Goal: Information Seeking & Learning: Learn about a topic

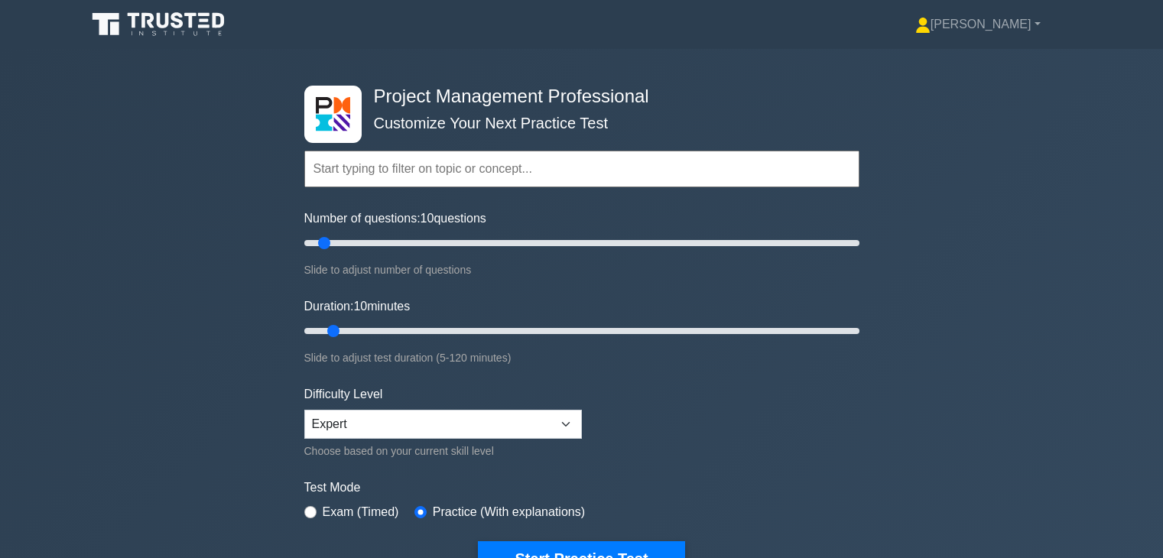
scroll to position [703, 0]
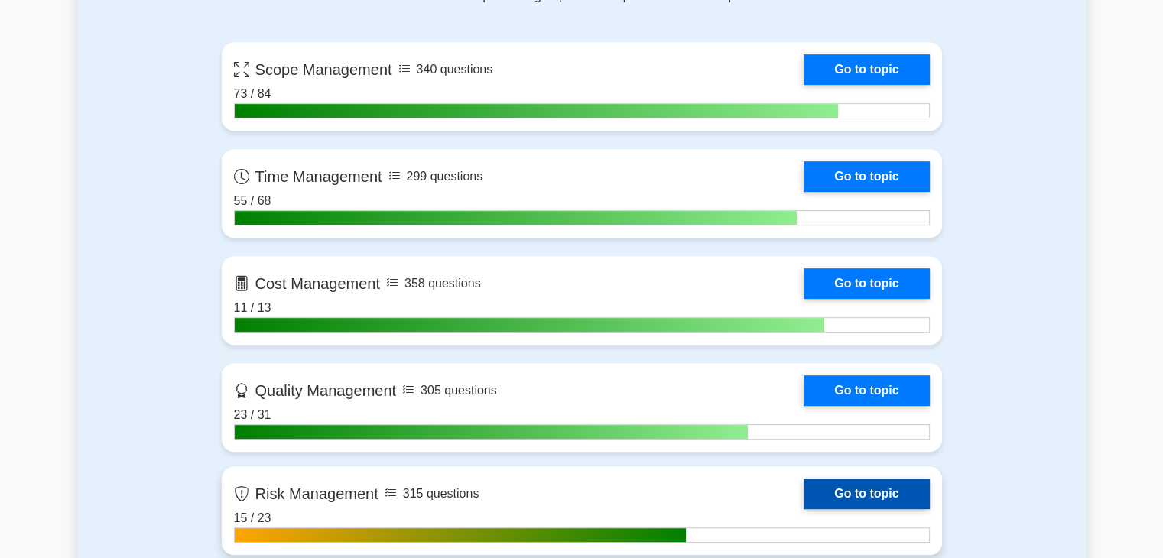
click at [853, 489] on link "Go to topic" at bounding box center [866, 494] width 125 height 31
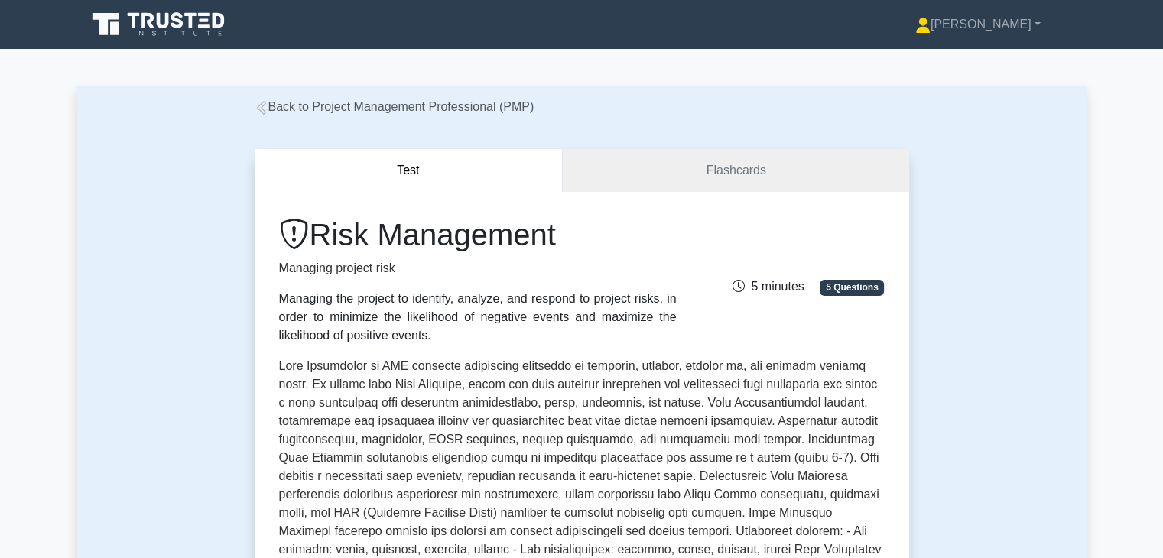
click at [745, 440] on p at bounding box center [582, 516] width 606 height 318
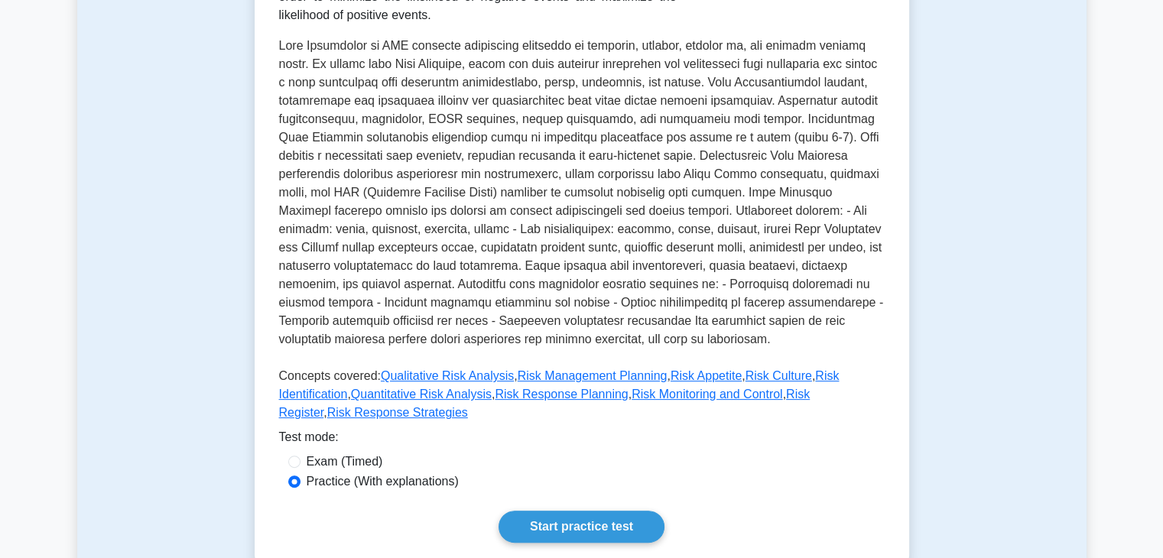
scroll to position [336, 0]
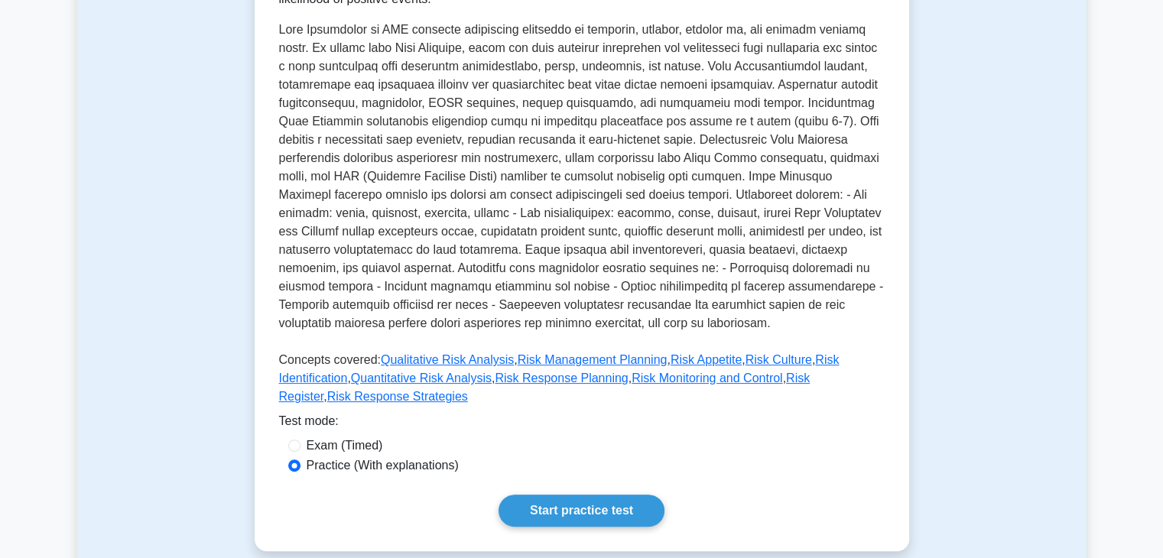
click at [746, 495] on div "Start practice test" at bounding box center [582, 511] width 606 height 32
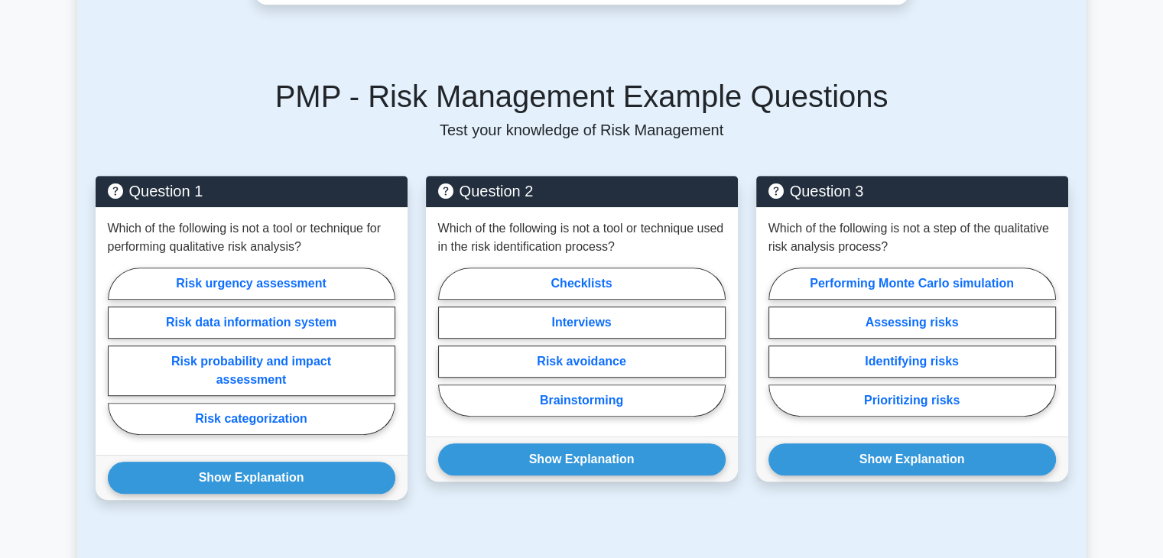
scroll to position [917, 0]
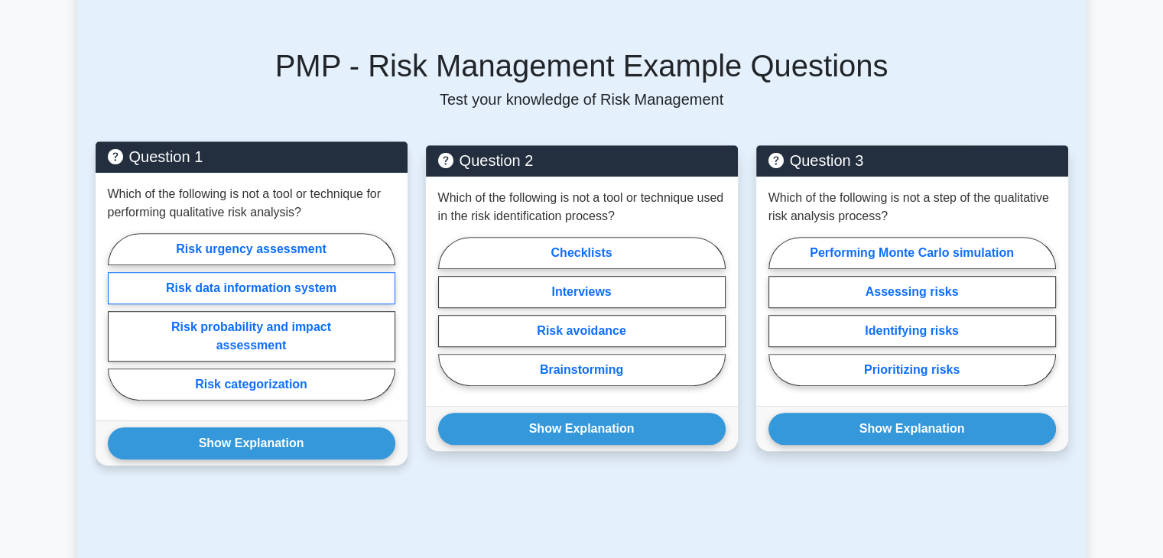
click at [379, 273] on label "Risk data information system" at bounding box center [251, 288] width 287 height 32
click at [118, 317] on input "Risk data information system" at bounding box center [113, 322] width 10 height 10
radio input "true"
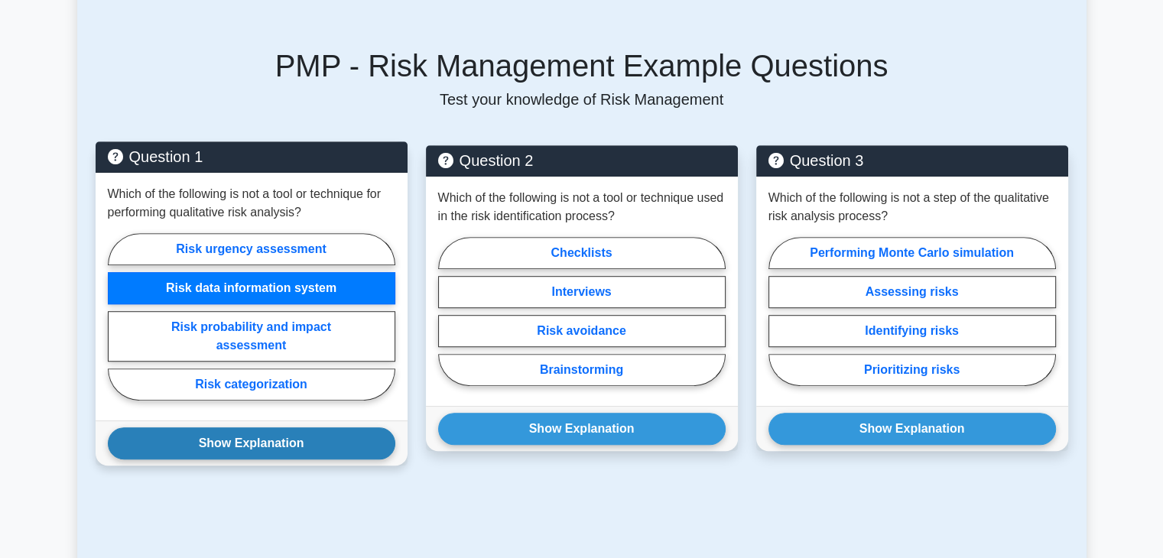
click at [297, 427] on button "Show Explanation" at bounding box center [251, 443] width 287 height 32
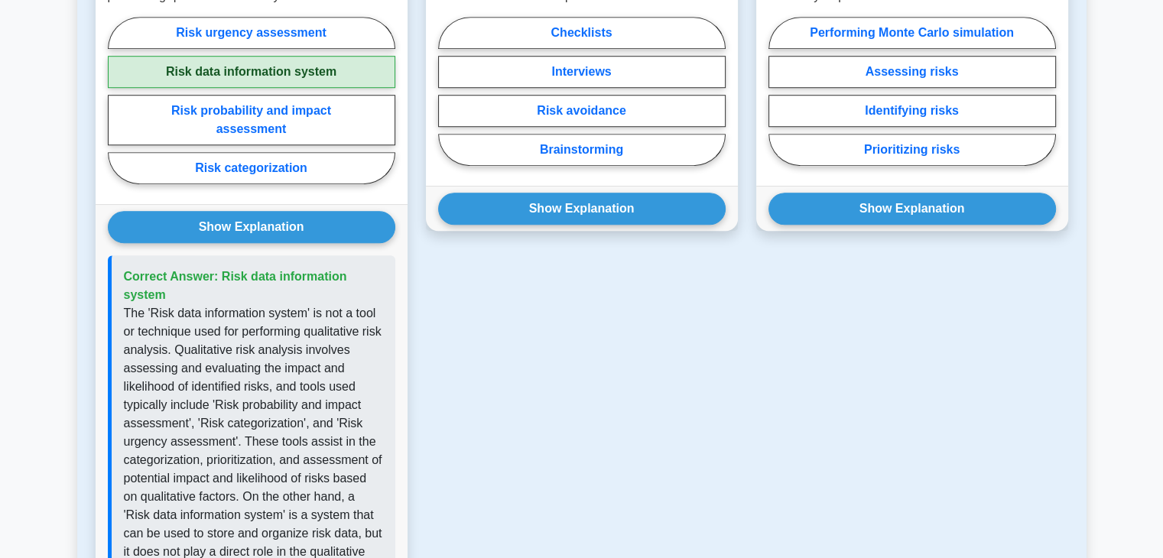
scroll to position [1162, 0]
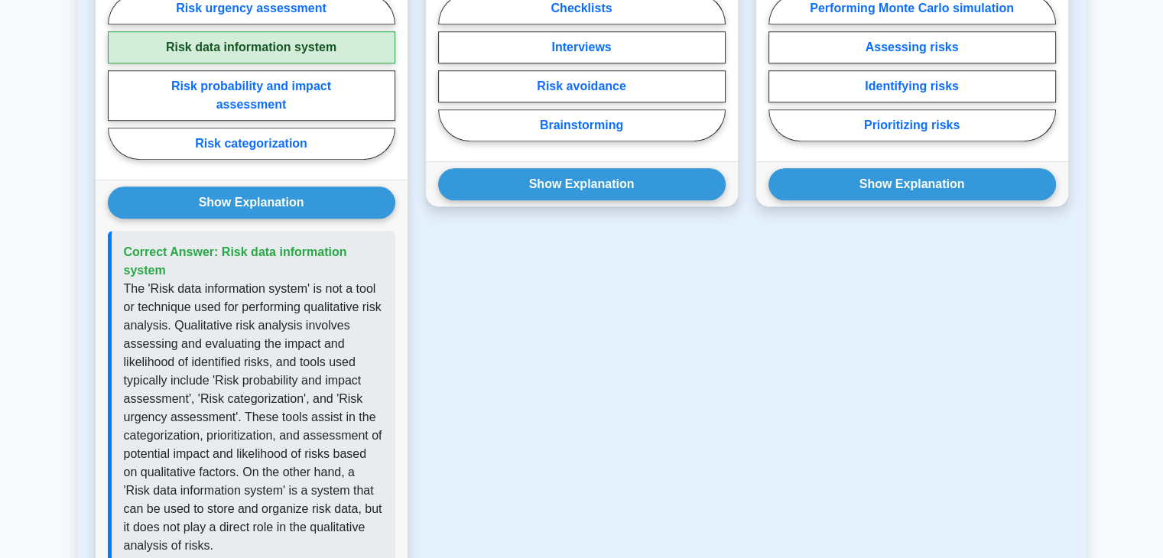
click at [792, 359] on div "Question 3 Which of the following is not a step of the qualitative risk analysi…" at bounding box center [912, 246] width 330 height 691
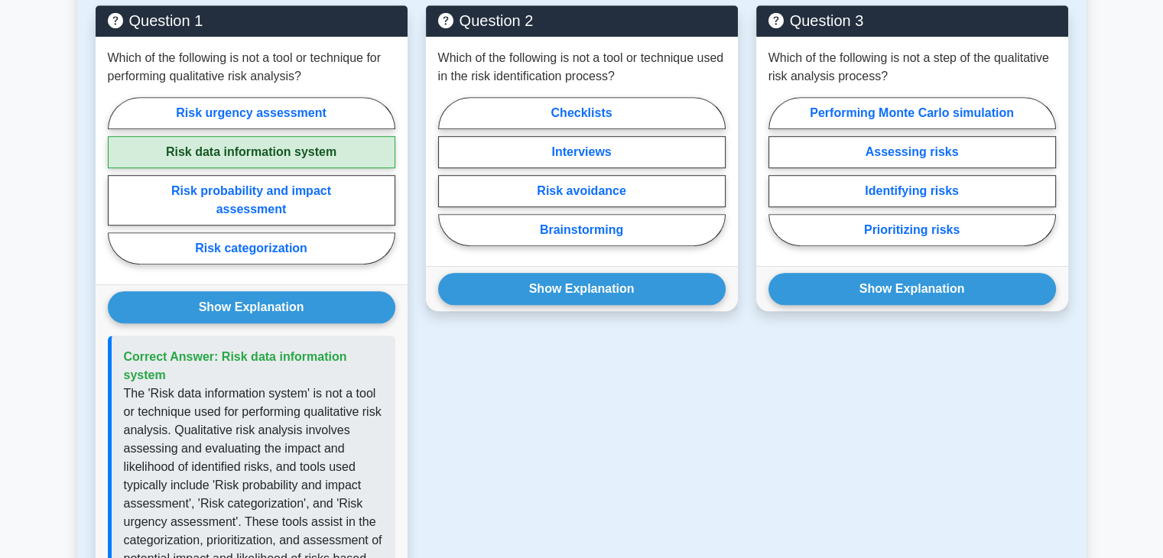
scroll to position [1040, 0]
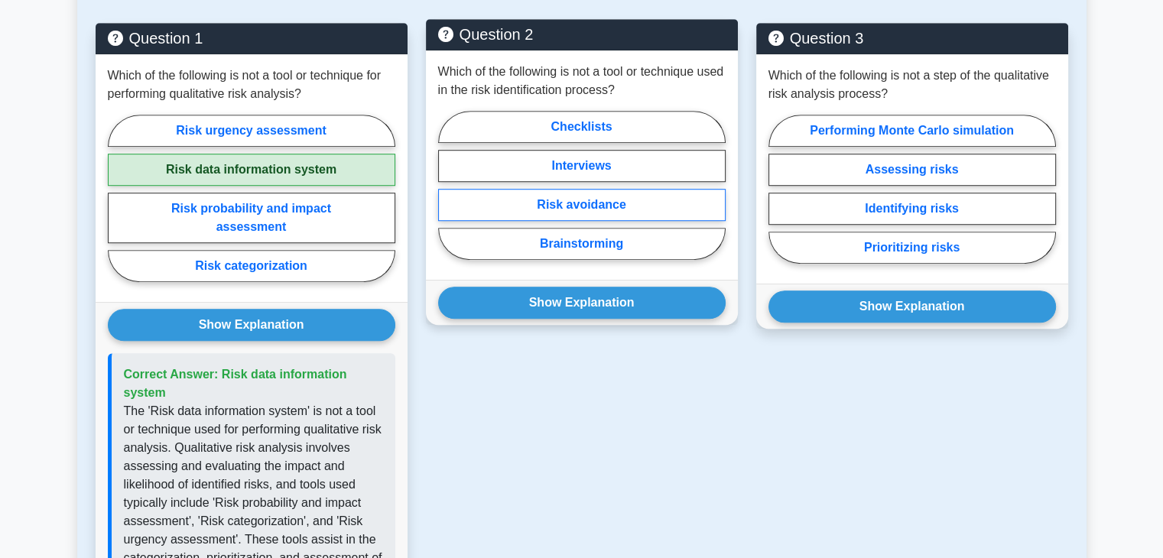
click at [657, 189] on label "Risk avoidance" at bounding box center [581, 205] width 287 height 32
click at [448, 187] on input "Risk avoidance" at bounding box center [443, 190] width 10 height 10
radio input "true"
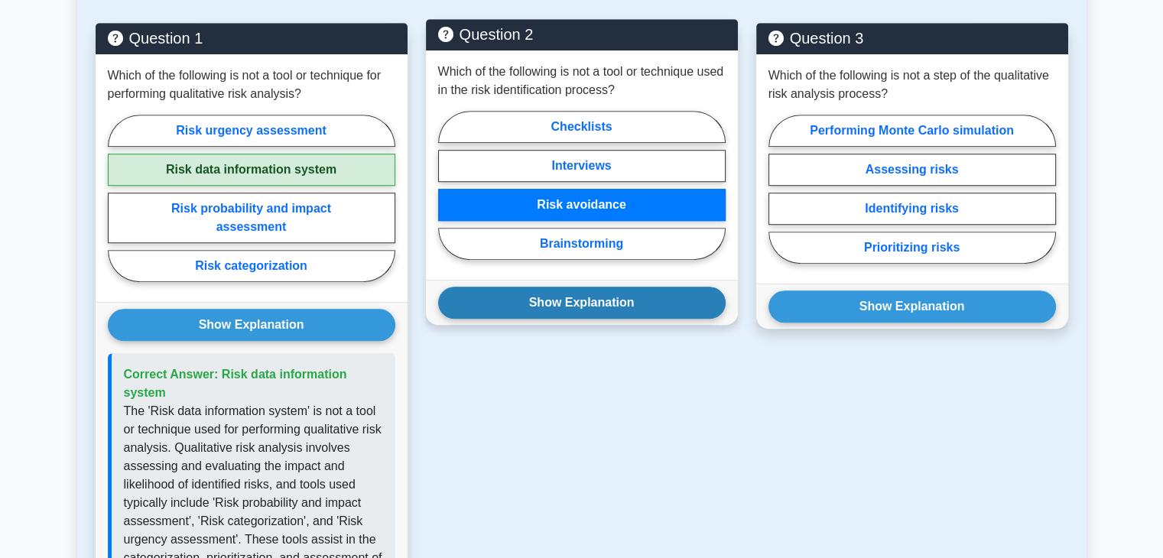
click at [634, 287] on button "Show Explanation" at bounding box center [581, 303] width 287 height 32
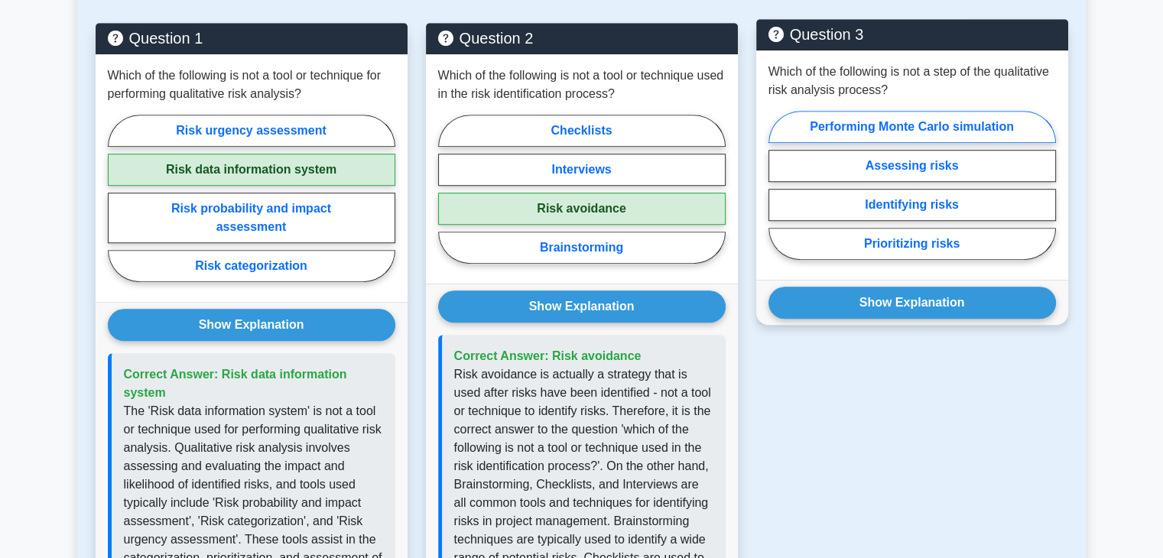
click at [993, 111] on label "Performing Monte Carlo simulation" at bounding box center [911, 127] width 287 height 32
click at [778, 185] on input "Performing Monte Carlo simulation" at bounding box center [773, 190] width 10 height 10
radio input "true"
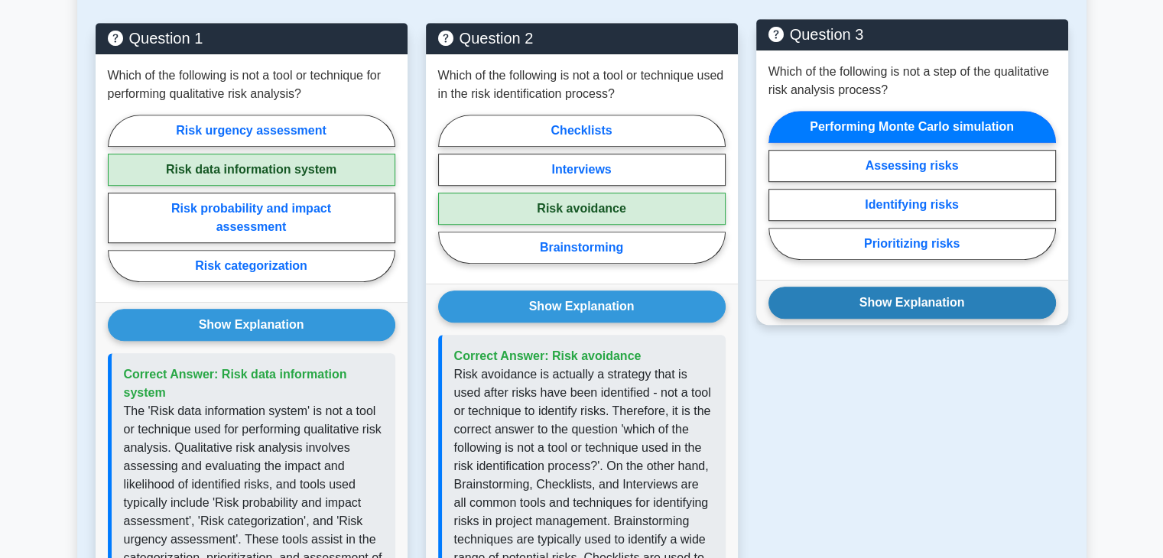
click at [947, 287] on button "Show Explanation" at bounding box center [911, 303] width 287 height 32
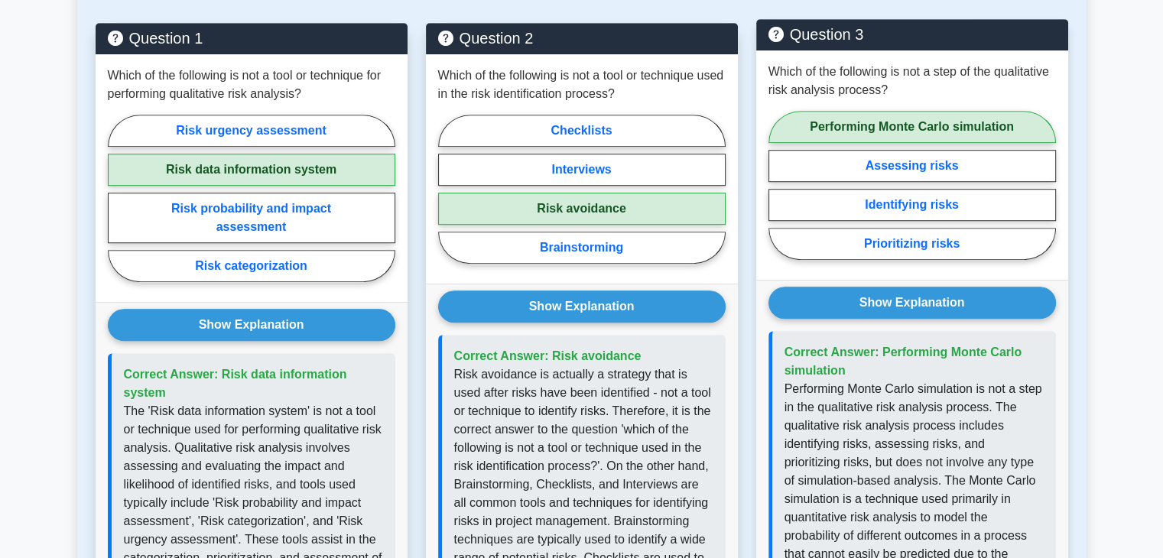
click at [1015, 380] on p "Performing Monte Carlo simulation is not a step in the qualitative risk analysi…" at bounding box center [913, 481] width 259 height 202
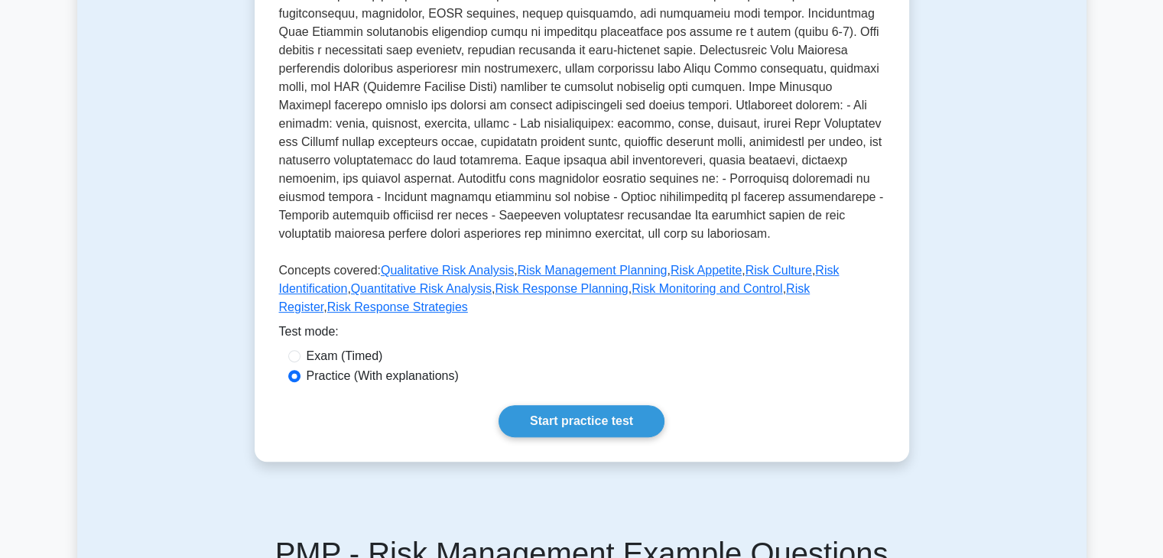
scroll to position [428, 0]
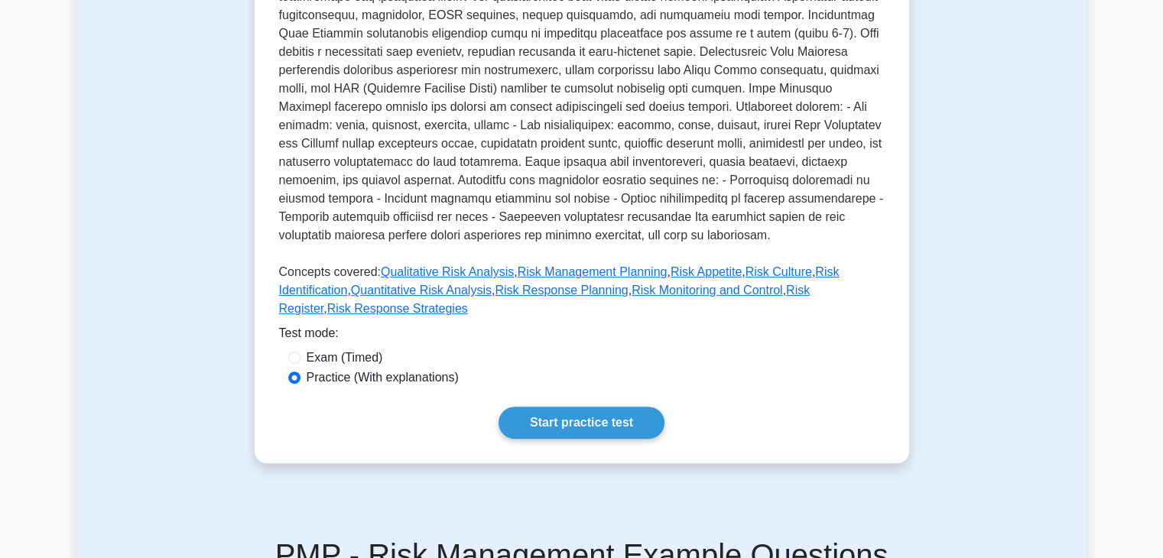
click at [939, 450] on div "Test Flashcards Risk Management Managing project risk Managing the project to i…" at bounding box center [581, 94] width 1009 height 812
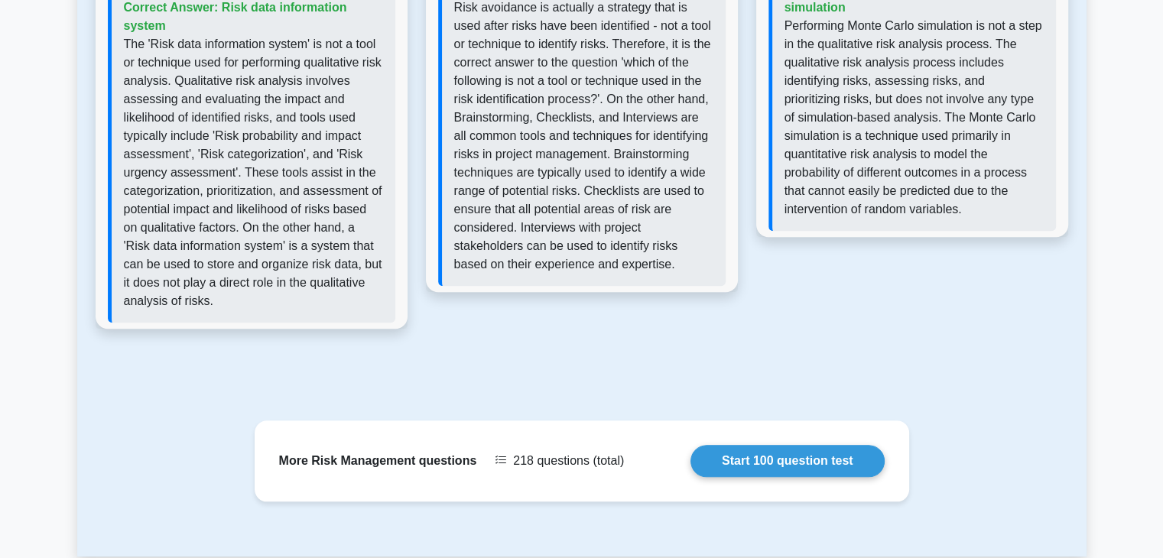
scroll to position [1437, 0]
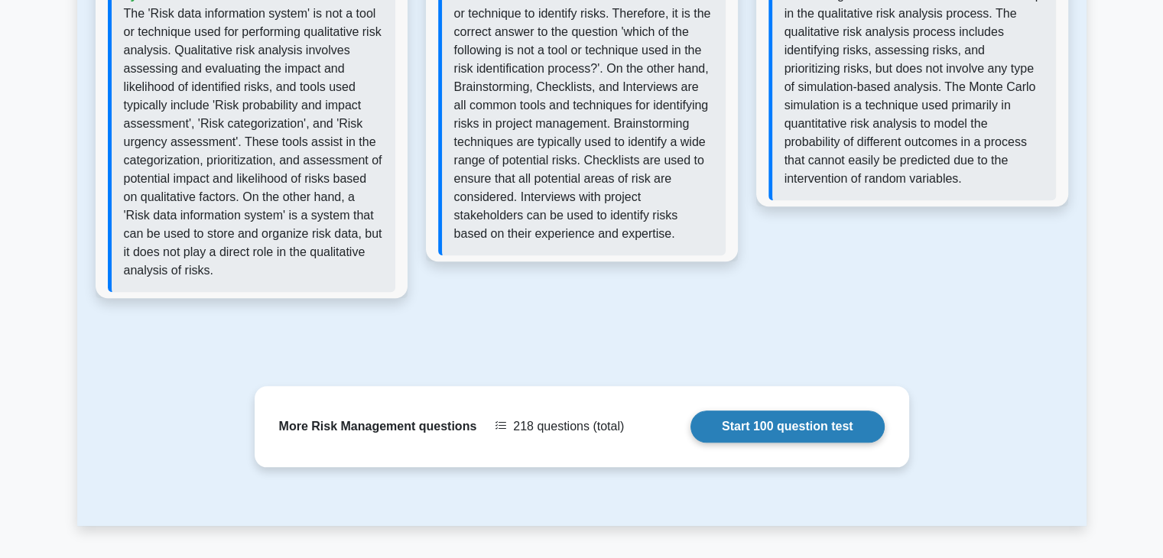
click at [829, 411] on link "Start 100 question test" at bounding box center [787, 427] width 194 height 32
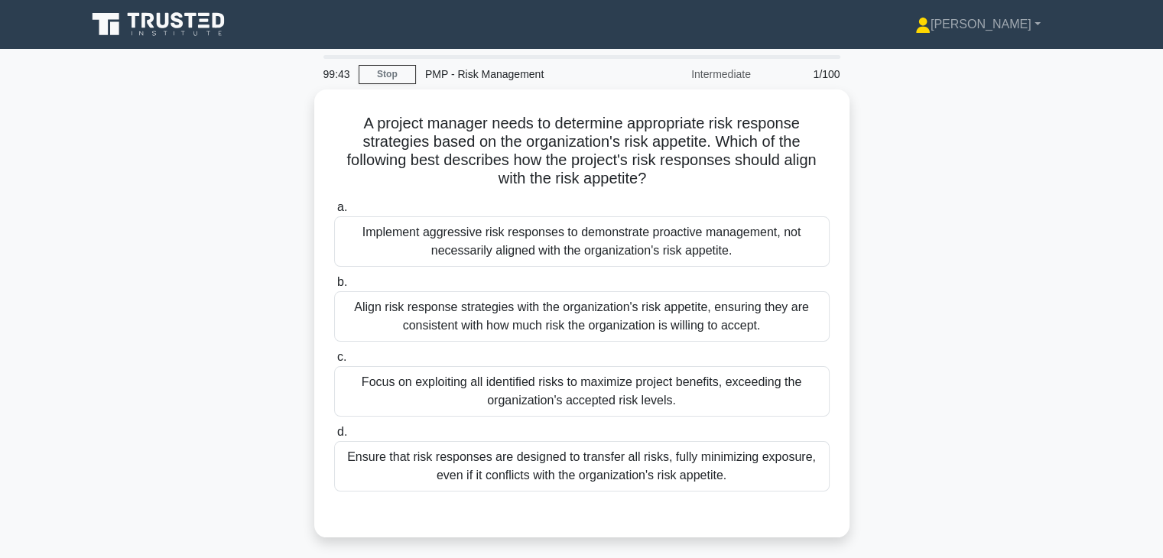
click at [966, 359] on div "A project manager needs to determine appropriate risk response strategies based…" at bounding box center [581, 322] width 1009 height 466
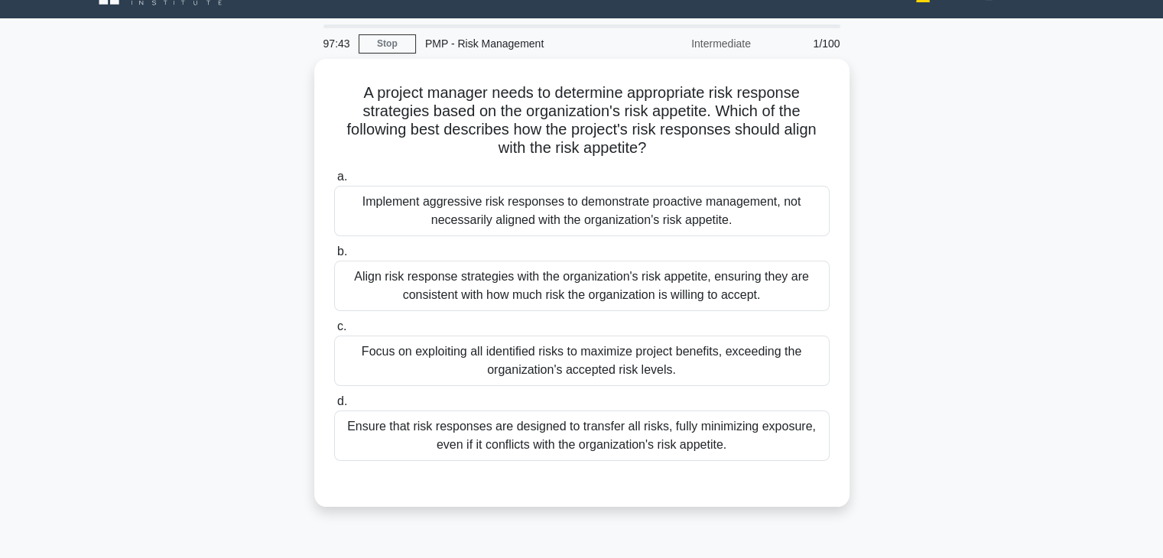
click at [966, 359] on div "A project manager needs to determine appropriate risk response strategies based…" at bounding box center [581, 292] width 1009 height 466
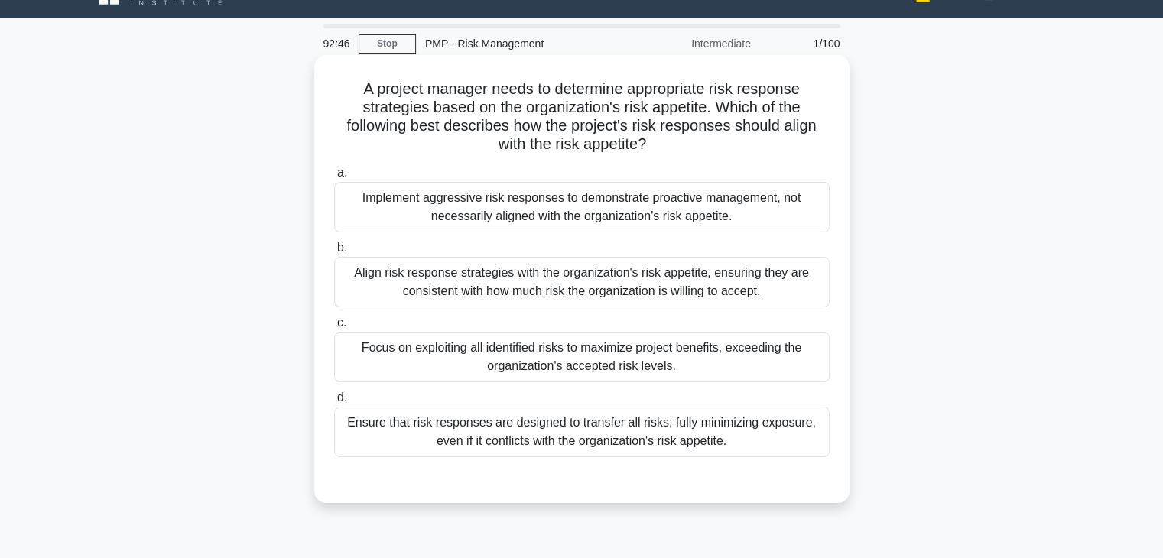
click at [738, 281] on div "Align risk response strategies with the organization's risk appetite, ensuring …" at bounding box center [581, 282] width 495 height 50
click at [334, 253] on input "b. Align risk response strategies with the organization's risk appetite, ensuri…" at bounding box center [334, 248] width 0 height 10
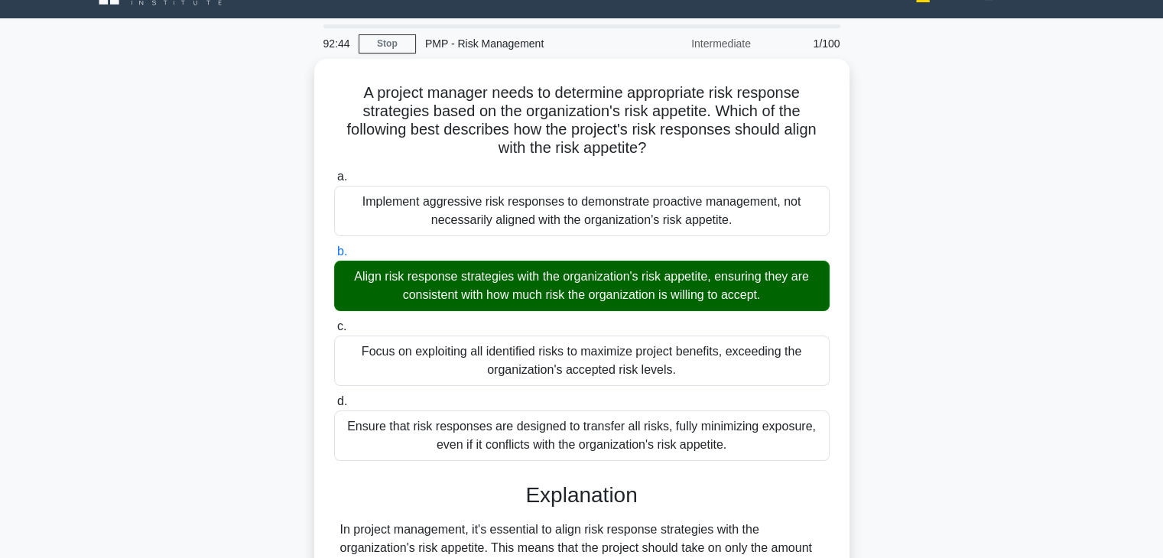
click at [878, 382] on div "A project manager needs to determine appropriate risk response strategies based…" at bounding box center [581, 445] width 1009 height 773
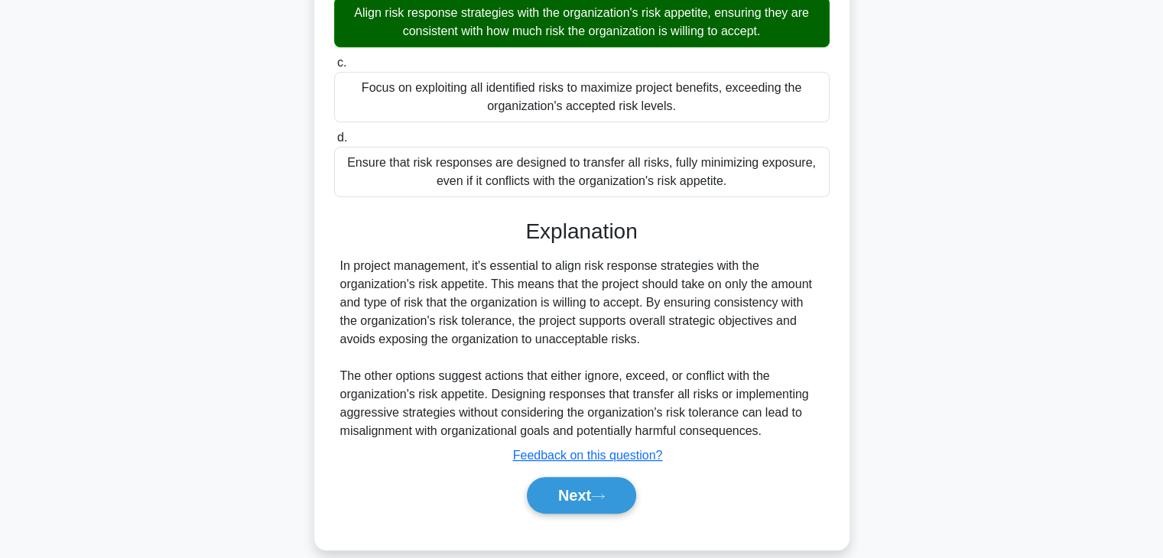
scroll to position [310, 0]
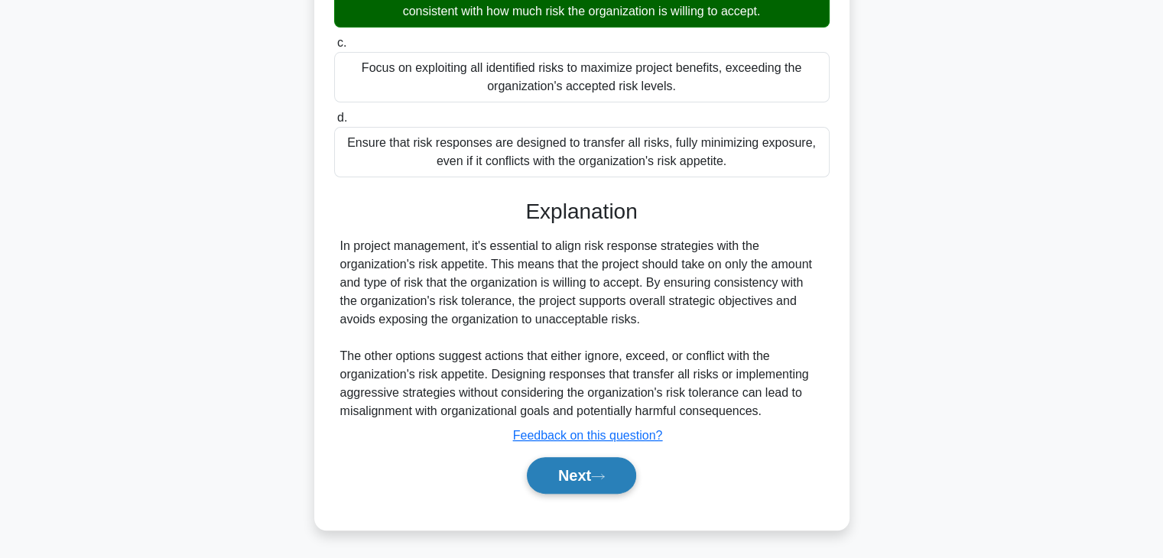
click at [549, 483] on button "Next" at bounding box center [581, 475] width 109 height 37
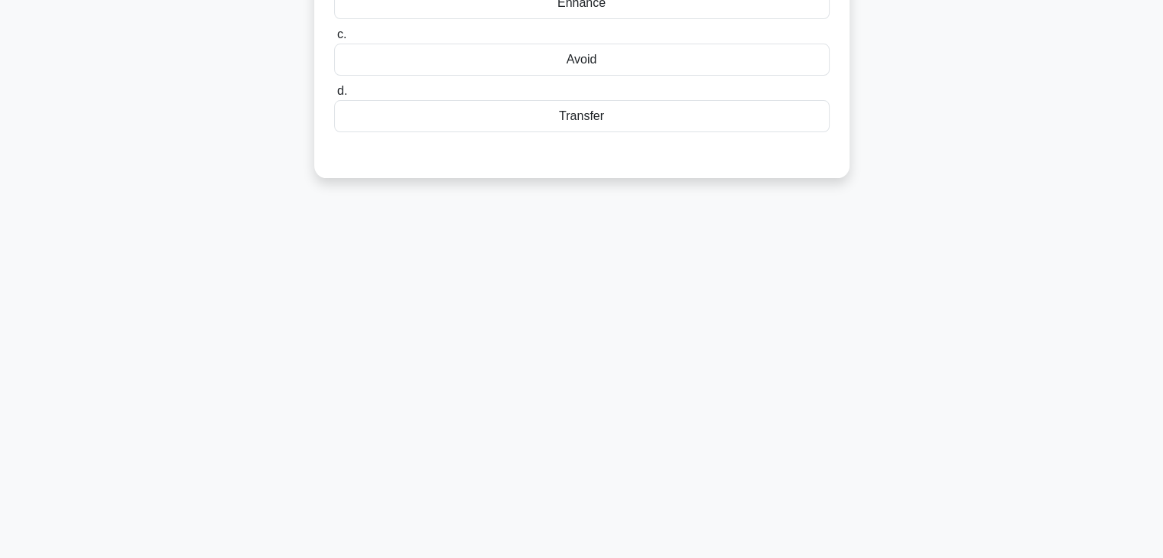
click at [719, 418] on div "92:40 Stop PMP - Risk Management Intermediate 2/100 You have identified a risk …" at bounding box center [581, 169] width 1009 height 765
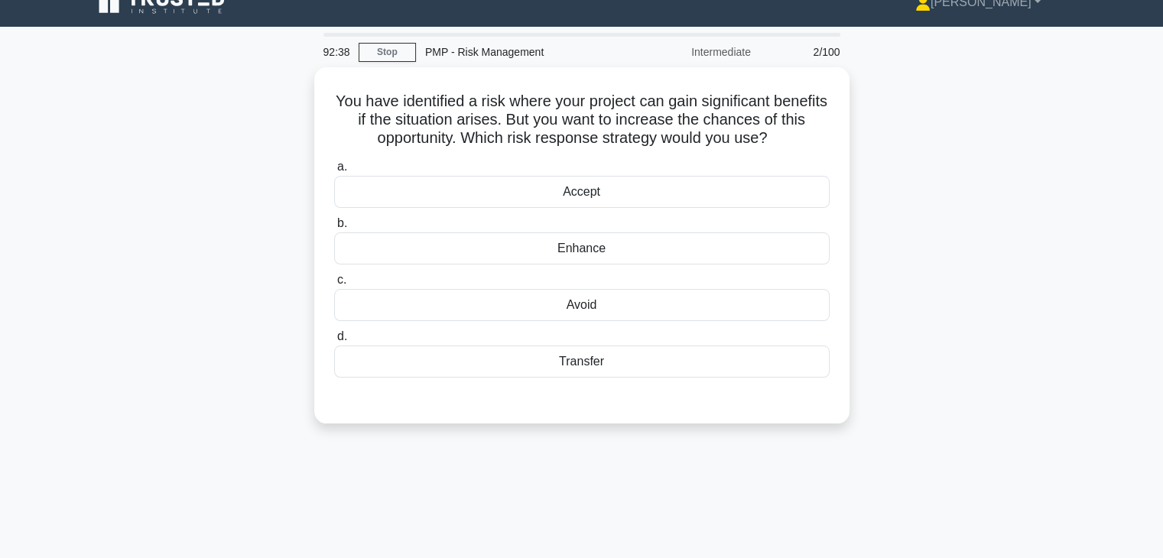
scroll to position [0, 0]
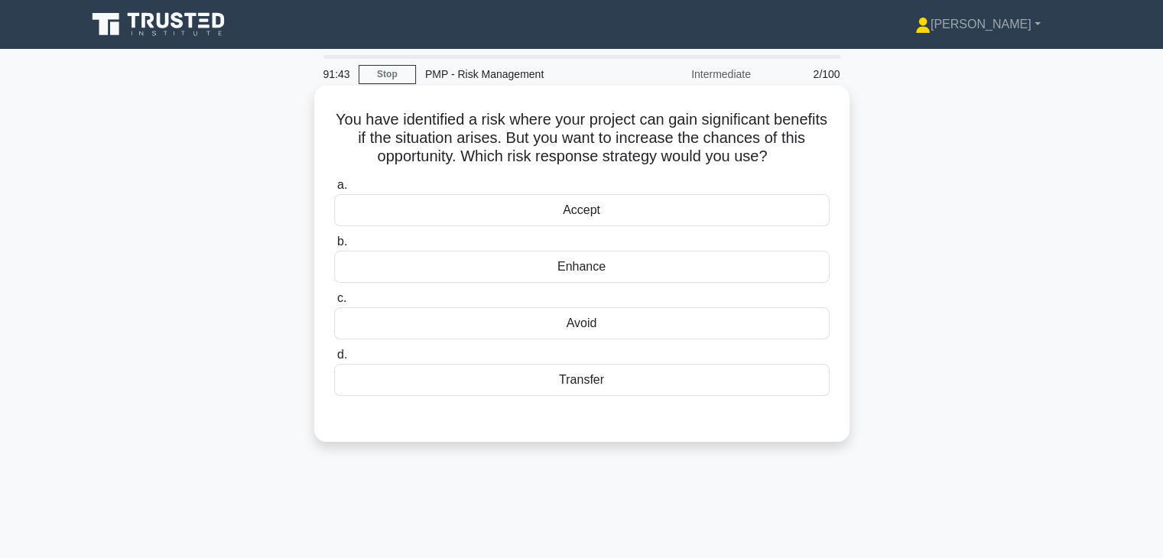
click at [664, 270] on div "Enhance" at bounding box center [581, 267] width 495 height 32
click at [334, 247] on input "b. Enhance" at bounding box center [334, 242] width 0 height 10
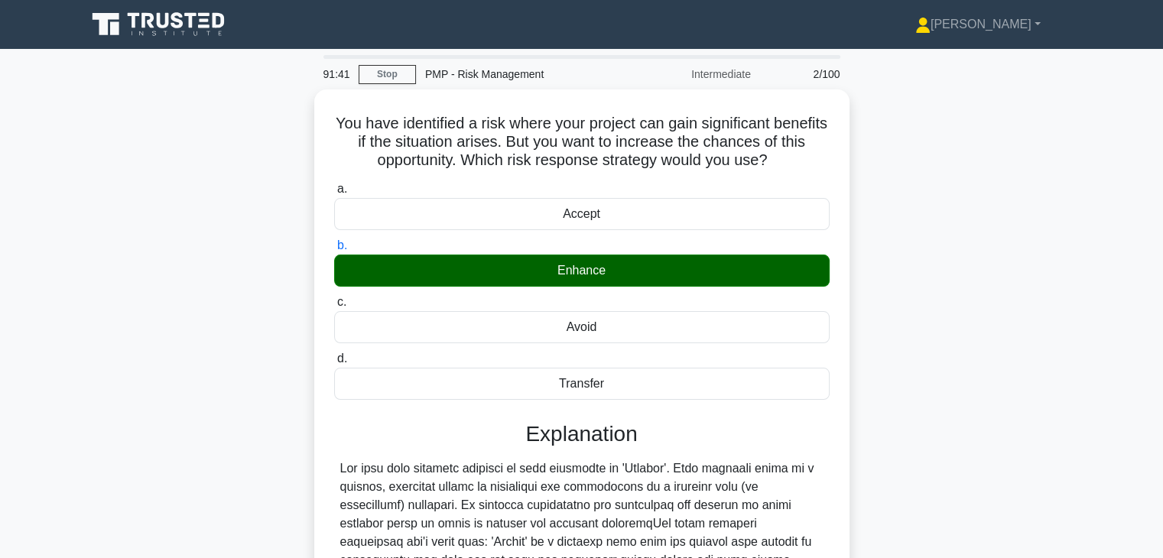
click at [914, 380] on div "You have identified a risk where your project can gain significant benefits if …" at bounding box center [581, 457] width 1009 height 736
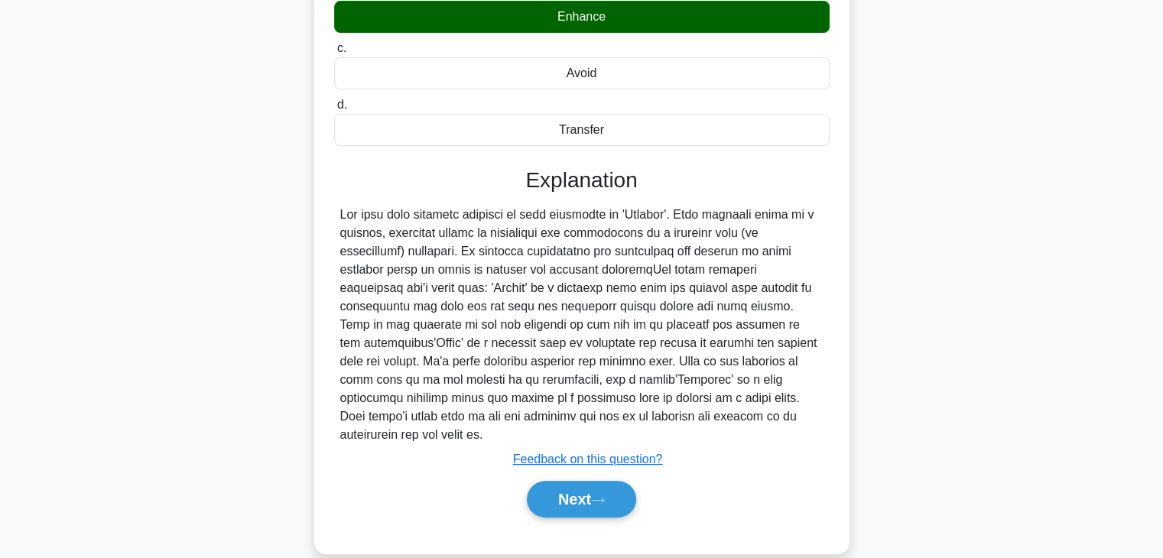
scroll to position [268, 0]
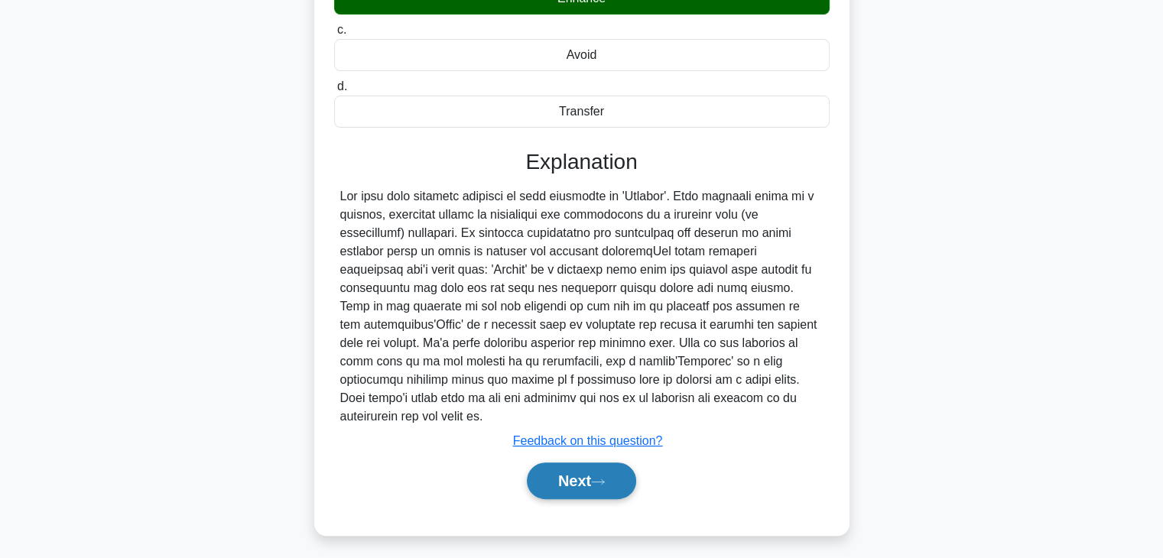
click at [566, 463] on button "Next" at bounding box center [581, 481] width 109 height 37
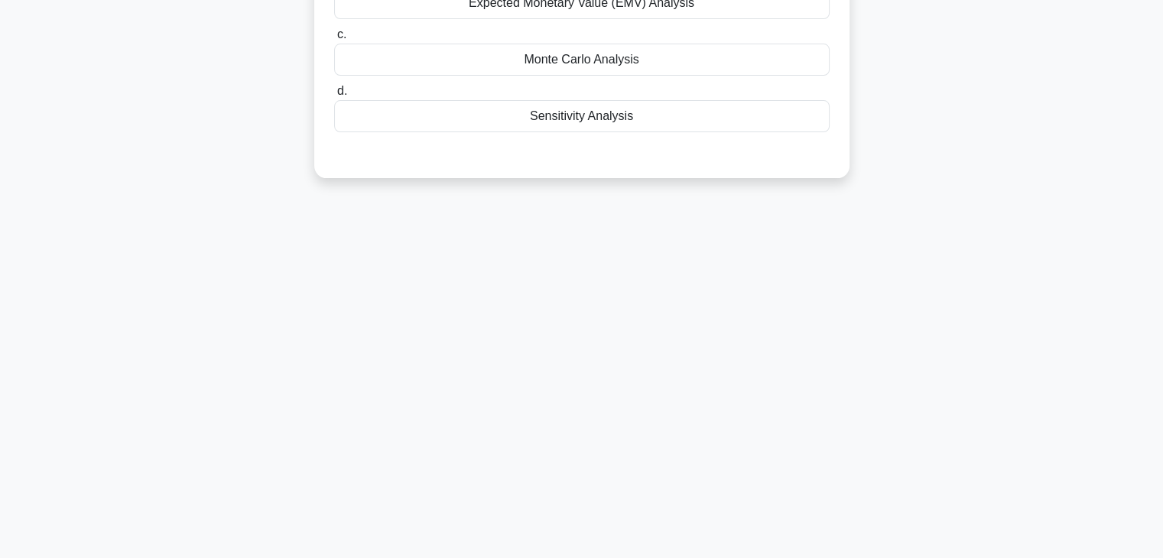
click at [763, 371] on div "91:37 Stop PMP - Risk Management Intermediate 3/100 In Quantitative Risk Analys…" at bounding box center [581, 169] width 1009 height 765
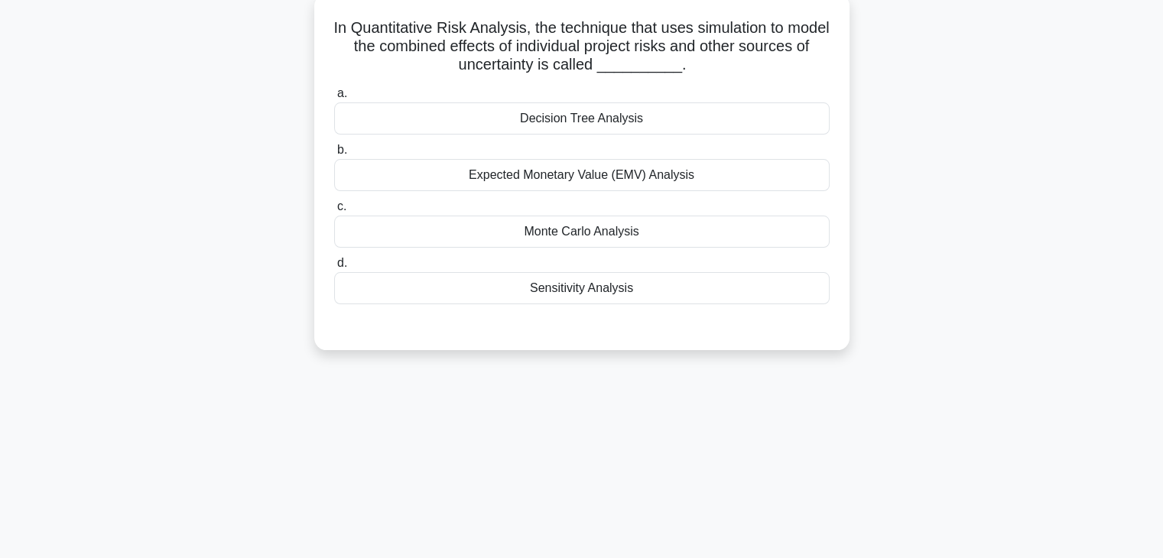
scroll to position [54, 0]
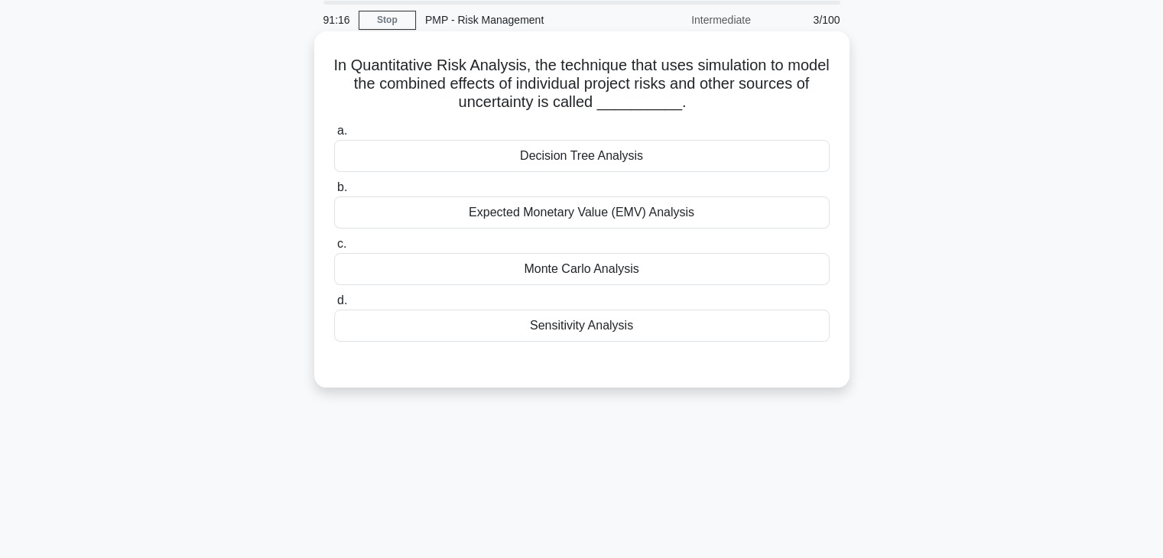
click at [617, 278] on div "Monte Carlo Analysis" at bounding box center [581, 269] width 495 height 32
click at [334, 249] on input "c. Monte Carlo Analysis" at bounding box center [334, 244] width 0 height 10
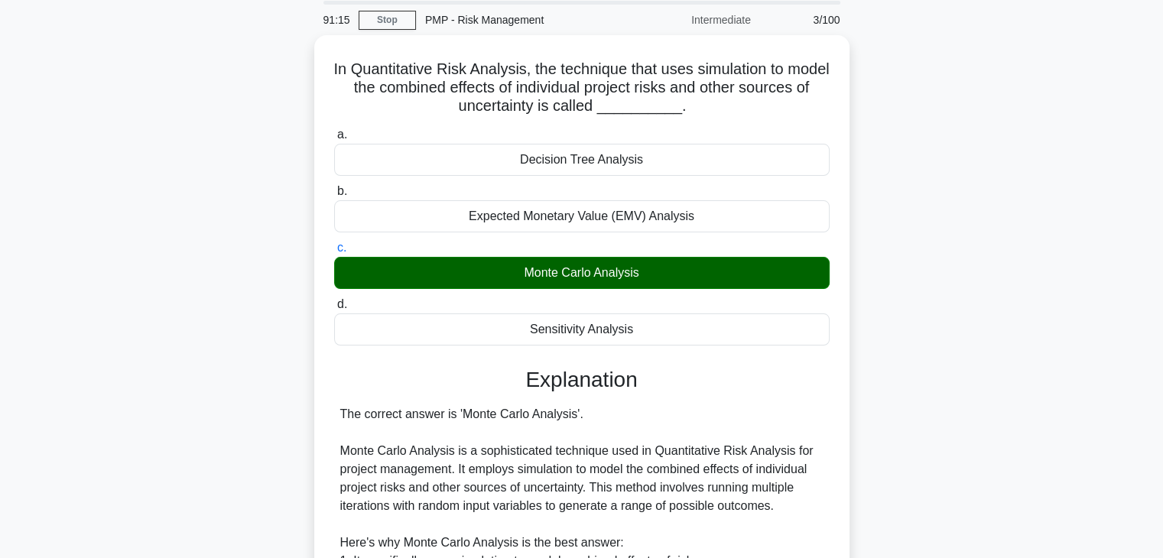
click at [979, 470] on div "In Quantitative Risk Analysis, the technique that uses simulation to model the …" at bounding box center [581, 522] width 1009 height 975
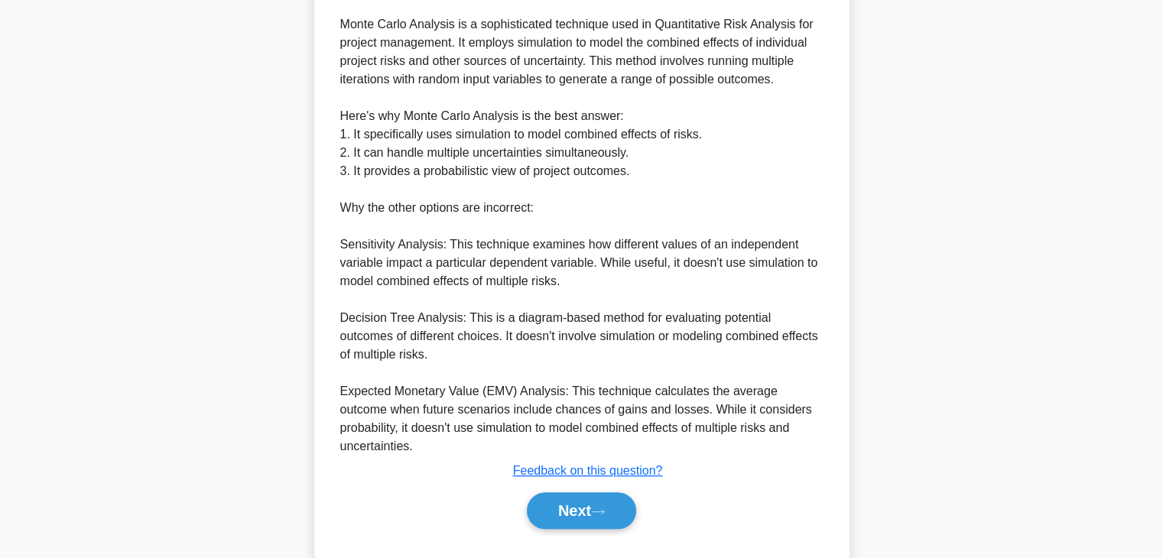
scroll to position [482, 0]
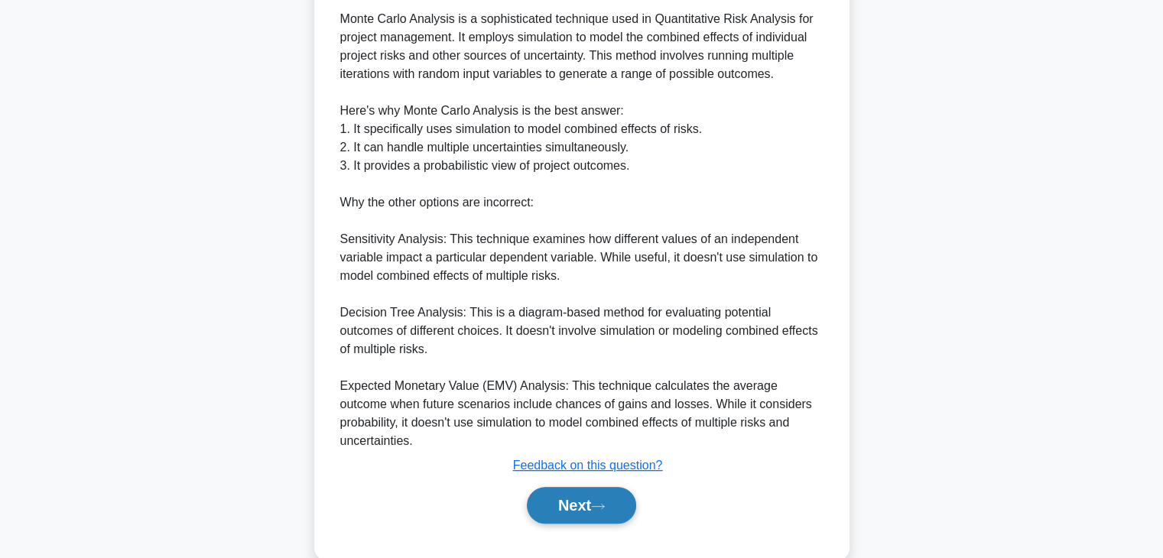
click at [548, 489] on button "Next" at bounding box center [581, 505] width 109 height 37
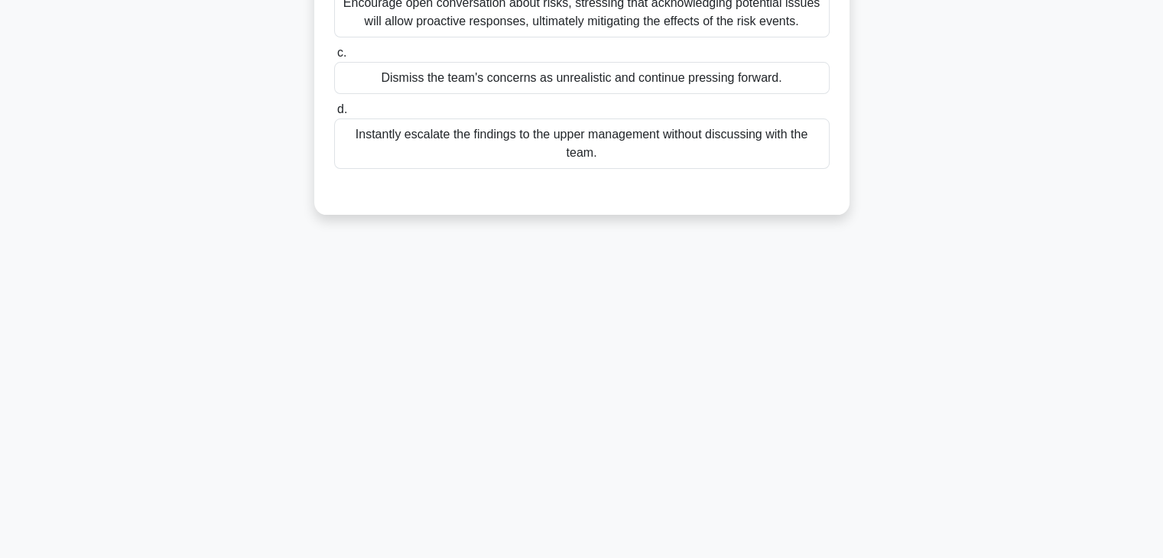
click at [791, 396] on div "89:37 Stop PMP - Risk Management Intermediate 4/100 During project meetings, yo…" at bounding box center [581, 169] width 1009 height 765
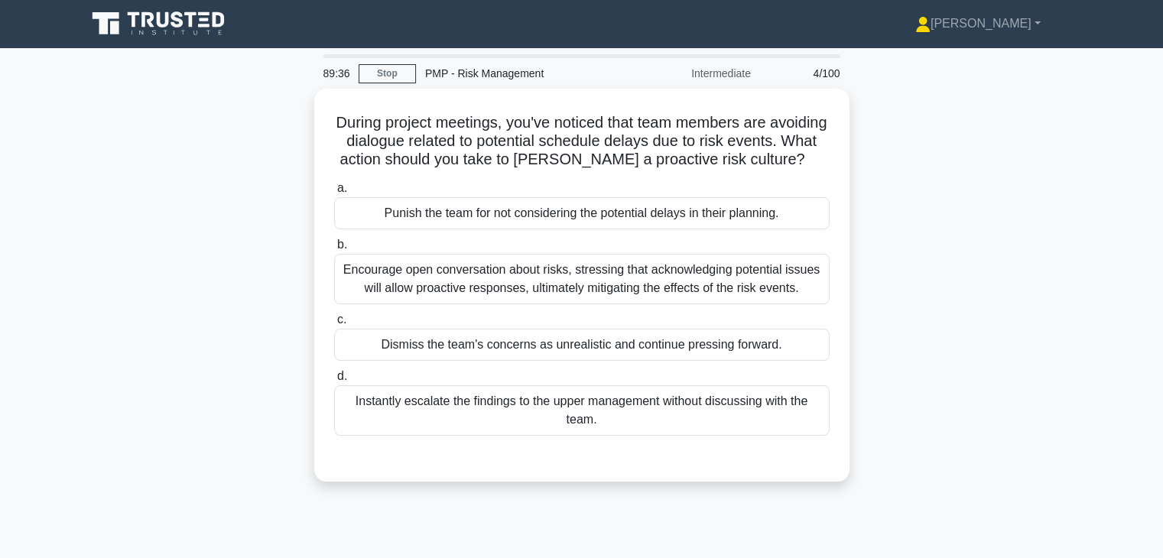
scroll to position [0, 0]
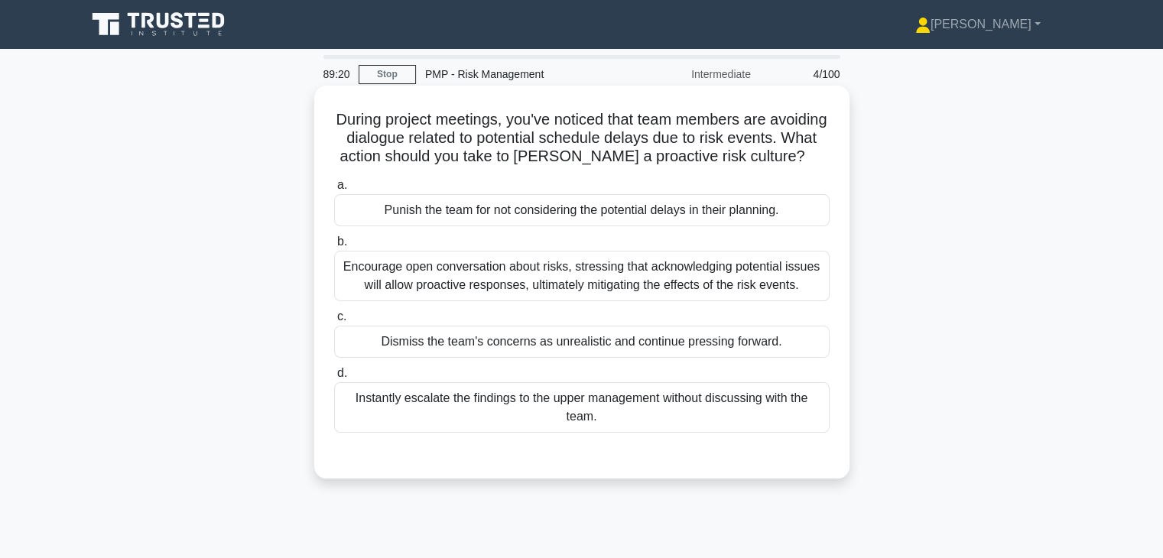
click at [775, 300] on div "Encourage open conversation about risks, stressing that acknowledging potential…" at bounding box center [581, 276] width 495 height 50
click at [334, 247] on input "b. Encourage open conversation about risks, stressing that acknowledging potent…" at bounding box center [334, 242] width 0 height 10
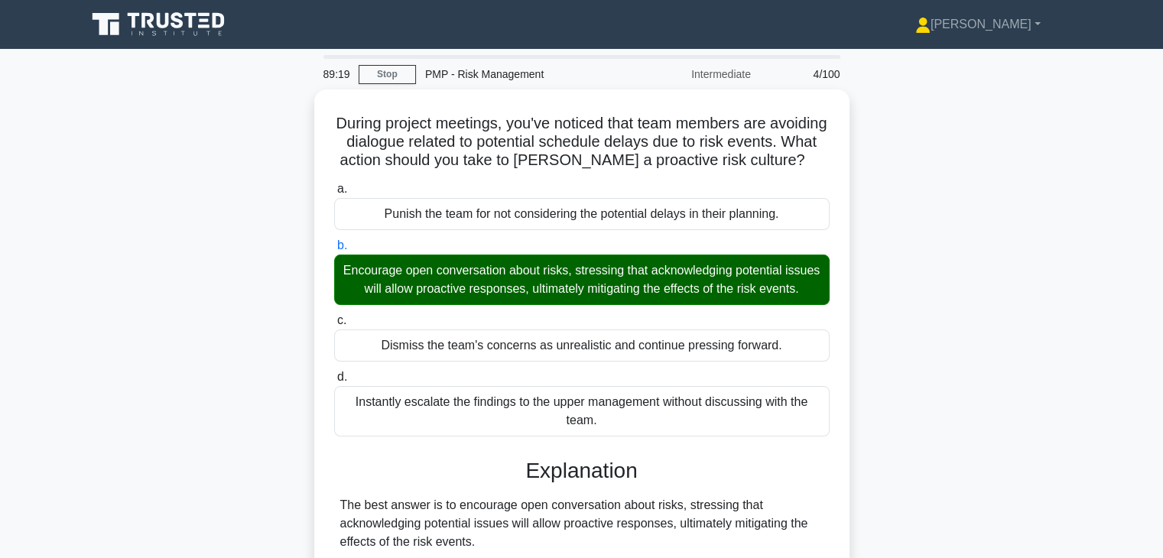
click at [911, 400] on div "During project meetings, you've noticed that team members are avoiding dialogue…" at bounding box center [581, 494] width 1009 height 810
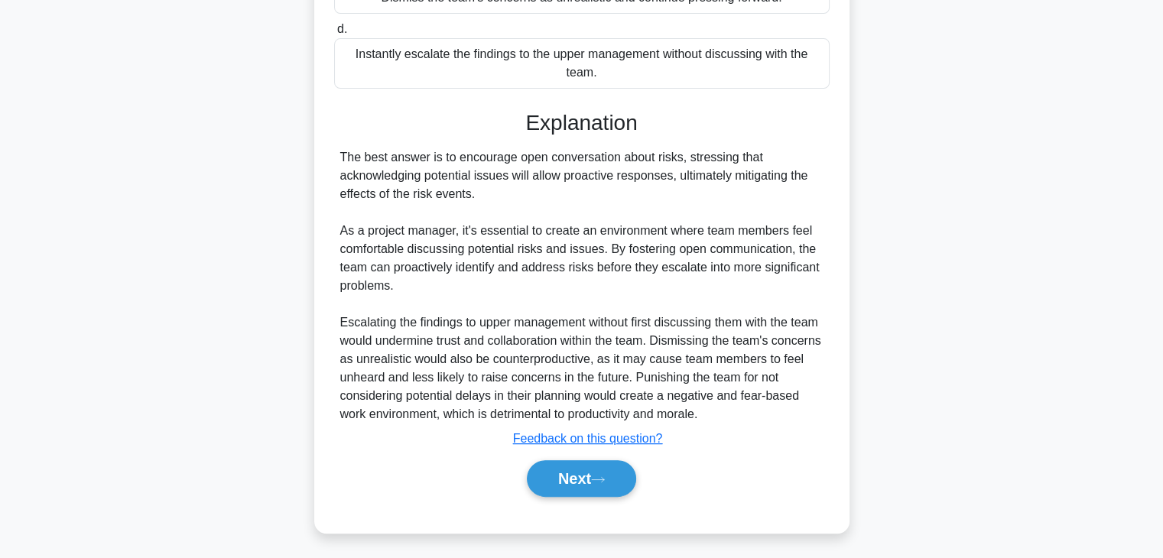
scroll to position [384, 0]
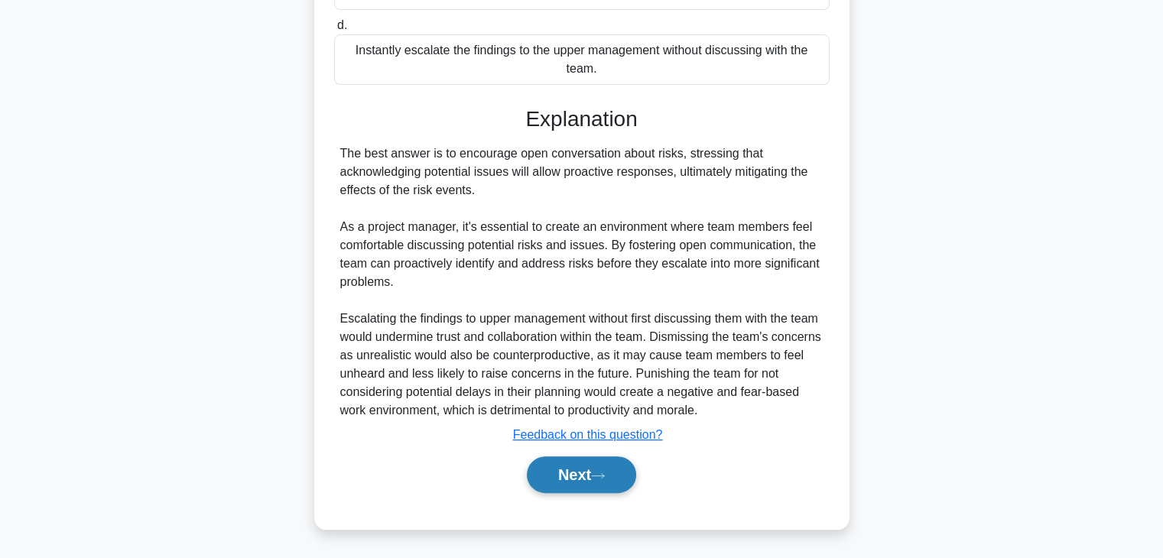
click at [550, 480] on button "Next" at bounding box center [581, 474] width 109 height 37
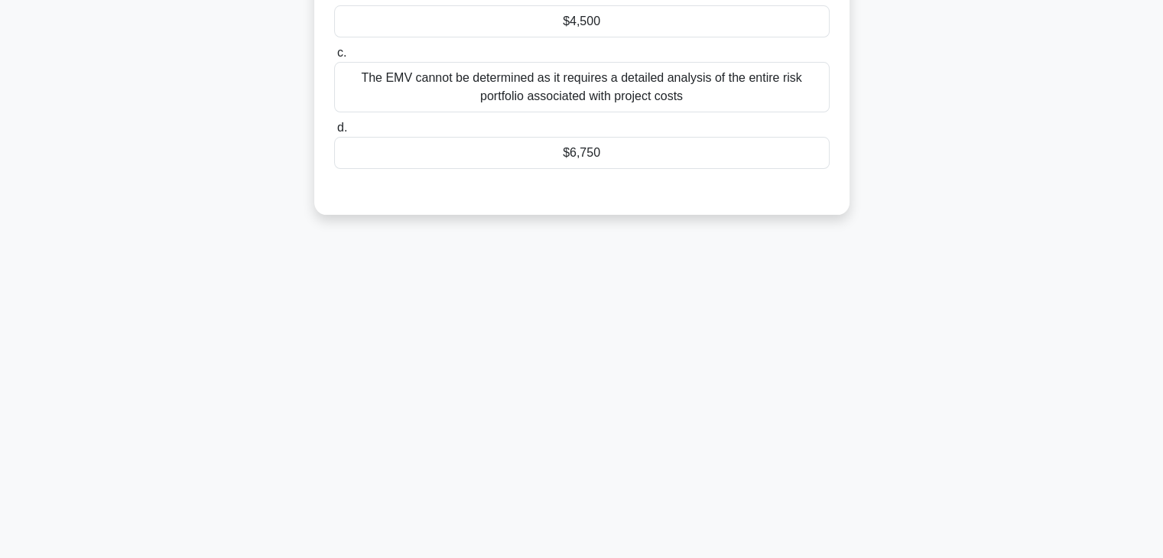
click at [728, 411] on div "89:15 Stop PMP - Risk Management Intermediate 5/100 A fintech company is implem…" at bounding box center [581, 169] width 1009 height 765
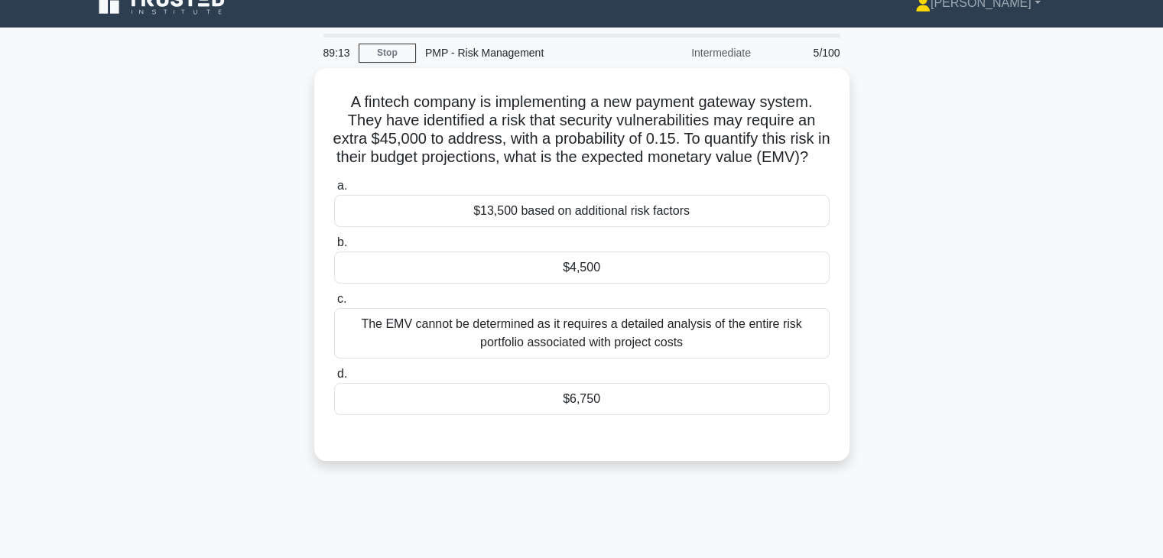
scroll to position [0, 0]
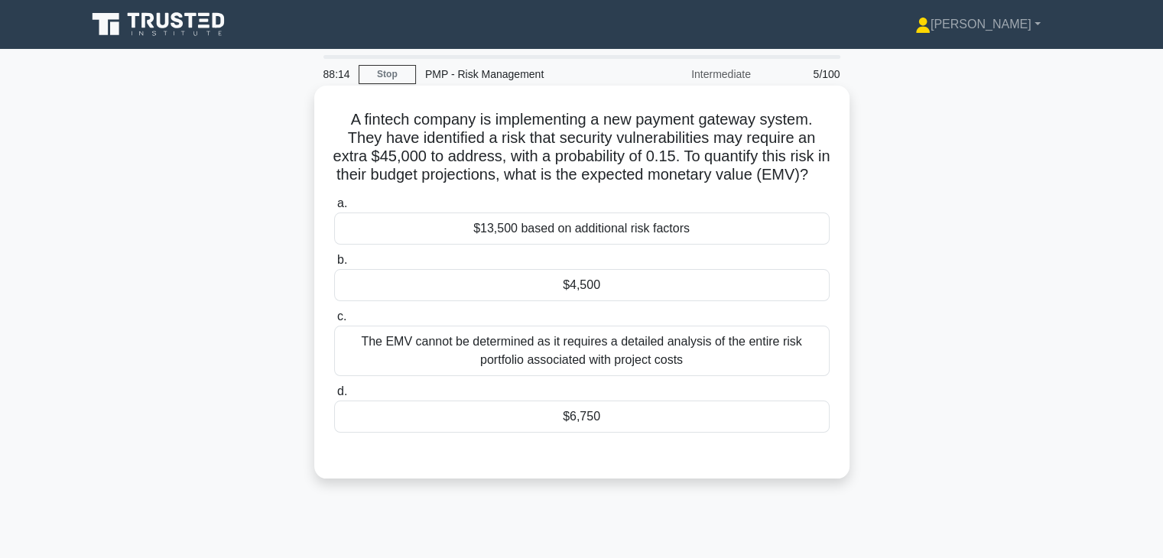
click at [622, 433] on div "$6,750" at bounding box center [581, 417] width 495 height 32
click at [334, 397] on input "d. $6,750" at bounding box center [334, 392] width 0 height 10
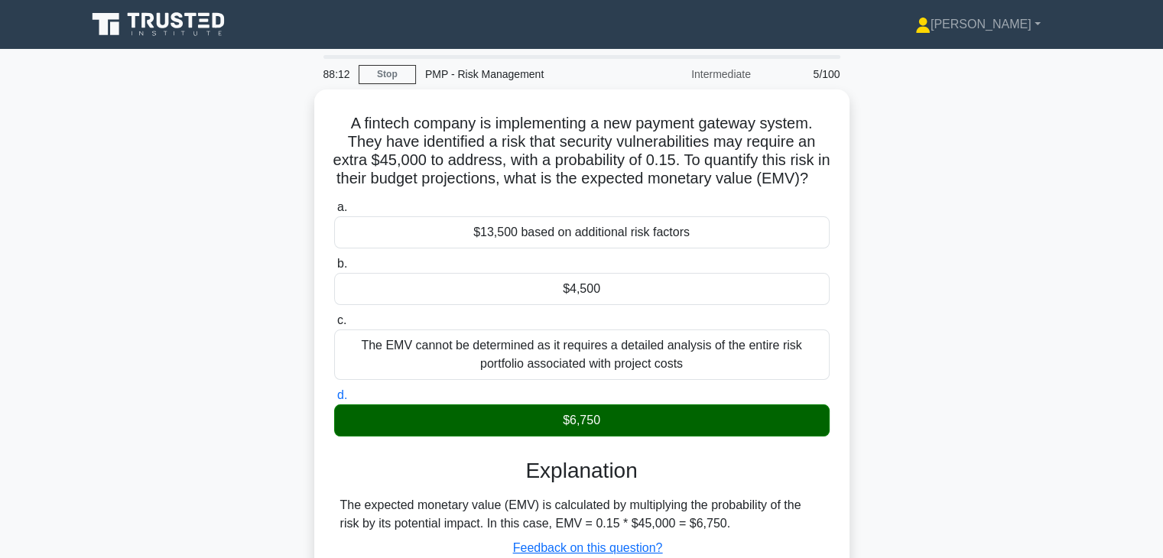
click at [936, 468] on div "A fintech company is implementing a new payment gateway system. They have ident…" at bounding box center [581, 374] width 1009 height 571
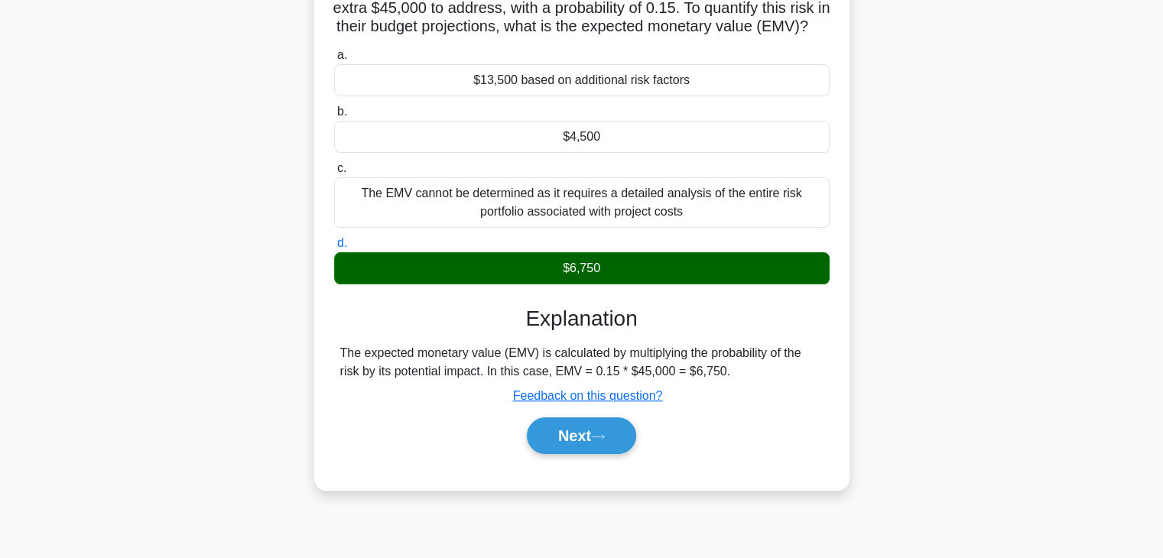
scroll to position [153, 0]
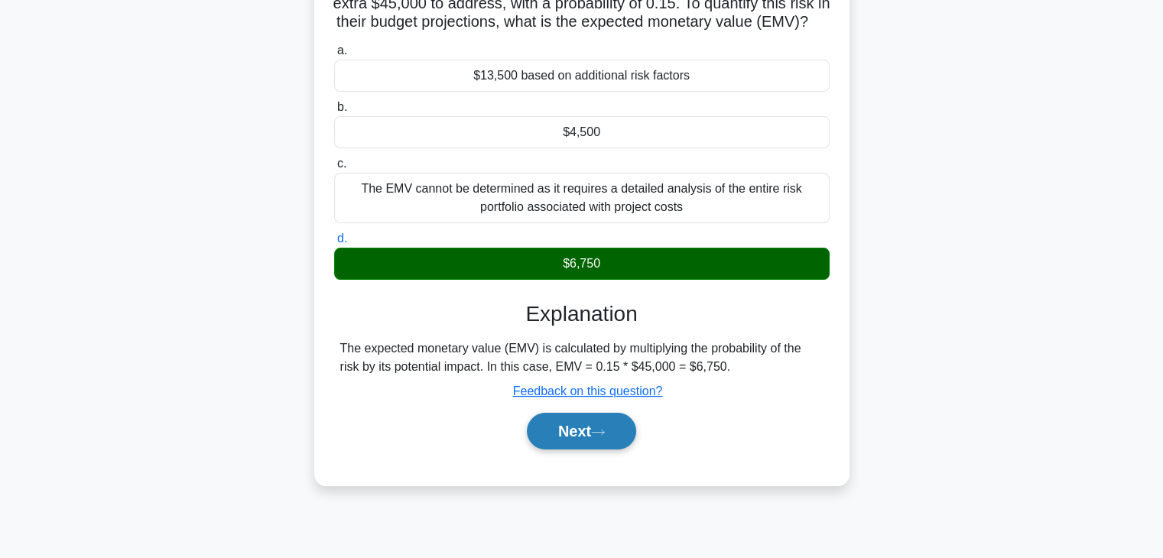
click at [554, 445] on button "Next" at bounding box center [581, 431] width 109 height 37
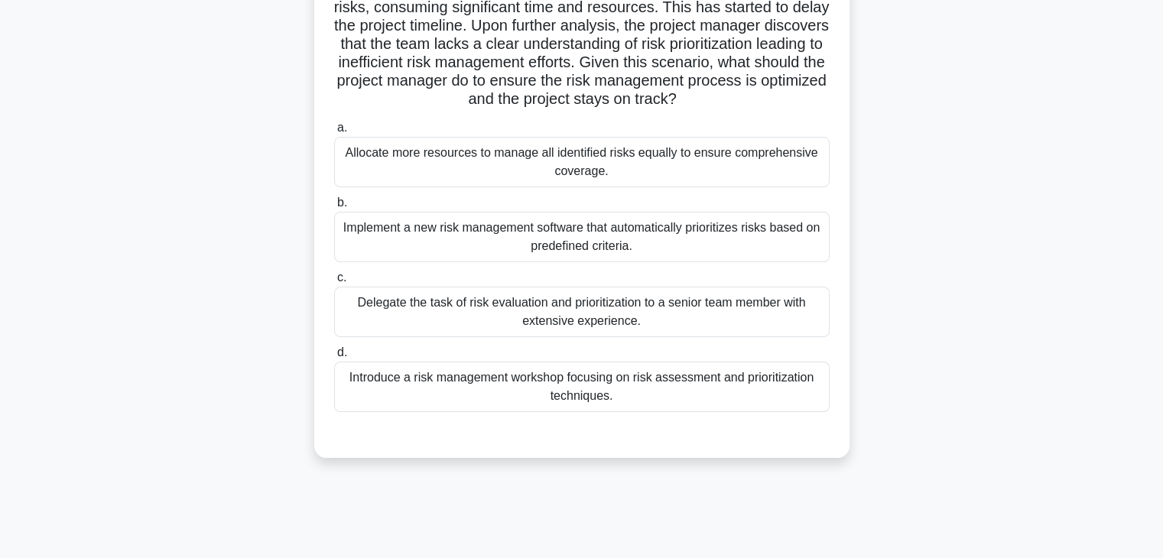
click at [868, 365] on div "During the initial phase of a large-scale construction project, a project manag…" at bounding box center [581, 207] width 1009 height 540
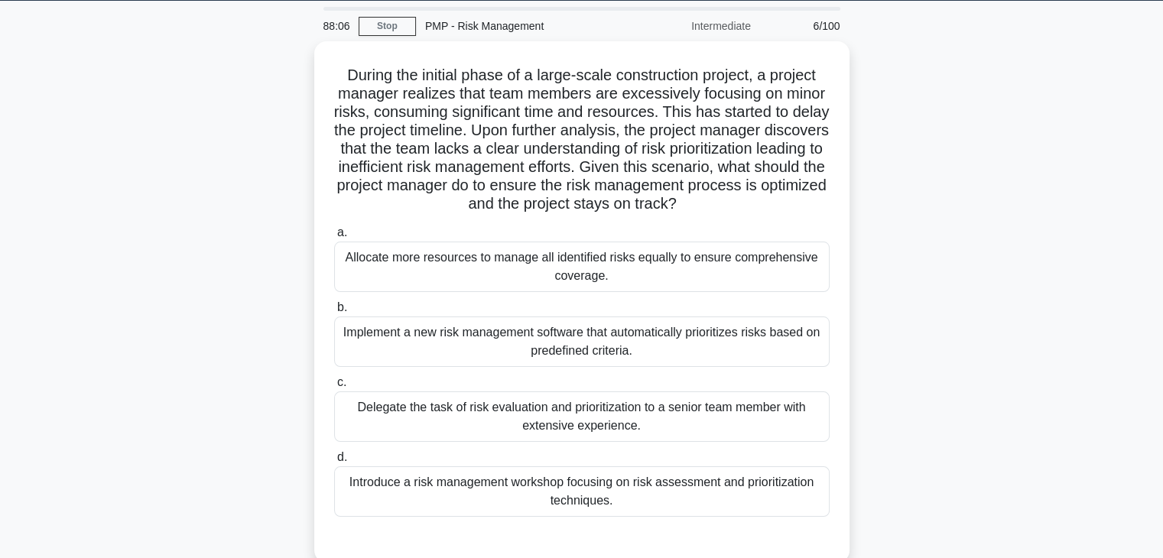
scroll to position [0, 0]
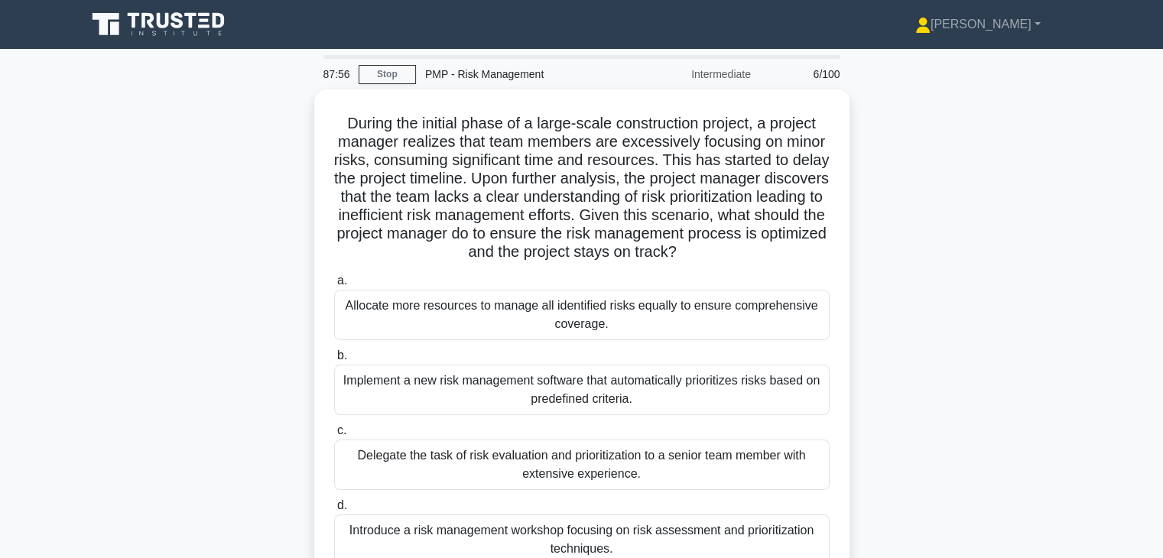
click at [868, 365] on div "During the initial phase of a large-scale construction project, a project manag…" at bounding box center [581, 359] width 1009 height 540
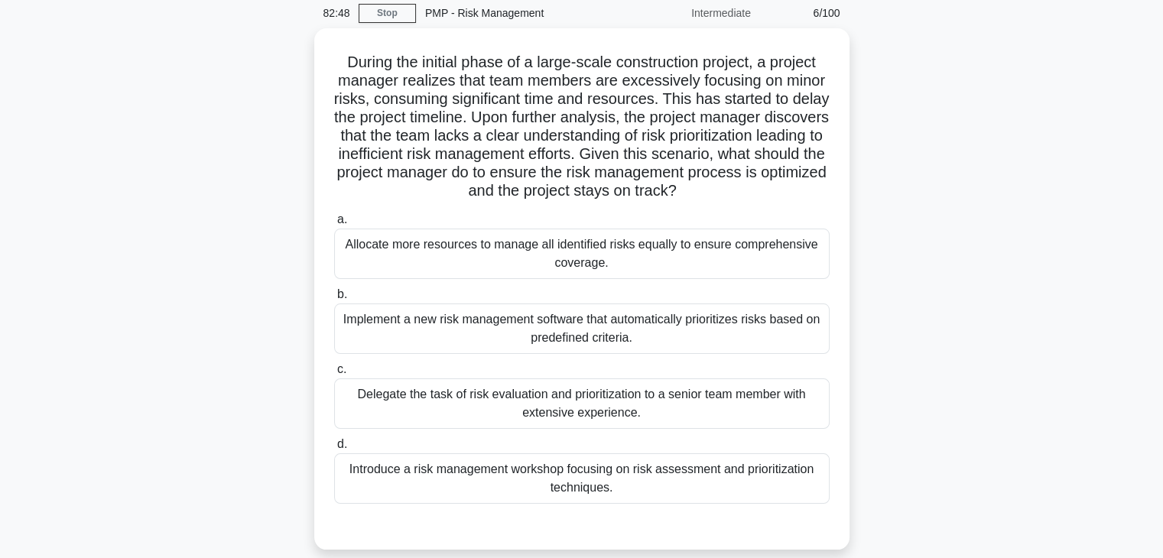
scroll to position [92, 0]
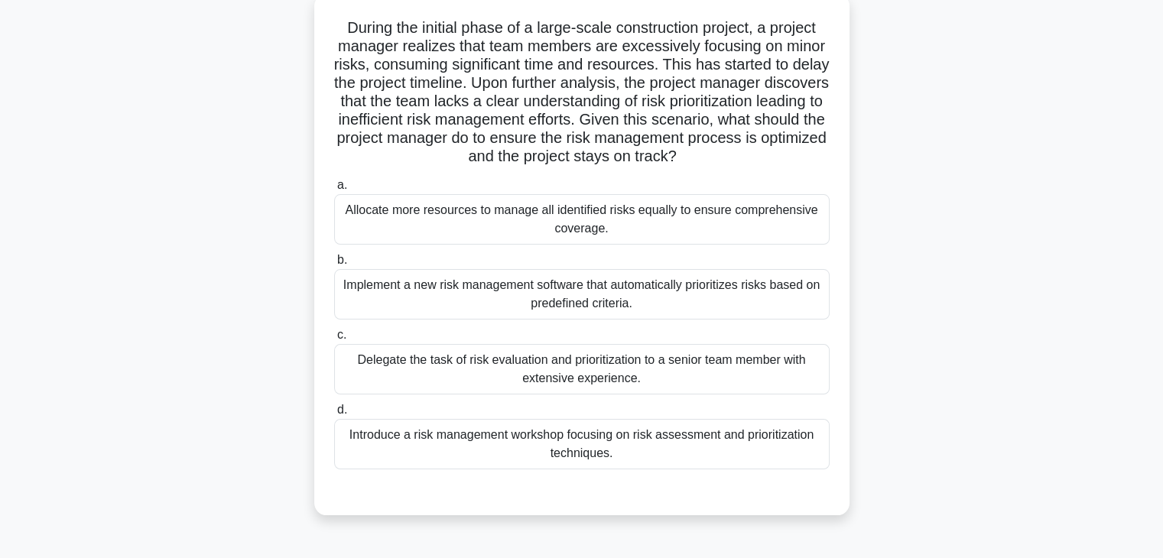
click at [671, 443] on div "Introduce a risk management workshop focusing on risk assessment and prioritiza…" at bounding box center [581, 444] width 495 height 50
click at [334, 415] on input "d. Introduce a risk management workshop focusing on risk assessment and priorit…" at bounding box center [334, 410] width 0 height 10
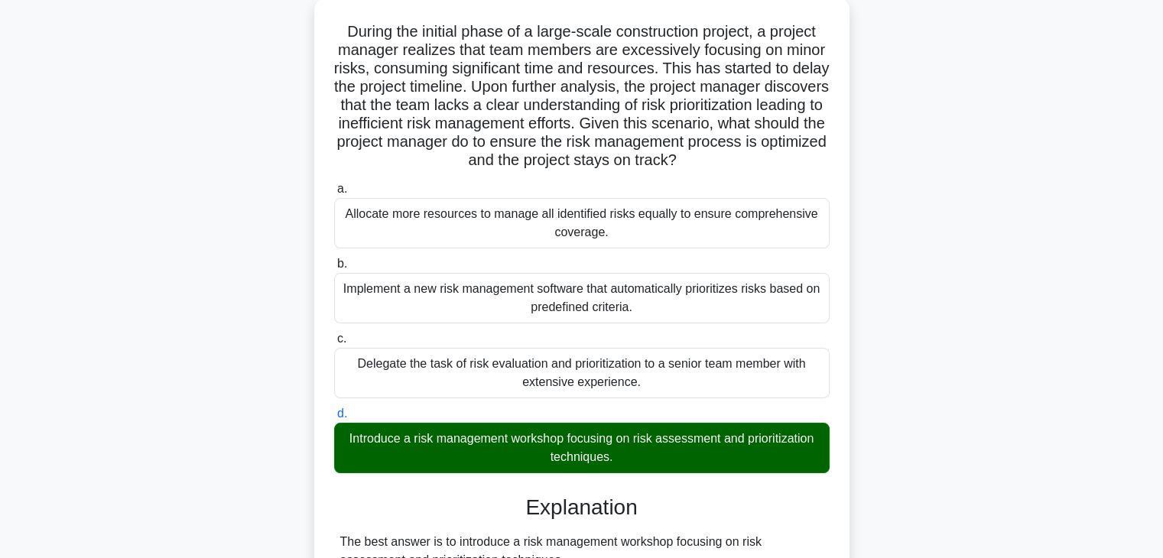
click at [852, 450] on div "During the initial phase of a large-scale construction project, a project manag…" at bounding box center [581, 531] width 1009 height 1067
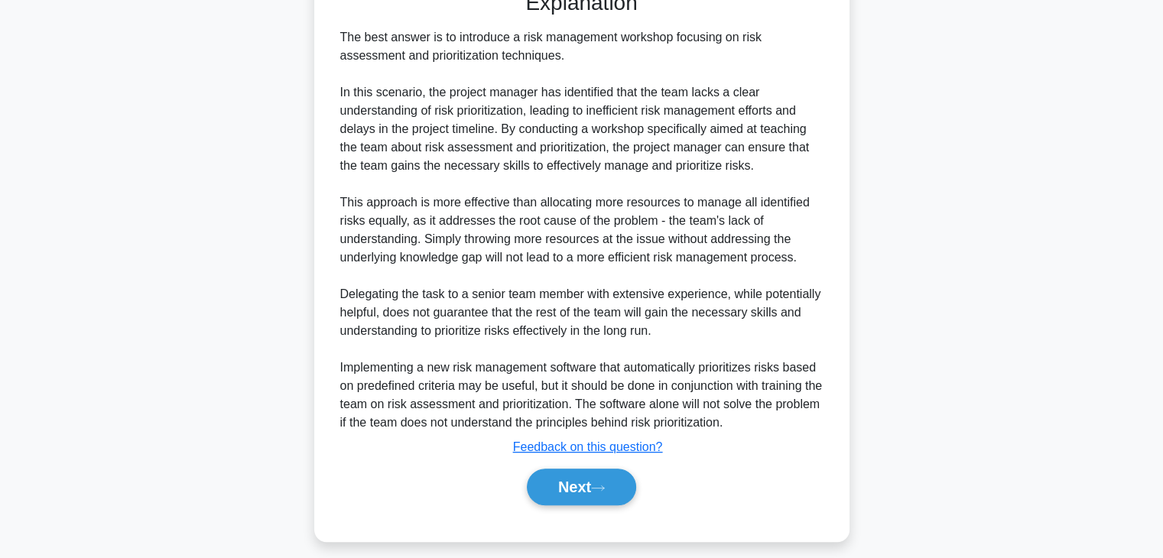
scroll to position [604, 0]
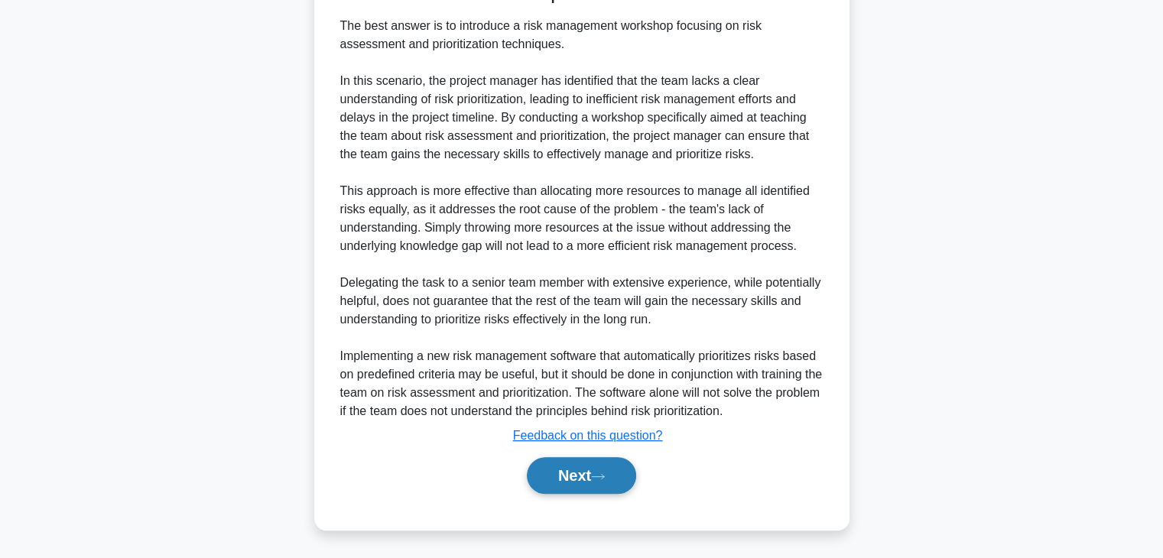
click at [549, 466] on button "Next" at bounding box center [581, 475] width 109 height 37
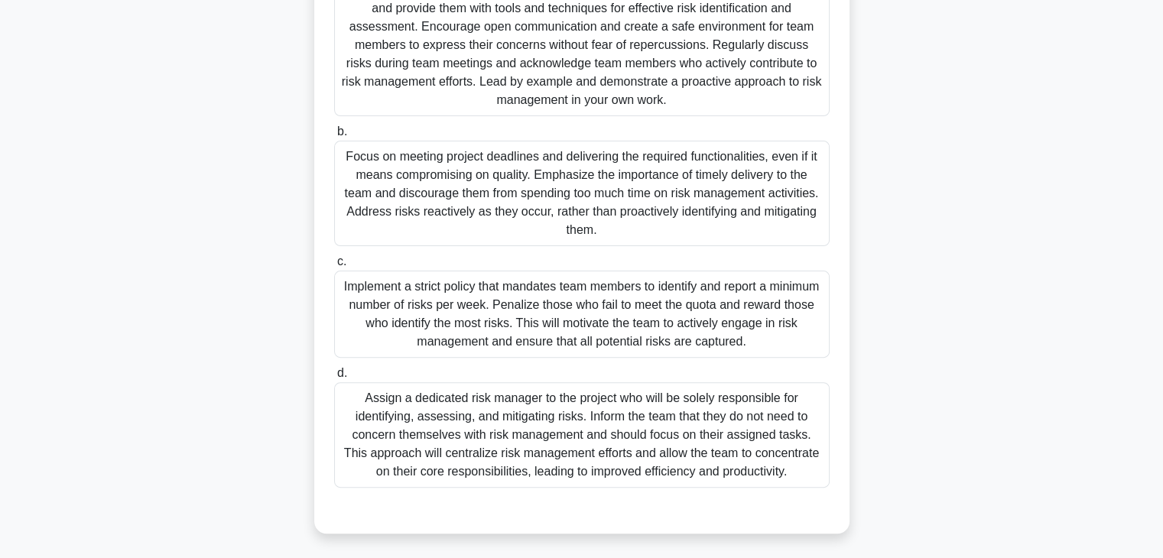
scroll to position [389, 0]
click at [1028, 262] on div "In a software development project, the project manager has noticed that the tea…" at bounding box center [581, 126] width 1009 height 852
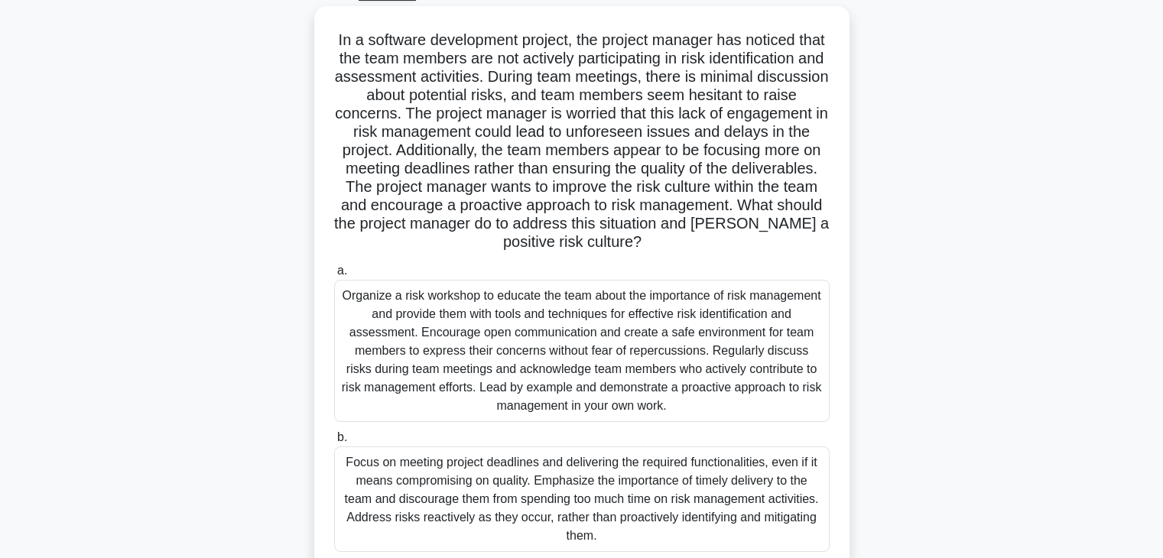
scroll to position [53, 0]
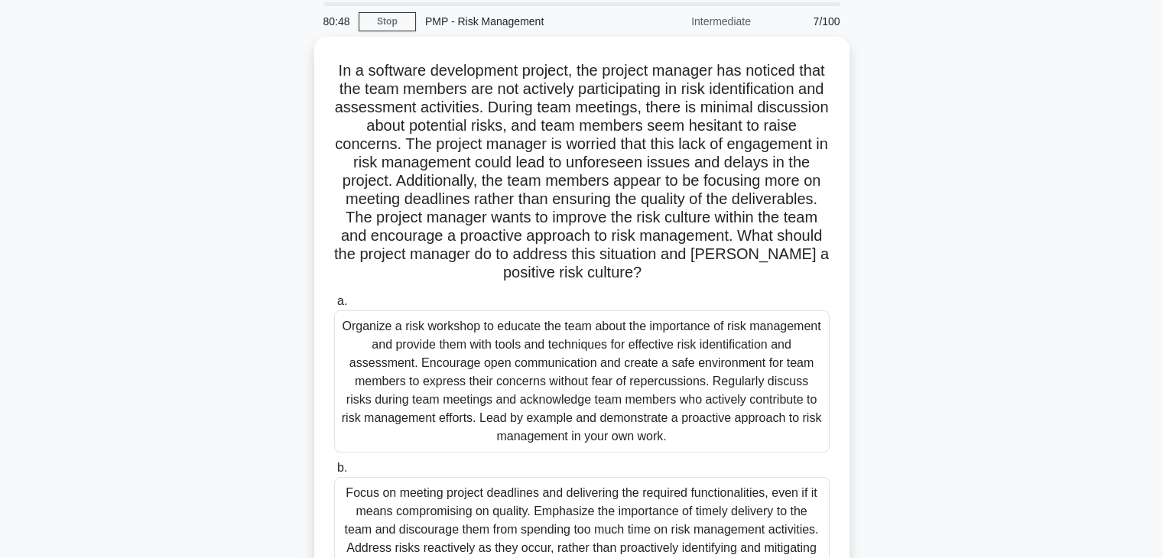
click at [972, 192] on div "In a software development project, the project manager has noticed that the tea…" at bounding box center [581, 463] width 1009 height 852
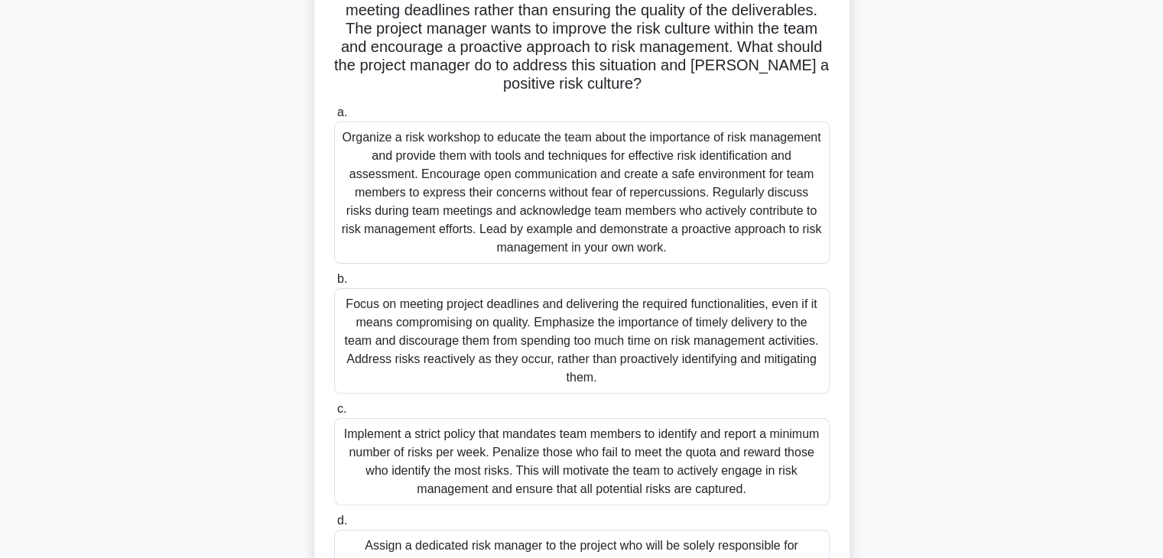
scroll to position [236, 0]
click at [658, 190] on div "Organize a risk workshop to educate the team about the importance of risk manag…" at bounding box center [581, 194] width 495 height 142
click at [334, 119] on input "a. Organize a risk workshop to educate the team about the importance of risk ma…" at bounding box center [334, 114] width 0 height 10
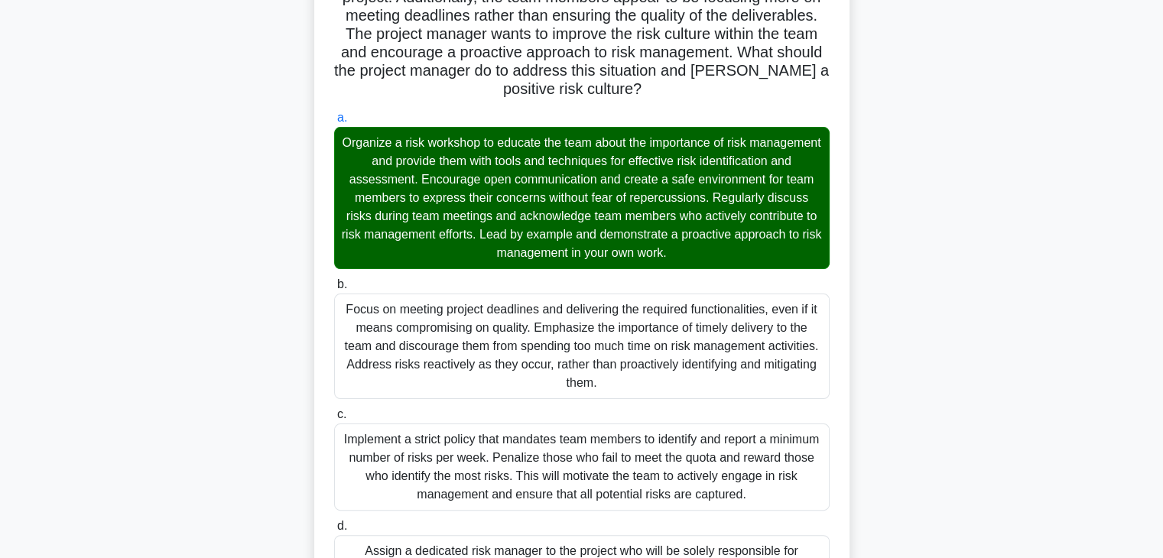
click at [334, 280] on input "b. Focus on meeting project deadlines and delivering the required functionaliti…" at bounding box center [334, 285] width 0 height 10
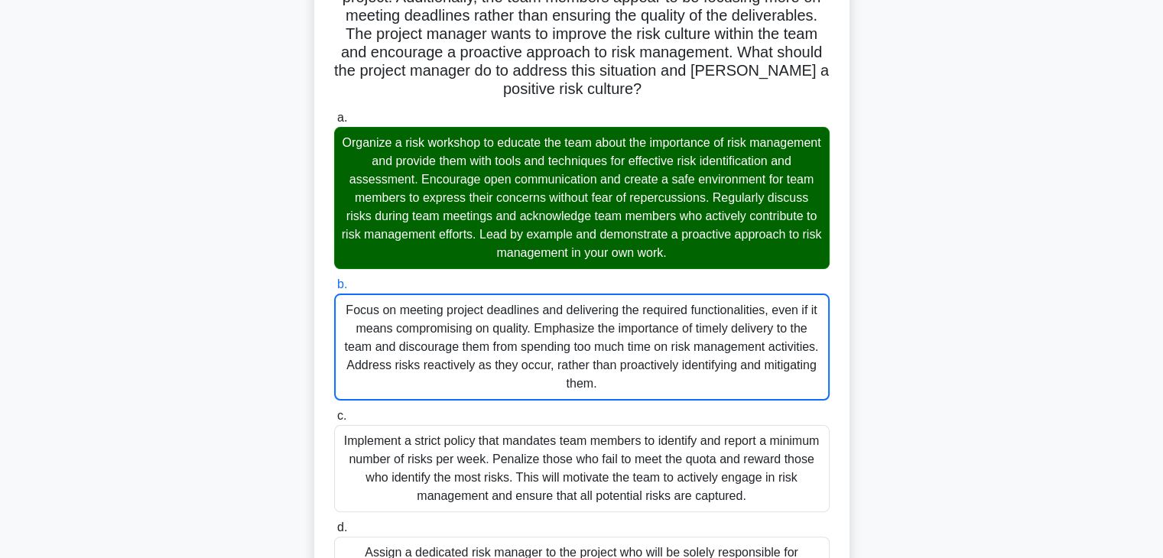
click at [334, 411] on input "c. Implement a strict policy that mandates team members to identify and report …" at bounding box center [334, 416] width 0 height 10
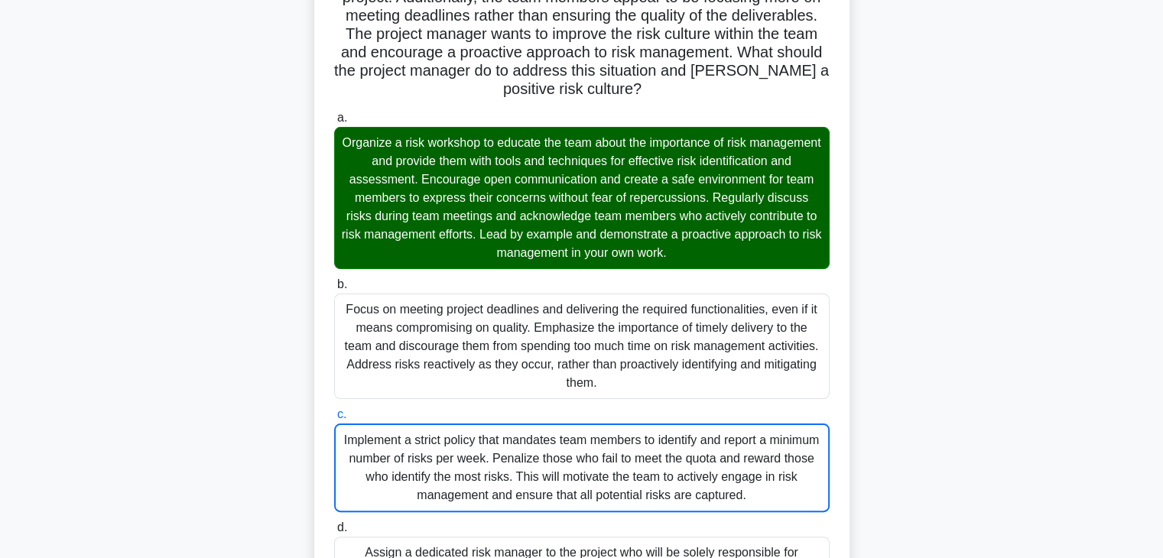
click at [334, 523] on input "d. Assign a dedicated risk manager to the project who will be solely responsibl…" at bounding box center [334, 528] width 0 height 10
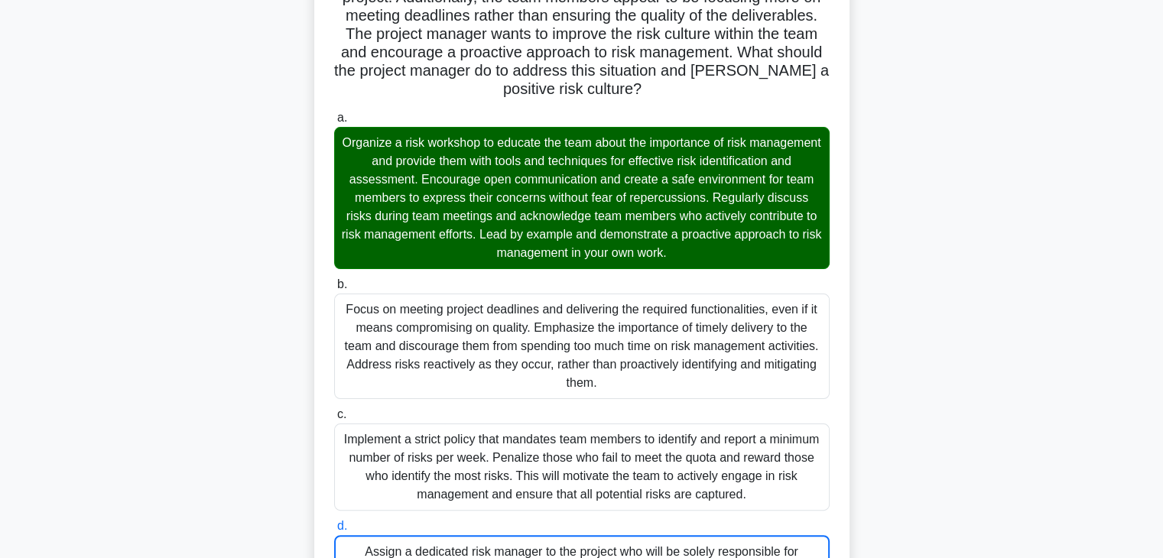
click at [892, 343] on div "In a software development project, the project manager has noticed that the tea…" at bounding box center [581, 497] width 1009 height 1288
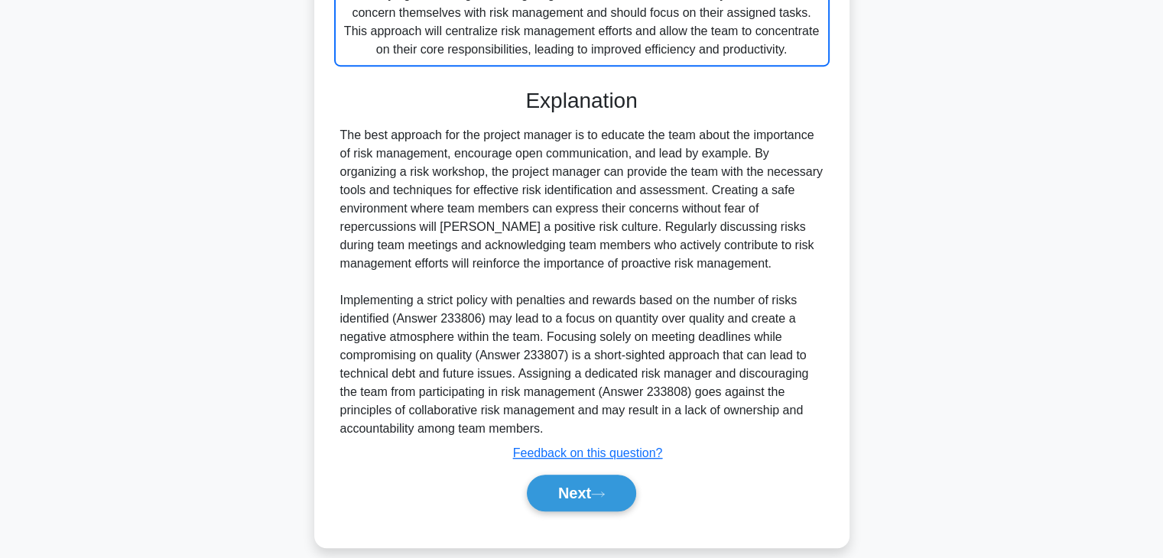
scroll to position [826, 0]
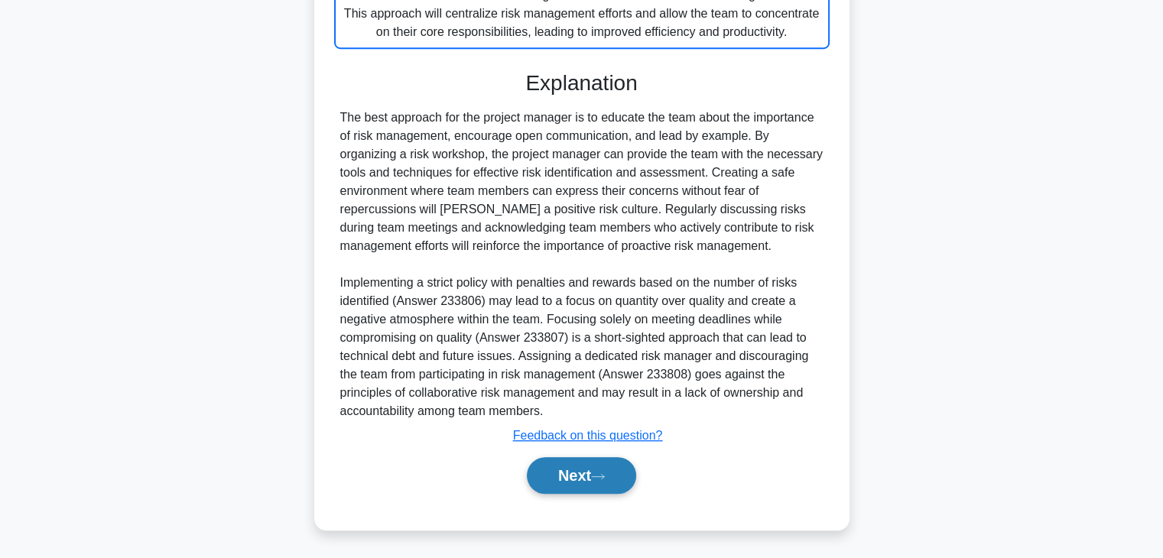
click at [567, 482] on button "Next" at bounding box center [581, 475] width 109 height 37
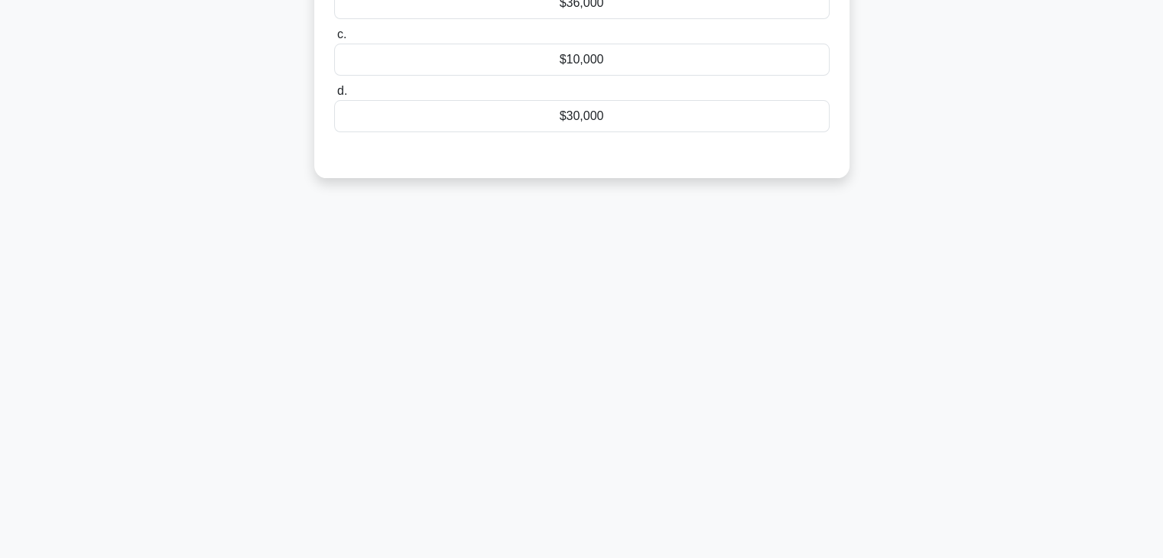
scroll to position [268, 0]
click at [829, 384] on div "80:29 Stop PMP - Risk Management Intermediate 8/100 A project manager is evalua…" at bounding box center [581, 169] width 1009 height 765
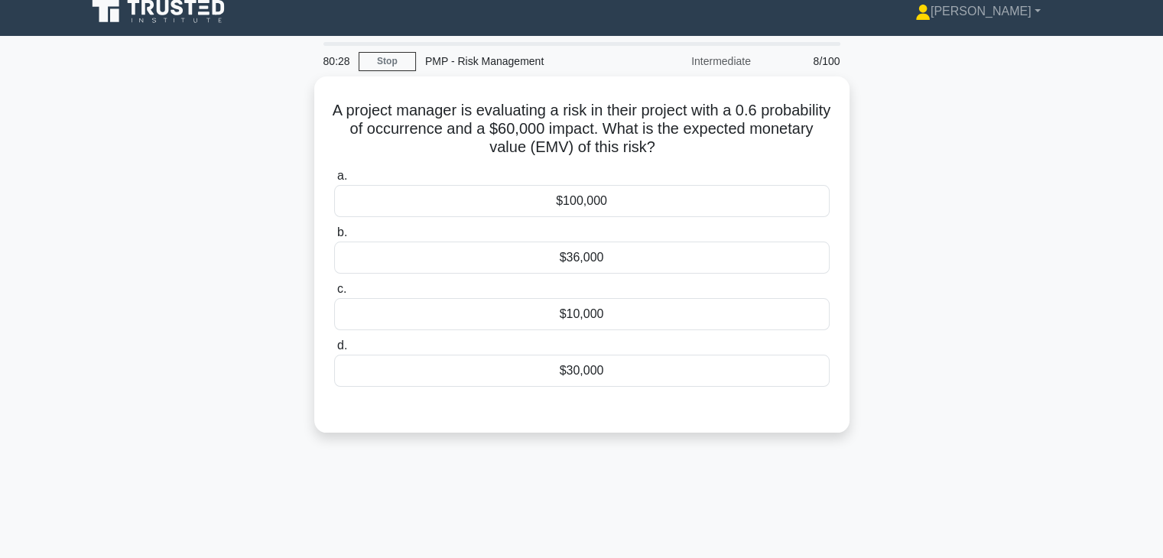
scroll to position [0, 0]
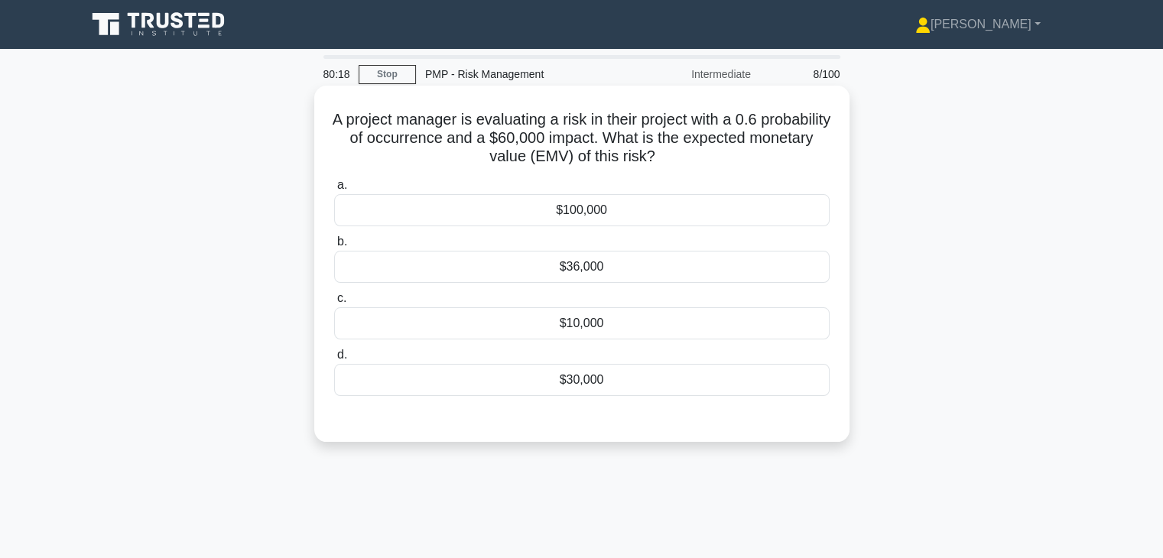
click at [729, 264] on div "$36,000" at bounding box center [581, 267] width 495 height 32
click at [334, 247] on input "b. $36,000" at bounding box center [334, 242] width 0 height 10
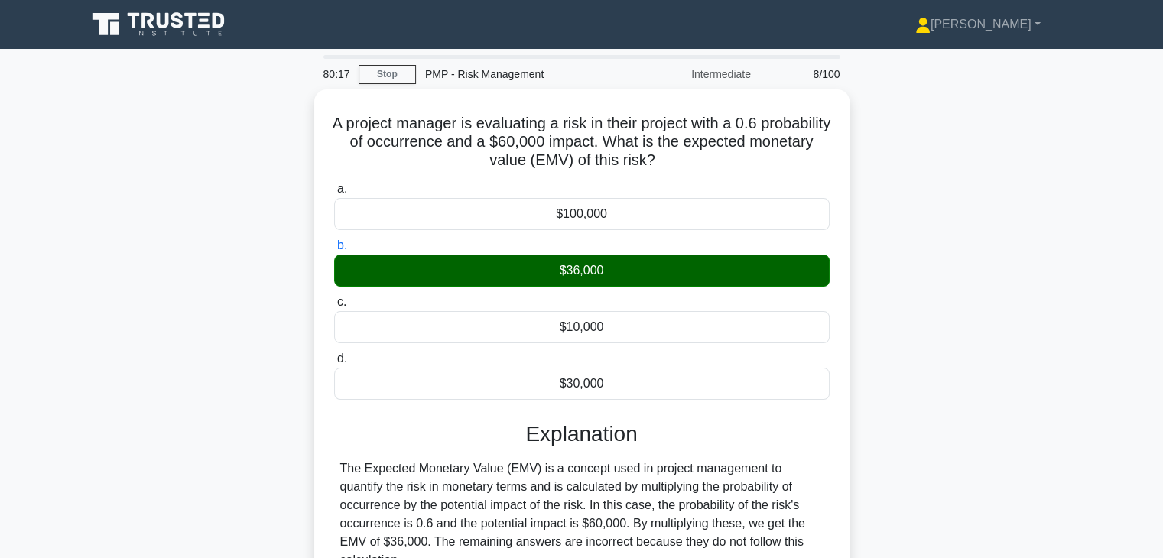
click at [896, 350] on div "A project manager is evaluating a risk in their project with a 0.6 probability …" at bounding box center [581, 393] width 1009 height 608
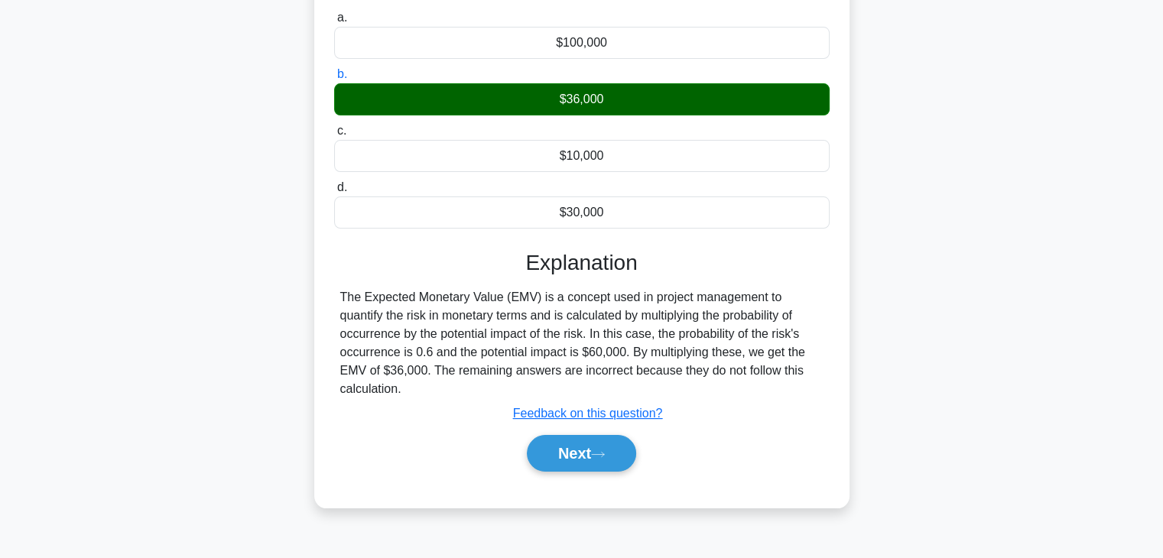
scroll to position [214, 0]
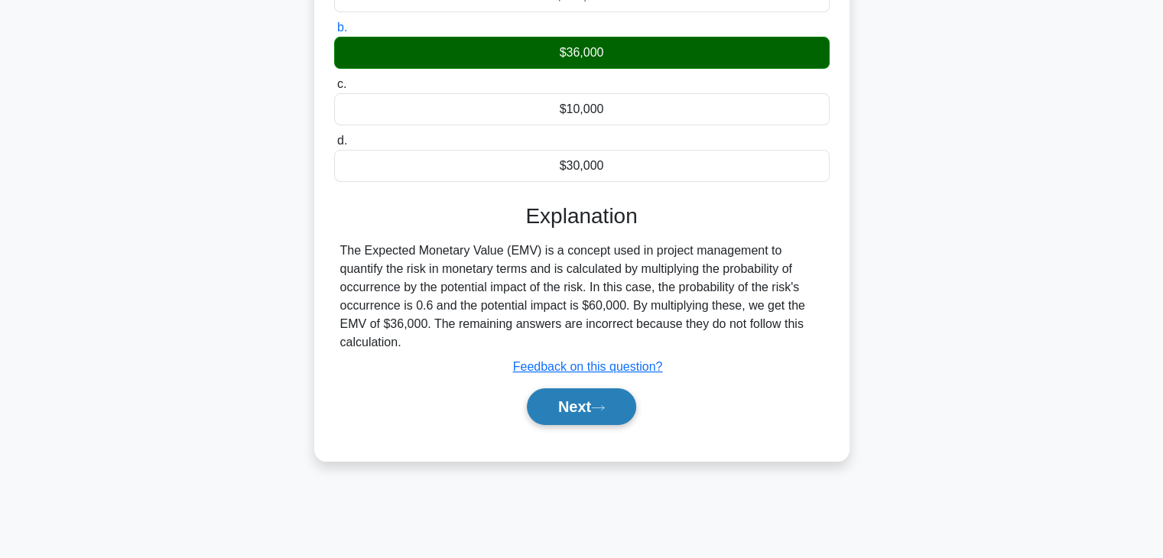
click at [570, 397] on button "Next" at bounding box center [581, 406] width 109 height 37
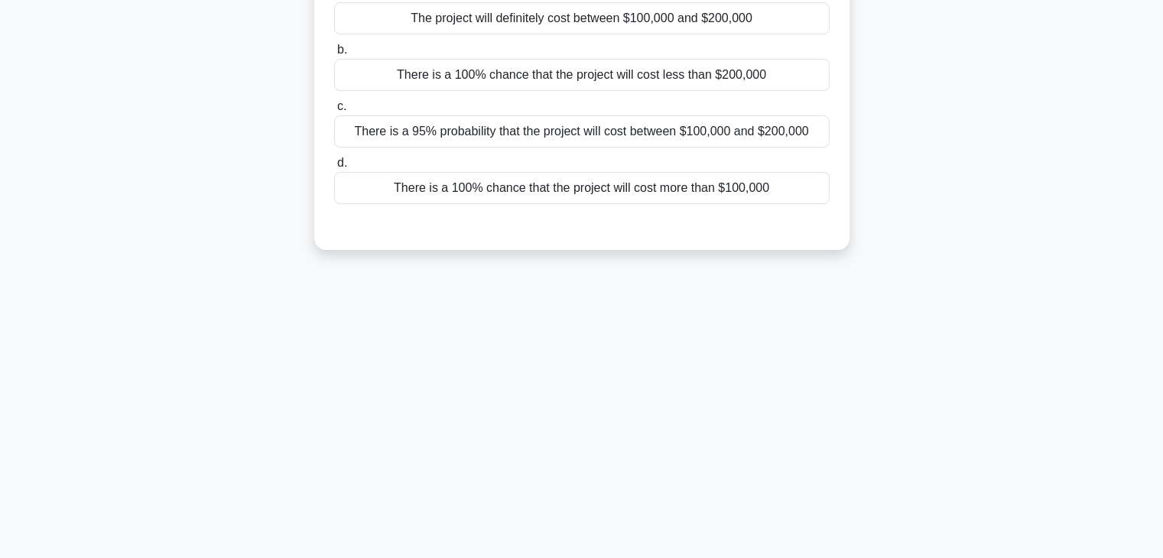
click at [800, 388] on div "80:12 Stop PMP - Risk Management Intermediate 9/100 The project manager of a bu…" at bounding box center [581, 223] width 1009 height 765
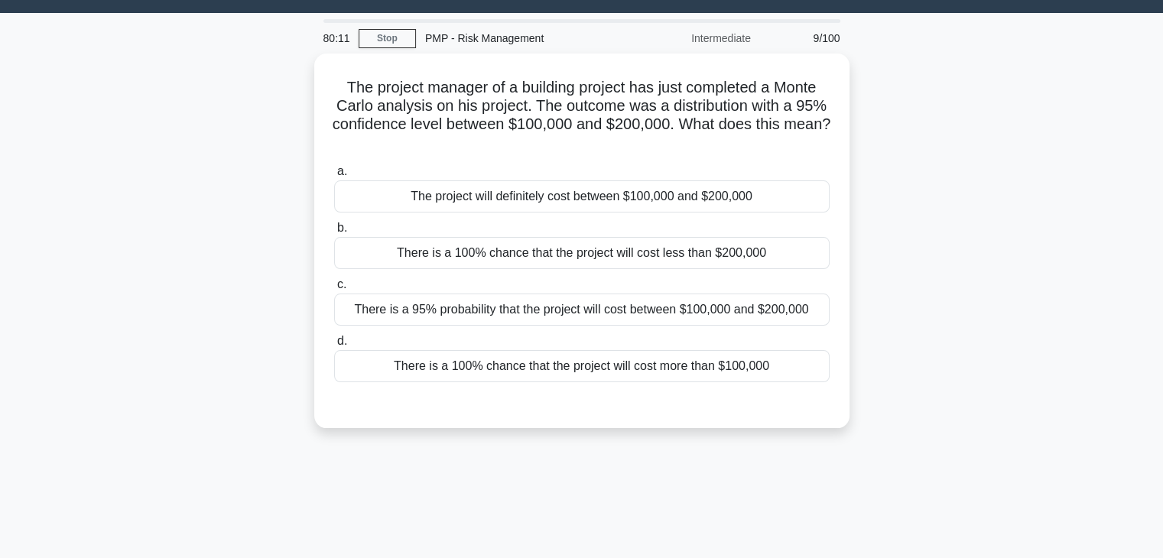
scroll to position [0, 0]
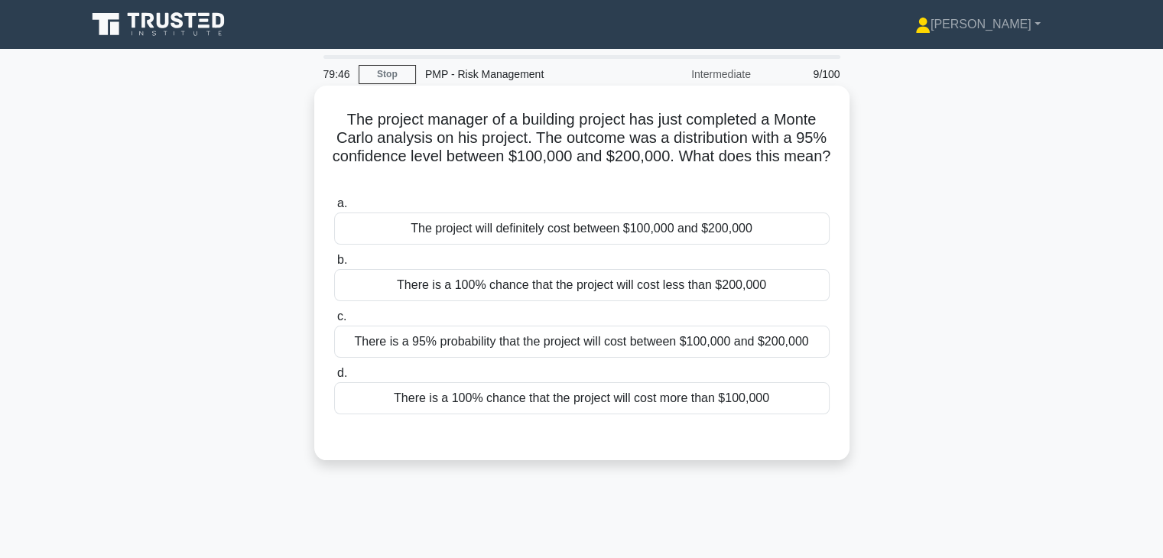
click at [694, 346] on div "There is a 95% probability that the project will cost between $100,000 and $200…" at bounding box center [581, 342] width 495 height 32
click at [334, 322] on input "c. There is a 95% probability that the project will cost between $100,000 and $…" at bounding box center [334, 317] width 0 height 10
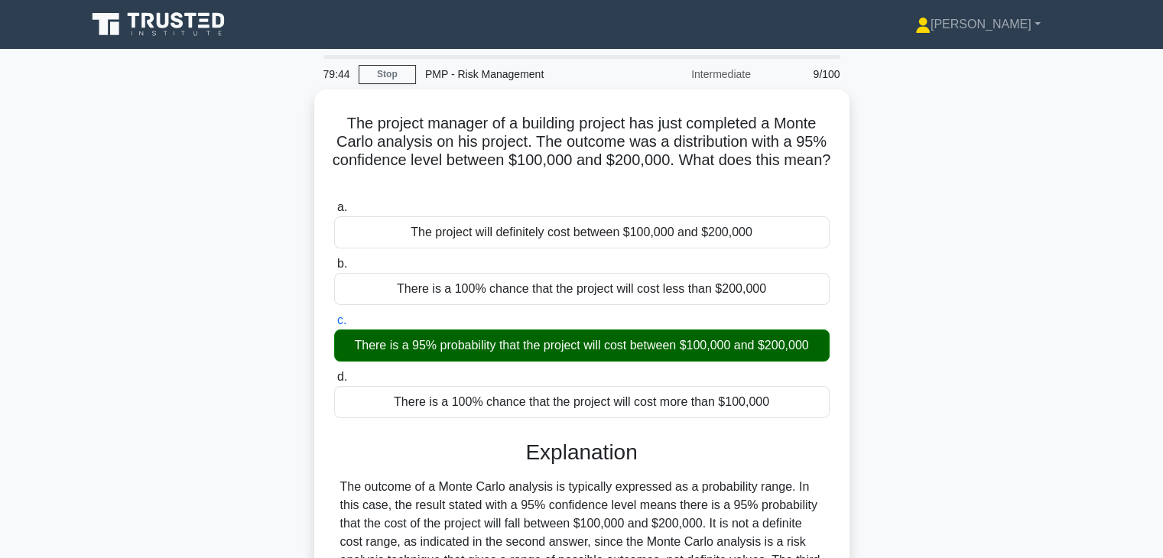
click at [898, 423] on div "The project manager of a building project has just completed a Monte Carlo anal…" at bounding box center [581, 420] width 1009 height 663
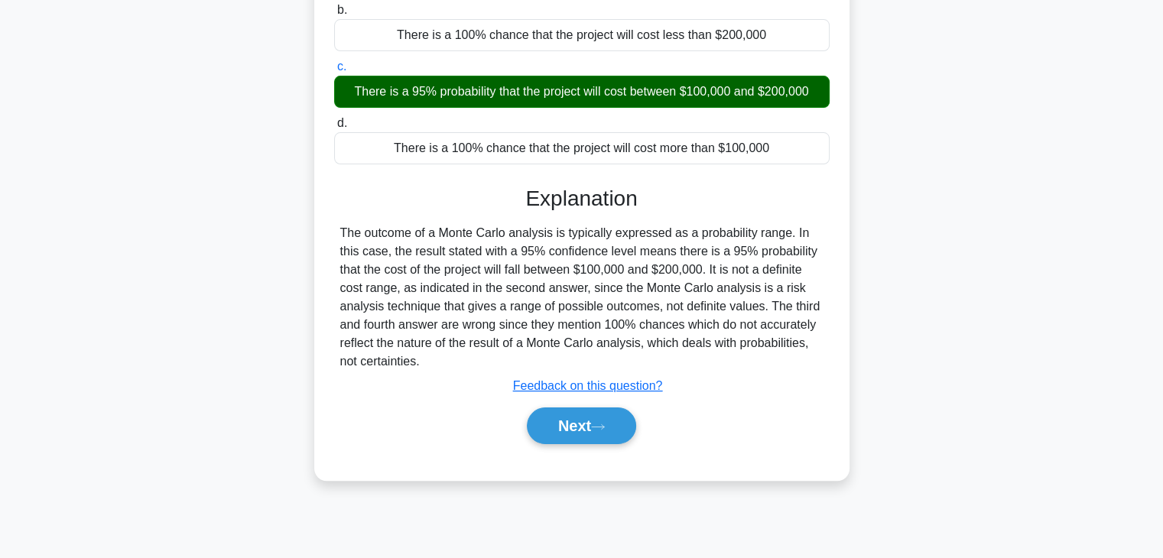
scroll to position [268, 0]
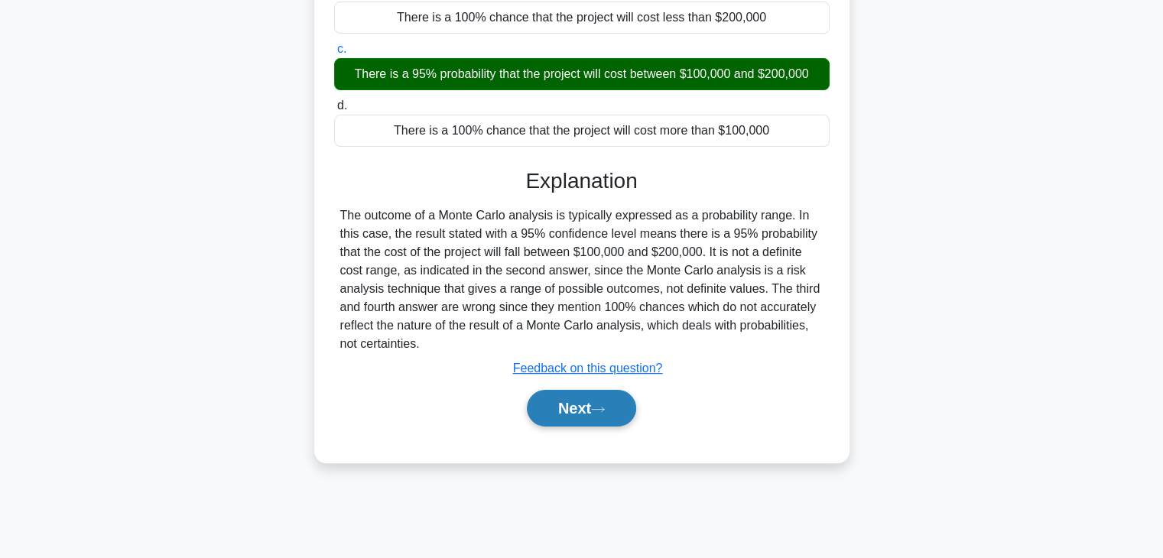
click at [559, 422] on button "Next" at bounding box center [581, 408] width 109 height 37
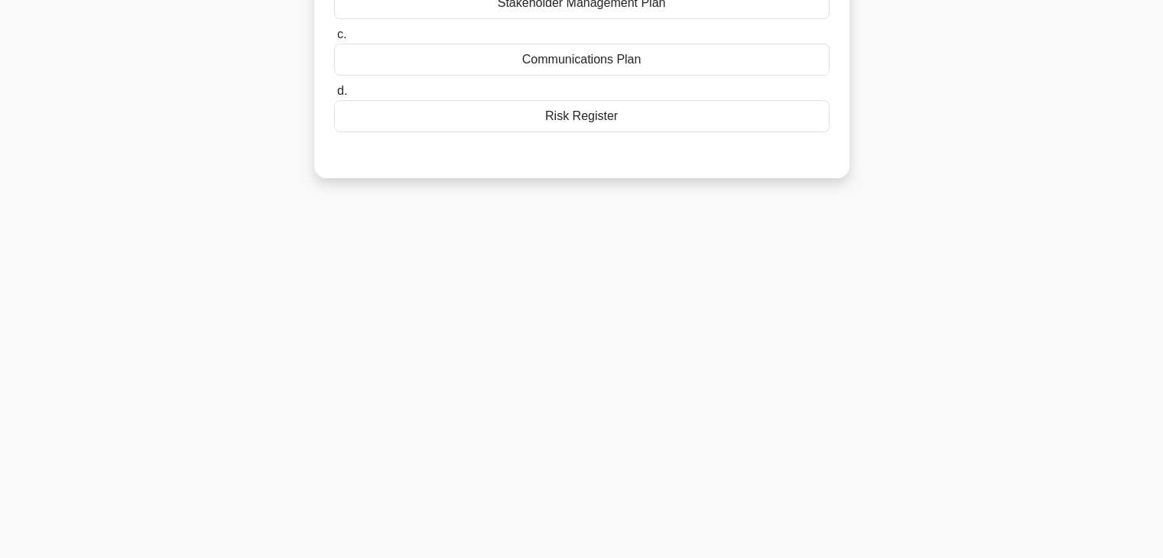
click at [860, 404] on div "79:40 Stop PMP - Risk Management Intermediate 10/100 The ___________ includes a…" at bounding box center [581, 169] width 1009 height 765
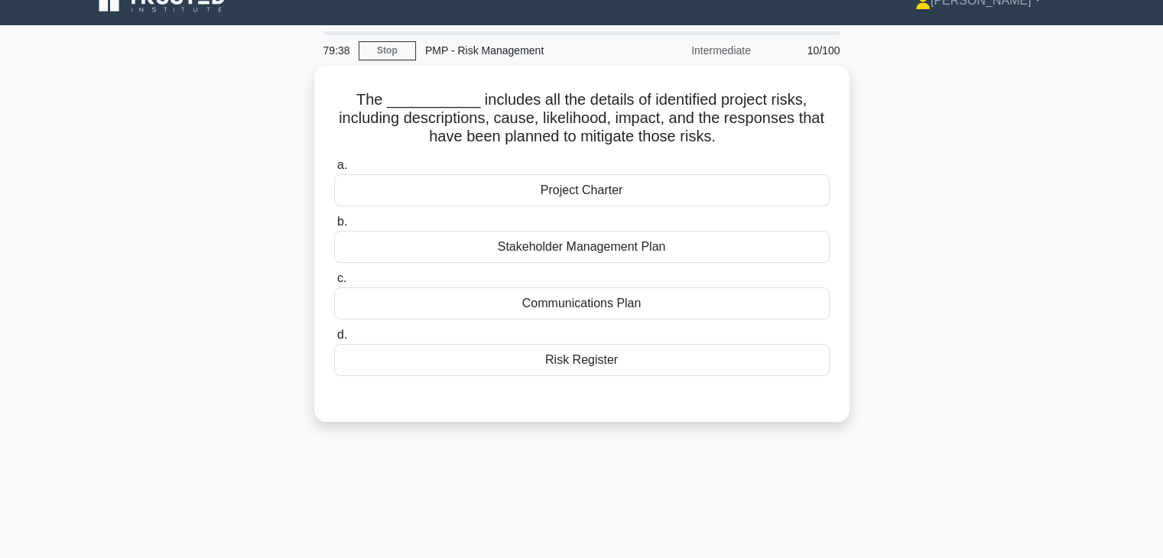
scroll to position [0, 0]
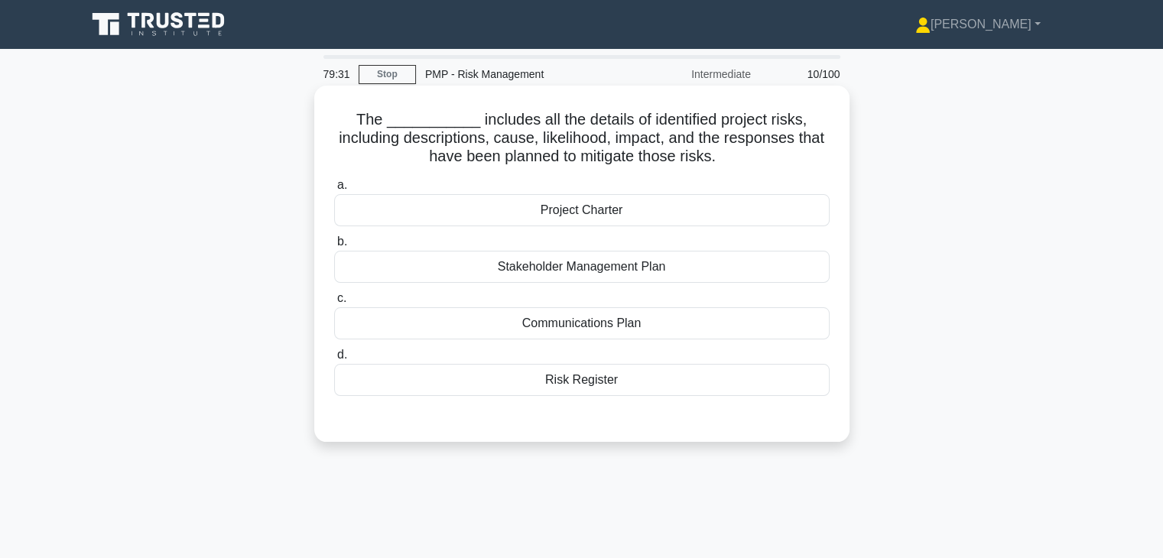
click at [624, 385] on div "Risk Register" at bounding box center [581, 380] width 495 height 32
click at [334, 360] on input "d. Risk Register" at bounding box center [334, 355] width 0 height 10
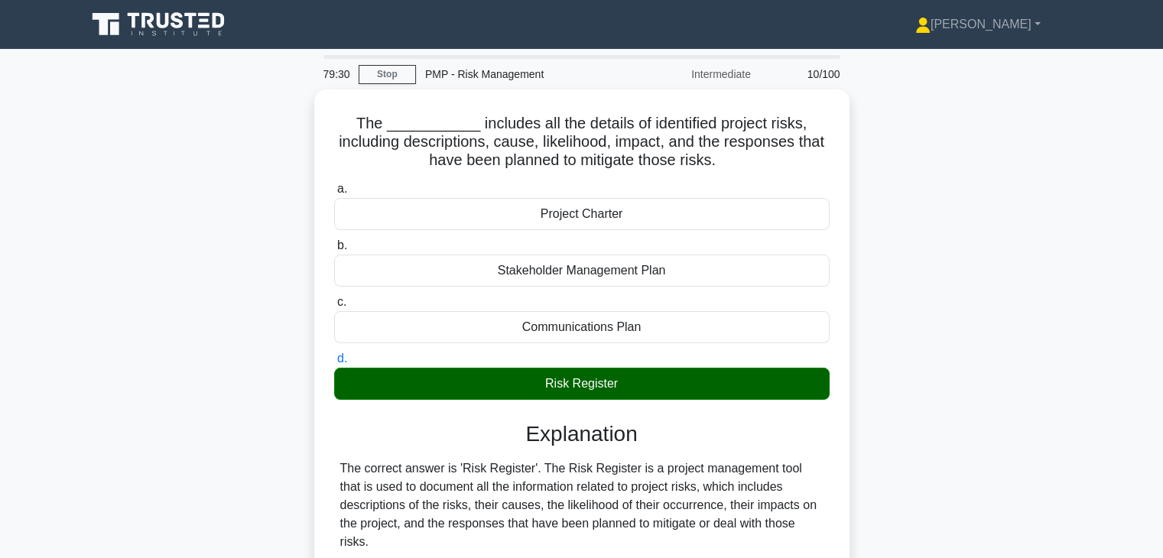
click at [931, 398] on div "The ___________ includes all the details of identified project risks, including…" at bounding box center [581, 503] width 1009 height 828
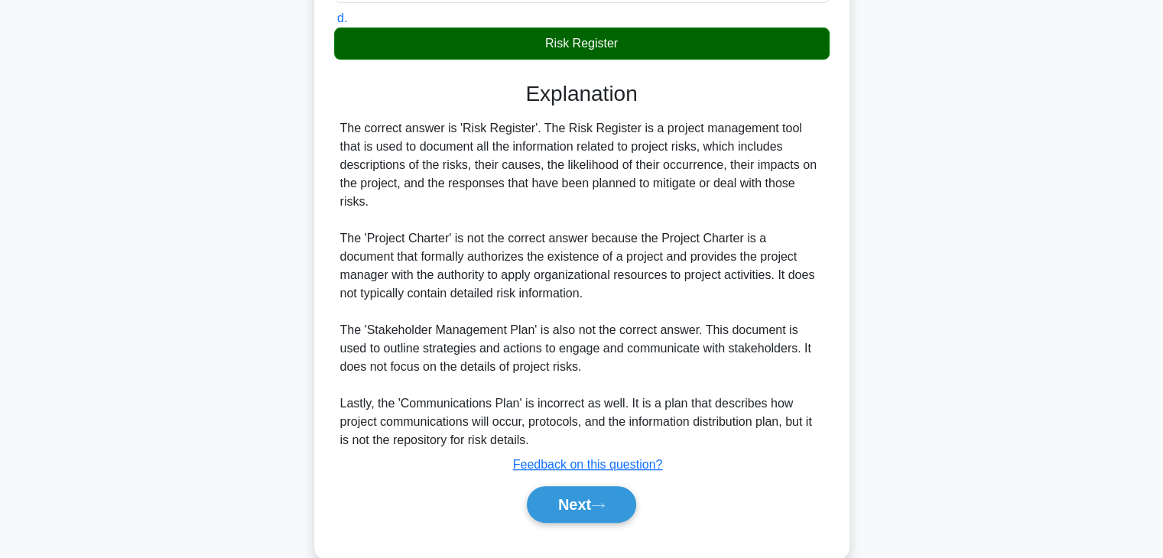
scroll to position [365, 0]
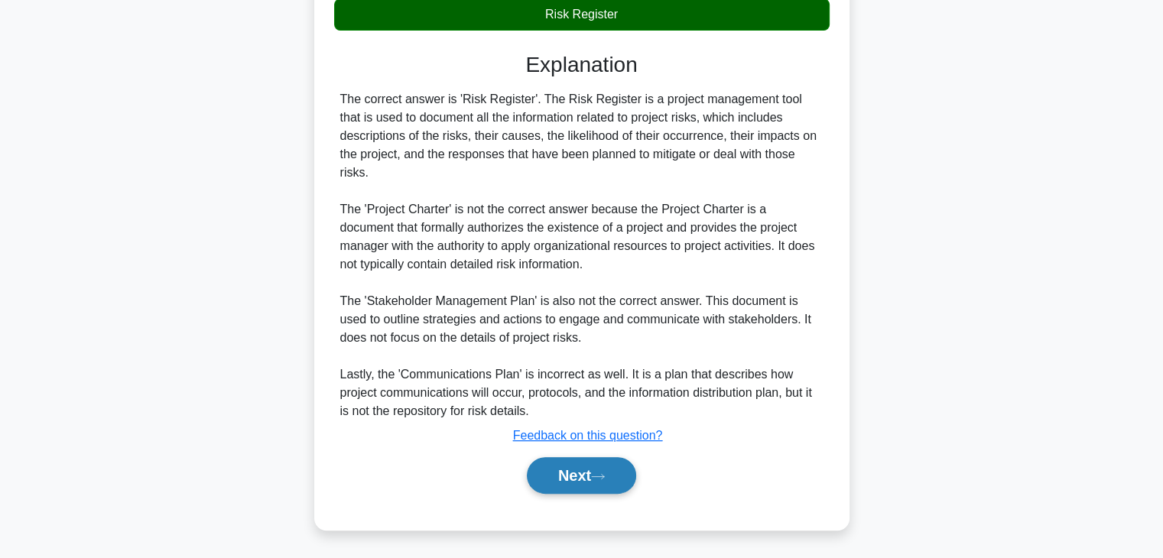
click at [554, 475] on button "Next" at bounding box center [581, 475] width 109 height 37
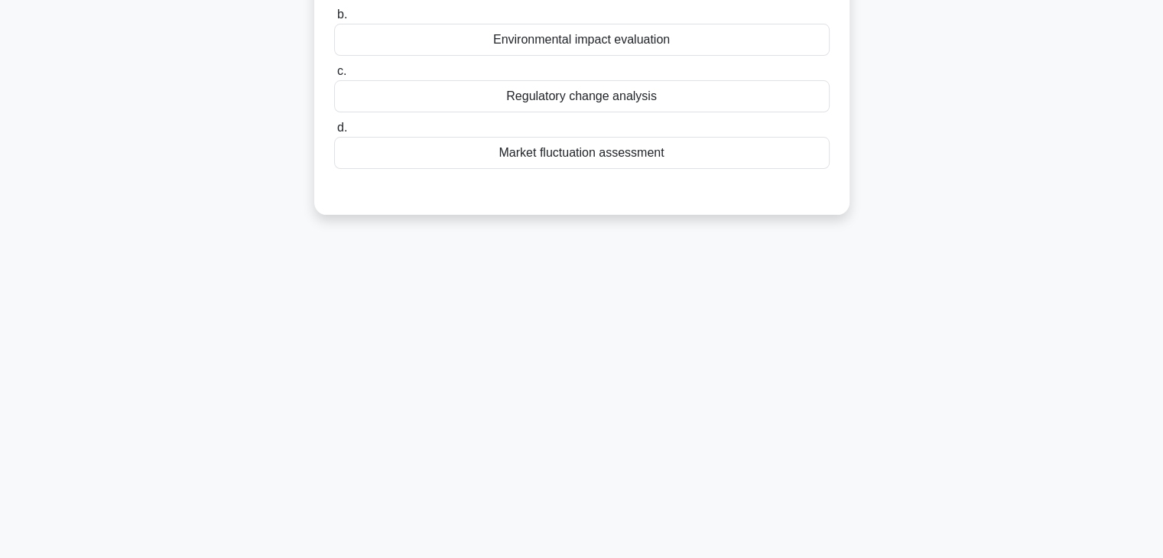
click at [812, 426] on div "79:26 Stop PMP - Risk Management Intermediate 11/100 As a project manager for a…" at bounding box center [581, 169] width 1009 height 765
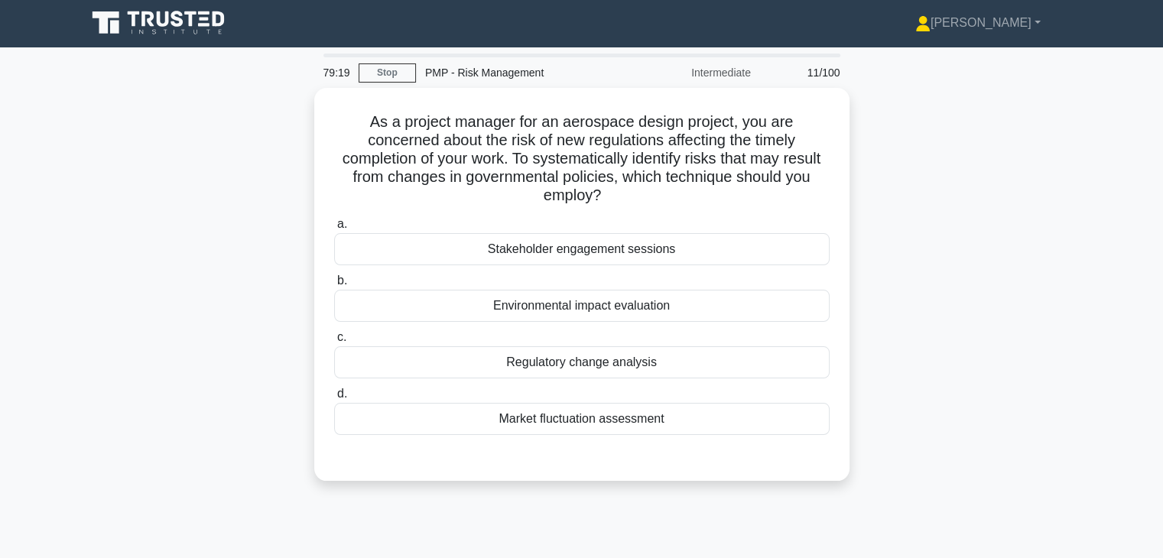
scroll to position [0, 0]
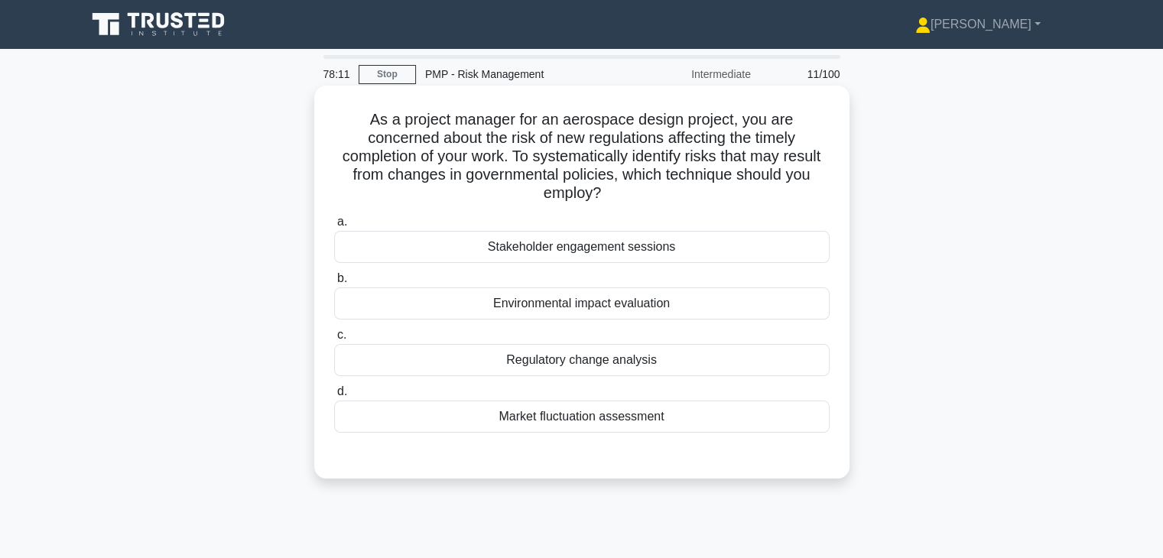
click at [684, 367] on div "Regulatory change analysis" at bounding box center [581, 360] width 495 height 32
click at [334, 340] on input "c. Regulatory change analysis" at bounding box center [334, 335] width 0 height 10
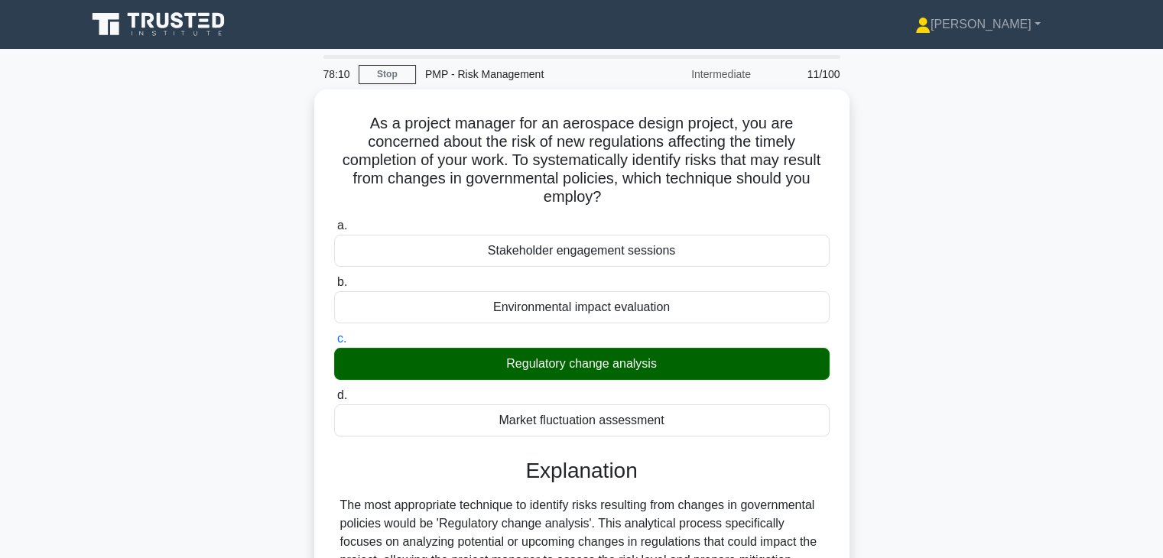
click at [865, 378] on div "As a project manager for an aerospace design project, you are concerned about t…" at bounding box center [581, 512] width 1009 height 846
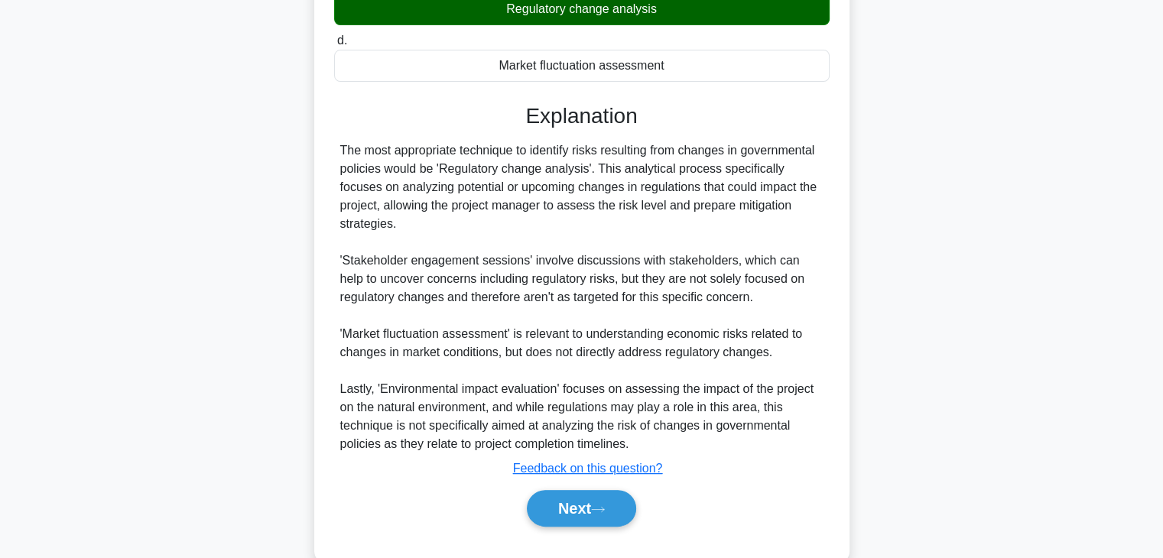
scroll to position [365, 0]
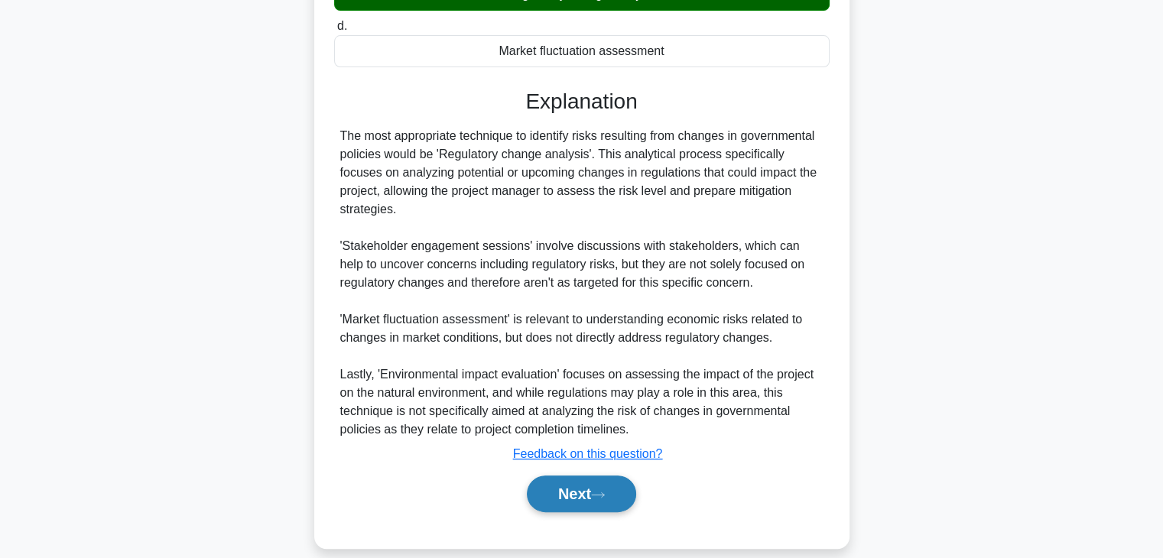
click at [563, 476] on button "Next" at bounding box center [581, 494] width 109 height 37
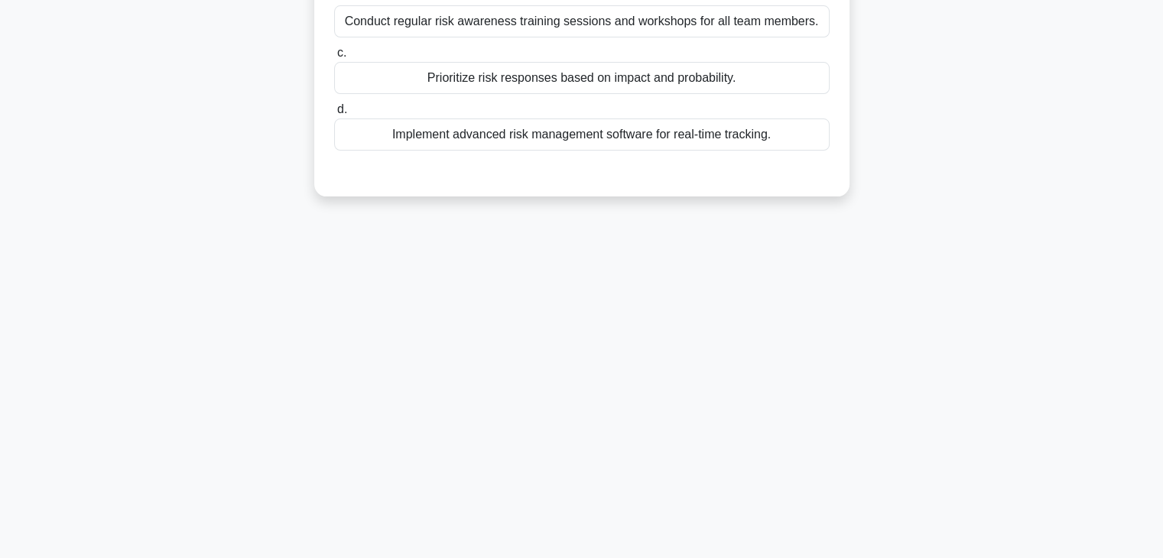
click at [834, 385] on div "78:05 Stop PMP - Risk Management Intermediate 12/100 In a company with a weak r…" at bounding box center [581, 169] width 1009 height 765
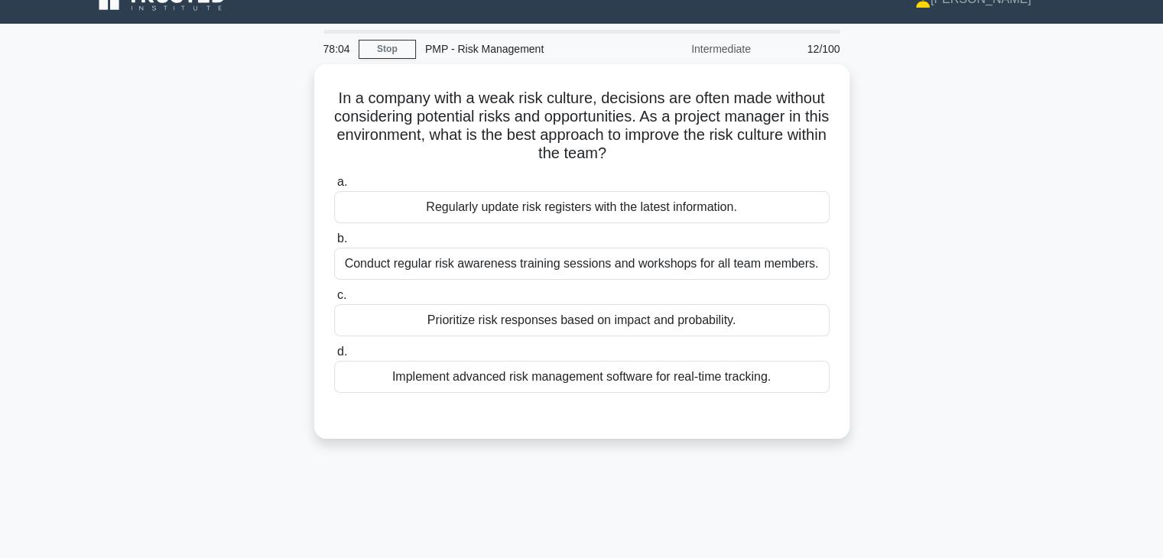
scroll to position [24, 0]
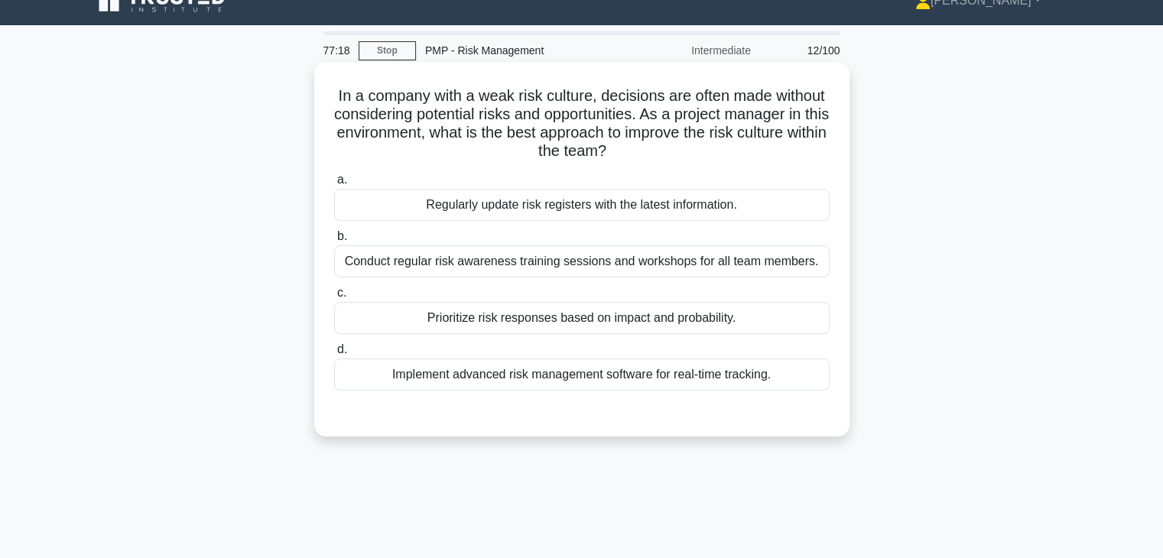
click at [803, 261] on div "Conduct regular risk awareness training sessions and workshops for all team mem…" at bounding box center [581, 261] width 495 height 32
click at [334, 242] on input "b. Conduct regular risk awareness training sessions and workshops for all team …" at bounding box center [334, 237] width 0 height 10
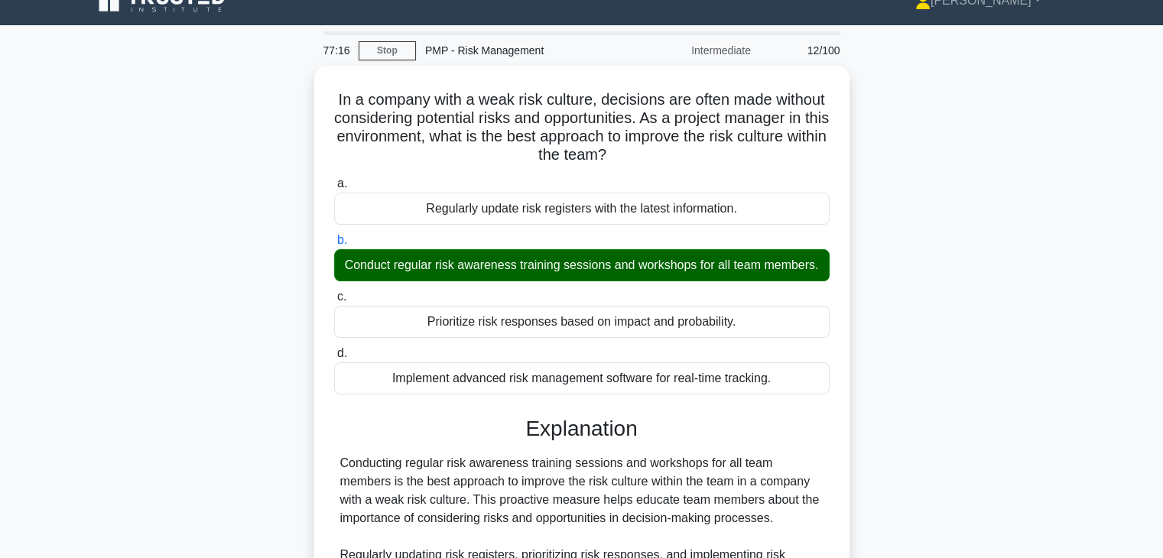
click at [918, 396] on div "In a company with a weak risk culture, decisions are often made without conside…" at bounding box center [581, 461] width 1009 height 791
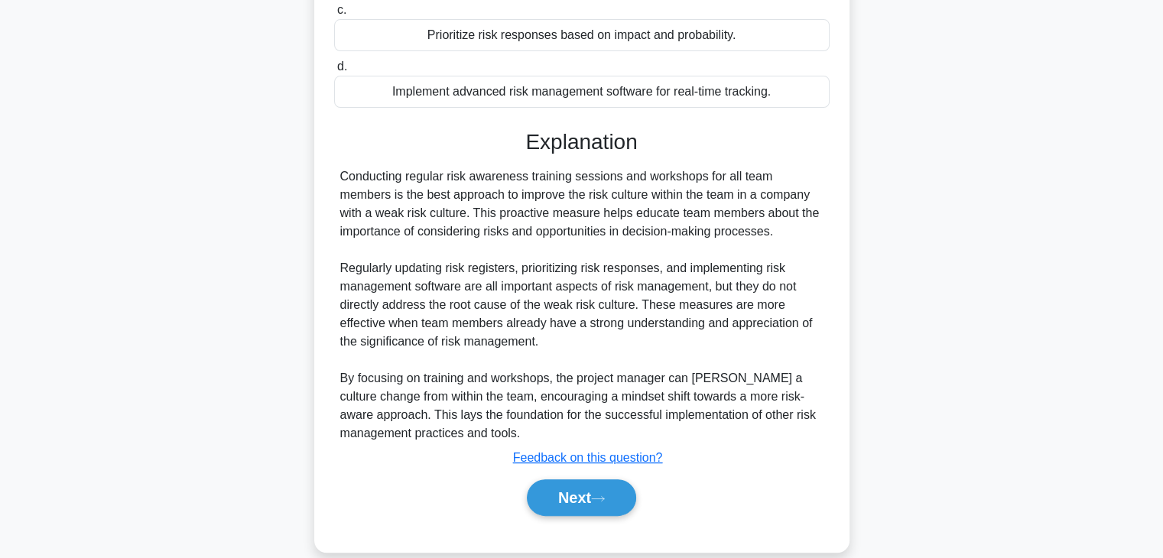
scroll to position [329, 0]
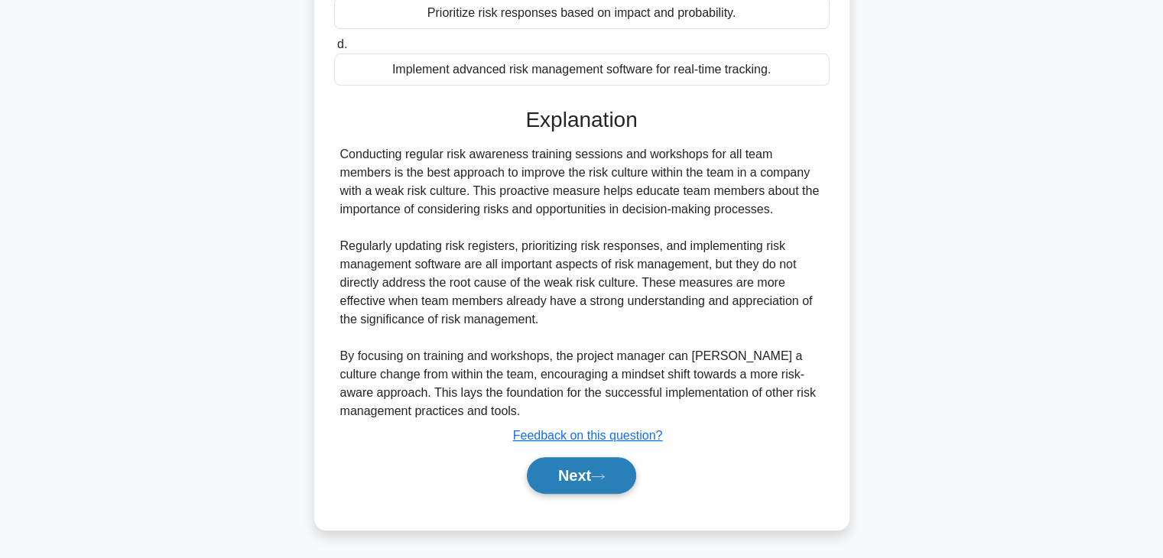
click at [566, 471] on button "Next" at bounding box center [581, 475] width 109 height 37
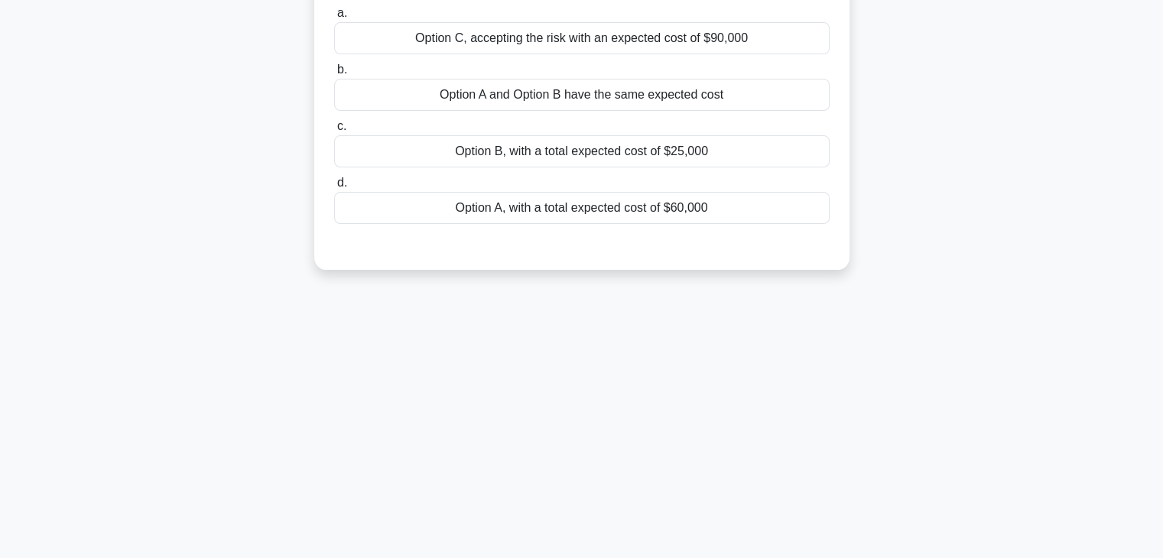
scroll to position [268, 0]
click at [674, 443] on div "77:12 Stop PMP - Risk Management Intermediate 13/100 A project manager is deali…" at bounding box center [581, 169] width 1009 height 765
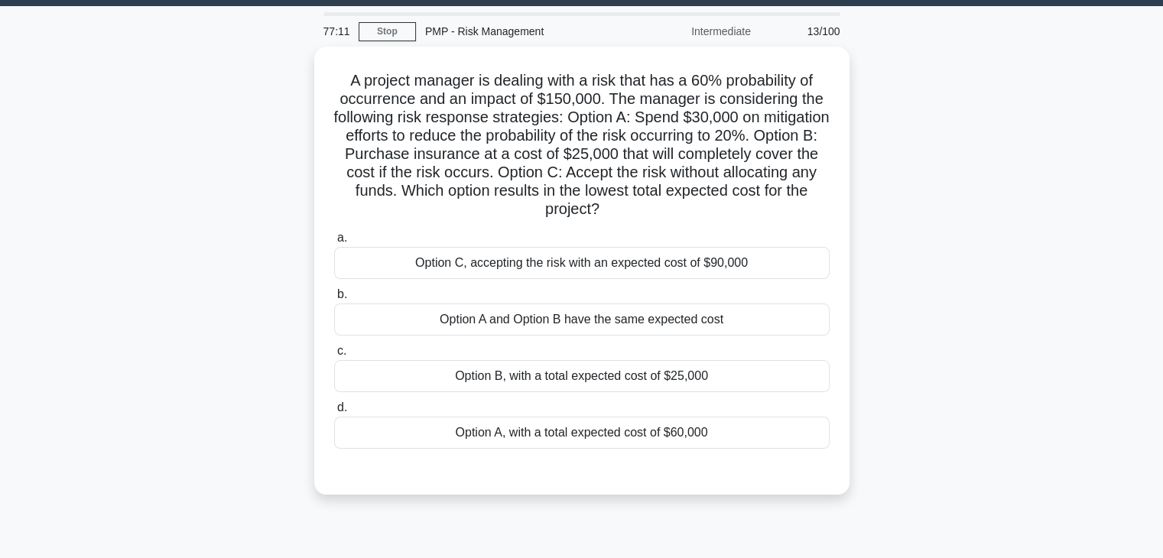
scroll to position [24, 0]
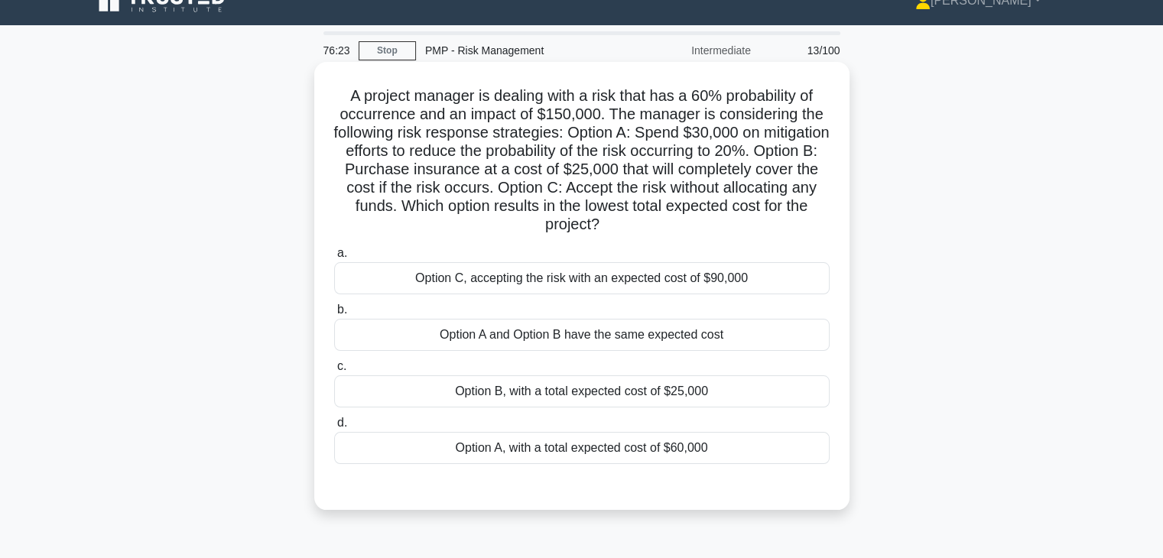
click at [624, 392] on div "Option B, with a total expected cost of $25,000" at bounding box center [581, 391] width 495 height 32
click at [334, 372] on input "c. Option B, with a total expected cost of $25,000" at bounding box center [334, 367] width 0 height 10
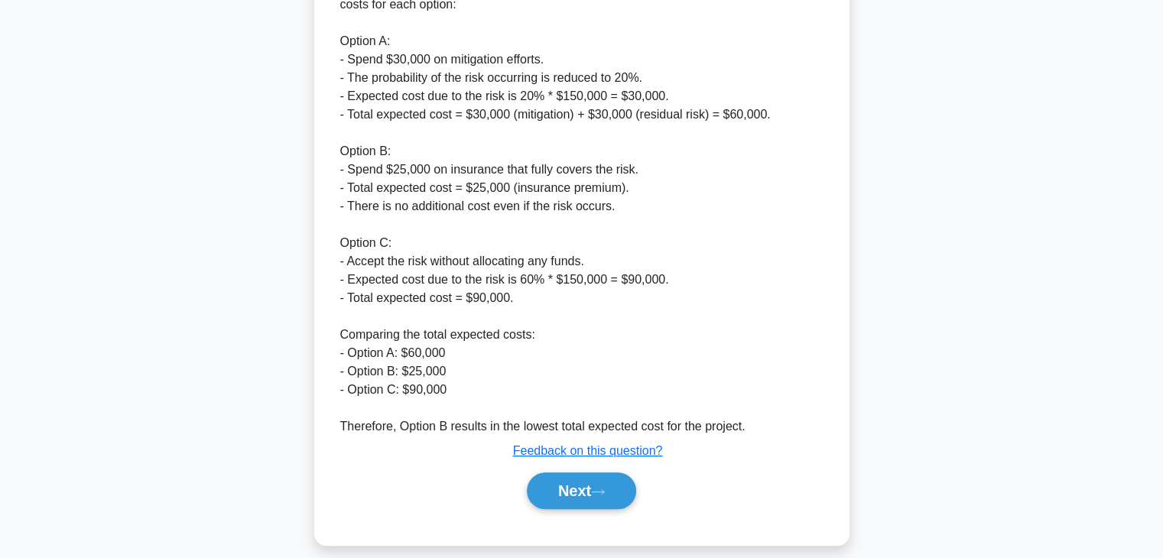
scroll to position [586, 0]
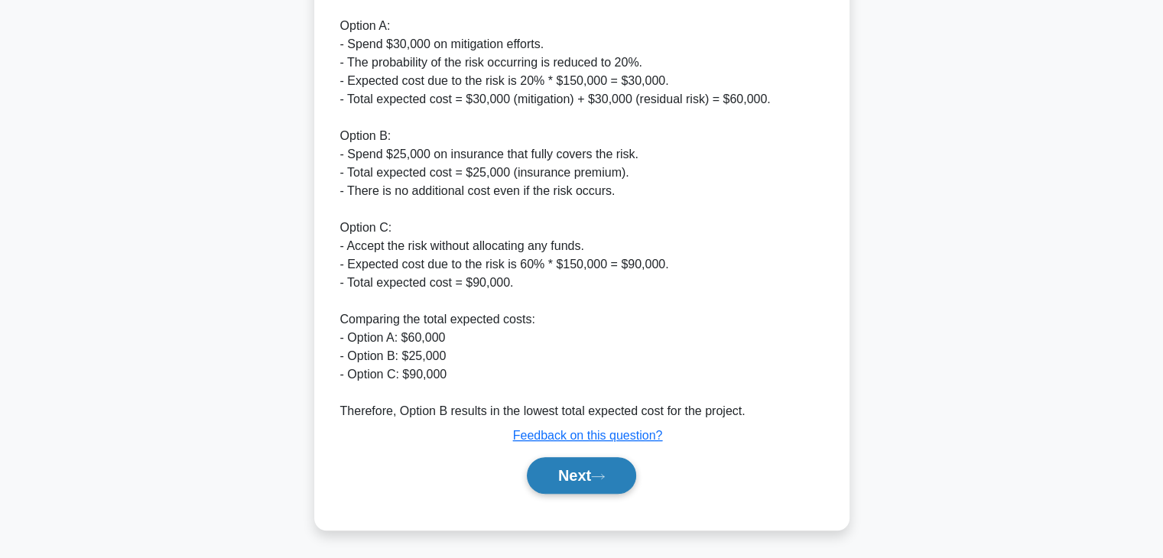
click at [586, 478] on button "Next" at bounding box center [581, 475] width 109 height 37
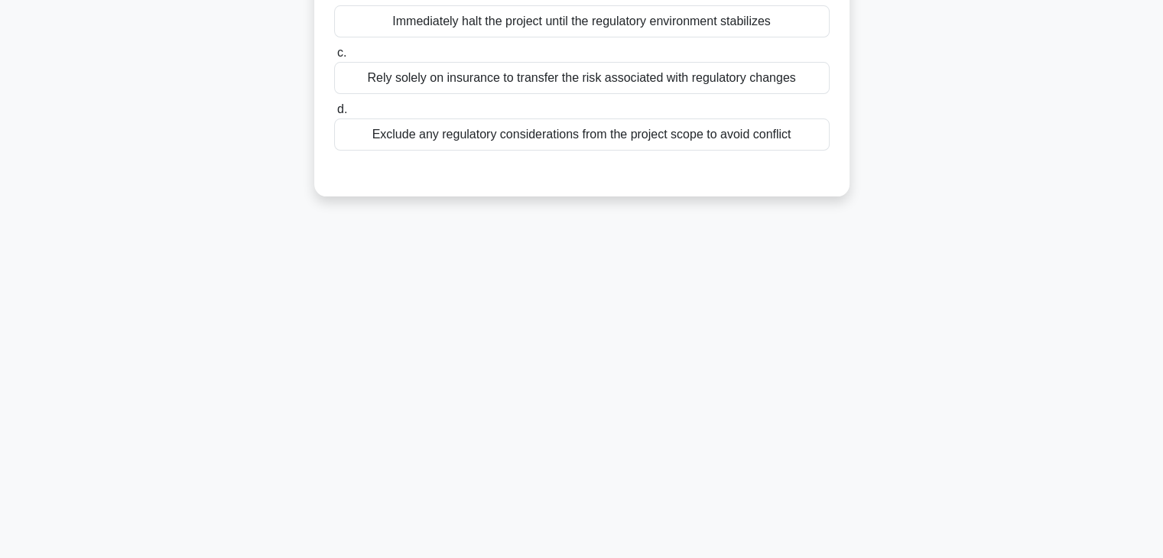
click at [802, 429] on div "76:07 Stop PMP - Risk Management Intermediate 14/100 While conducting a risk ma…" at bounding box center [581, 169] width 1009 height 765
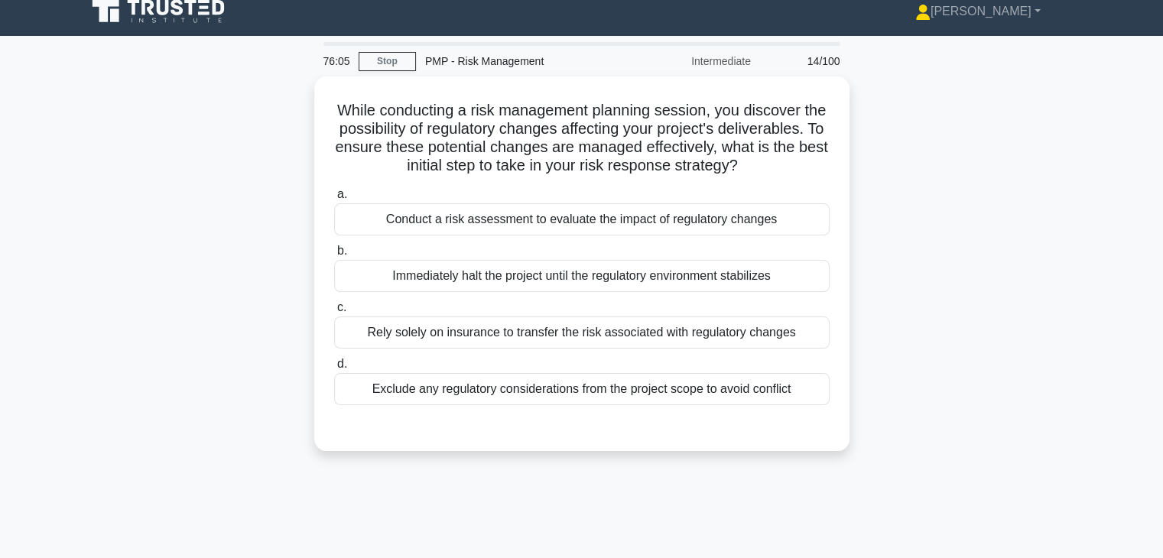
scroll to position [0, 0]
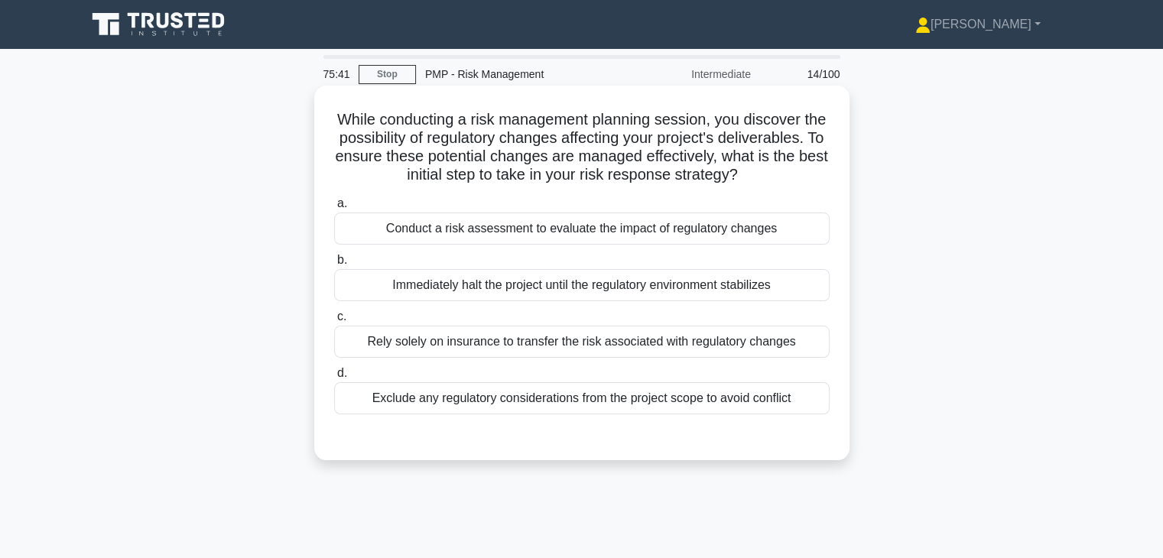
click at [746, 245] on div "Conduct a risk assessment to evaluate the impact of regulatory changes" at bounding box center [581, 229] width 495 height 32
click at [334, 209] on input "a. Conduct a risk assessment to evaluate the impact of regulatory changes" at bounding box center [334, 204] width 0 height 10
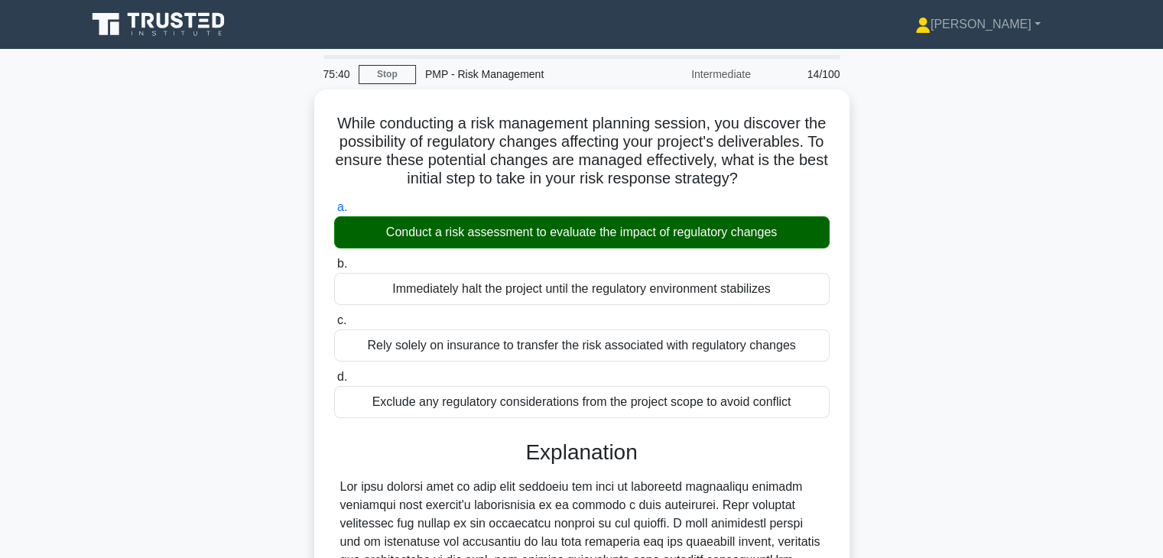
click at [869, 363] on div "While conducting a risk management planning session, you discover the possibili…" at bounding box center [581, 512] width 1009 height 846
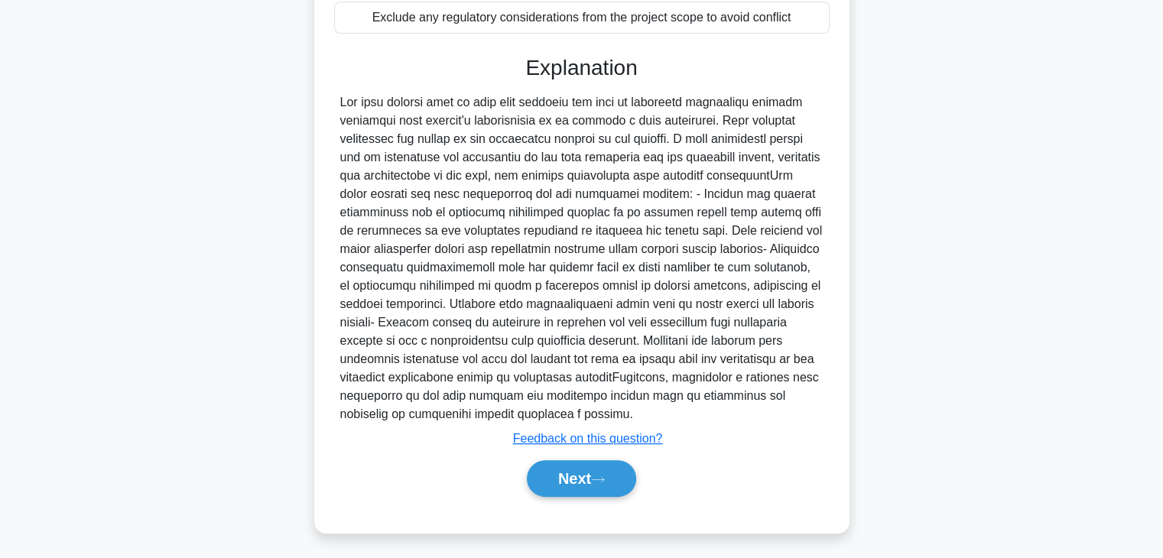
scroll to position [402, 0]
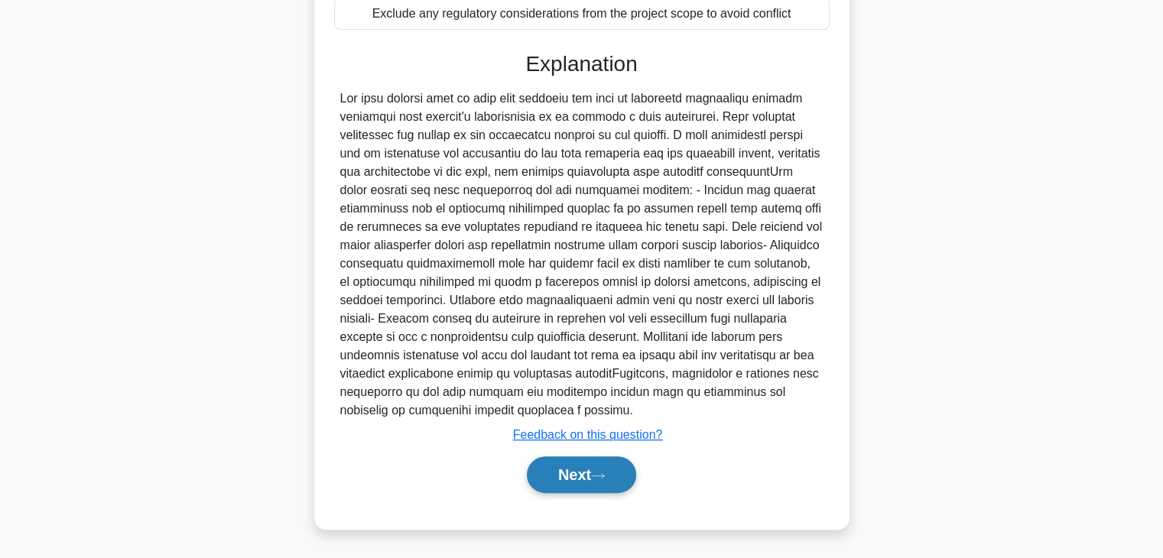
click at [558, 487] on button "Next" at bounding box center [581, 474] width 109 height 37
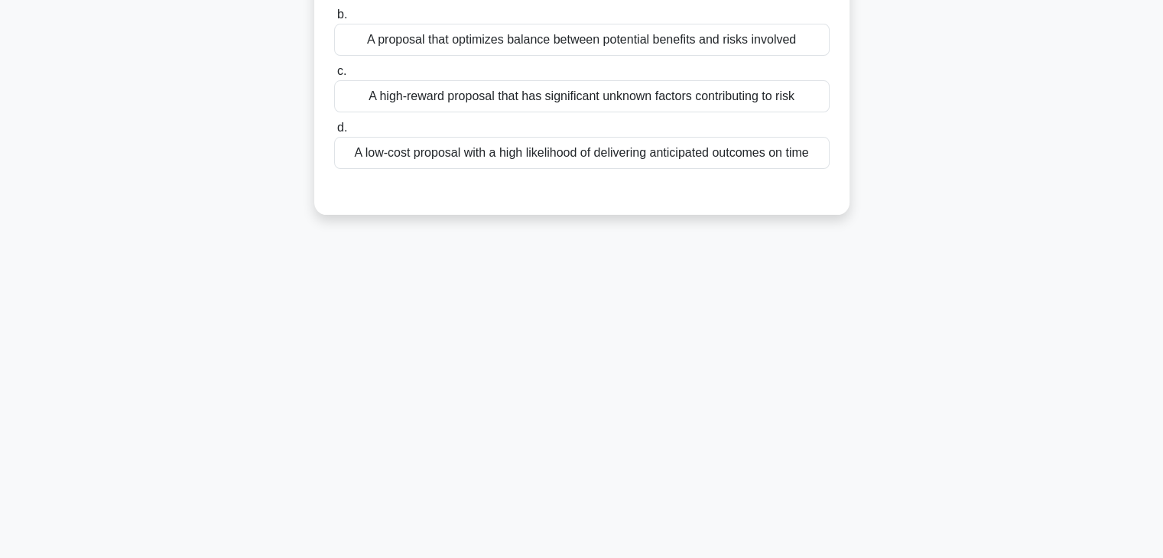
click at [826, 460] on div "75:35 Stop PMP - Risk Management Intermediate 15/100 As a Project Manager in a …" at bounding box center [581, 169] width 1009 height 765
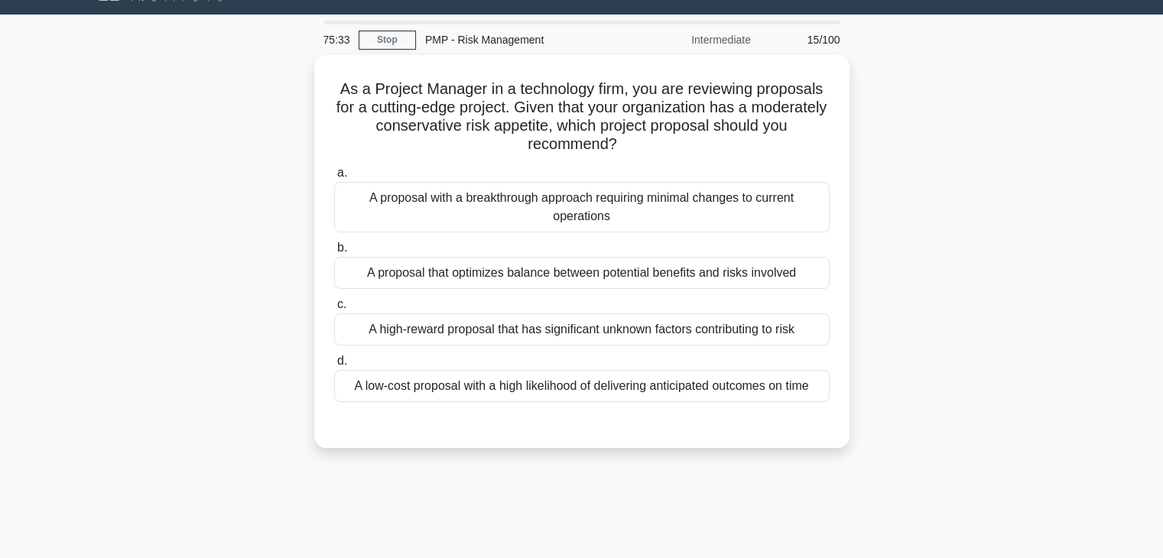
scroll to position [24, 0]
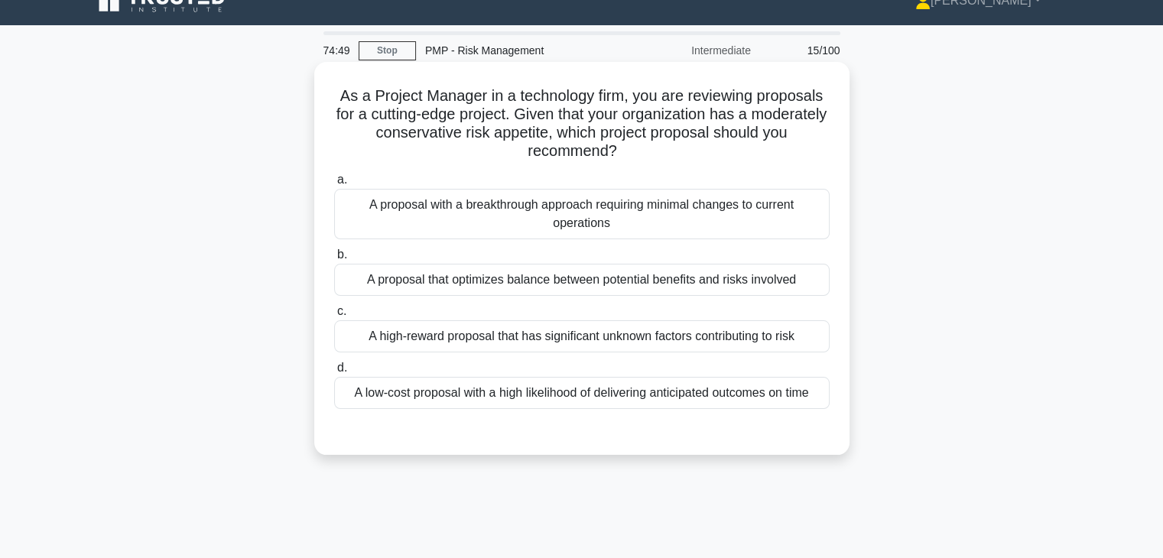
click at [758, 280] on div "A proposal that optimizes balance between potential benefits and risks involved" at bounding box center [581, 280] width 495 height 32
click at [334, 260] on input "b. A proposal that optimizes balance between potential benefits and risks invol…" at bounding box center [334, 255] width 0 height 10
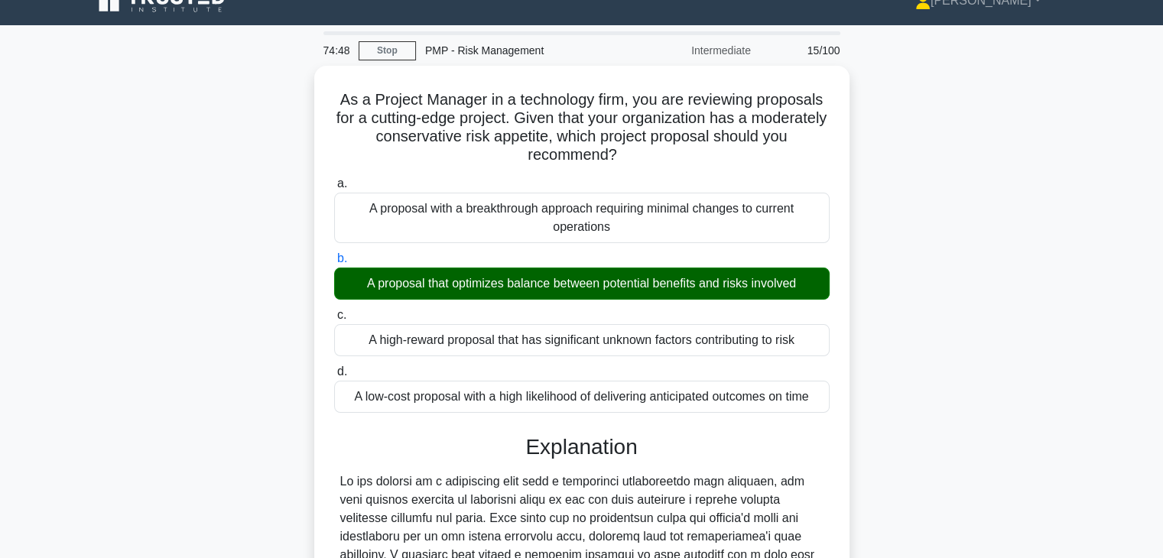
click at [904, 404] on div "As a Project Manager in a technology firm, you are reviewing proposals for a cu…" at bounding box center [581, 471] width 1009 height 810
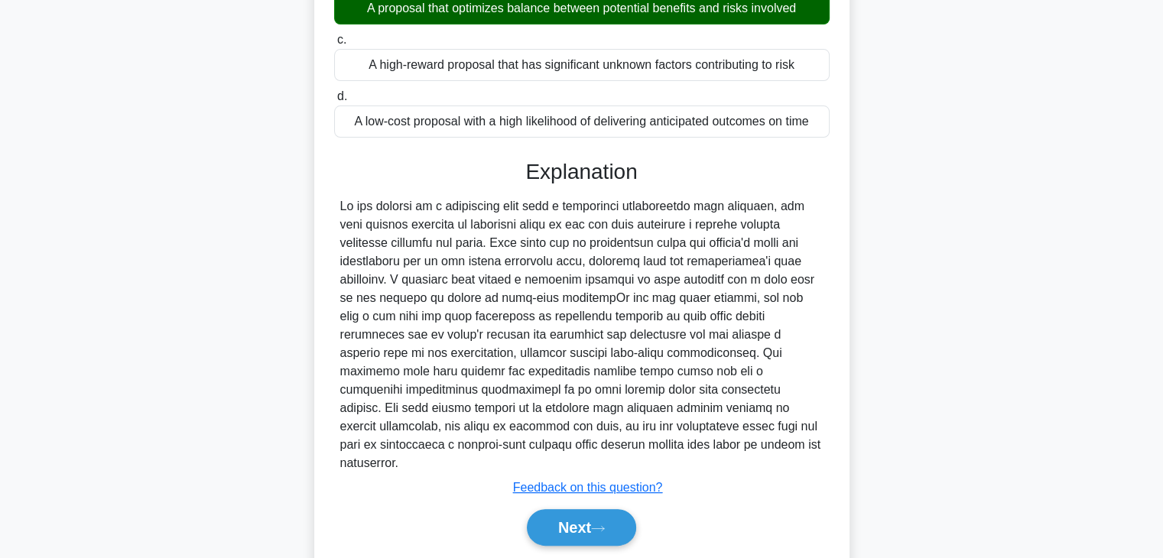
scroll to position [329, 0]
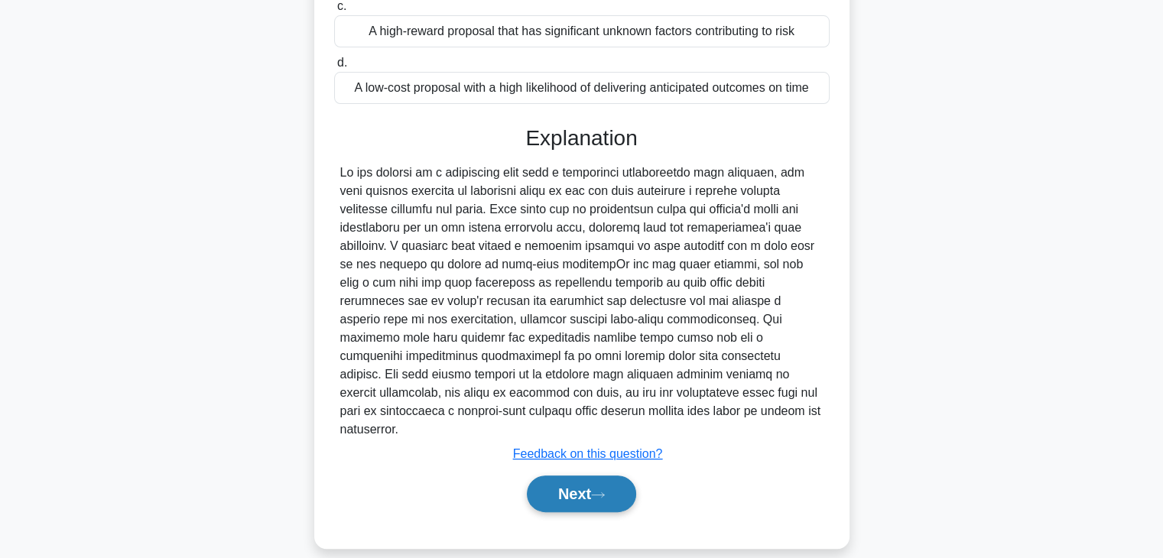
click at [578, 476] on button "Next" at bounding box center [581, 494] width 109 height 37
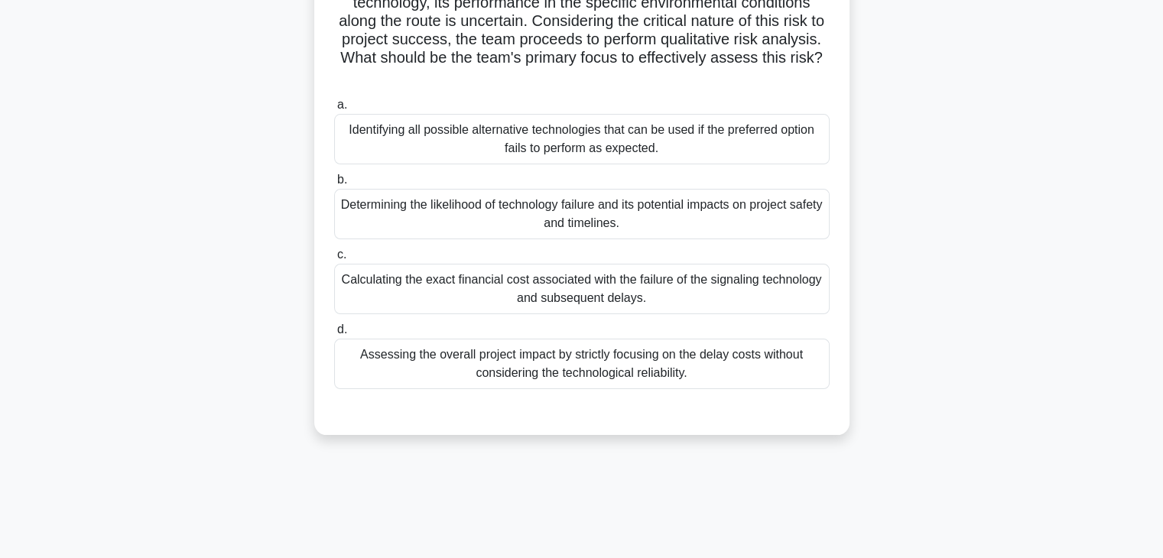
click at [819, 471] on div "74:21 Stop PMP - Risk Management Intermediate 16/100 .spinner_0XTQ{transform-or…" at bounding box center [581, 169] width 1009 height 765
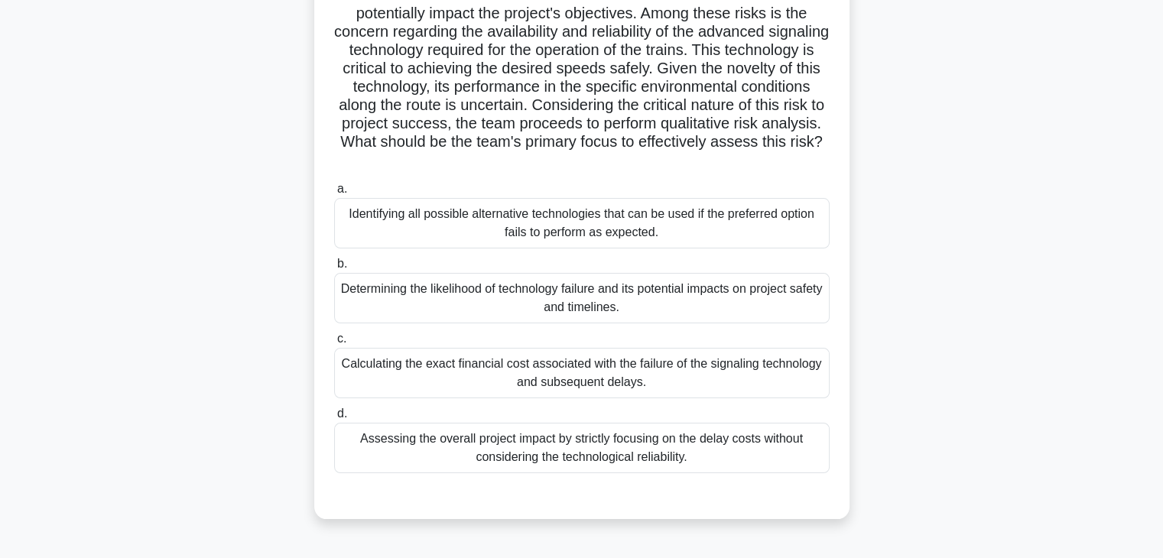
scroll to position [214, 0]
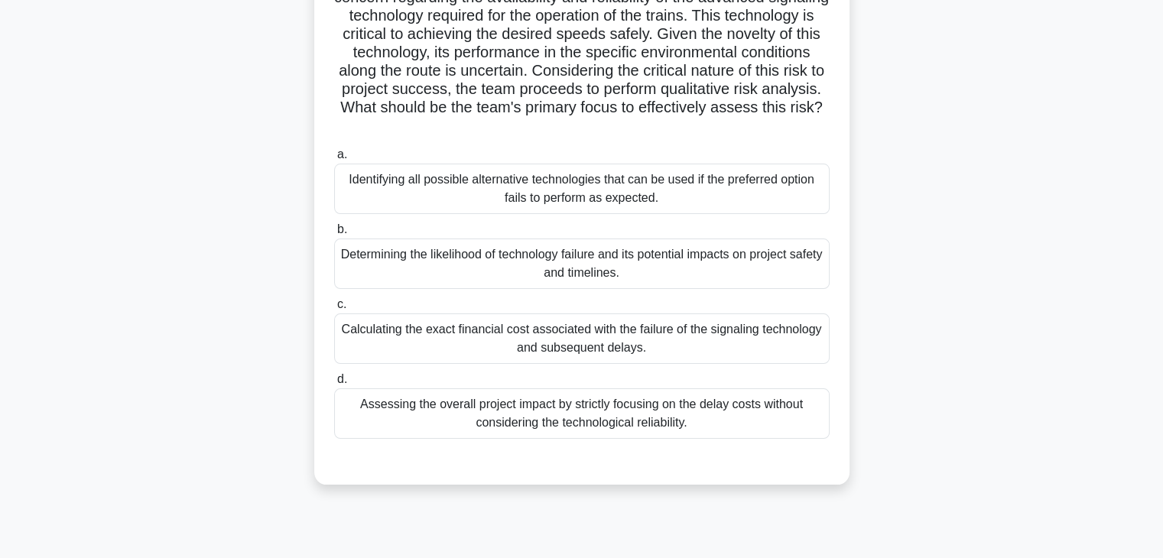
click at [674, 258] on div "Determining the likelihood of technology failure and its potential impacts on p…" at bounding box center [581, 264] width 495 height 50
click at [334, 235] on input "b. Determining the likelihood of technology failure and its potential impacts o…" at bounding box center [334, 230] width 0 height 10
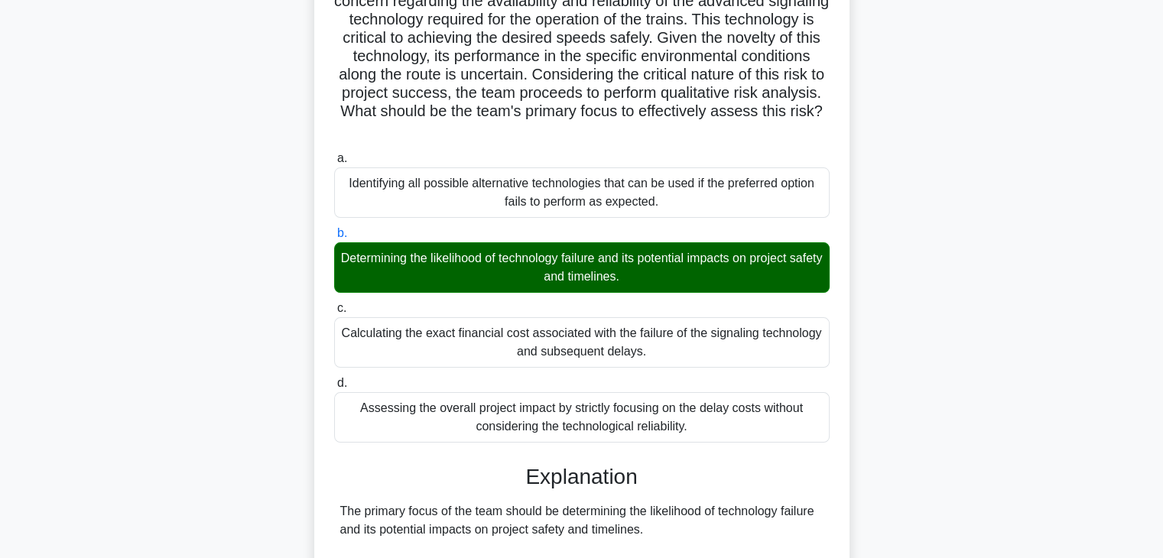
click at [334, 304] on input "c. Calculating the exact financial cost associated with the failure of the sign…" at bounding box center [334, 309] width 0 height 10
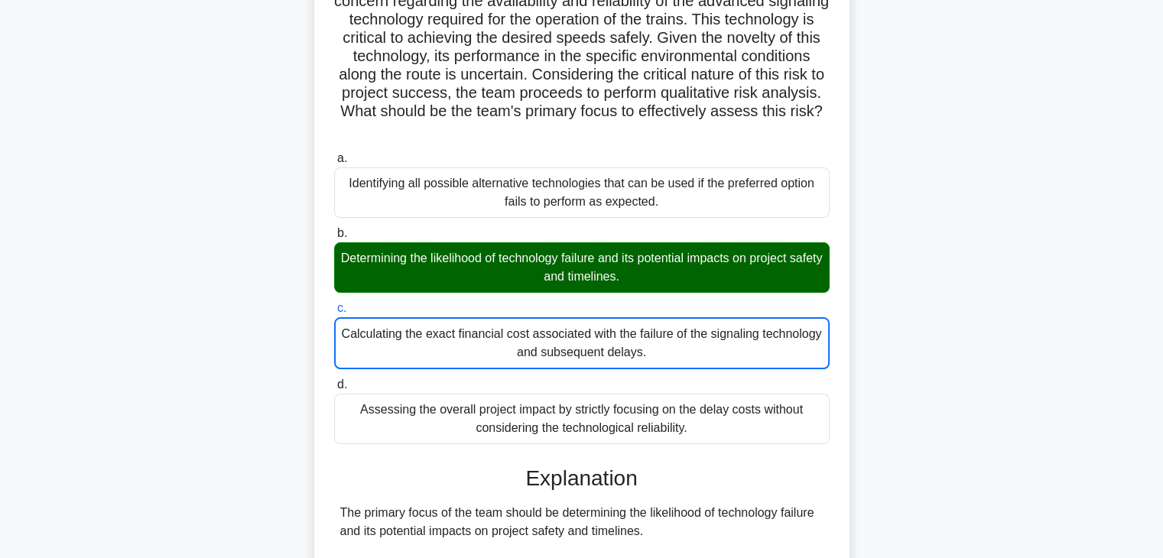
click at [334, 380] on input "d. Assessing the overall project impact by strictly focusing on the delay costs…" at bounding box center [334, 385] width 0 height 10
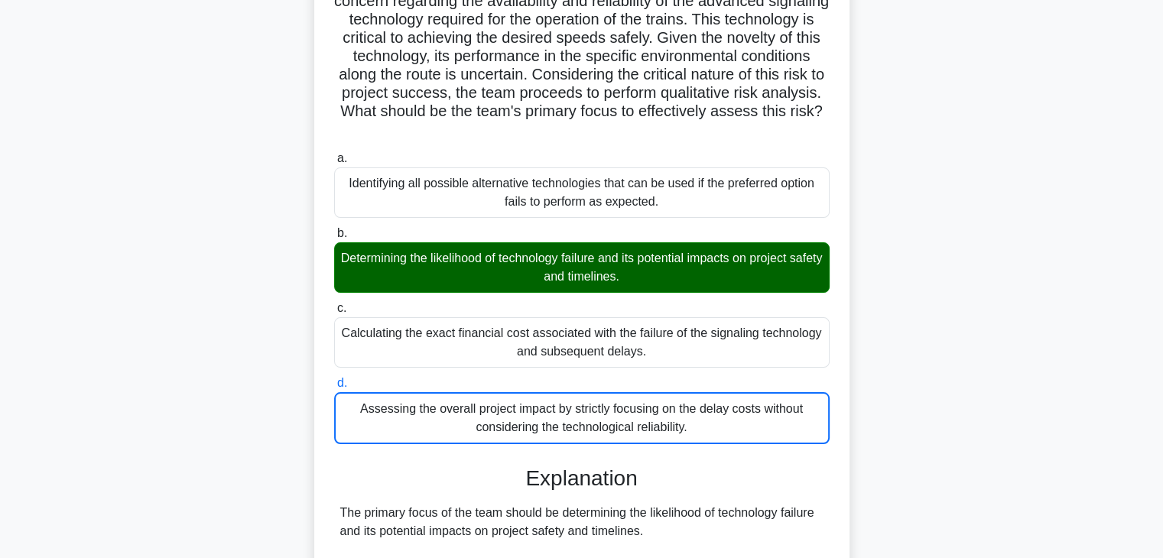
click at [334, 154] on input "a. Identifying all possible alternative technologies that can be used if the pr…" at bounding box center [334, 159] width 0 height 10
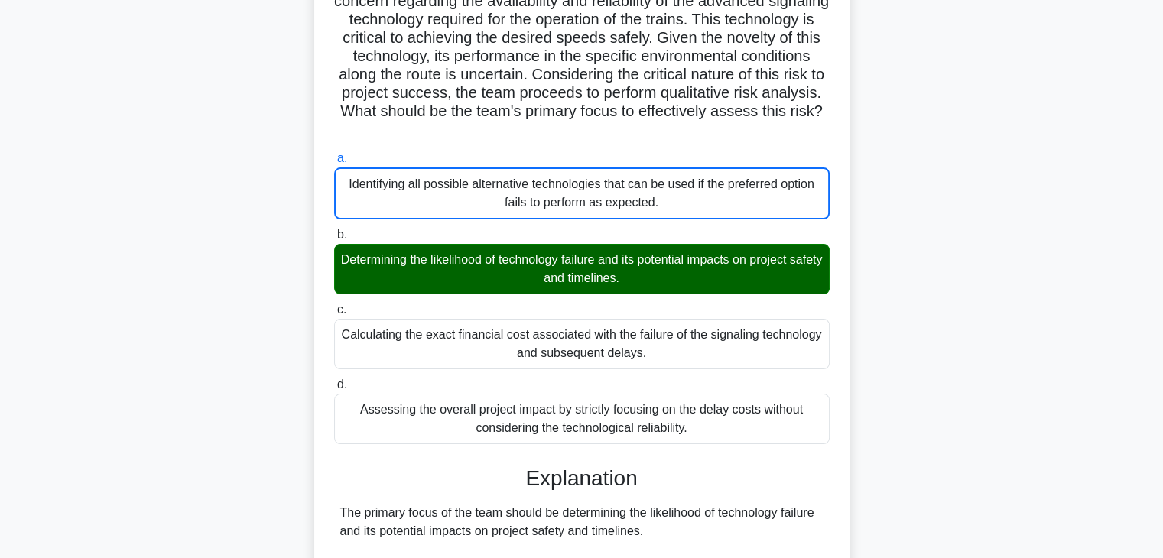
click at [334, 230] on input "b. Determining the likelihood of technology failure and its potential impacts o…" at bounding box center [334, 235] width 0 height 10
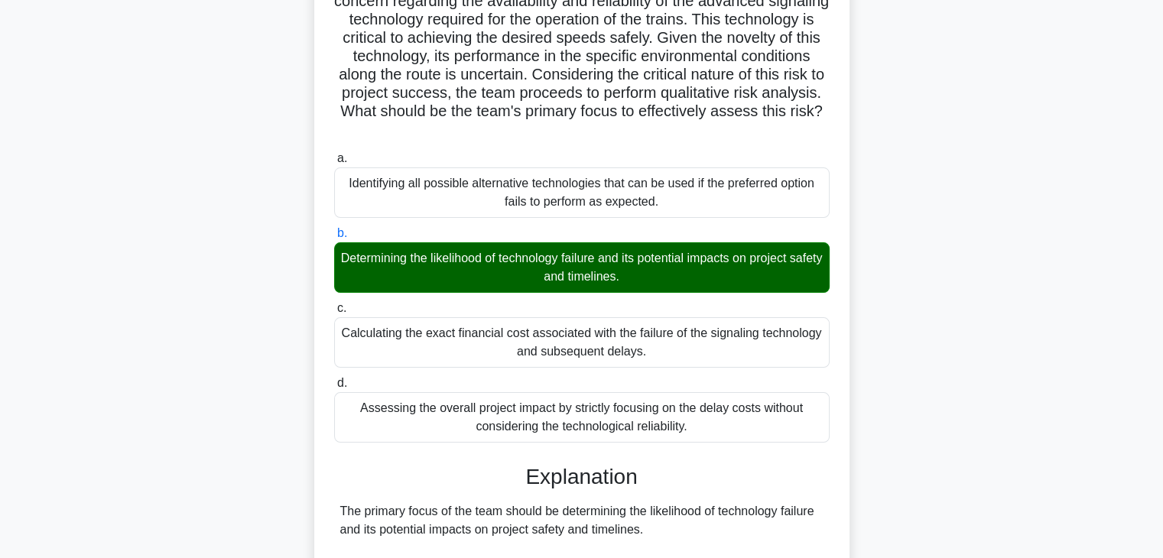
click at [334, 304] on input "c. Calculating the exact financial cost associated with the failure of the sign…" at bounding box center [334, 309] width 0 height 10
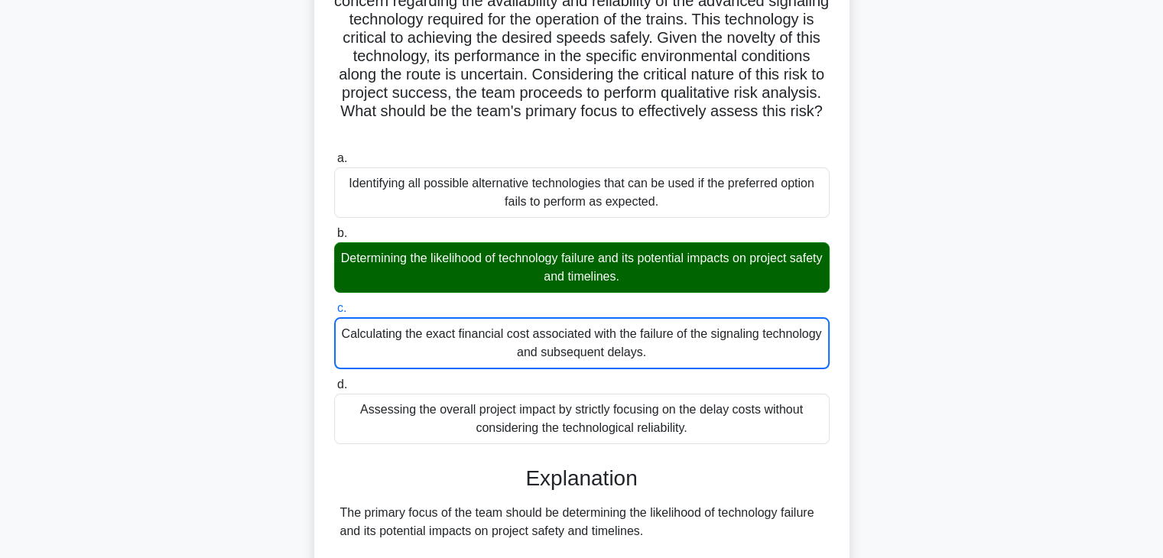
click at [334, 380] on input "d. Assessing the overall project impact by strictly focusing on the delay costs…" at bounding box center [334, 385] width 0 height 10
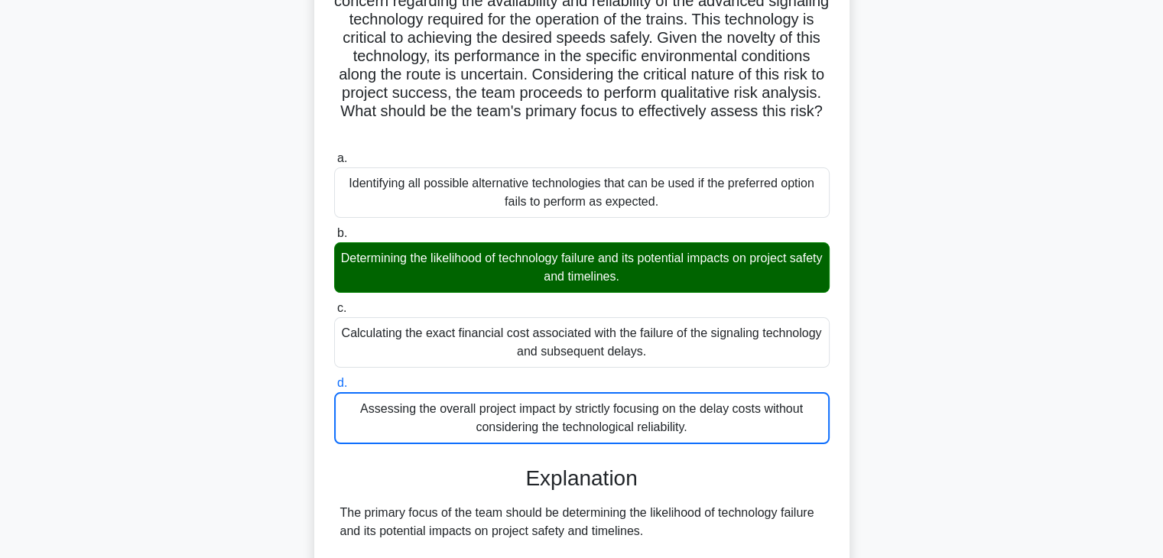
click at [334, 154] on input "a. Identifying all possible alternative technologies that can be used if the pr…" at bounding box center [334, 159] width 0 height 10
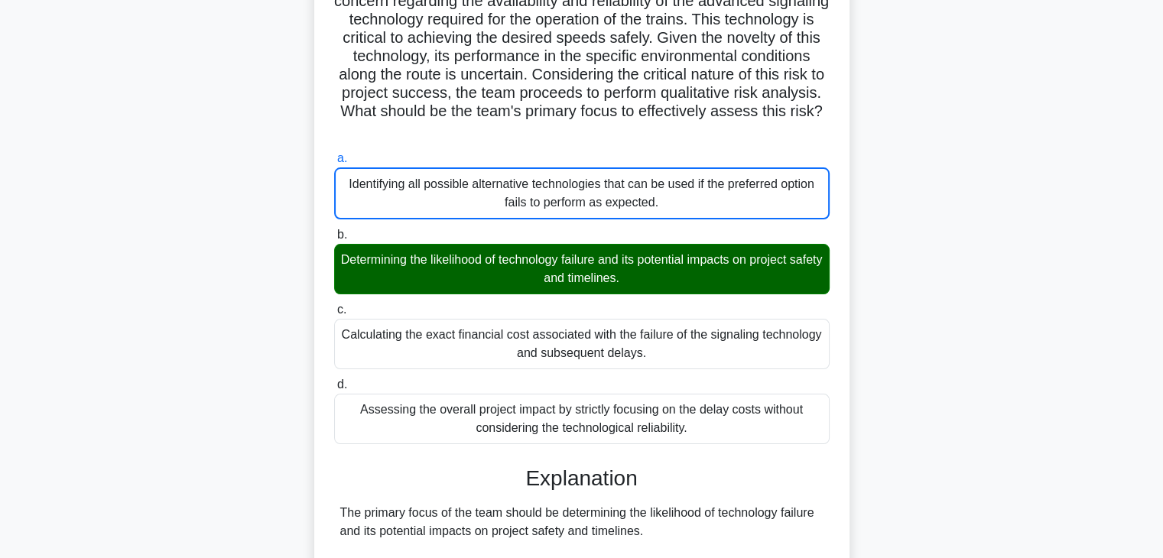
click at [334, 230] on input "b. Determining the likelihood of technology failure and its potential impacts o…" at bounding box center [334, 235] width 0 height 10
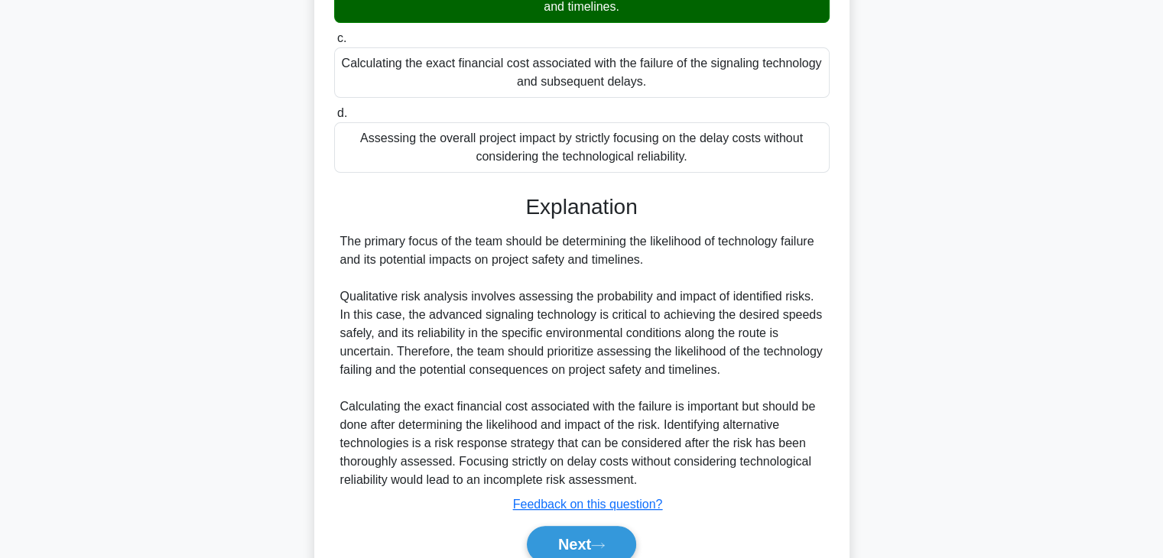
scroll to position [549, 0]
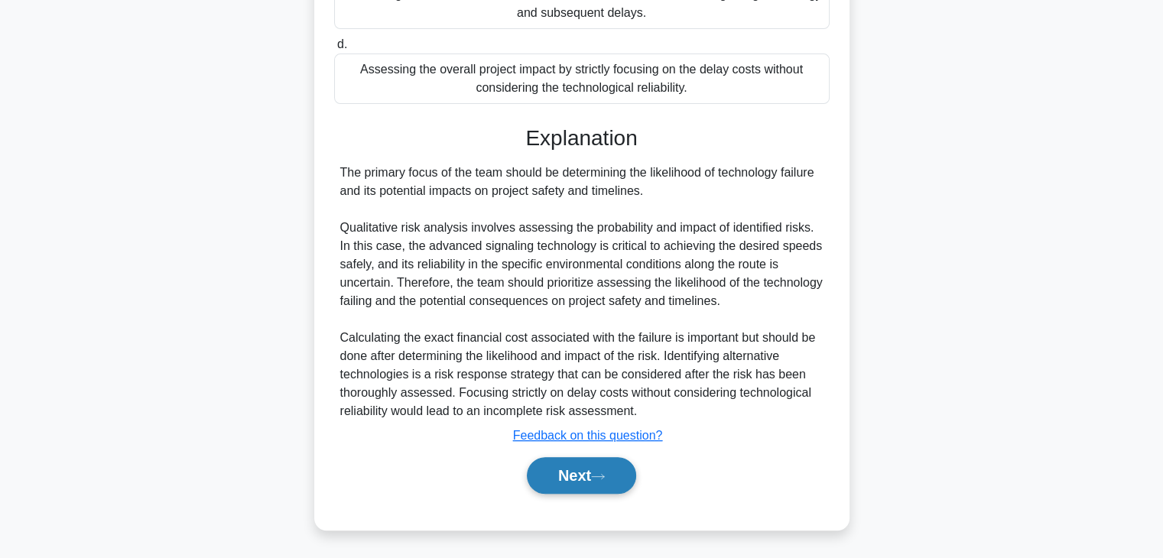
click at [562, 473] on button "Next" at bounding box center [581, 475] width 109 height 37
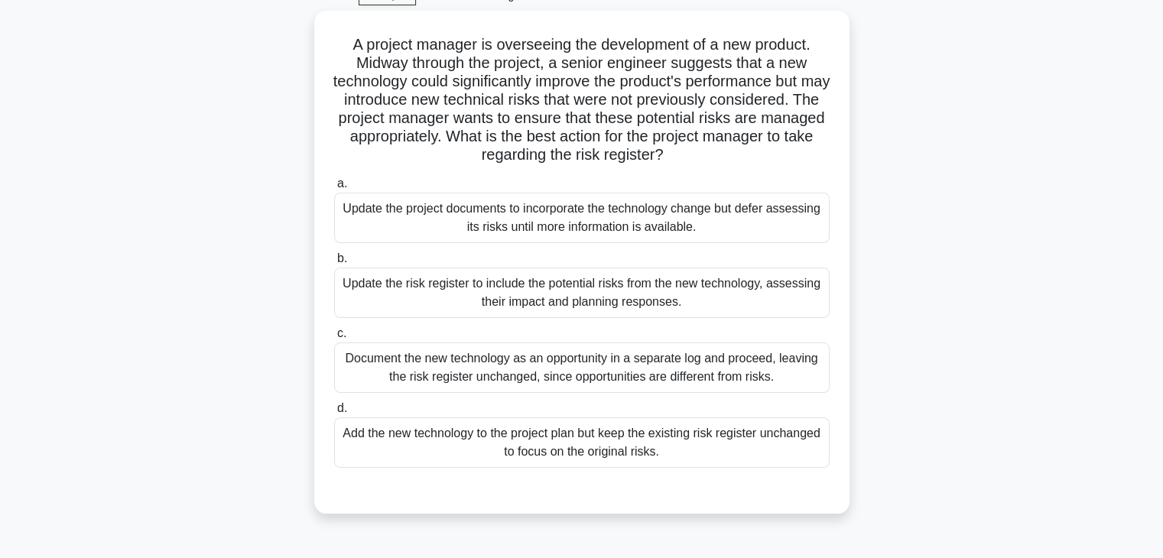
scroll to position [76, 0]
click at [720, 300] on div "Update the risk register to include the potential risks from the new technology…" at bounding box center [581, 291] width 495 height 50
click at [334, 262] on input "b. Update the risk register to include the potential risks from the new technol…" at bounding box center [334, 257] width 0 height 10
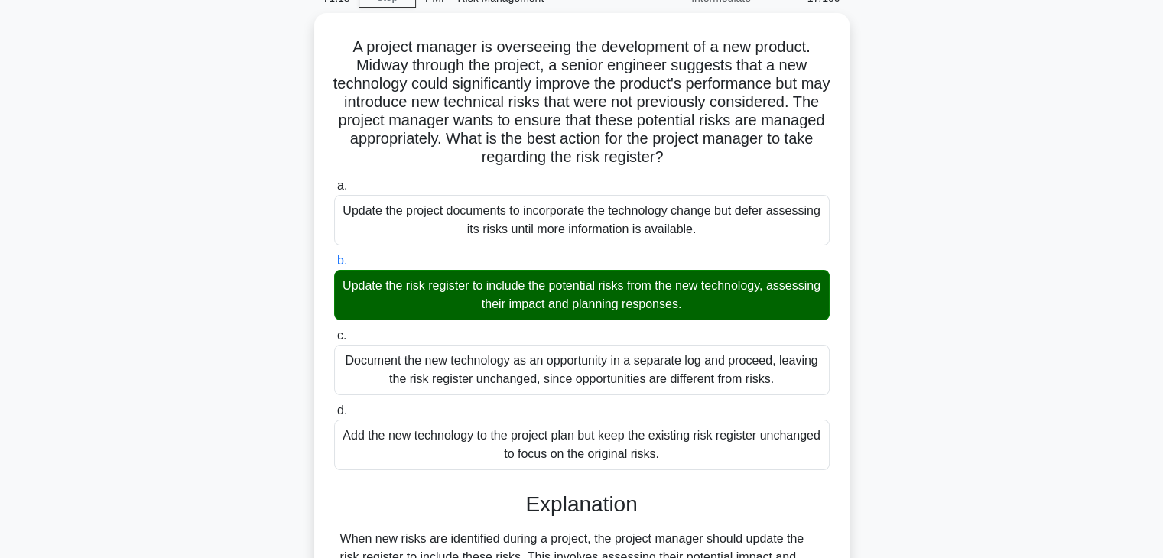
click at [911, 408] on div "A project manager is overseeing the development of a new product. Midway throug…" at bounding box center [581, 390] width 1009 height 755
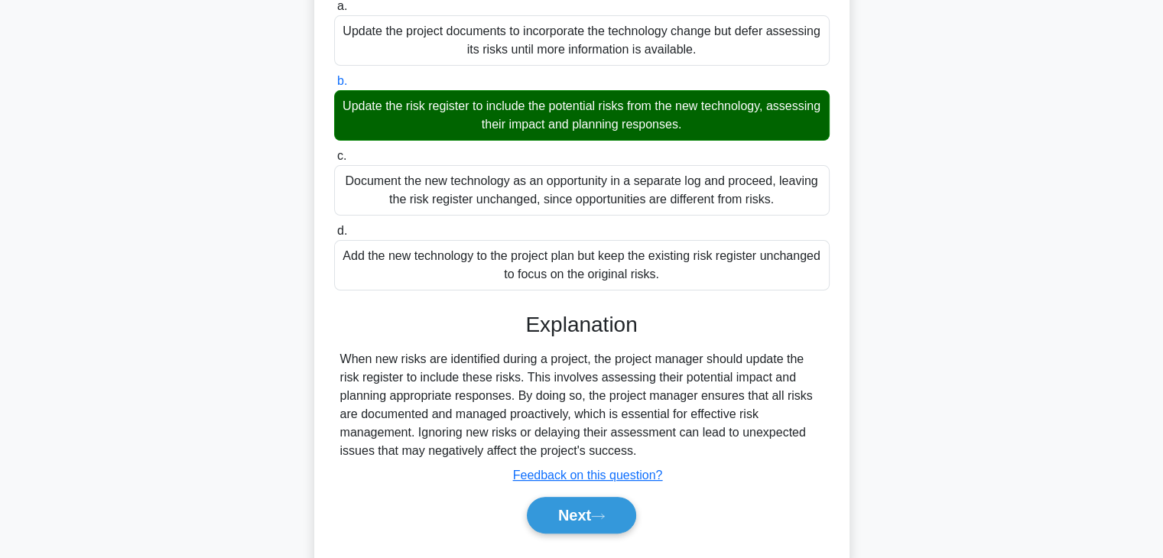
scroll to position [292, 0]
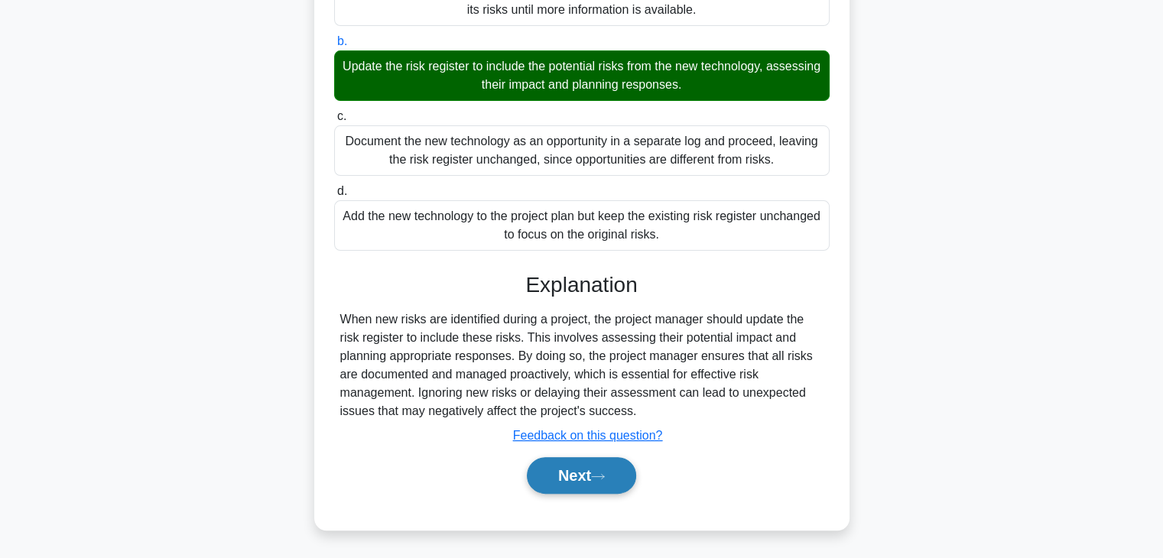
click at [543, 473] on button "Next" at bounding box center [581, 475] width 109 height 37
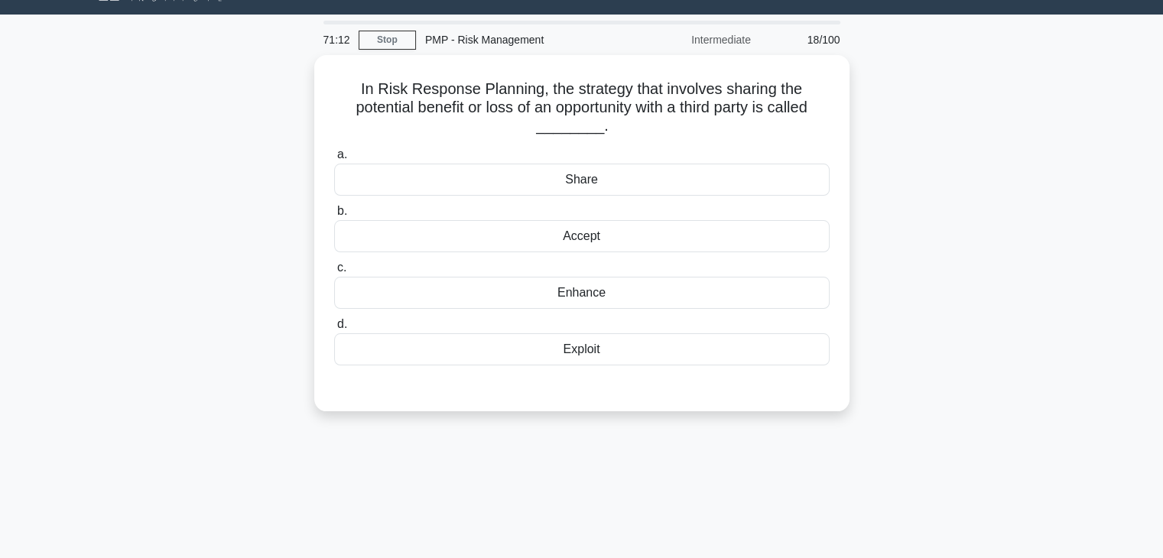
scroll to position [24, 0]
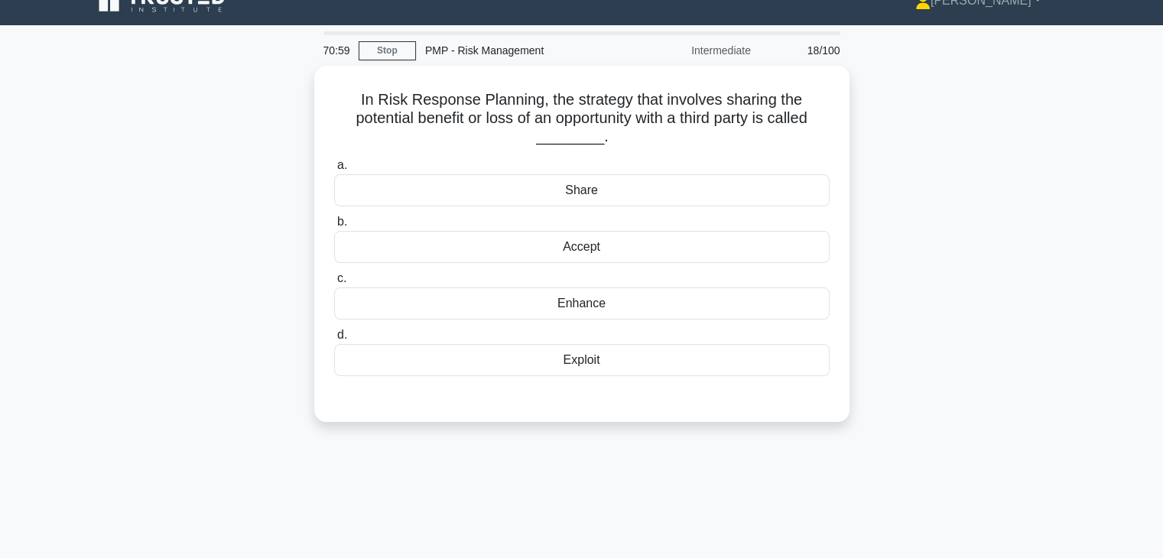
click at [1038, 216] on div "In Risk Response Planning, the strategy that involves sharing the potential ben…" at bounding box center [581, 253] width 1009 height 375
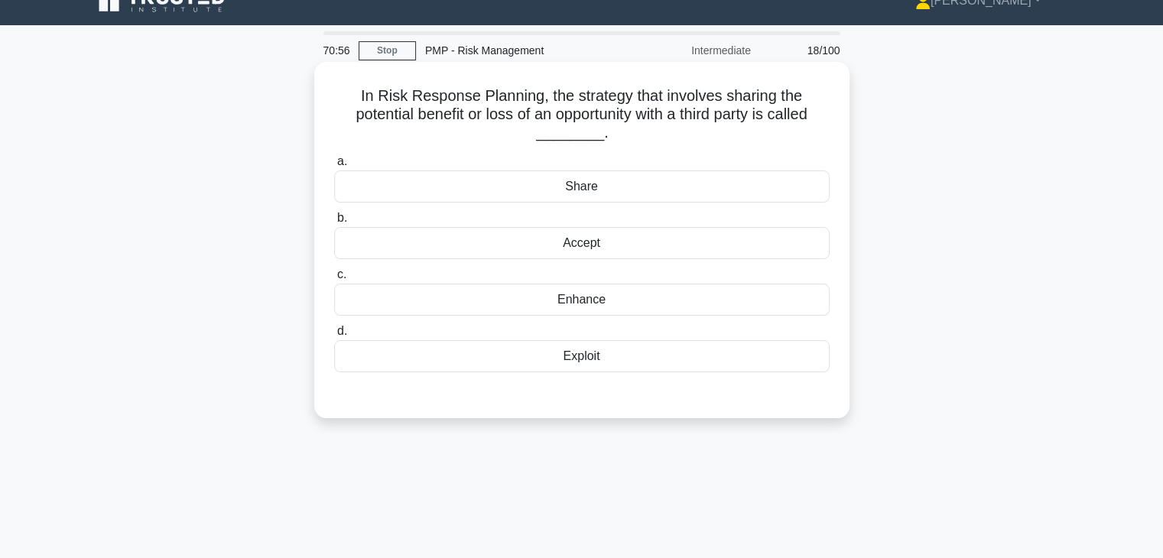
click at [643, 192] on div "Share" at bounding box center [581, 187] width 495 height 32
click at [334, 167] on input "a. Share" at bounding box center [334, 162] width 0 height 10
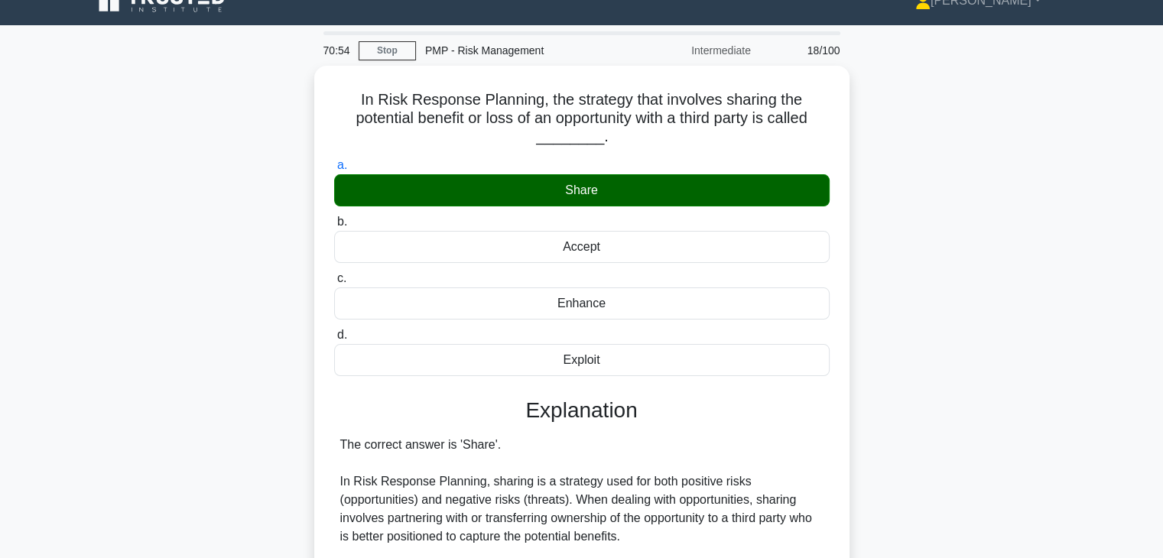
click at [981, 399] on div "In Risk Response Planning, the strategy that involves sharing the potential ben…" at bounding box center [581, 526] width 1009 height 920
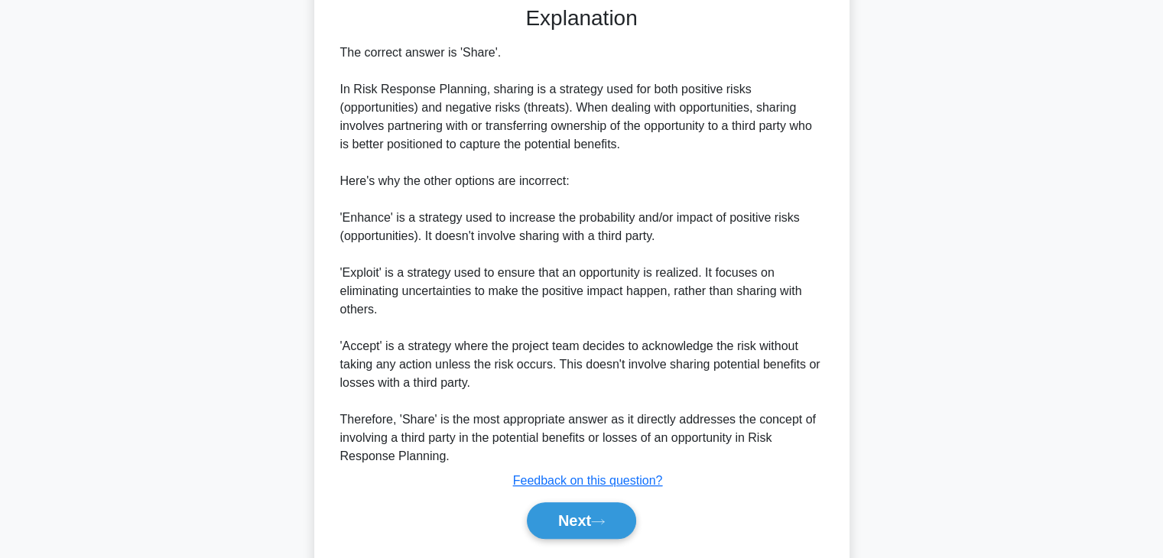
scroll to position [457, 0]
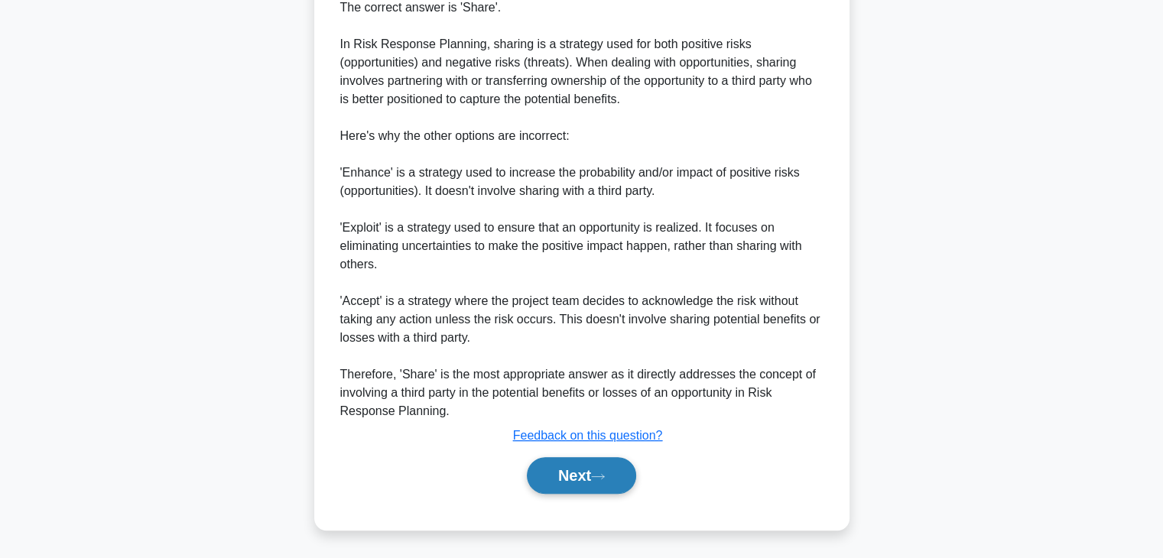
click at [566, 478] on button "Next" at bounding box center [581, 475] width 109 height 37
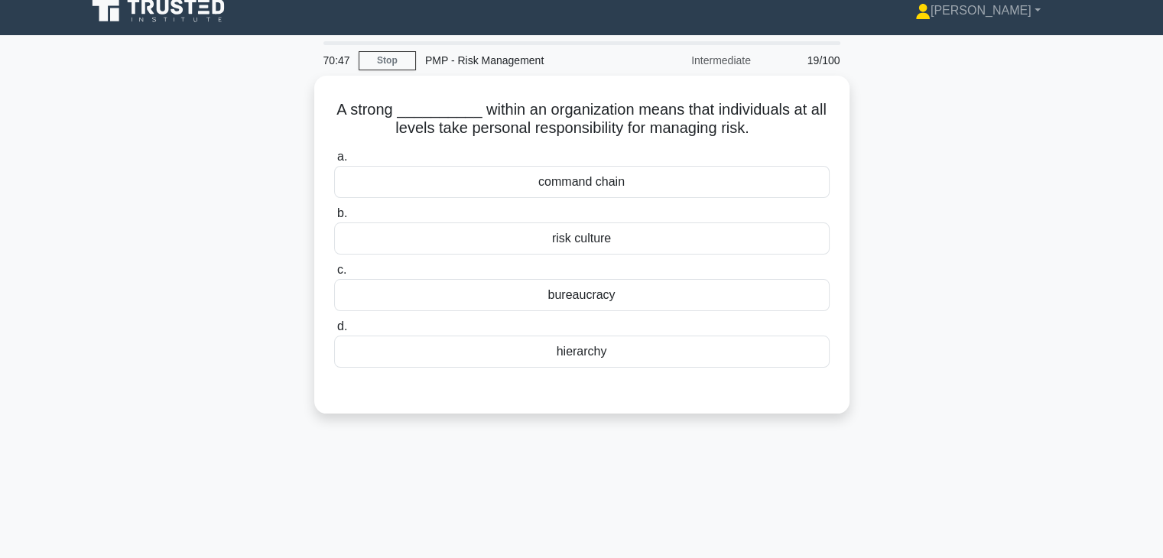
scroll to position [0, 0]
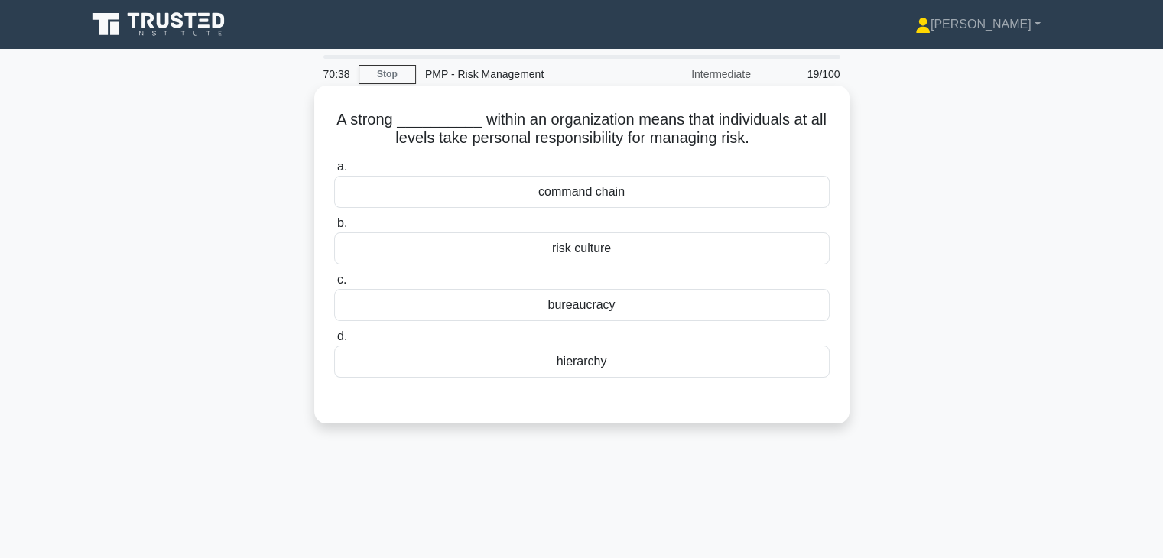
click at [725, 261] on div "risk culture" at bounding box center [581, 248] width 495 height 32
click at [334, 229] on input "b. risk culture" at bounding box center [334, 224] width 0 height 10
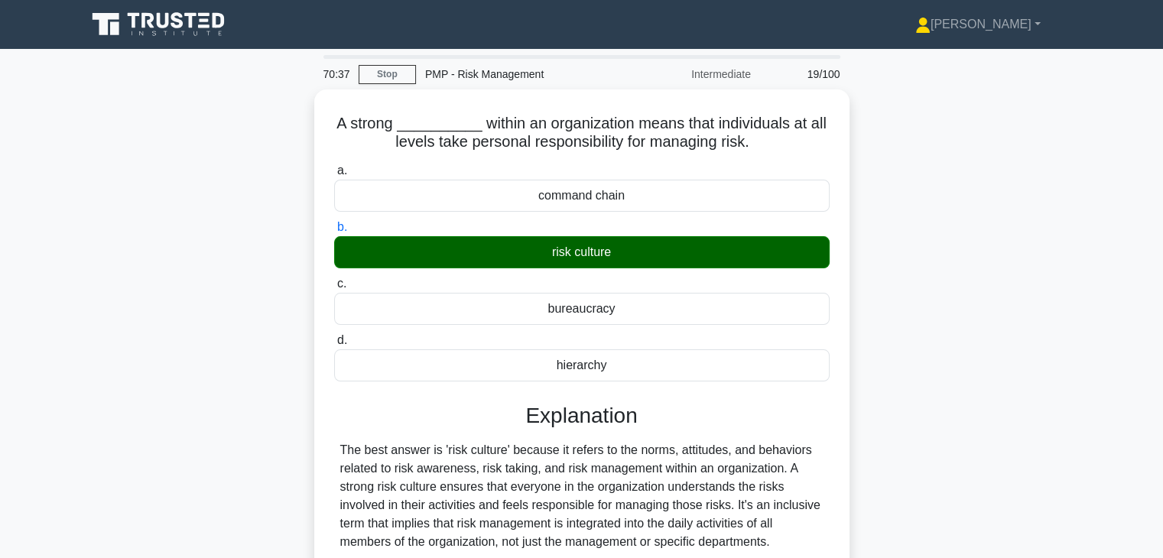
click at [334, 279] on input "c. bureaucracy" at bounding box center [334, 284] width 0 height 10
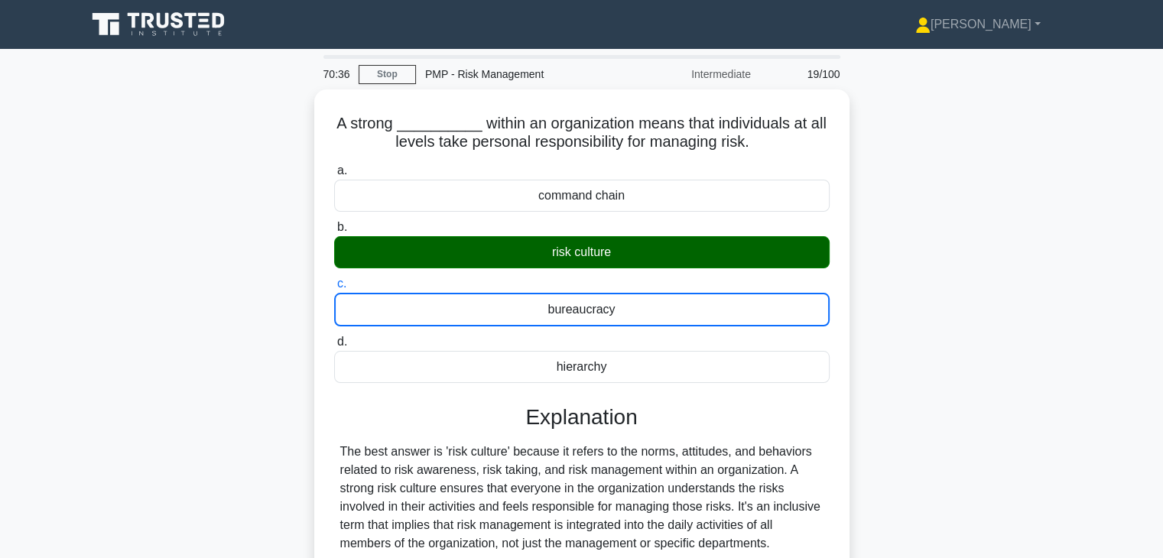
click at [334, 337] on input "d. hierarchy" at bounding box center [334, 342] width 0 height 10
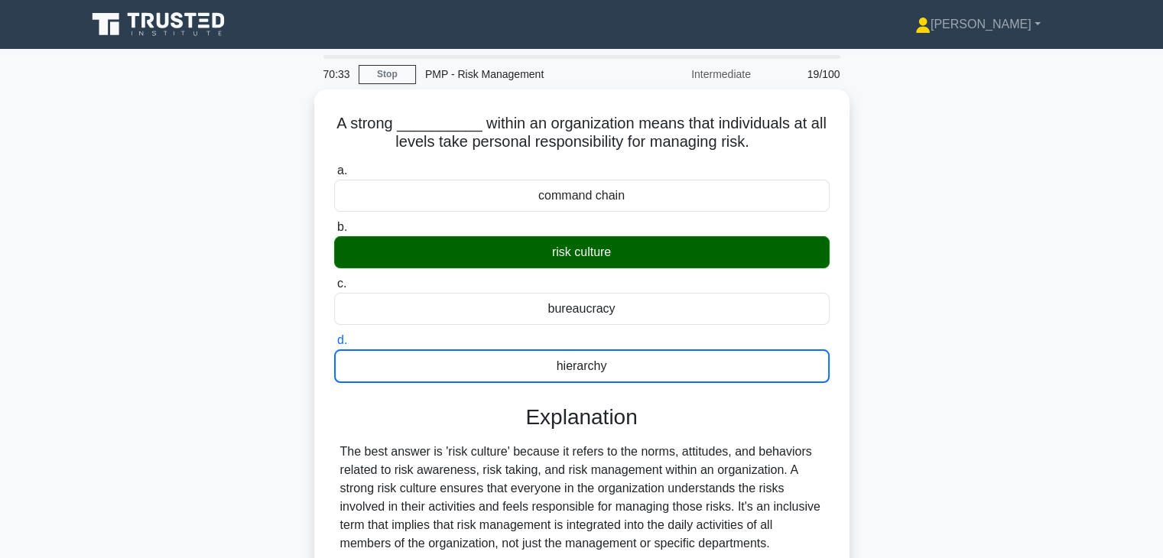
click at [334, 166] on input "a. command chain" at bounding box center [334, 171] width 0 height 10
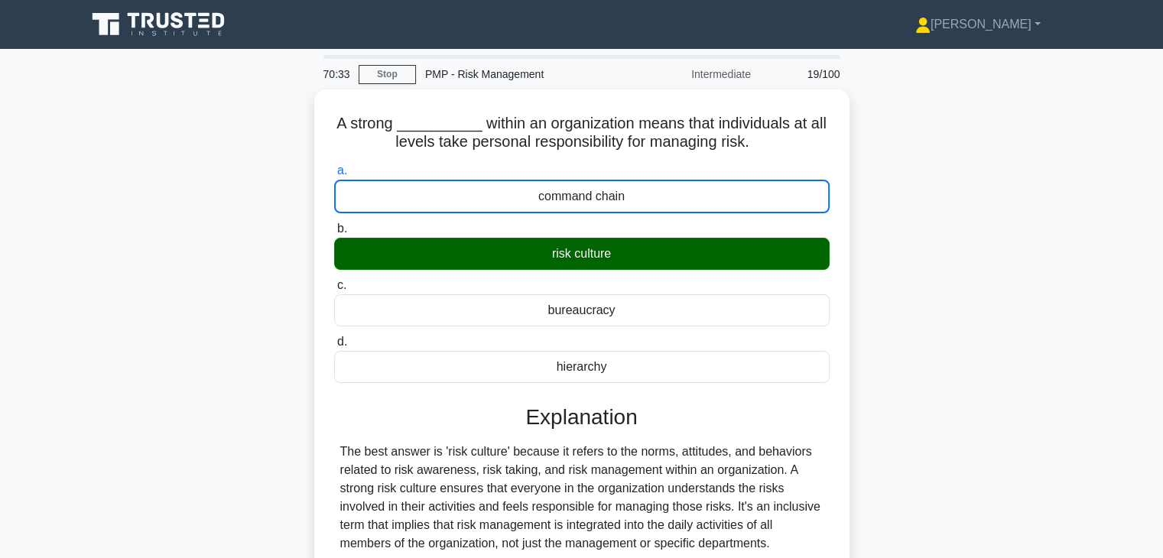
click at [334, 224] on input "b. risk culture" at bounding box center [334, 229] width 0 height 10
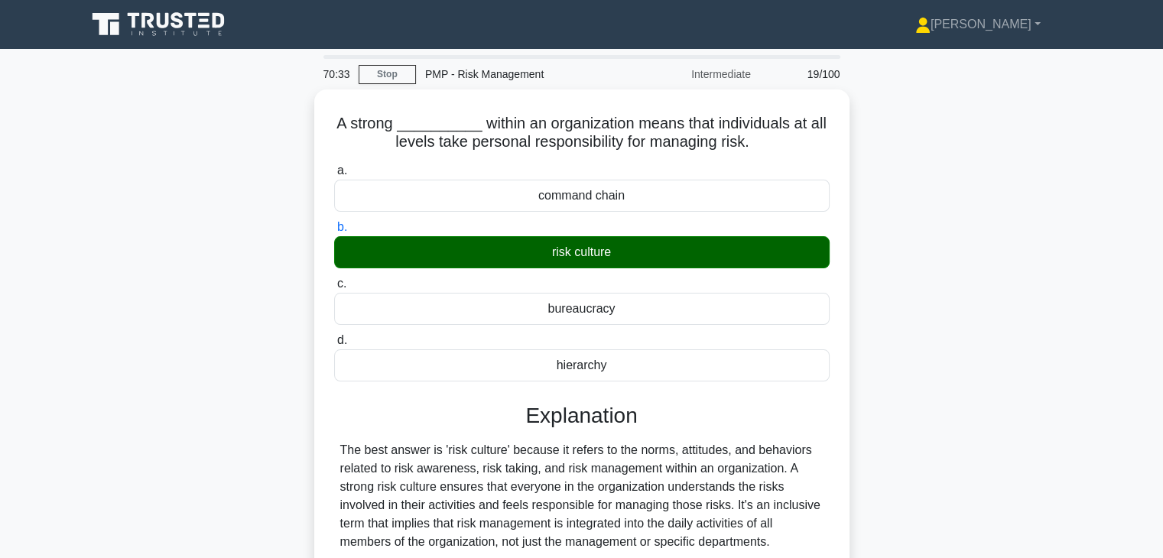
click at [334, 279] on input "c. bureaucracy" at bounding box center [334, 284] width 0 height 10
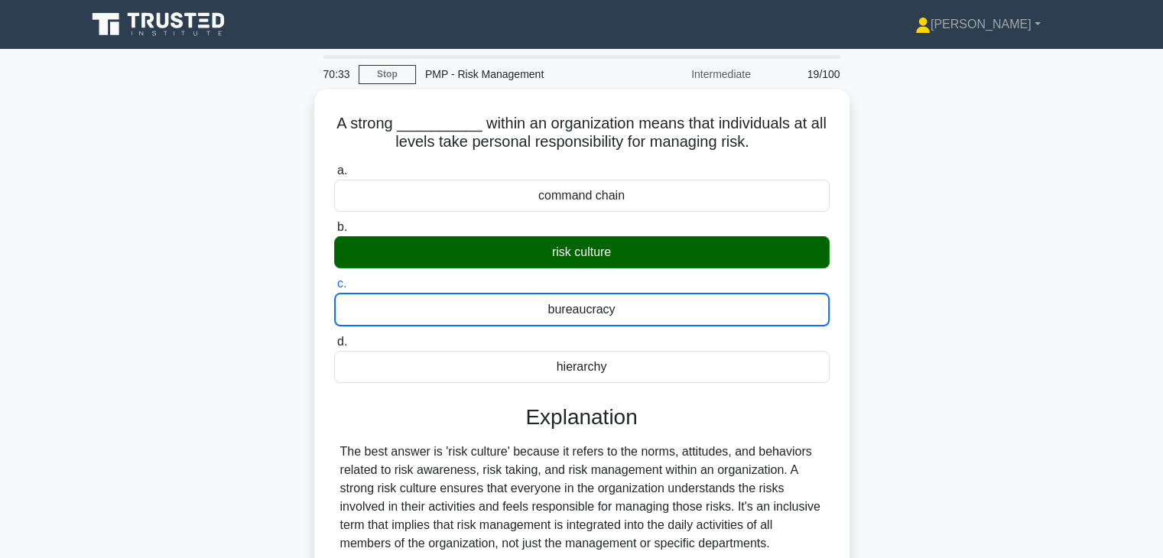
click at [334, 337] on input "d. hierarchy" at bounding box center [334, 342] width 0 height 10
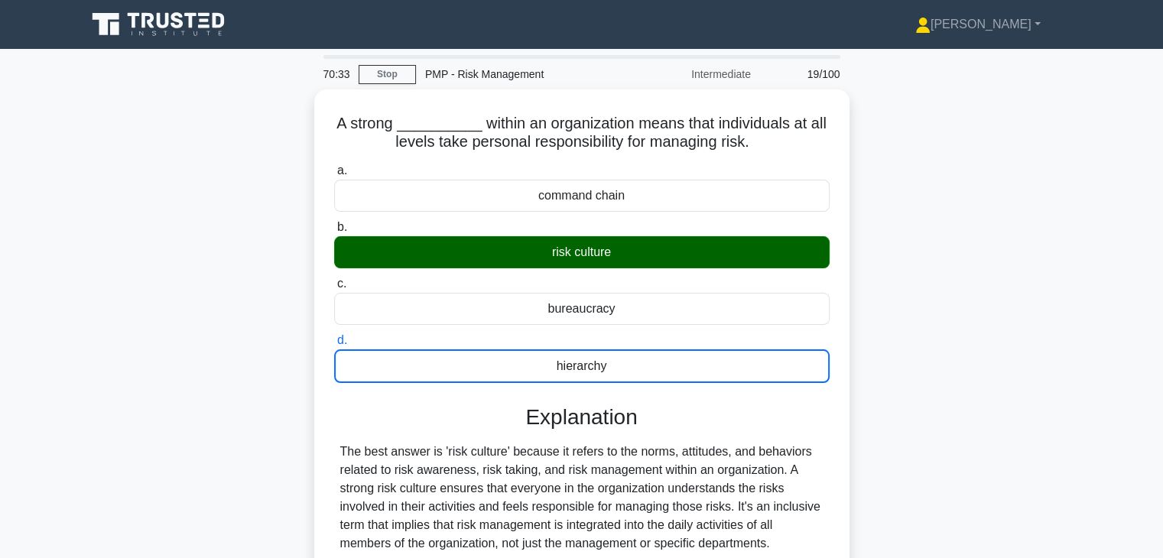
click at [334, 166] on input "a. command chain" at bounding box center [334, 171] width 0 height 10
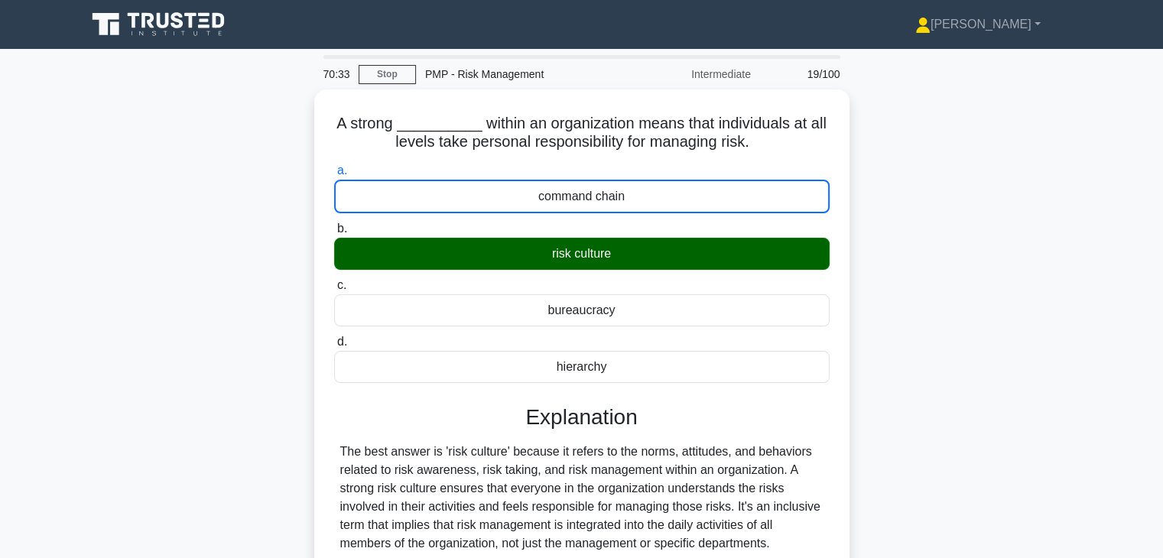
click at [334, 224] on input "b. risk culture" at bounding box center [334, 229] width 0 height 10
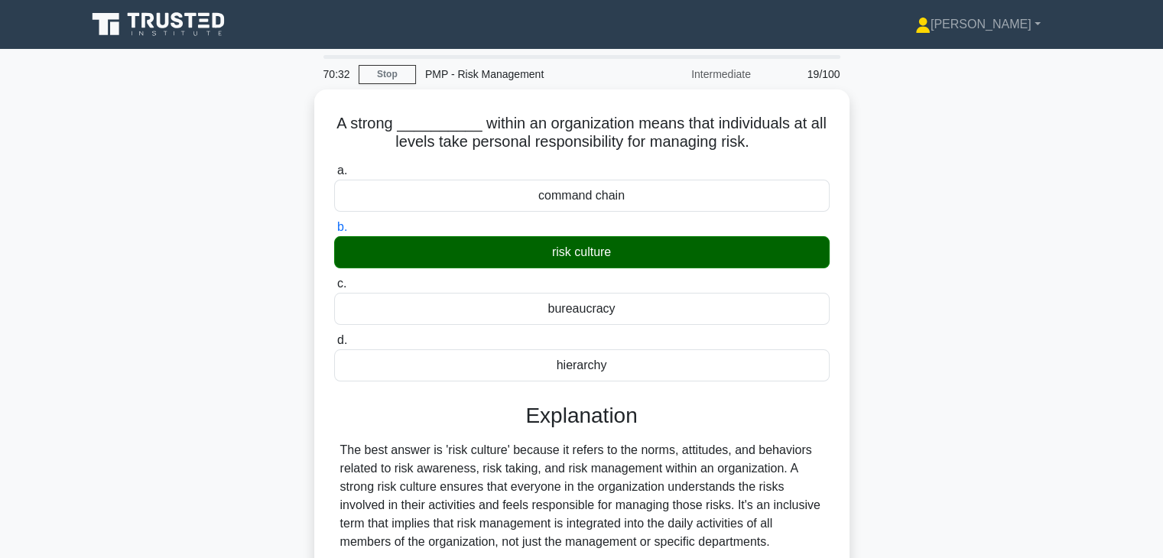
click at [334, 279] on input "c. bureaucracy" at bounding box center [334, 284] width 0 height 10
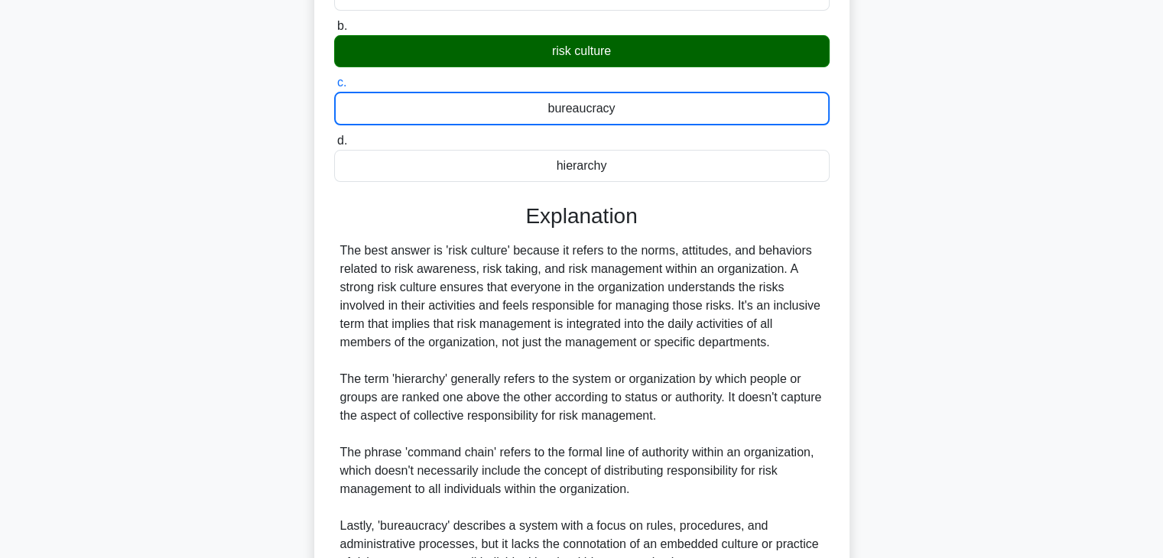
scroll to position [349, 0]
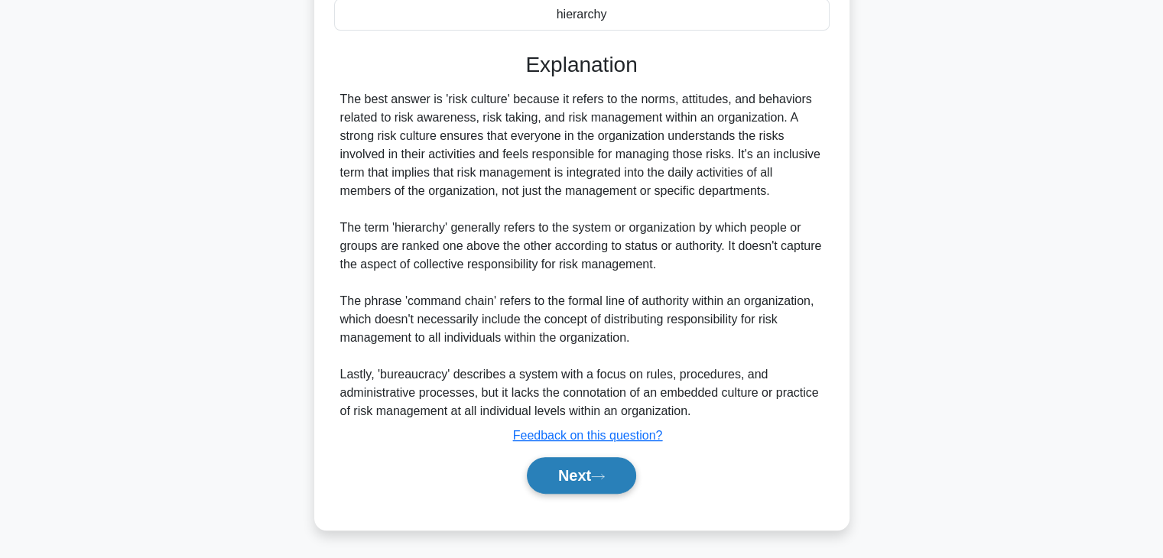
click at [570, 479] on button "Next" at bounding box center [581, 475] width 109 height 37
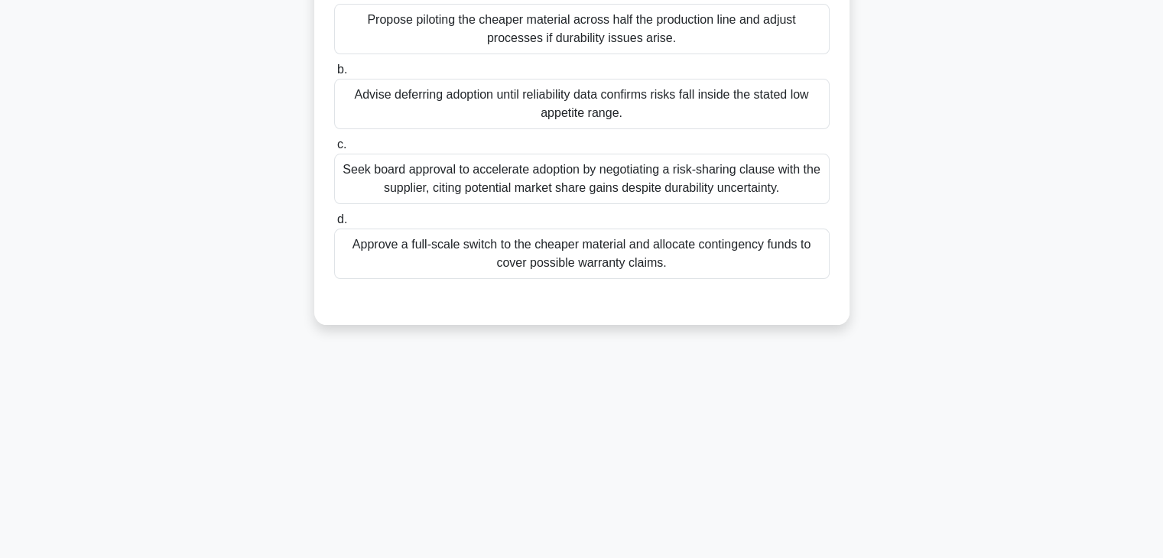
scroll to position [268, 0]
click at [625, 460] on div "70:25 Stop PMP - Risk Management Intermediate 20/100 During a midscale applianc…" at bounding box center [581, 169] width 1009 height 765
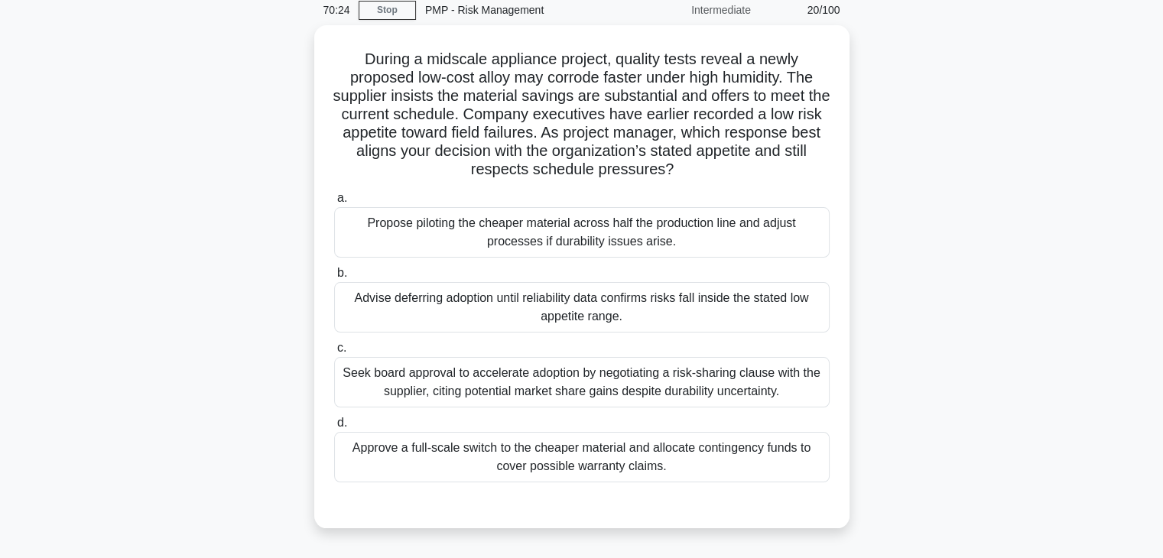
scroll to position [54, 0]
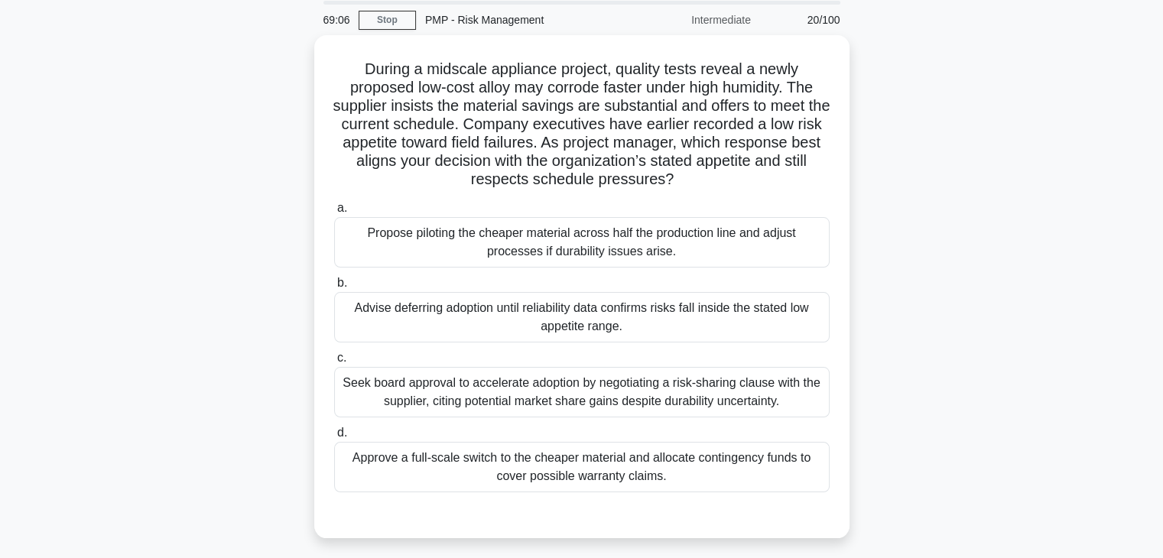
click at [951, 183] on div "During a midscale appliance project, quality tests reveal a newly proposed low-…" at bounding box center [581, 295] width 1009 height 521
click at [895, 308] on div "During a midscale appliance project, quality tests reveal a newly proposed low-…" at bounding box center [581, 295] width 1009 height 521
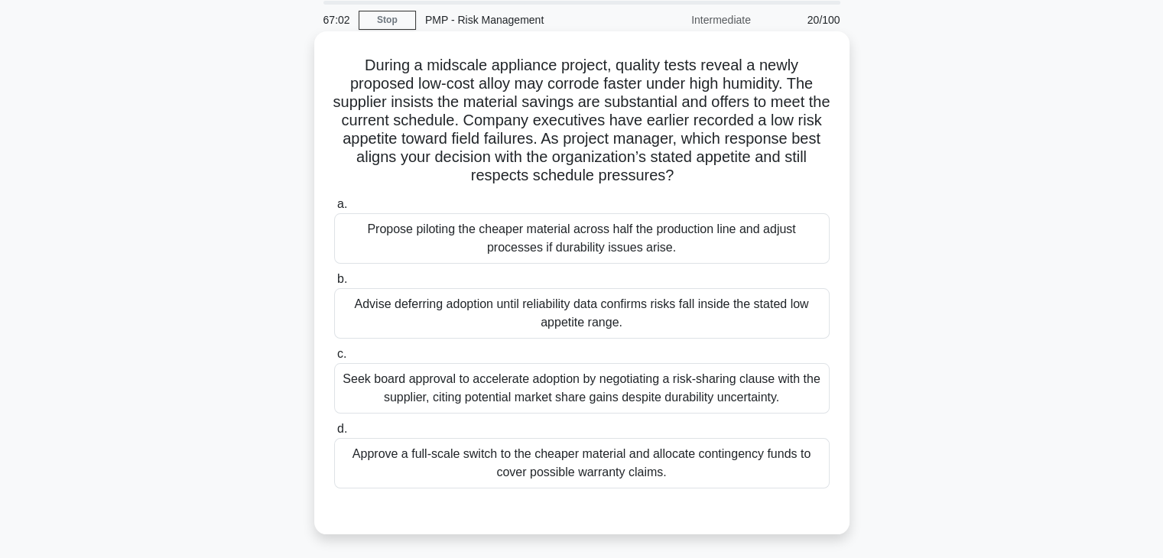
click at [784, 314] on div "Advise deferring adoption until reliability data confirms risks fall inside the…" at bounding box center [581, 313] width 495 height 50
click at [334, 284] on input "b. Advise deferring adoption until reliability data confirms risks fall inside …" at bounding box center [334, 279] width 0 height 10
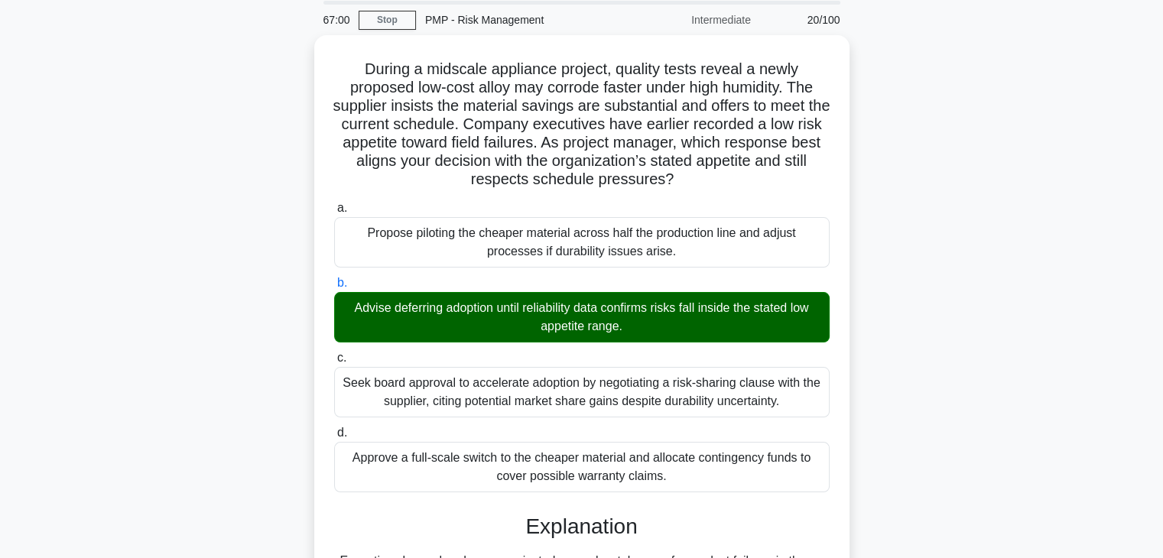
click at [334, 353] on input "c. Seek board approval to accelerate adoption by negotiating a risk-sharing cla…" at bounding box center [334, 358] width 0 height 10
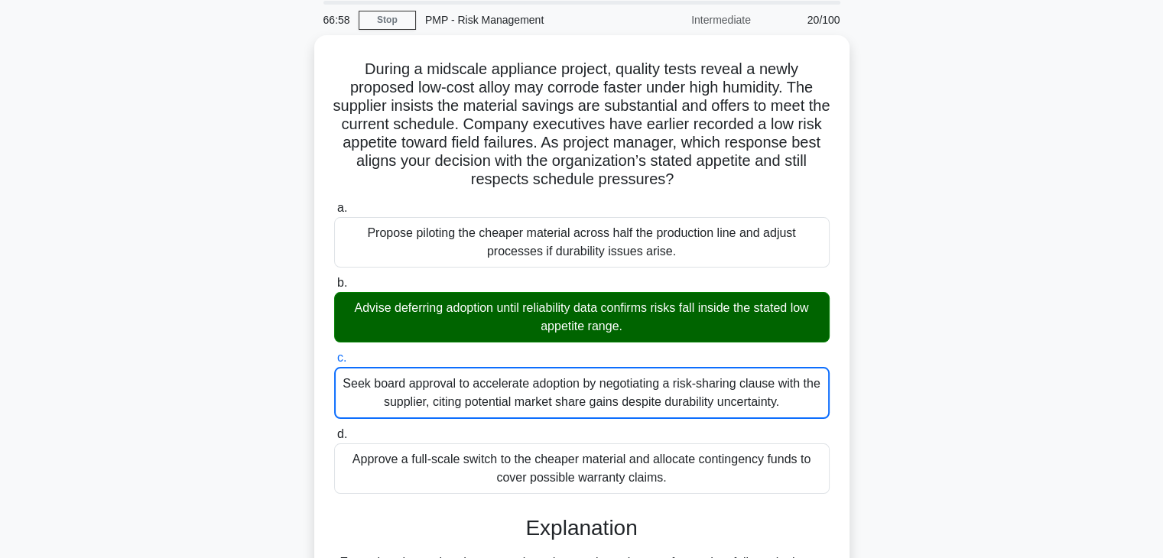
click at [882, 368] on div "During a midscale appliance project, quality tests reveal a newly proposed low-…" at bounding box center [581, 468] width 1009 height 866
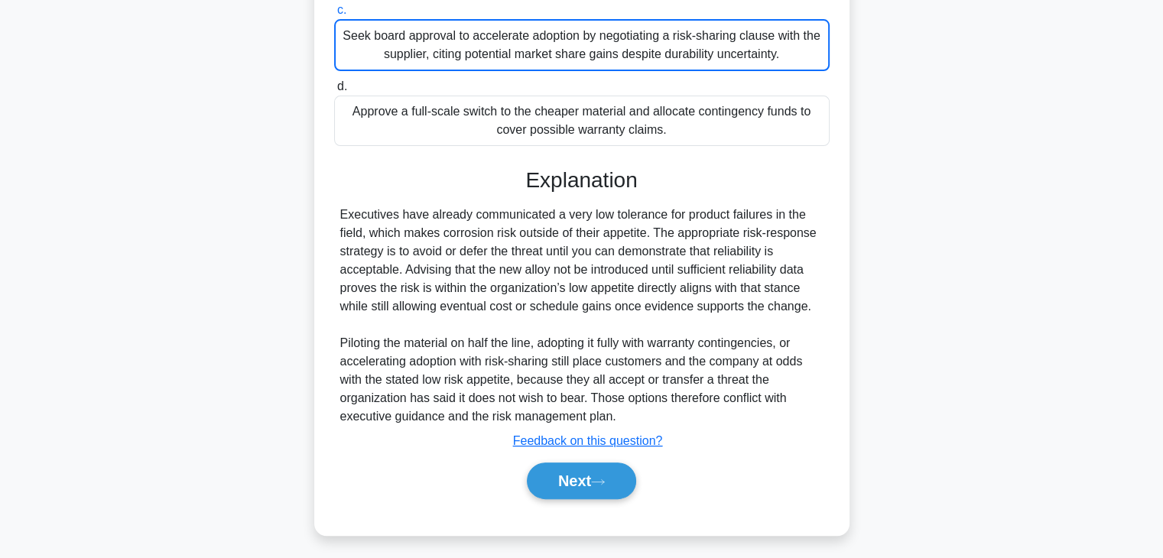
scroll to position [404, 0]
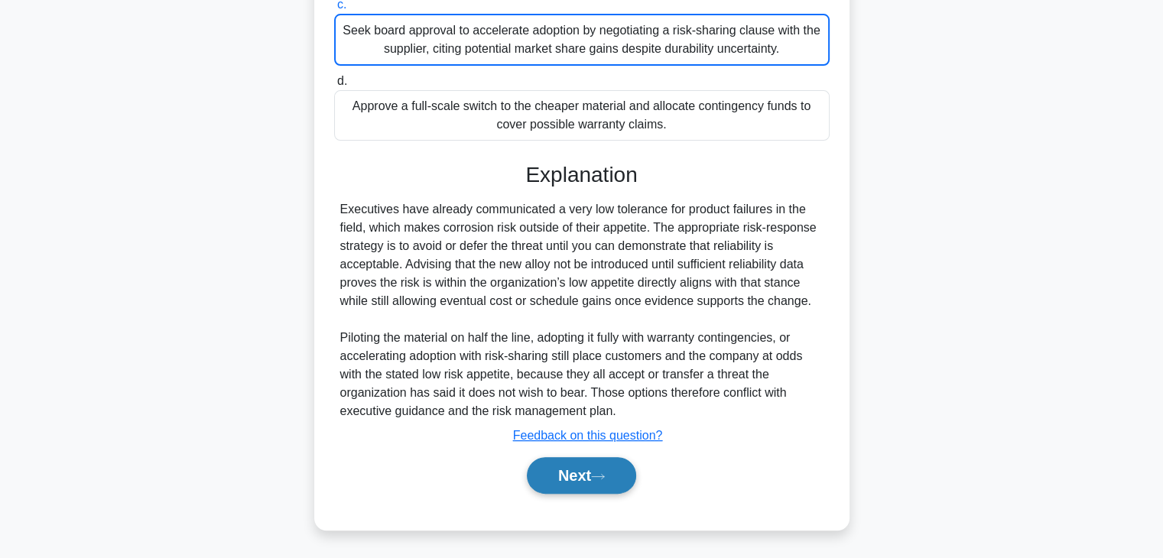
click at [547, 478] on button "Next" at bounding box center [581, 475] width 109 height 37
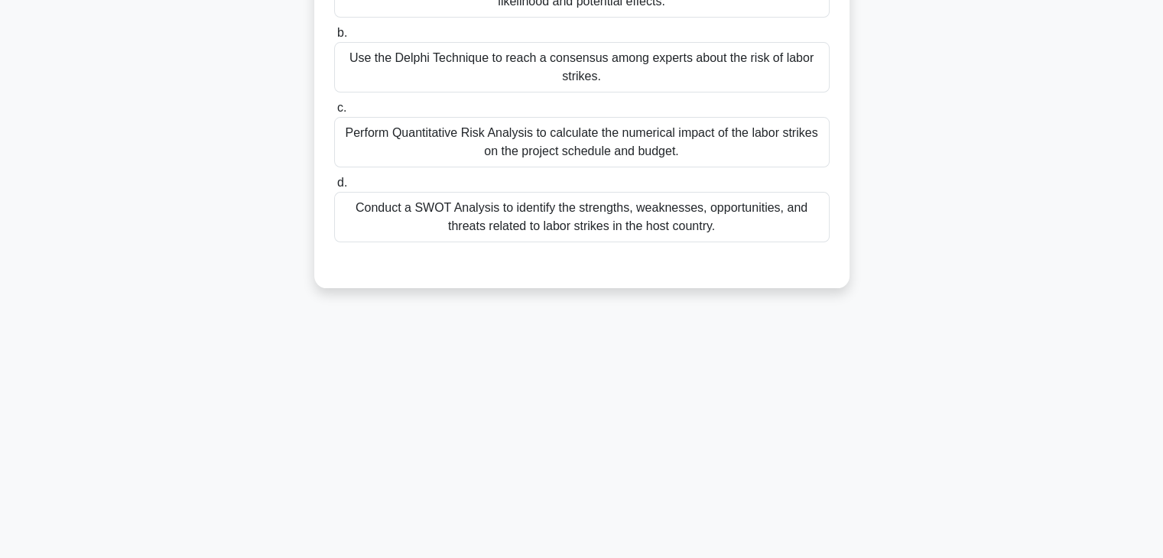
scroll to position [268, 0]
click at [751, 321] on div "66:17 Stop PMP - Risk Management Intermediate 21/100 During an international co…" at bounding box center [581, 169] width 1009 height 765
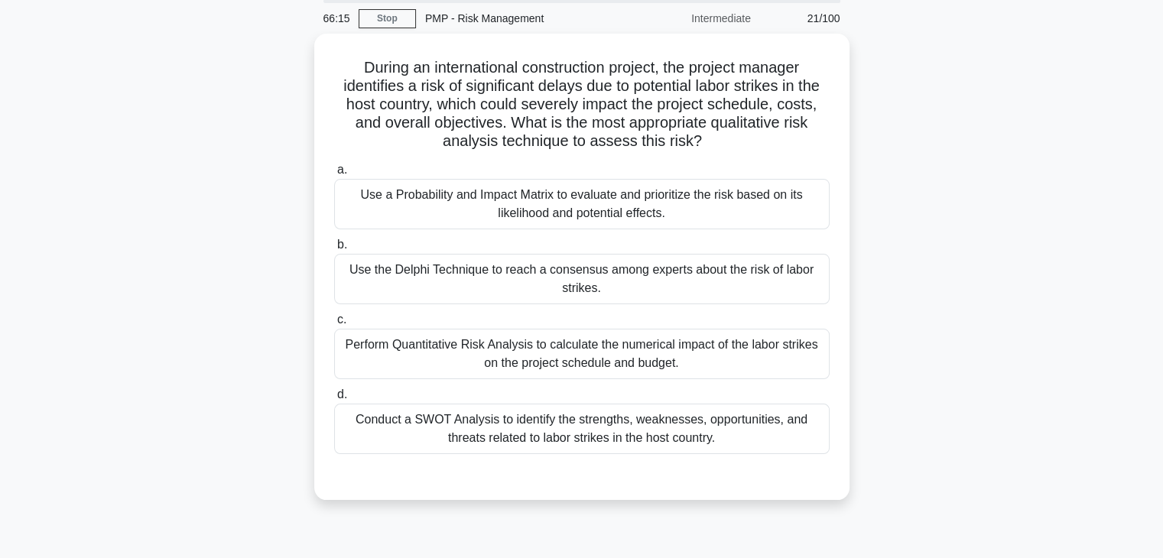
scroll to position [54, 0]
click at [948, 207] on div "During an international construction project, the project manager identifies a …" at bounding box center [581, 277] width 1009 height 485
click at [916, 268] on div "During an international construction project, the project manager identifies a …" at bounding box center [581, 277] width 1009 height 485
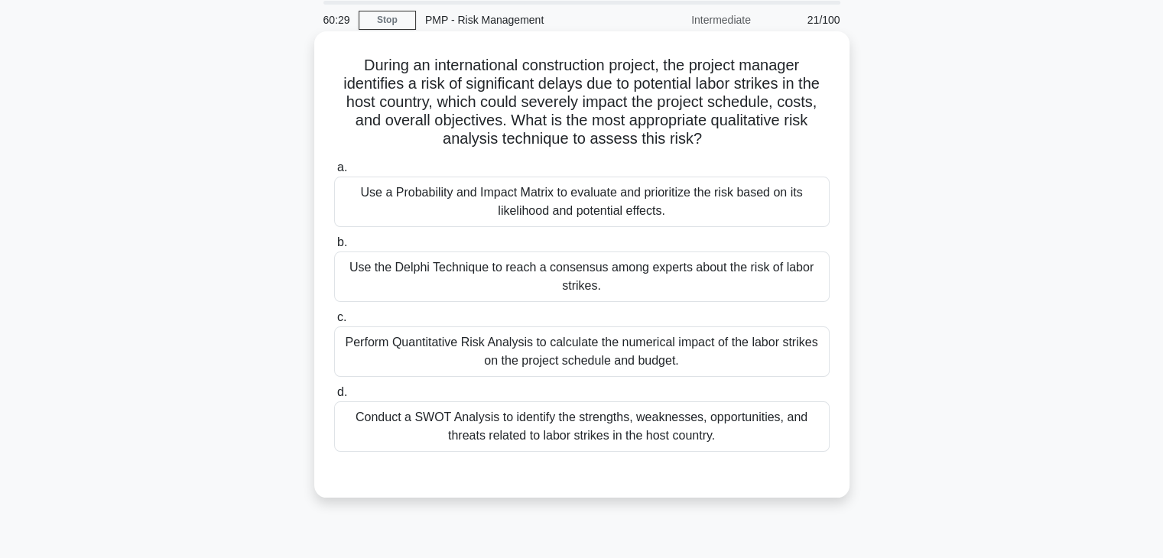
click at [760, 206] on div "Use a Probability and Impact Matrix to evaluate and prioritize the risk based o…" at bounding box center [581, 202] width 495 height 50
click at [334, 173] on input "a. Use a Probability and Impact Matrix to evaluate and prioritize the risk base…" at bounding box center [334, 168] width 0 height 10
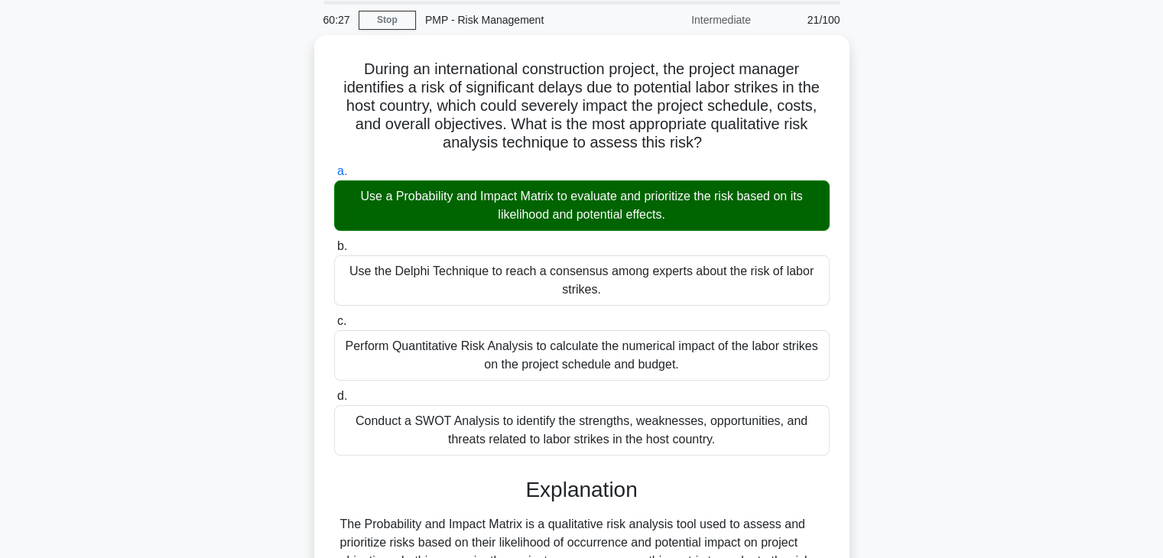
click at [893, 255] on div "During an international construction project, the project manager identifies a …" at bounding box center [581, 513] width 1009 height 956
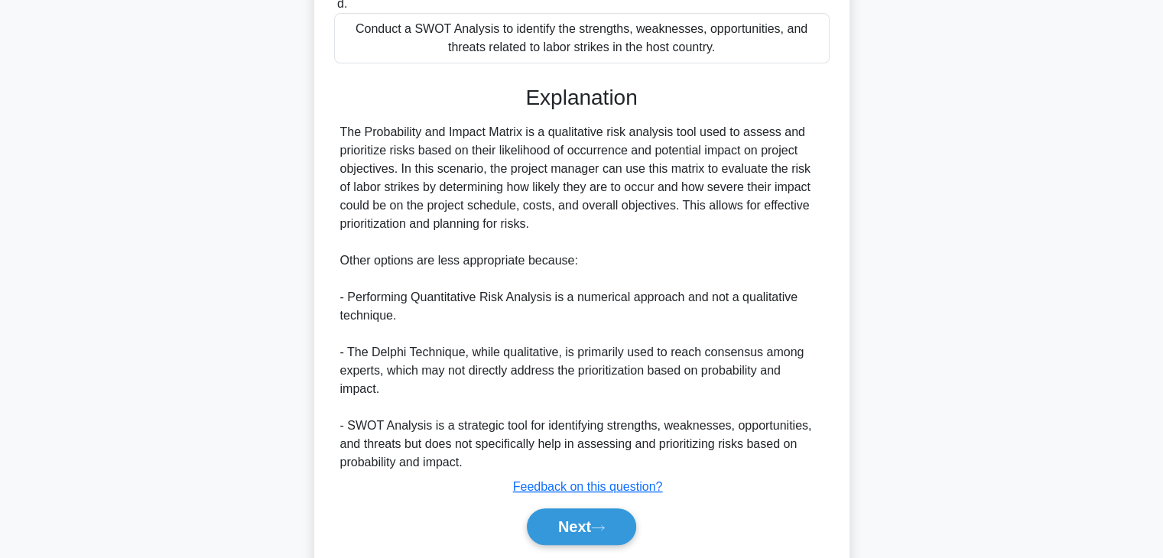
scroll to position [494, 0]
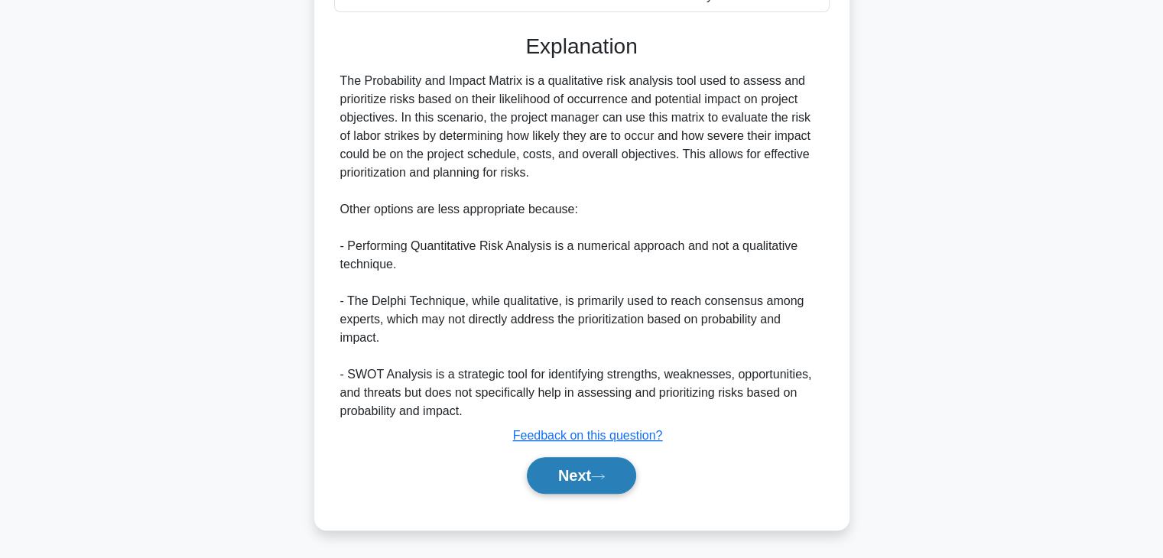
click at [548, 478] on button "Next" at bounding box center [581, 475] width 109 height 37
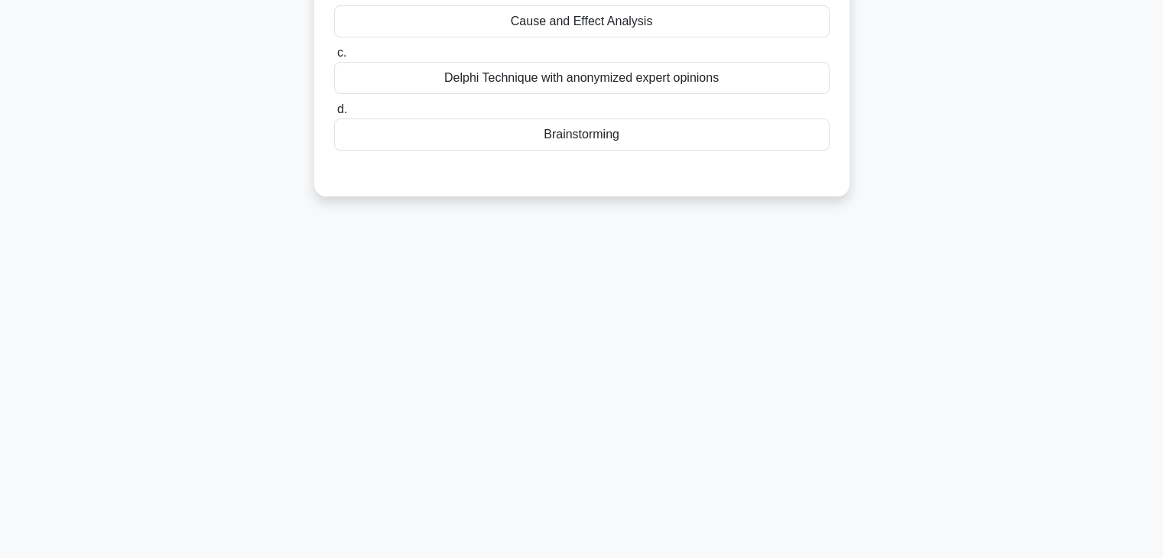
click at [774, 344] on div "60:23 Stop PMP - Risk Management Intermediate 22/100 You are managing a project…" at bounding box center [581, 169] width 1009 height 765
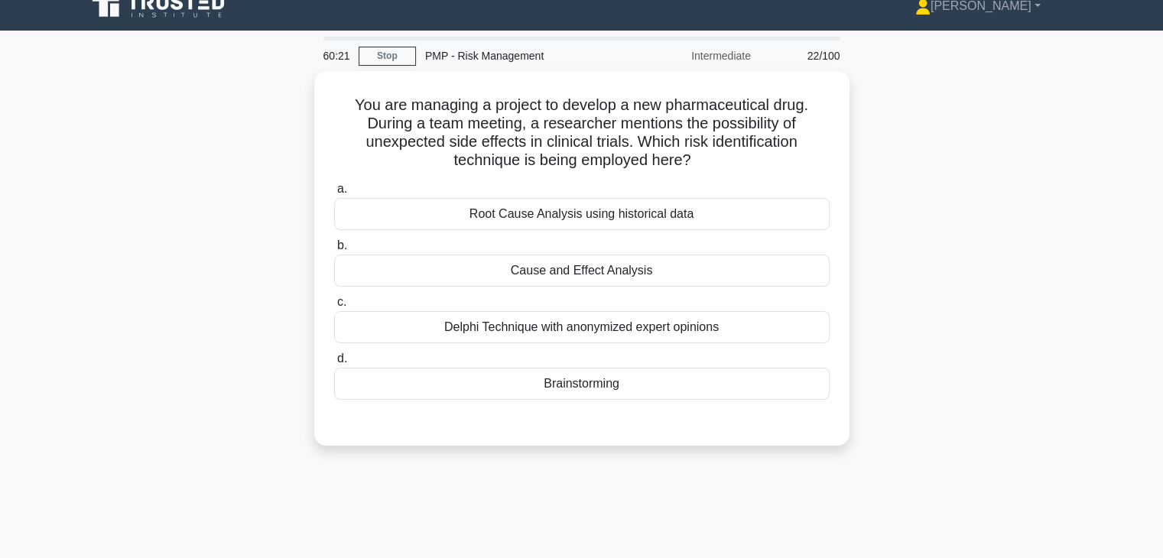
scroll to position [0, 0]
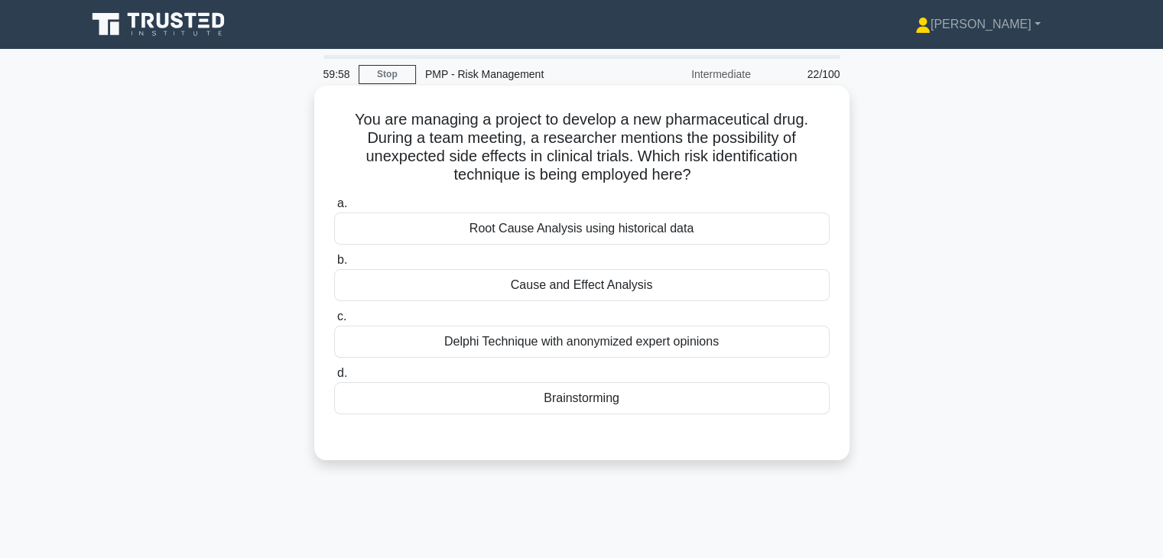
click at [651, 401] on div "Brainstorming" at bounding box center [581, 398] width 495 height 32
click at [334, 378] on input "d. Brainstorming" at bounding box center [334, 374] width 0 height 10
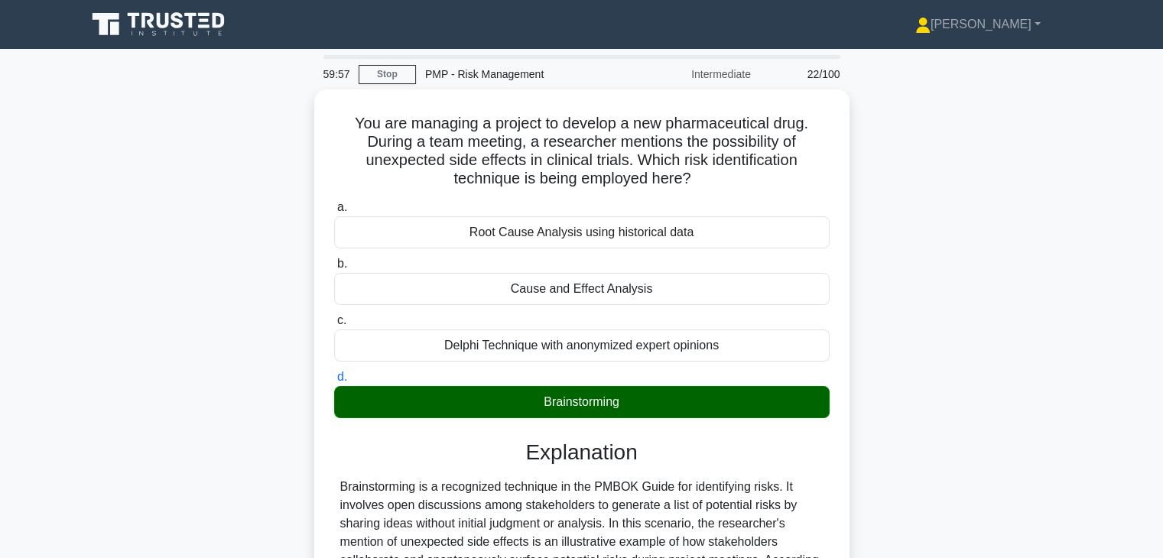
click at [902, 385] on div "You are managing a project to develop a new pharmaceutical drug. During a team …" at bounding box center [581, 411] width 1009 height 645
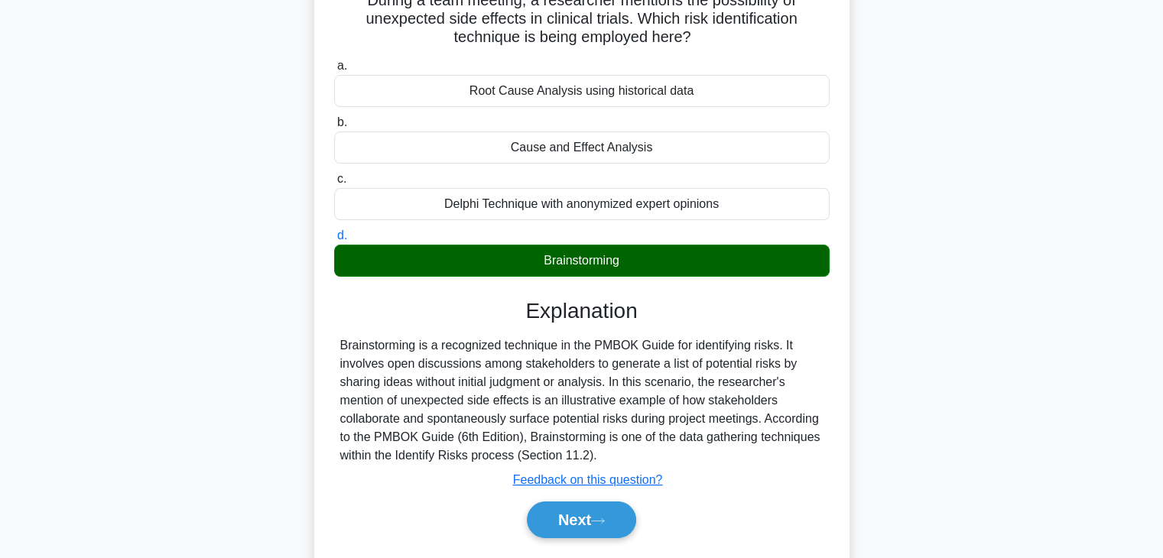
scroll to position [183, 0]
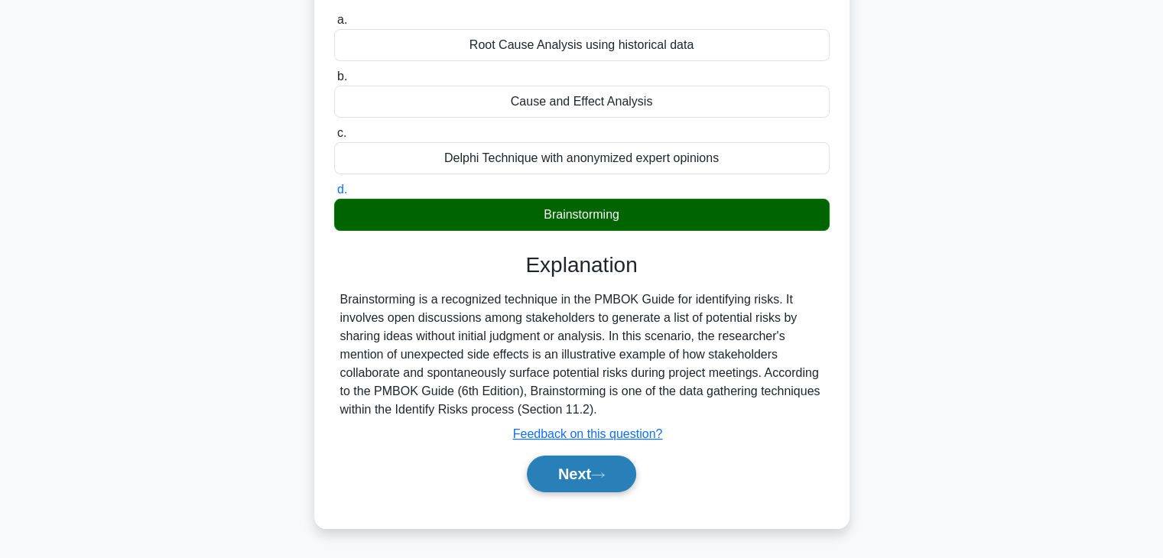
click at [578, 470] on button "Next" at bounding box center [581, 474] width 109 height 37
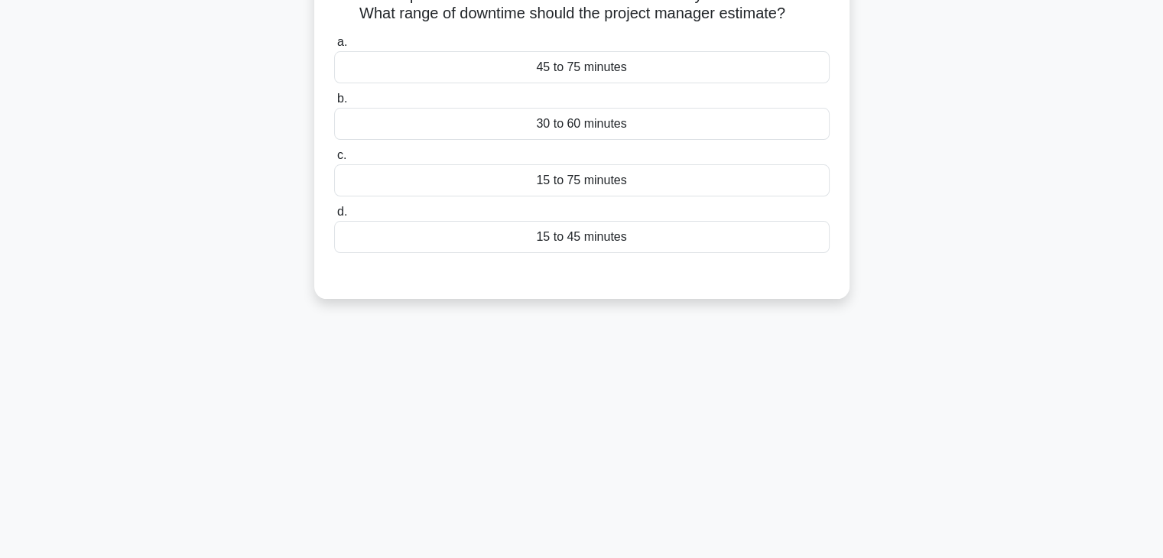
click at [676, 428] on div "59:36 Stop PMP - Risk Management Intermediate 23/100 In a project dealing with …" at bounding box center [581, 254] width 1009 height 765
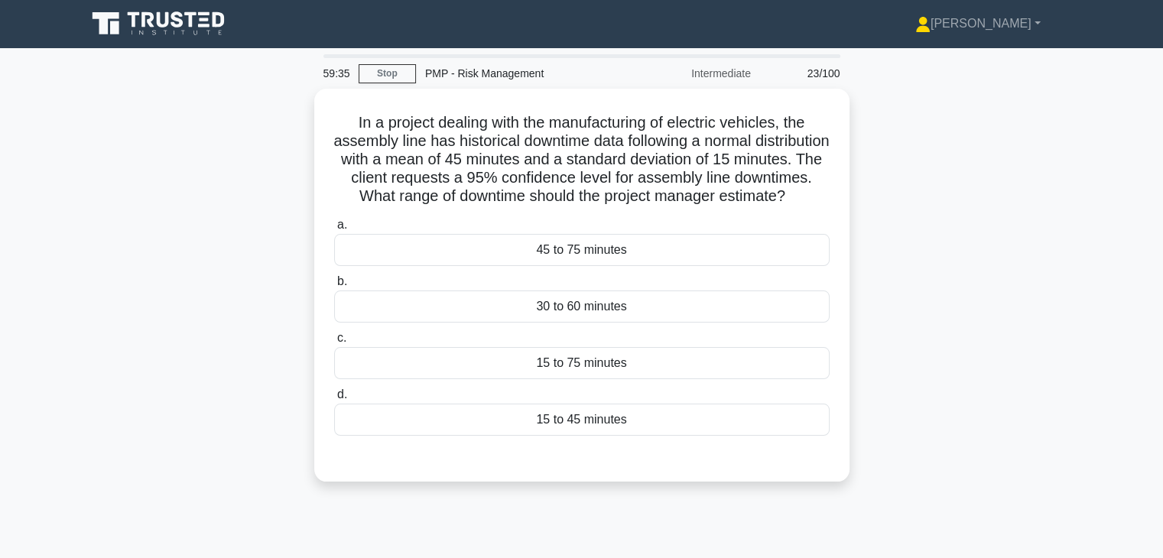
scroll to position [0, 0]
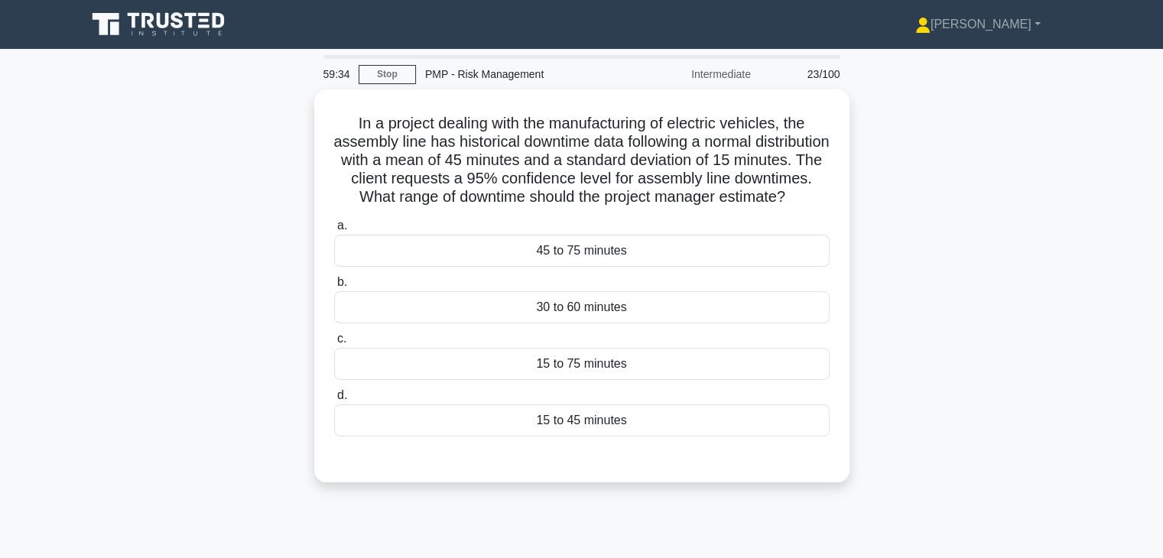
click at [915, 362] on div "In a project dealing with the manufacturing of electric vehicles, the assembly …" at bounding box center [581, 294] width 1009 height 411
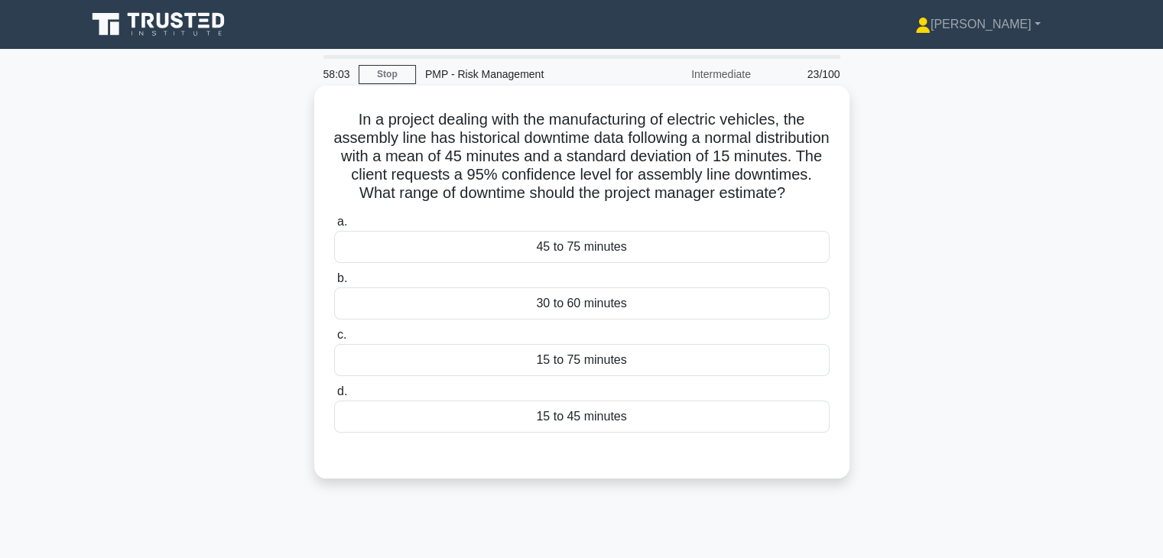
drag, startPoint x: 641, startPoint y: 210, endPoint x: 344, endPoint y: 114, distance: 311.9
click at [344, 114] on h5 "In a project dealing with the manufacturing of electric vehicles, the assembly …" at bounding box center [582, 156] width 499 height 93
copy h5 "In a project dealing with the manufacturing of electric vehicles, the assembly …"
click at [642, 376] on div "15 to 75 minutes" at bounding box center [581, 360] width 495 height 32
click at [334, 340] on input "c. 15 to 75 minutes" at bounding box center [334, 335] width 0 height 10
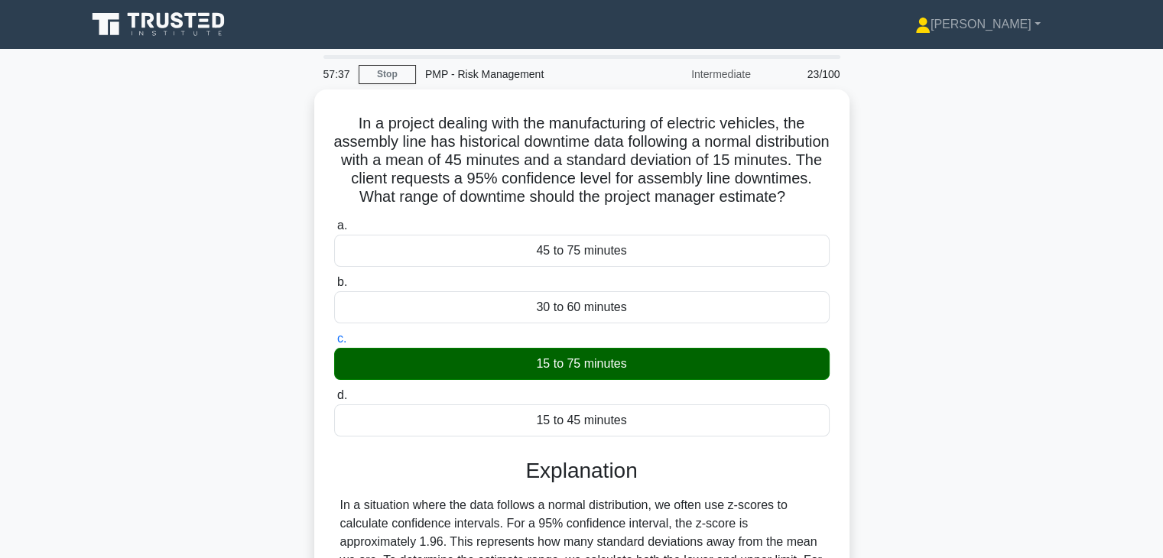
click at [917, 439] on div "In a project dealing with the manufacturing of electric vehicles, the assembly …" at bounding box center [581, 448] width 1009 height 718
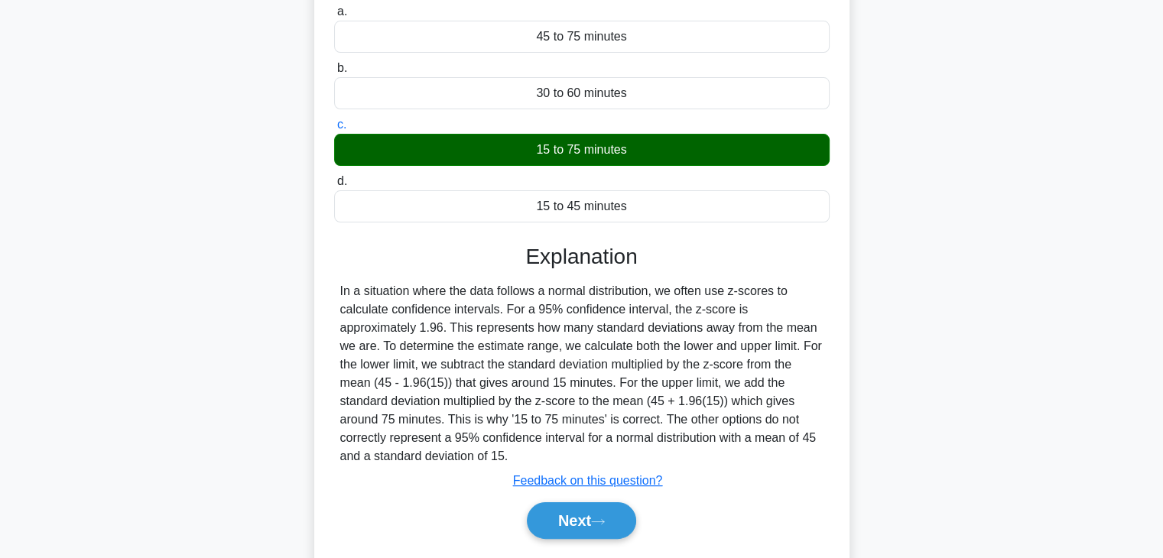
scroll to position [274, 0]
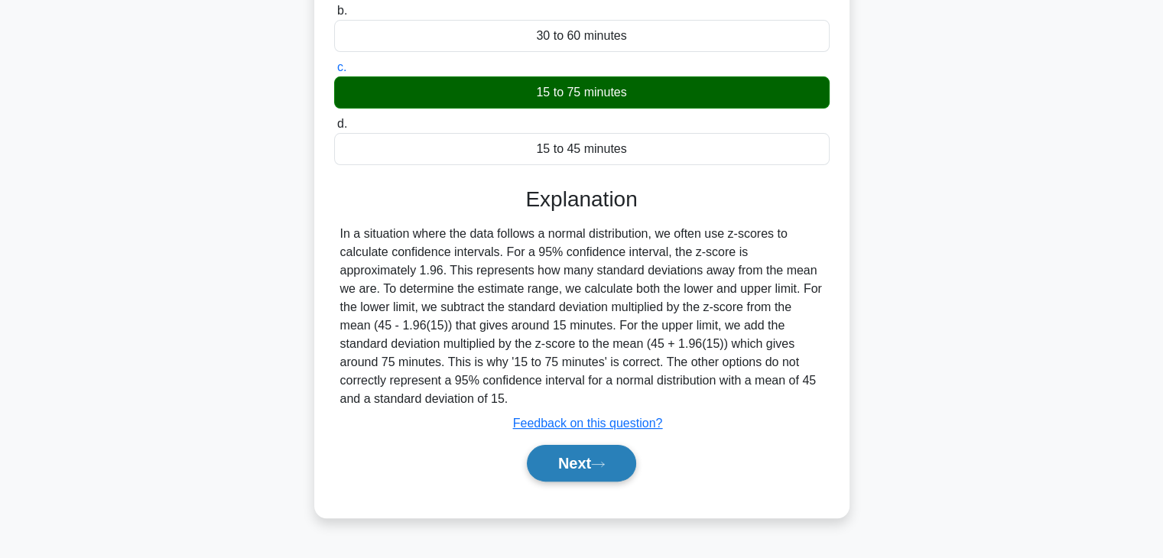
click at [552, 475] on button "Next" at bounding box center [581, 463] width 109 height 37
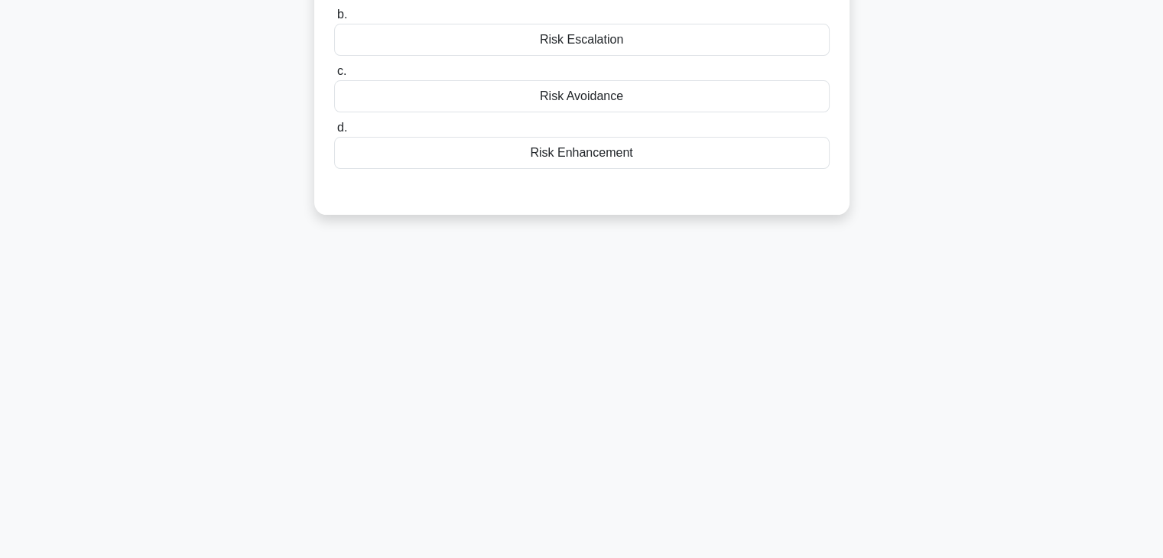
click at [914, 287] on div "56:35 Stop PMP - Risk Management Intermediate 24/100 You are heading an innovat…" at bounding box center [581, 169] width 1009 height 765
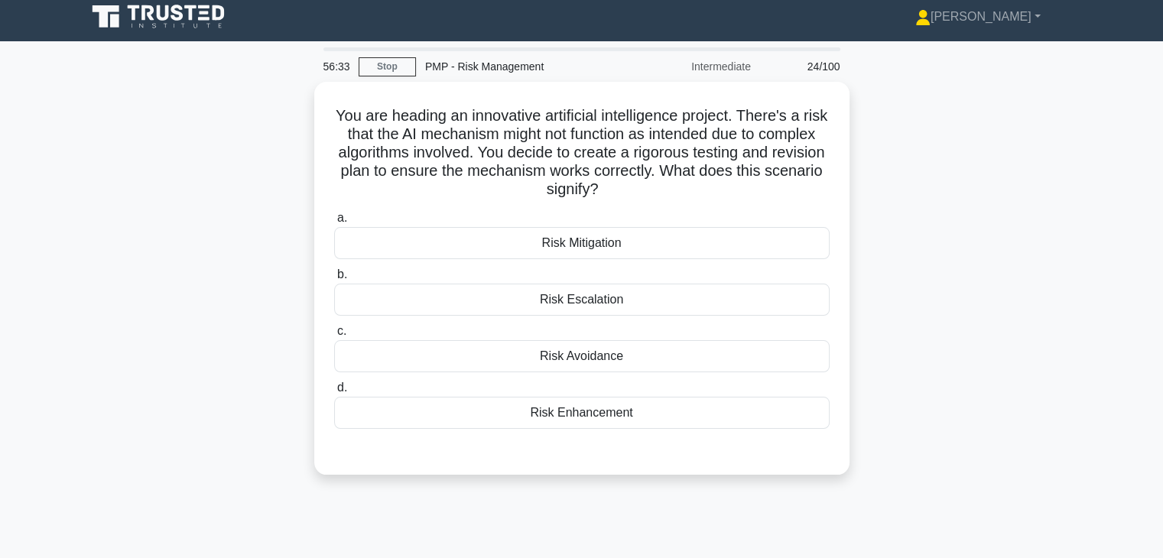
scroll to position [0, 0]
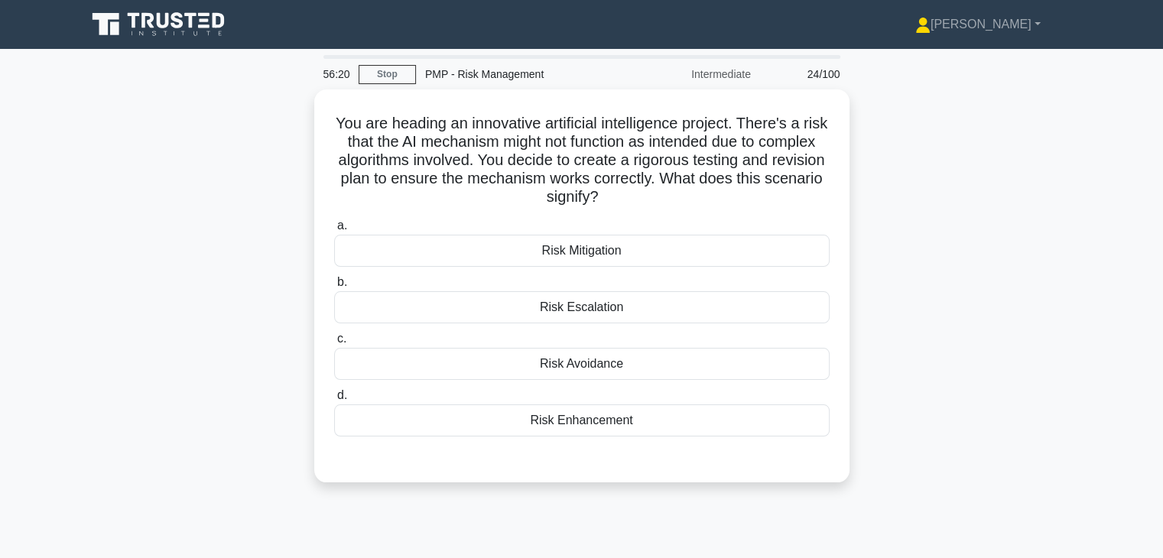
click at [914, 287] on div "You are heading an innovative artificial intelligence project. There's a risk t…" at bounding box center [581, 294] width 1009 height 411
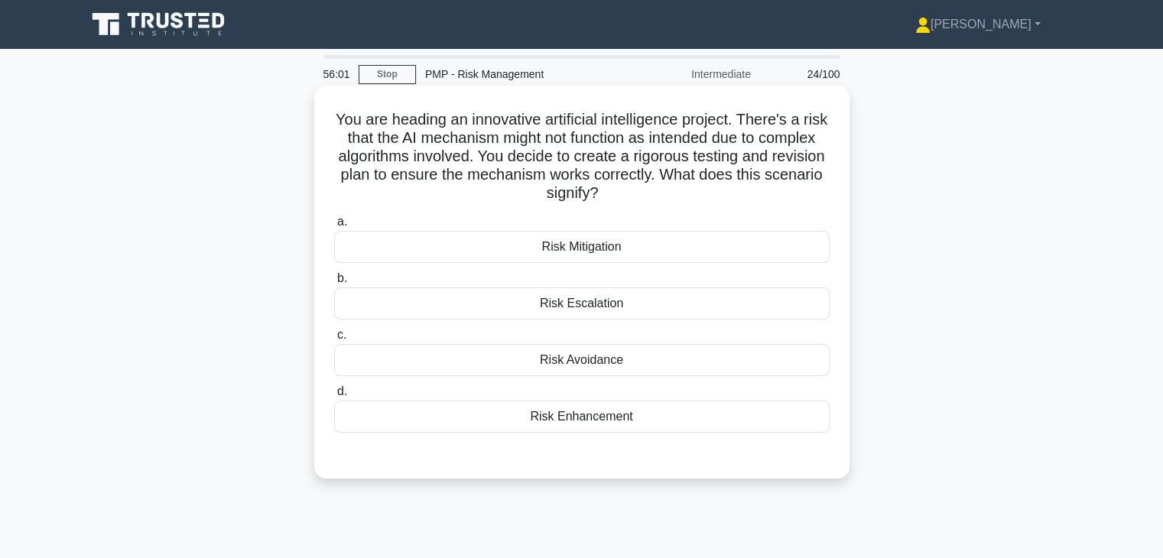
click at [766, 245] on div "Risk Mitigation" at bounding box center [581, 247] width 495 height 32
click at [334, 227] on input "a. Risk Mitigation" at bounding box center [334, 222] width 0 height 10
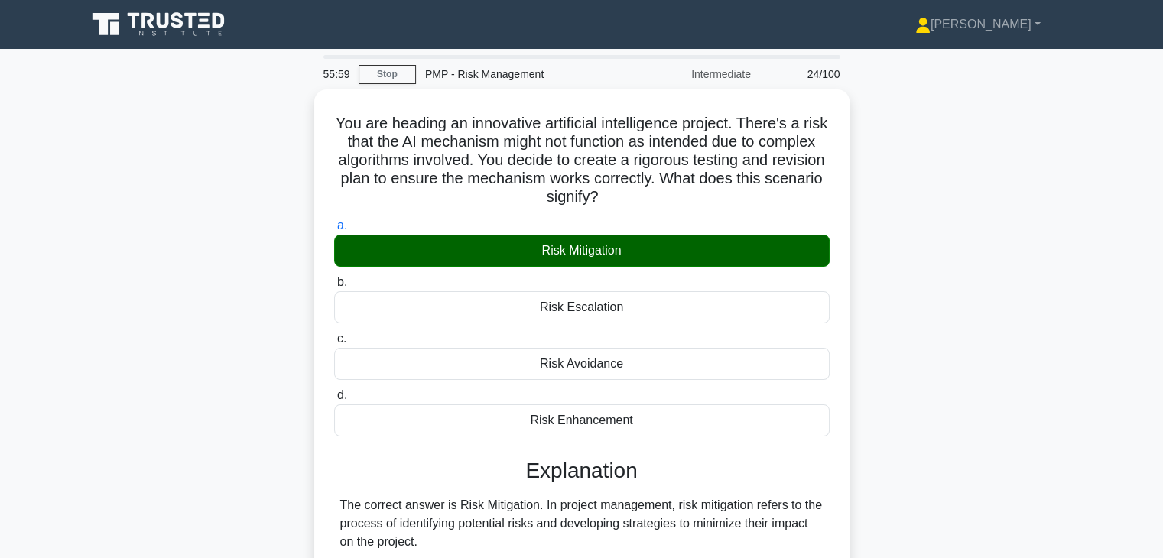
click at [891, 311] on div "You are heading an innovative artificial intelligence project. There's a risk t…" at bounding box center [581, 512] width 1009 height 846
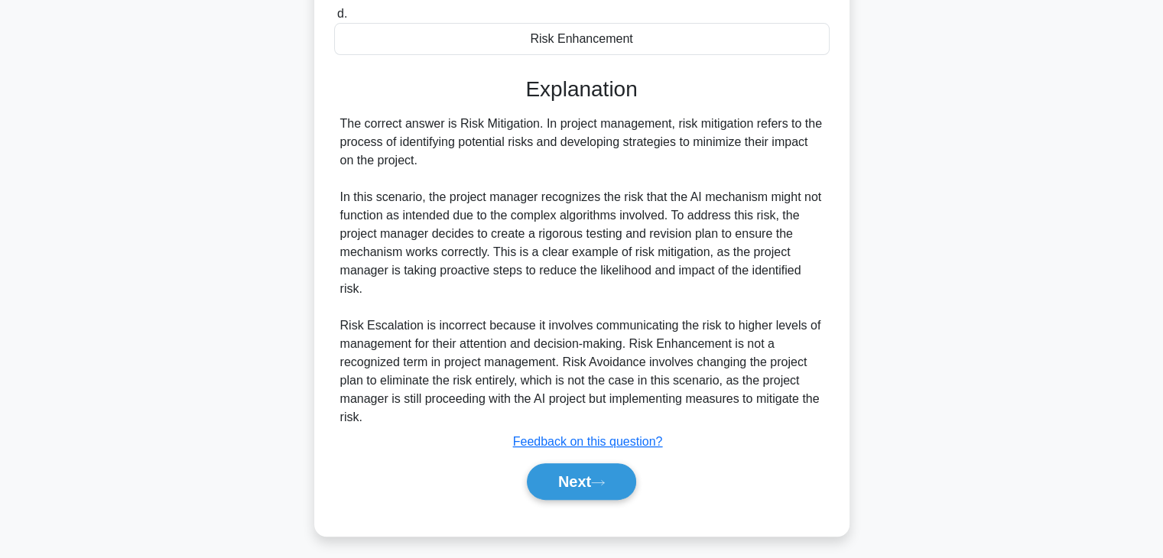
scroll to position [384, 0]
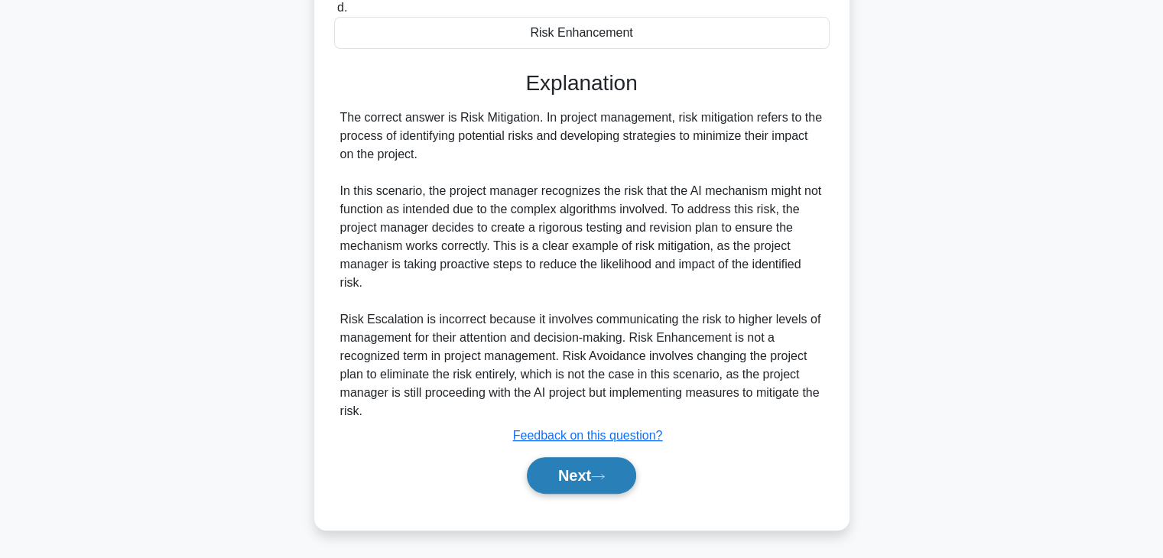
click at [552, 476] on button "Next" at bounding box center [581, 475] width 109 height 37
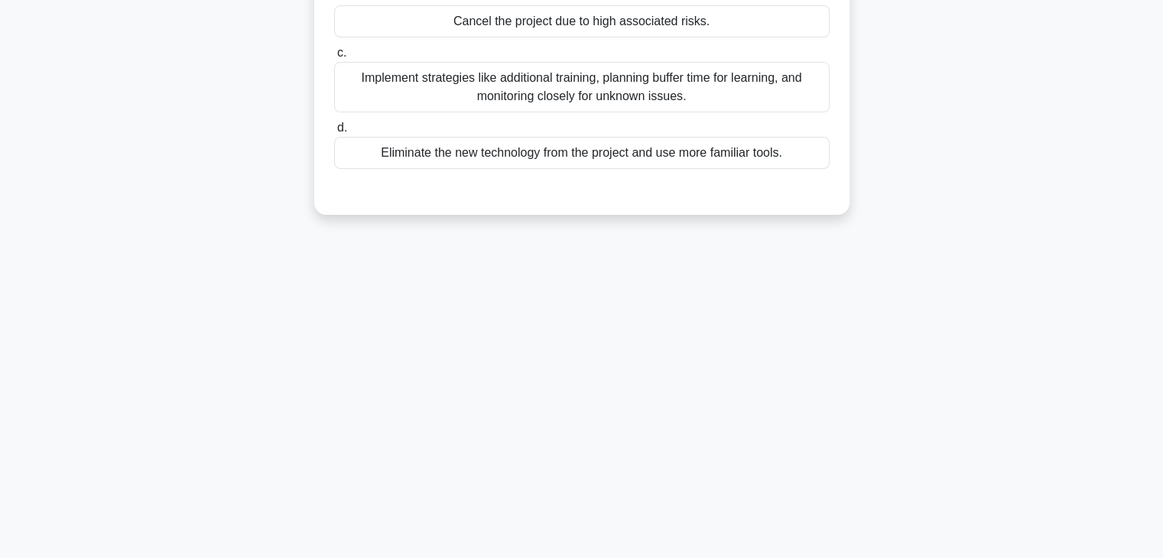
click at [875, 427] on div "55:55 Stop PMP - Risk Management Intermediate 25/100 You are managing a project…" at bounding box center [581, 169] width 1009 height 765
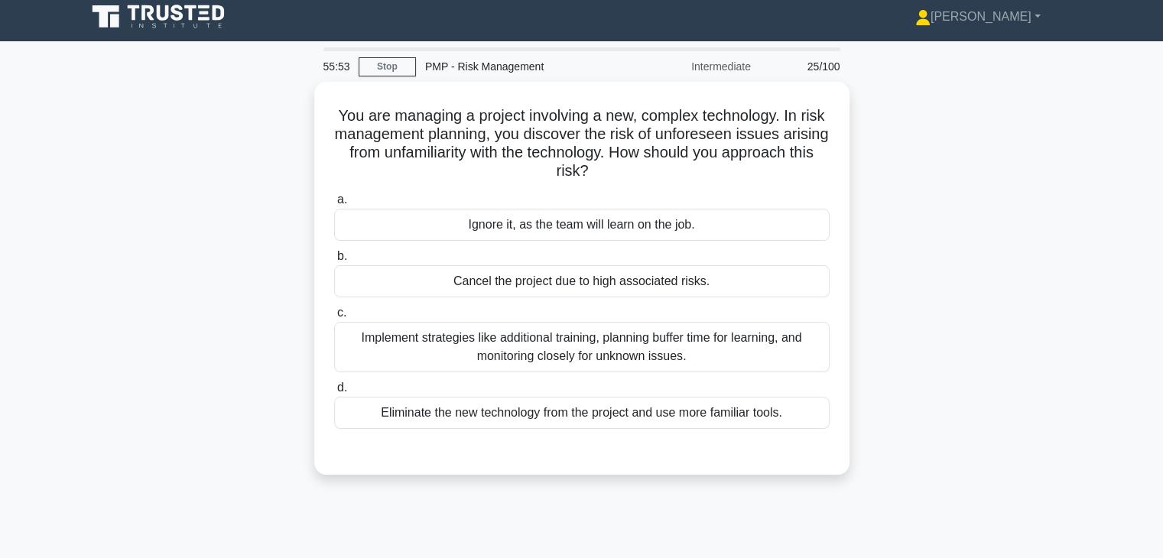
scroll to position [0, 0]
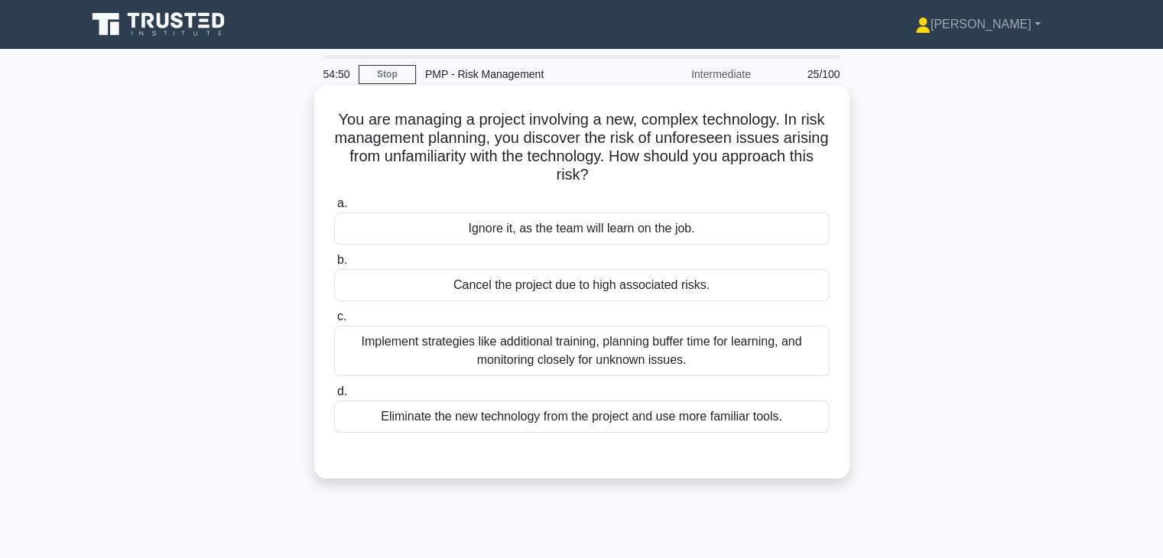
click at [765, 348] on div "Implement strategies like additional training, planning buffer time for learnin…" at bounding box center [581, 351] width 495 height 50
click at [334, 322] on input "c. Implement strategies like additional training, planning buffer time for lear…" at bounding box center [334, 317] width 0 height 10
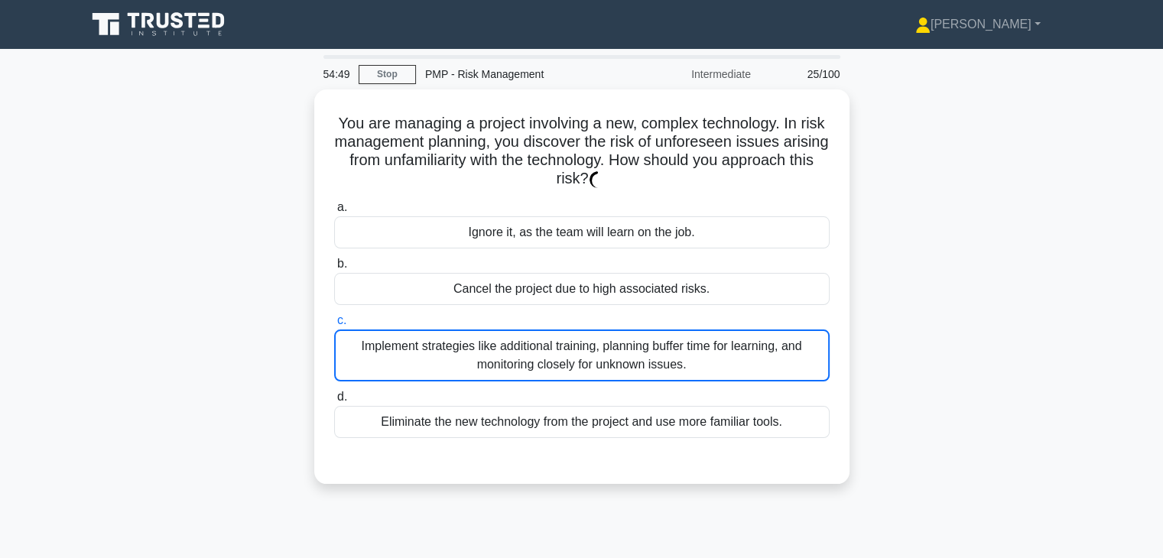
click at [878, 371] on div "You are managing a project involving a new, complex technology. In risk managem…" at bounding box center [581, 295] width 1009 height 413
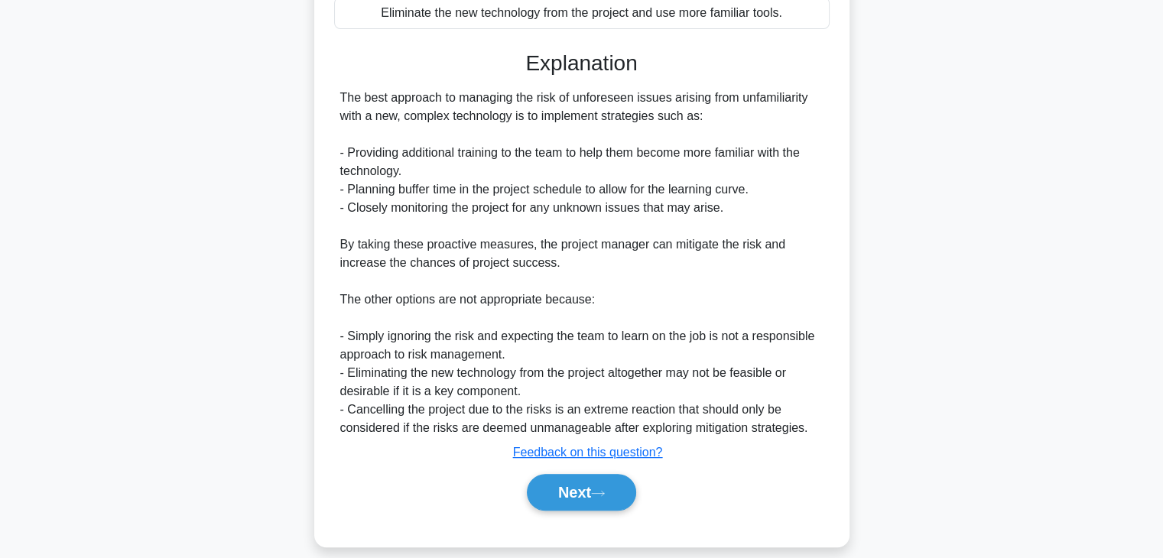
scroll to position [421, 0]
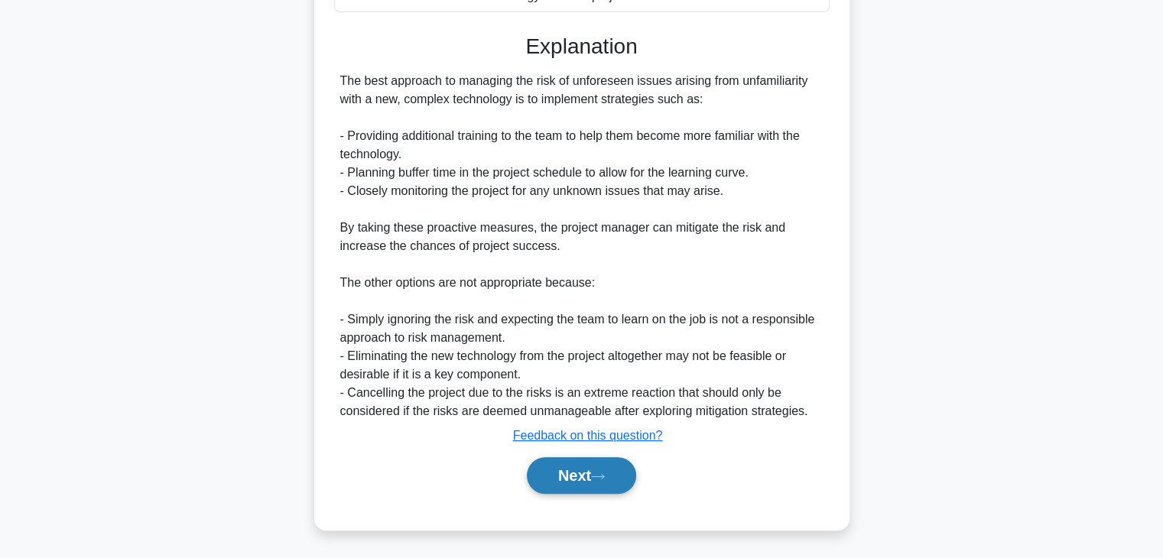
click at [547, 469] on button "Next" at bounding box center [581, 475] width 109 height 37
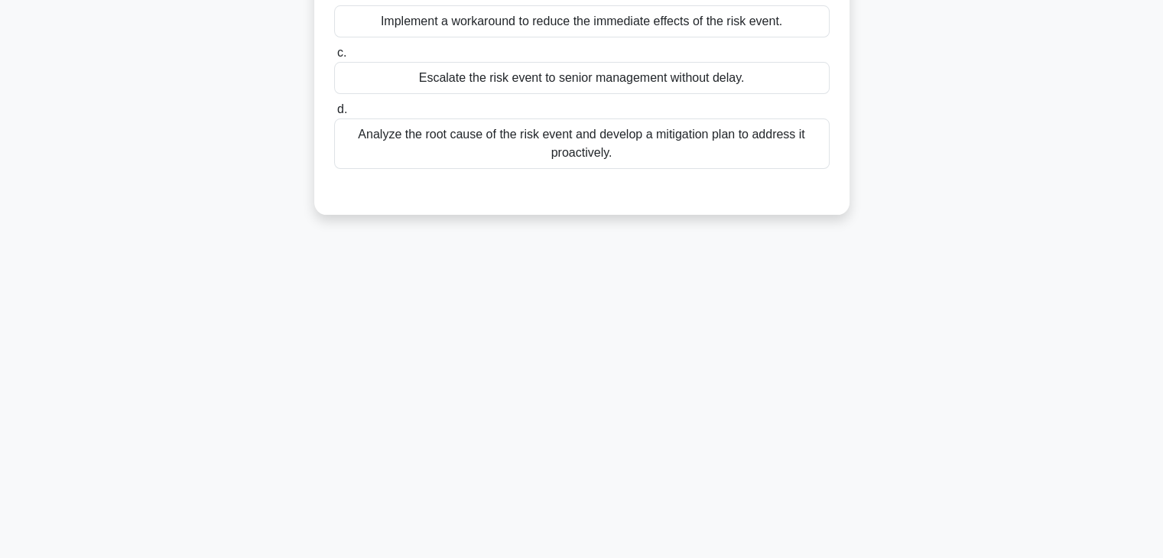
scroll to position [0, 0]
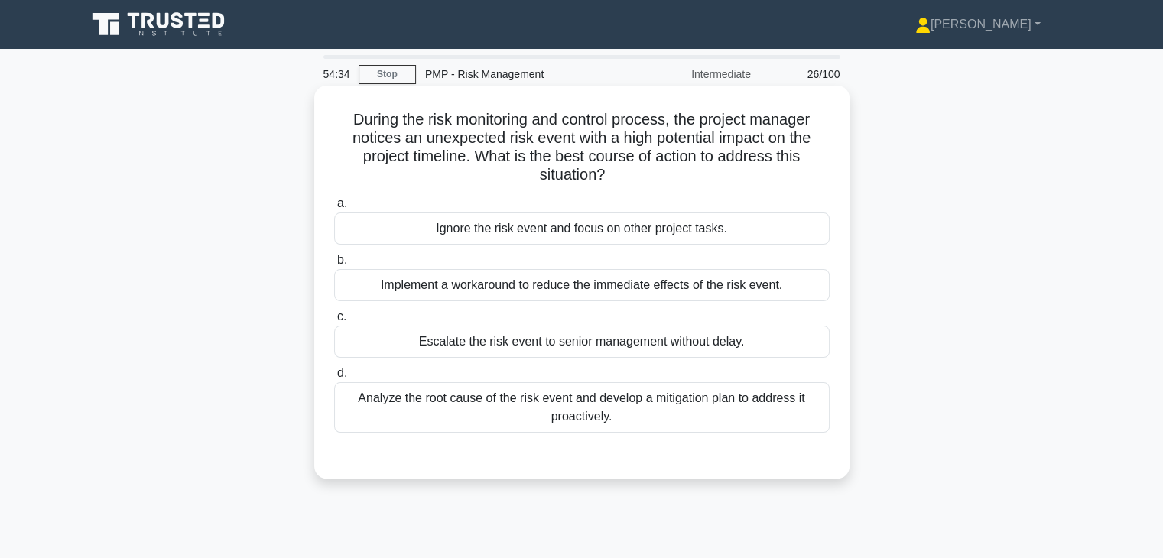
click at [443, 412] on div "Analyze the root cause of the risk event and develop a mitigation plan to addre…" at bounding box center [581, 407] width 495 height 50
click at [334, 378] on input "d. Analyze the root cause of the risk event and develop a mitigation plan to ad…" at bounding box center [334, 374] width 0 height 10
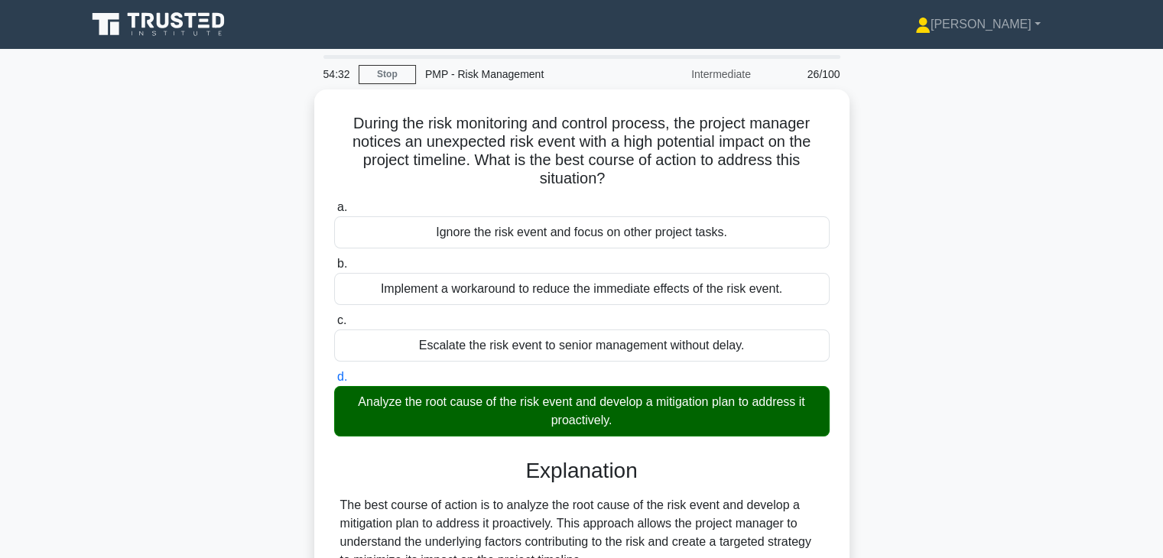
click at [334, 203] on input "a. Ignore the risk event and focus on other project tasks." at bounding box center [334, 208] width 0 height 10
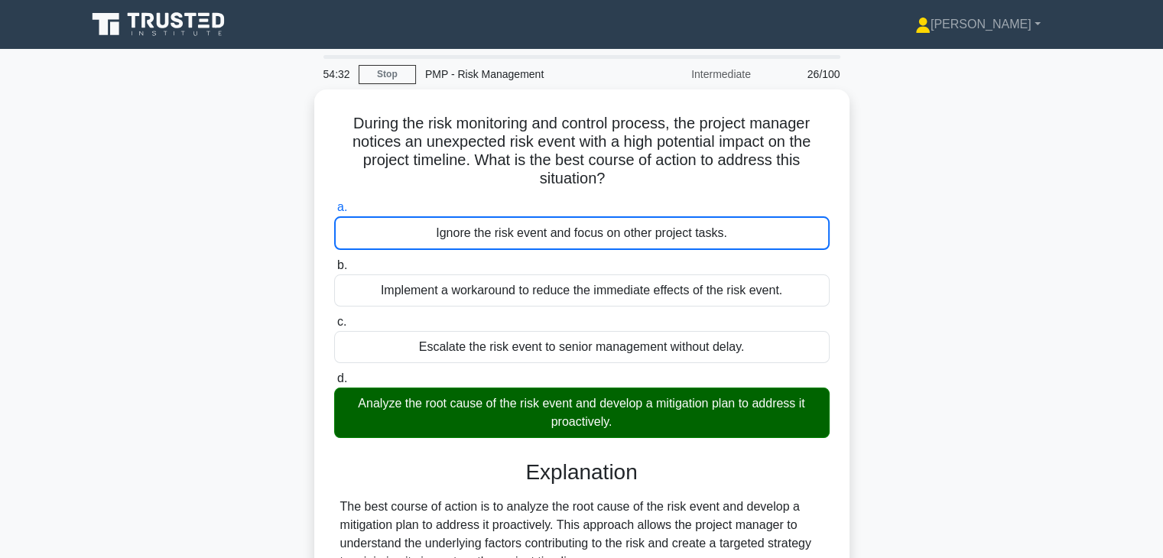
click at [334, 261] on input "b. Implement a workaround to reduce the immediate effects of the risk event." at bounding box center [334, 266] width 0 height 10
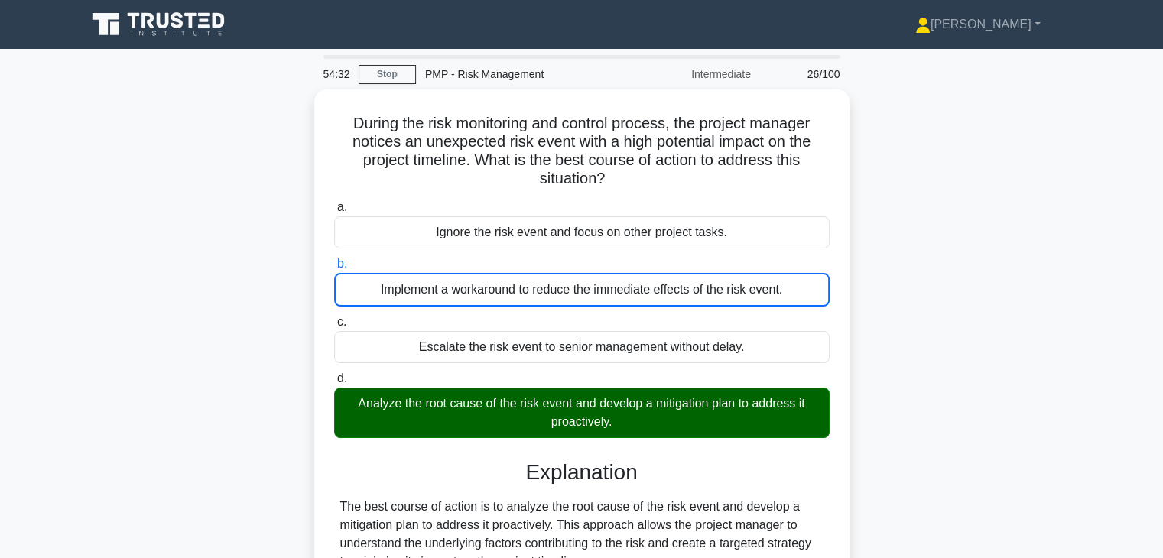
click at [334, 317] on input "c. Escalate the risk event to senior management without delay." at bounding box center [334, 322] width 0 height 10
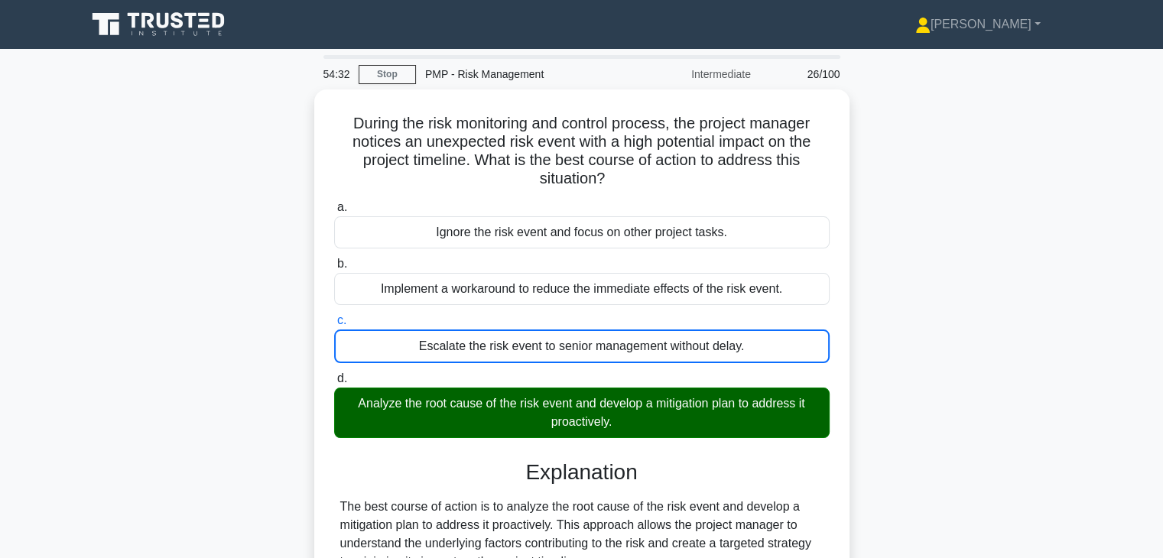
click at [334, 374] on input "d. Analyze the root cause of the risk event and develop a mitigation plan to ad…" at bounding box center [334, 379] width 0 height 10
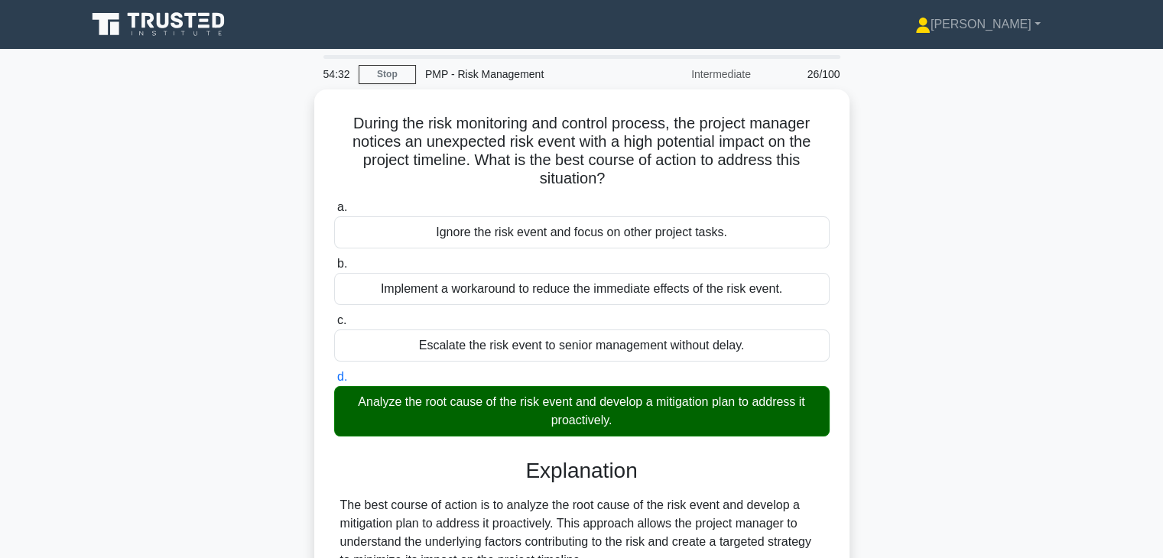
click at [334, 203] on input "a. Ignore the risk event and focus on other project tasks." at bounding box center [334, 208] width 0 height 10
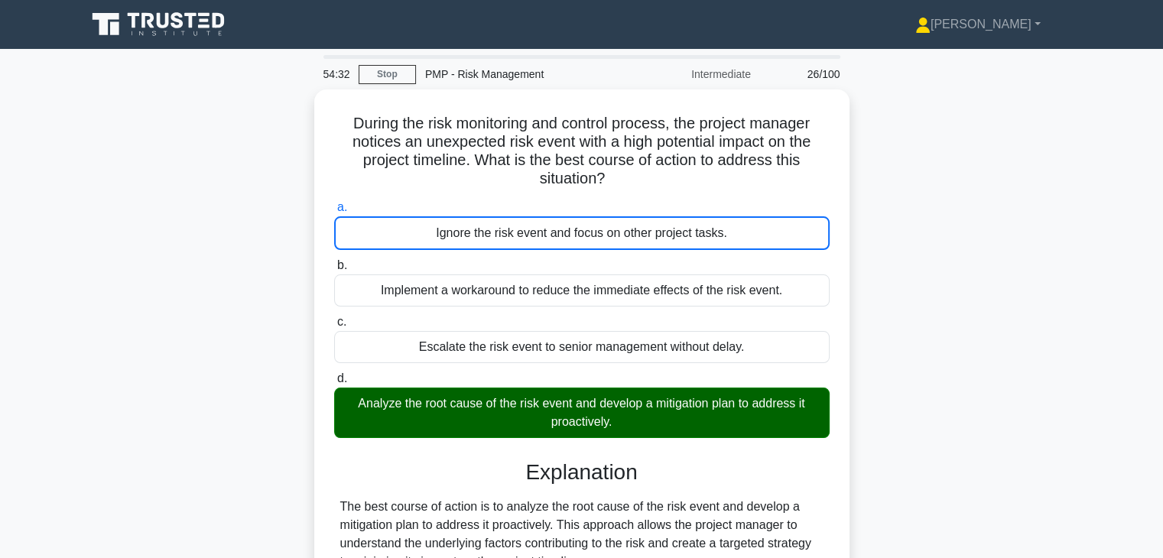
click at [334, 261] on input "b. Implement a workaround to reduce the immediate effects of the risk event." at bounding box center [334, 266] width 0 height 10
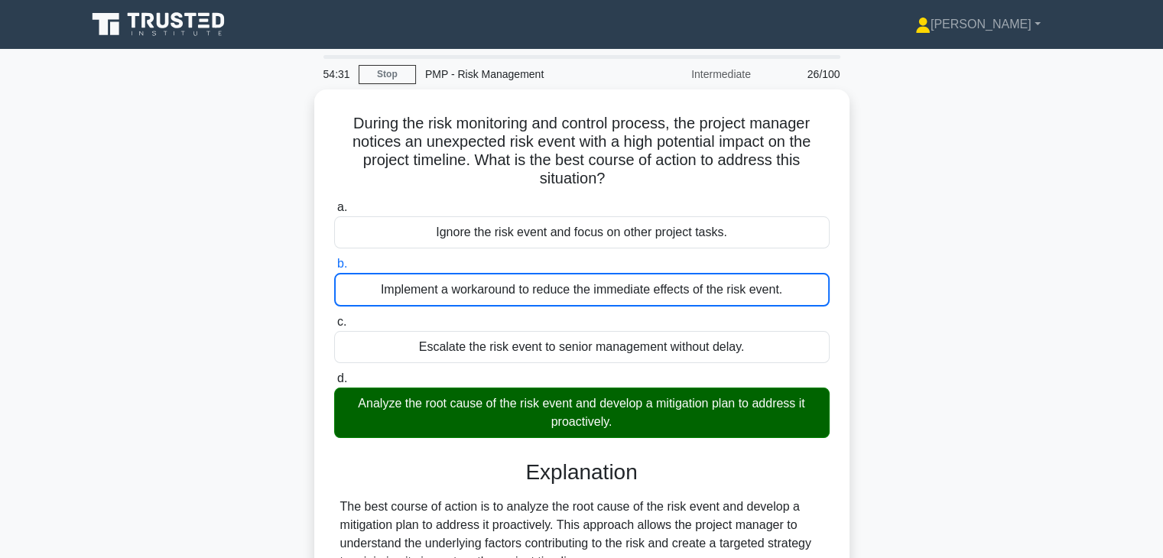
click at [334, 317] on input "c. Escalate the risk event to senior management without delay." at bounding box center [334, 322] width 0 height 10
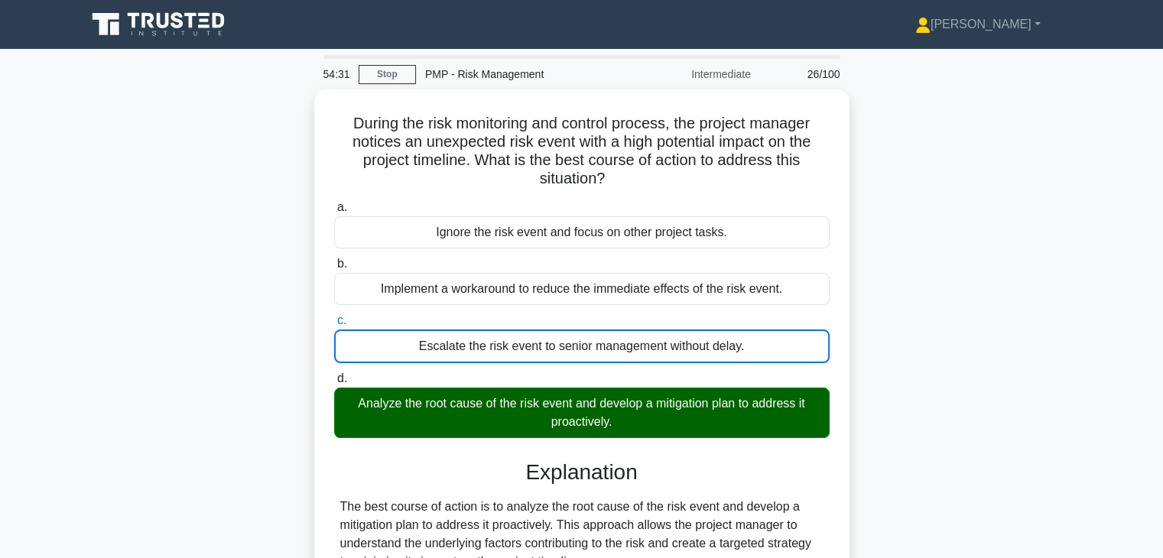
click at [334, 374] on input "d. Analyze the root cause of the risk event and develop a mitigation plan to ad…" at bounding box center [334, 379] width 0 height 10
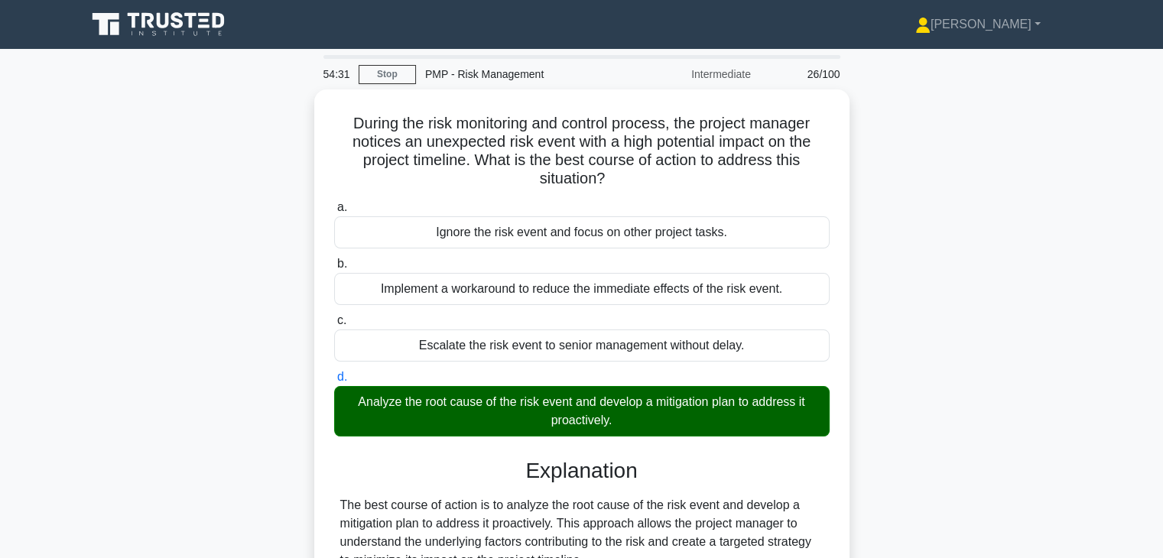
click at [334, 203] on input "a. Ignore the risk event and focus on other project tasks." at bounding box center [334, 208] width 0 height 10
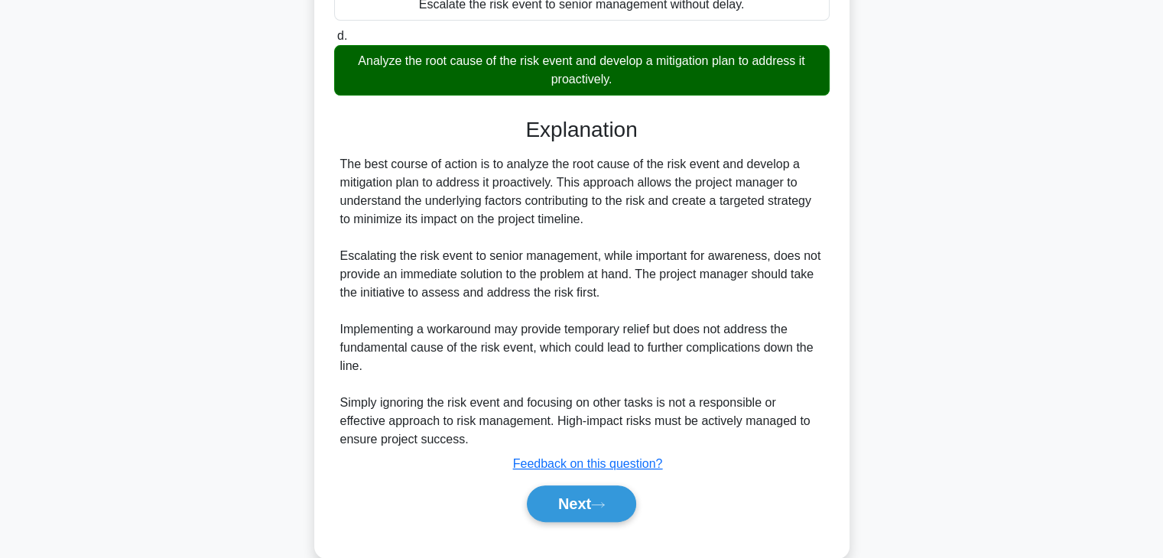
scroll to position [367, 0]
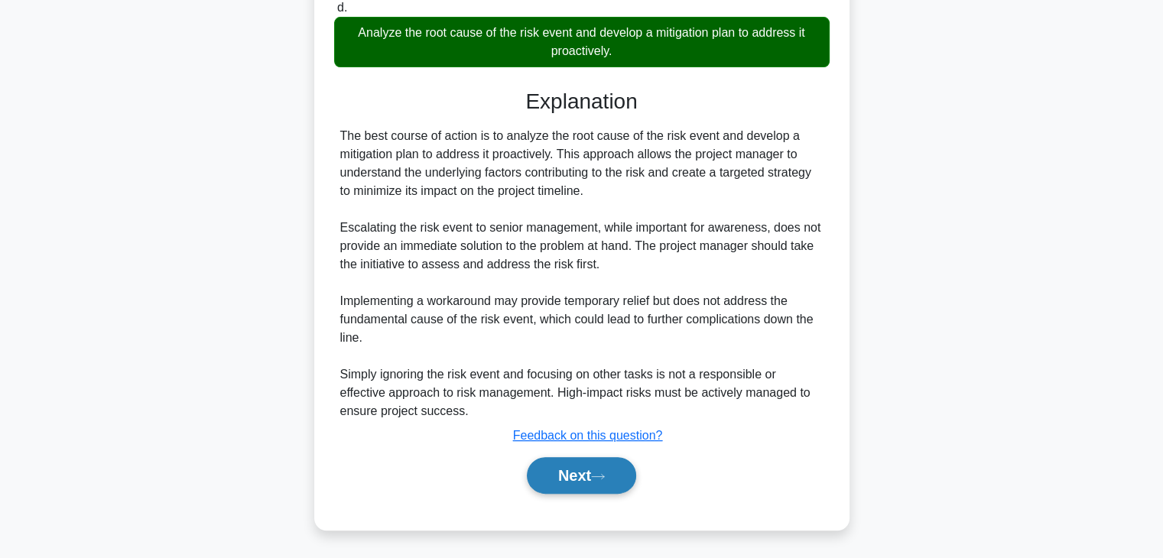
click at [569, 479] on button "Next" at bounding box center [581, 475] width 109 height 37
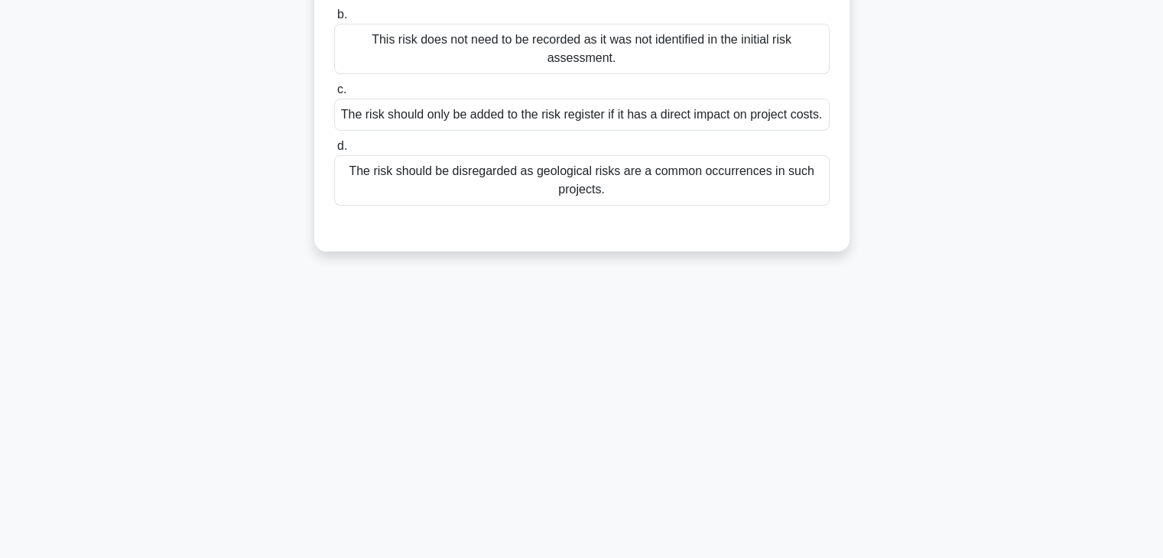
scroll to position [0, 0]
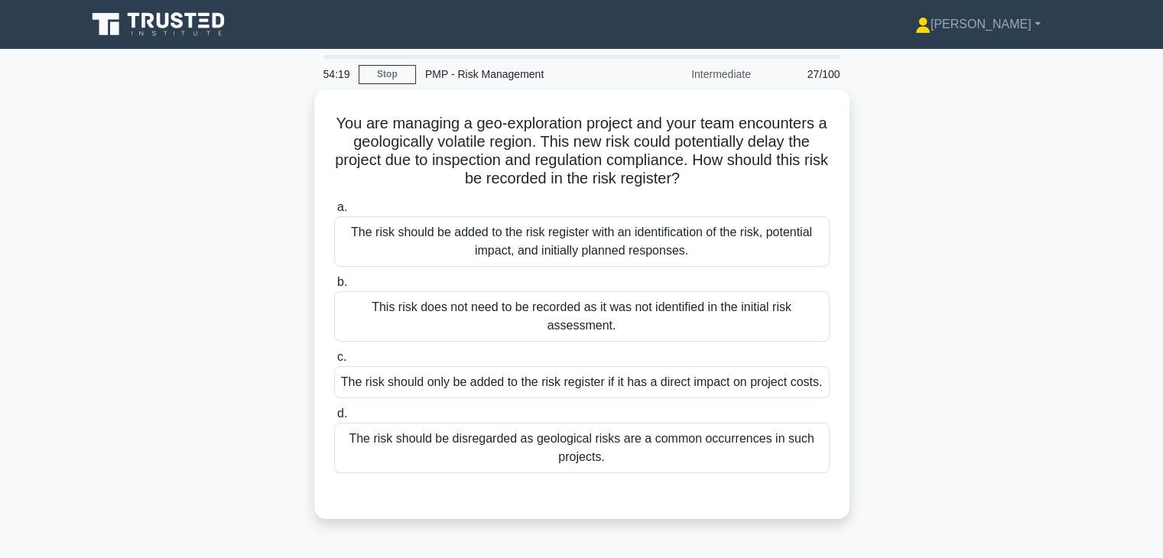
click at [978, 238] on div "You are managing a geo-exploration project and your team encounters a geologica…" at bounding box center [581, 313] width 1009 height 448
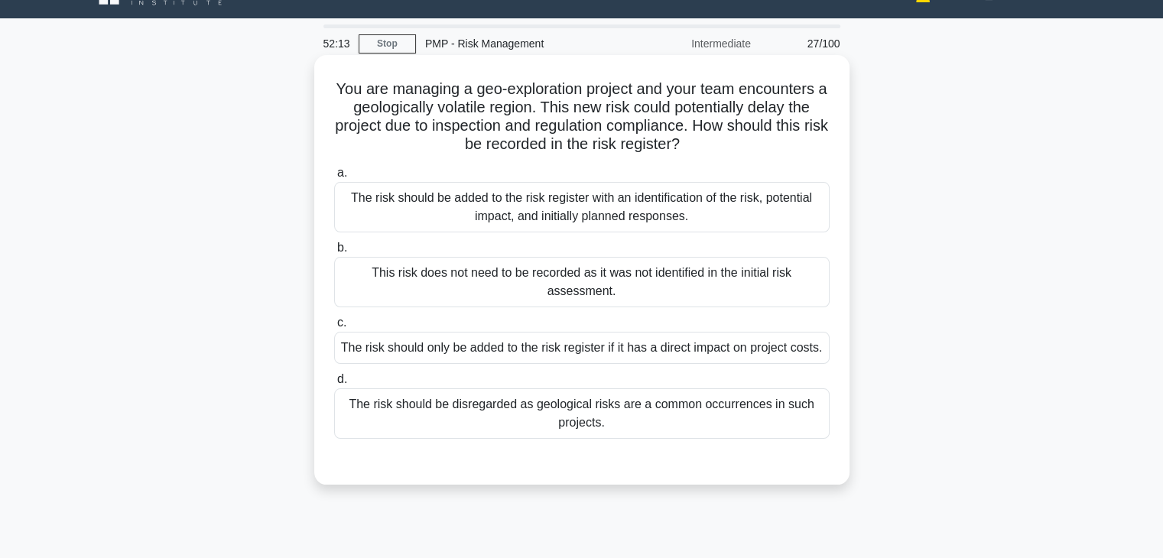
click at [745, 200] on div "The risk should be added to the risk register with an identification of the ris…" at bounding box center [581, 207] width 495 height 50
click at [334, 178] on input "a. The risk should be added to the risk register with an identification of the …" at bounding box center [334, 173] width 0 height 10
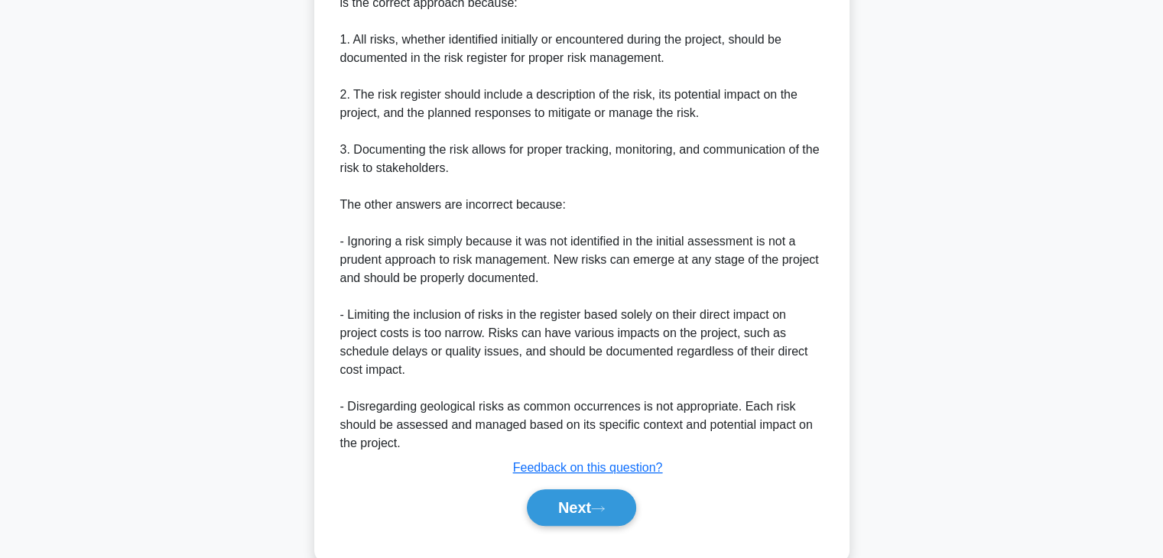
scroll to position [604, 0]
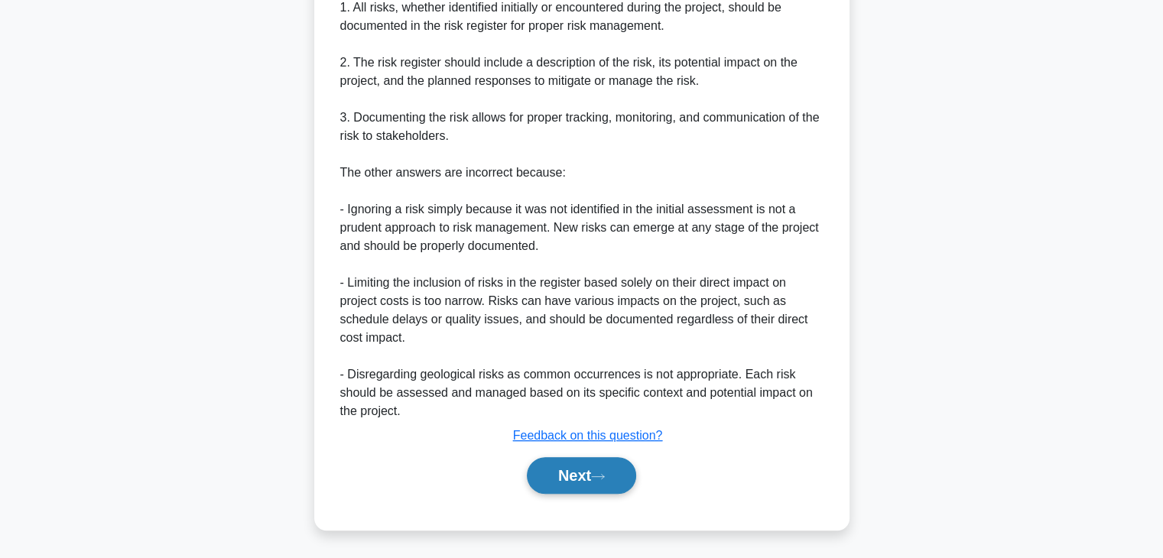
click at [559, 475] on button "Next" at bounding box center [581, 475] width 109 height 37
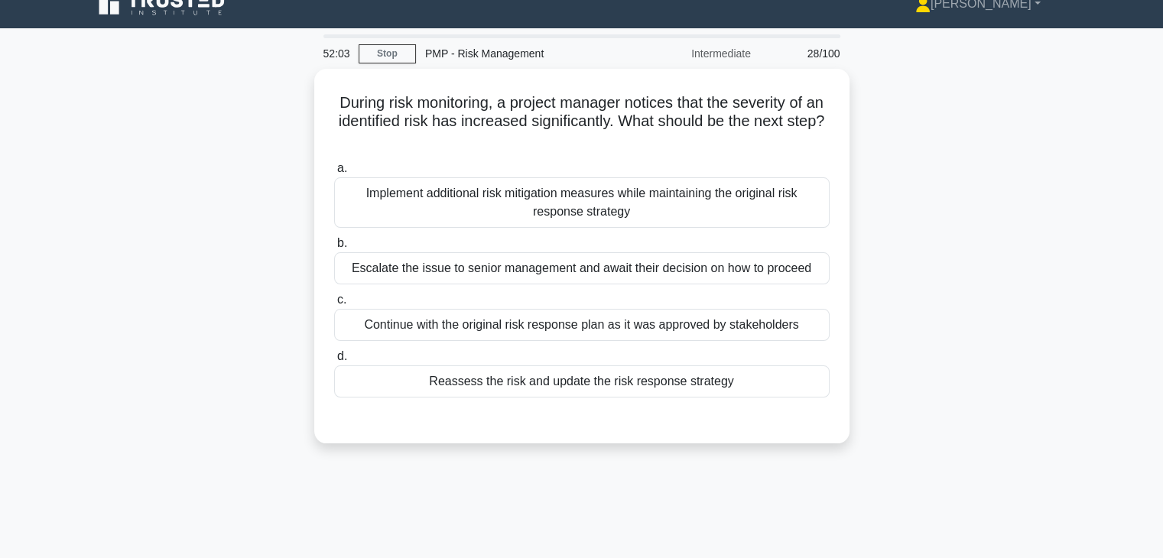
scroll to position [8, 0]
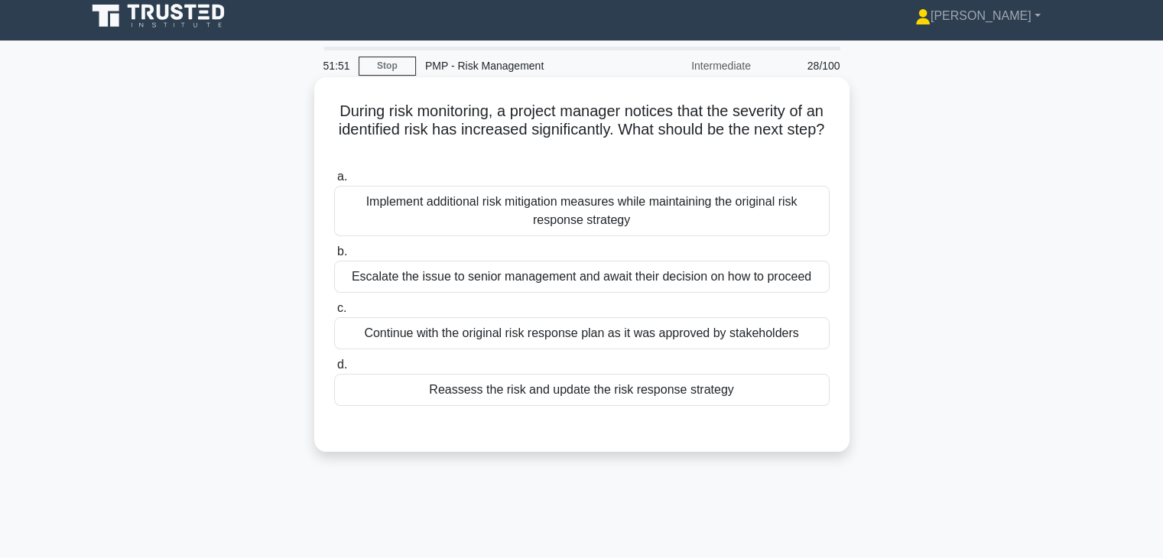
click at [646, 392] on div "Reassess the risk and update the risk response strategy" at bounding box center [581, 390] width 495 height 32
click at [334, 370] on input "d. Reassess the risk and update the risk response strategy" at bounding box center [334, 365] width 0 height 10
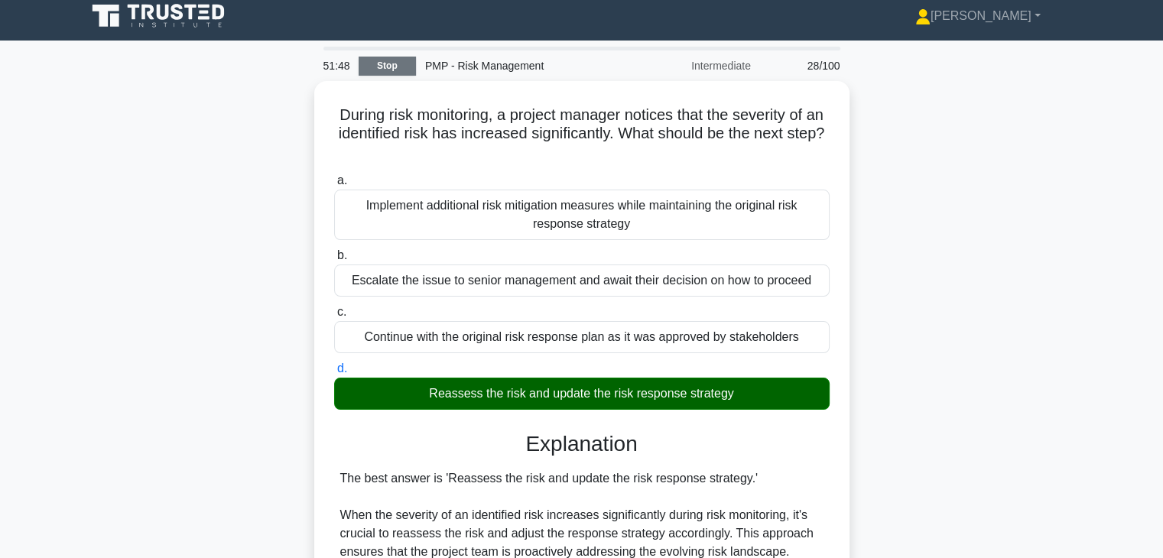
click at [389, 63] on link "Stop" at bounding box center [387, 66] width 57 height 19
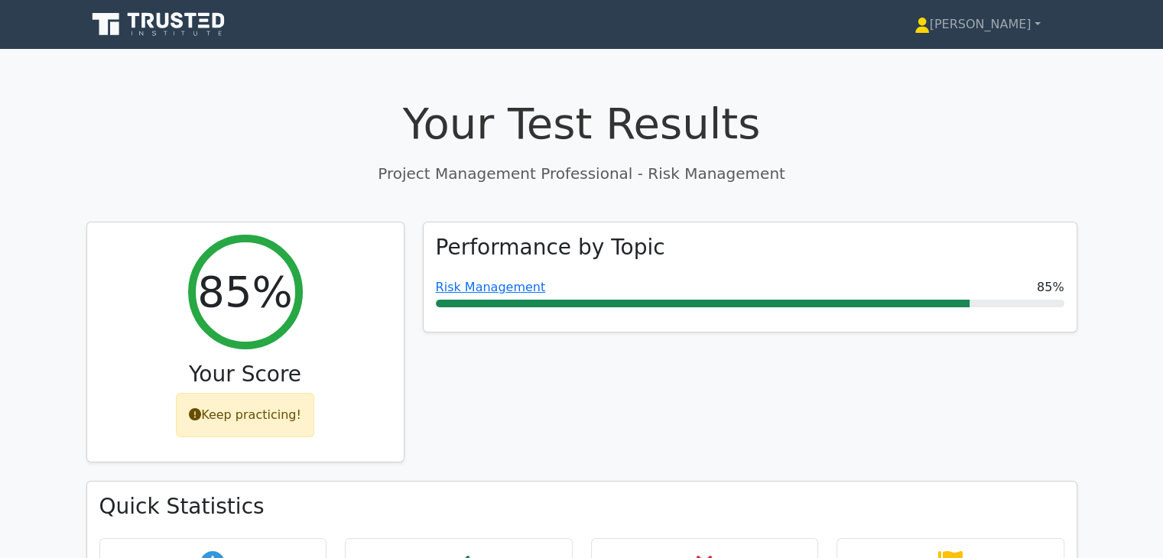
click at [859, 424] on div "Performance by Topic Risk Management 85%" at bounding box center [750, 352] width 673 height 260
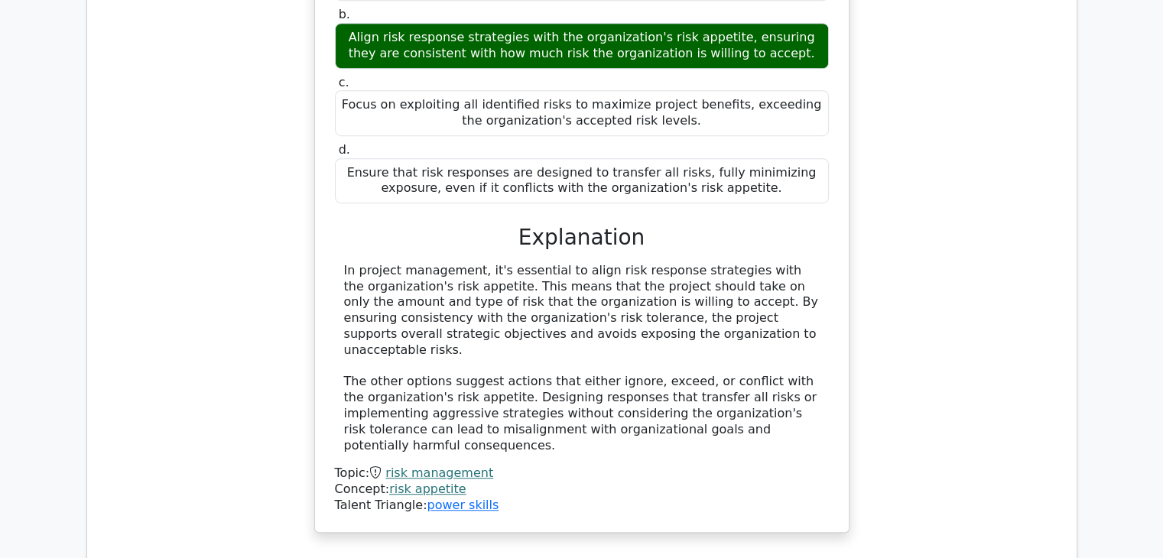
scroll to position [1326, 0]
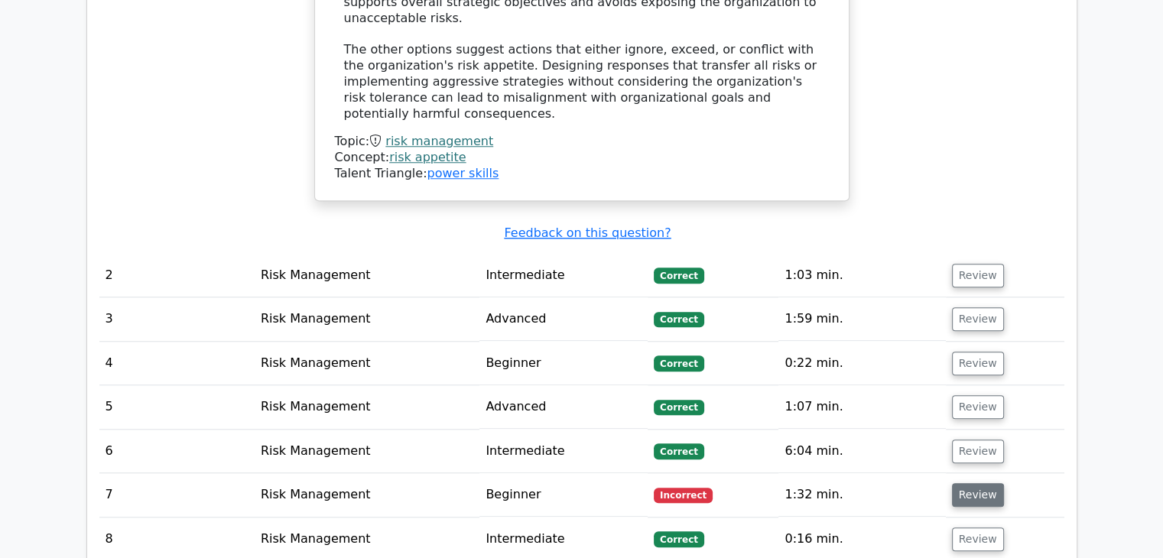
click at [973, 483] on button "Review" at bounding box center [978, 495] width 52 height 24
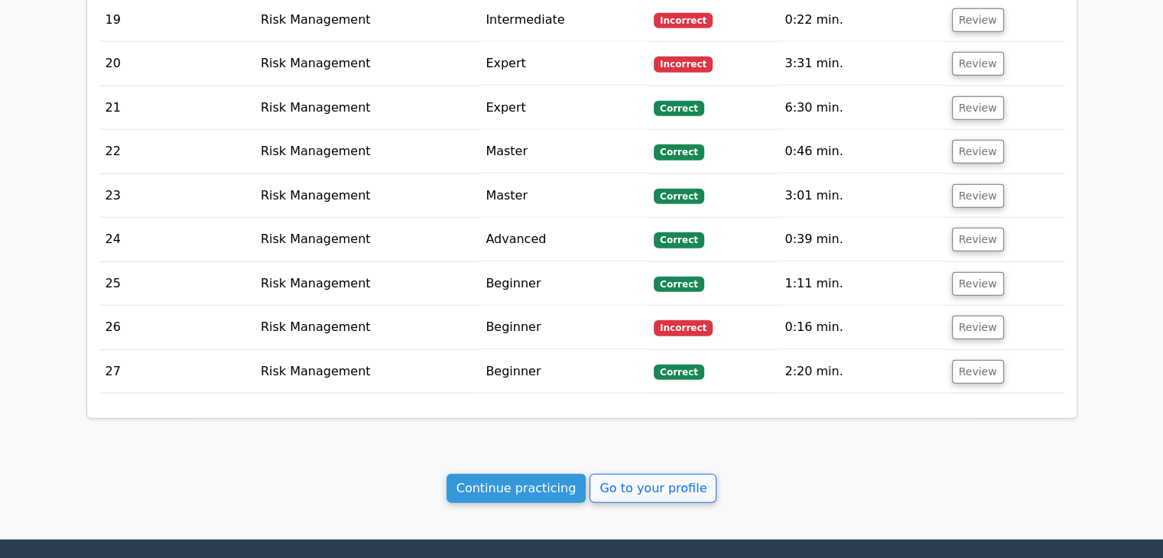
scroll to position [3642, 0]
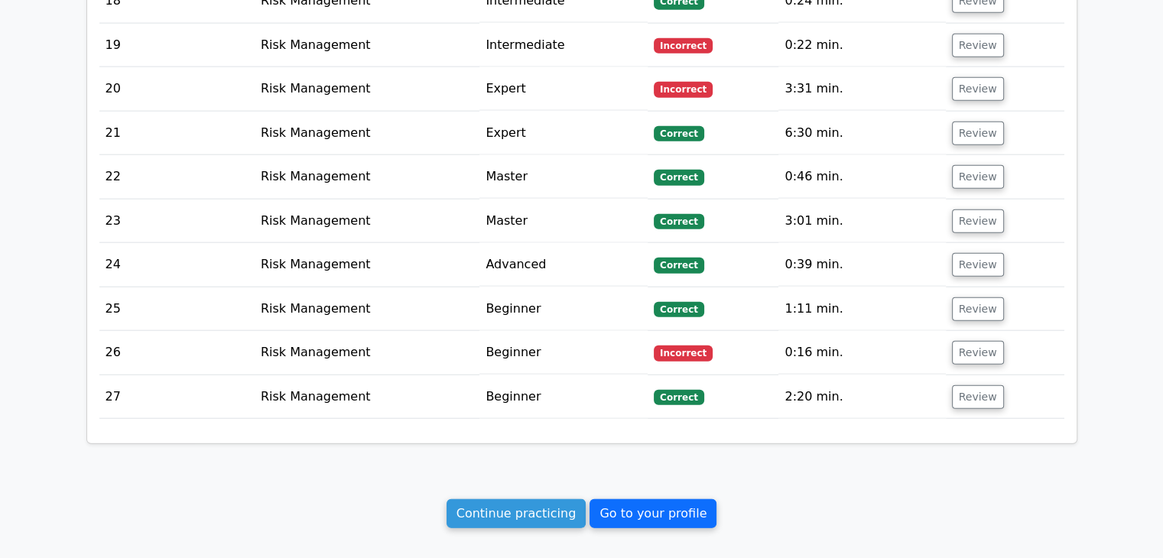
click at [627, 499] on link "Go to your profile" at bounding box center [652, 513] width 127 height 29
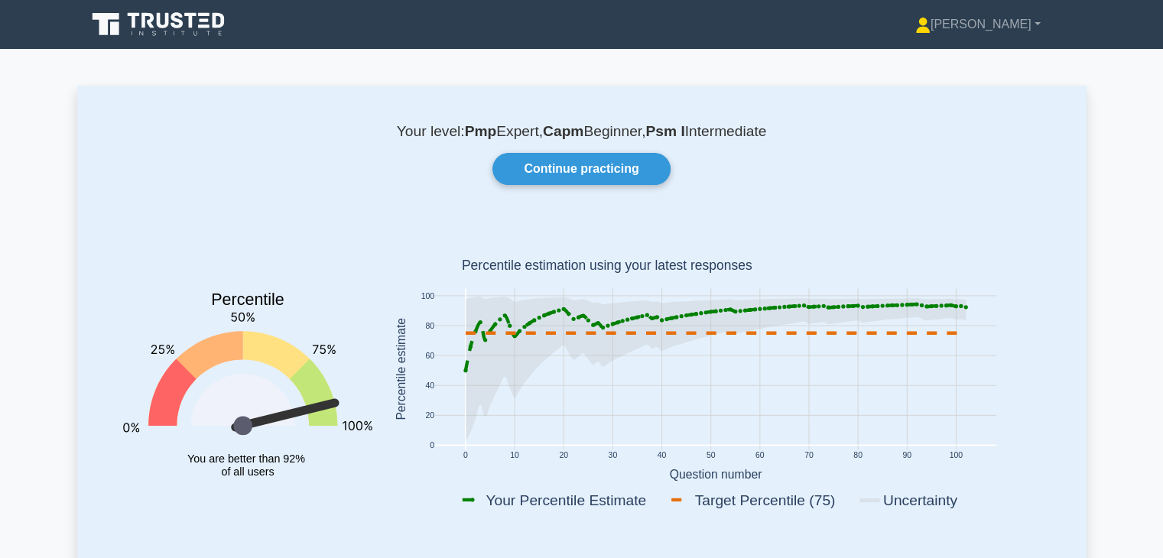
click at [1043, 422] on rect at bounding box center [716, 372] width 668 height 300
click at [581, 166] on link "Continue practicing" at bounding box center [580, 169] width 177 height 32
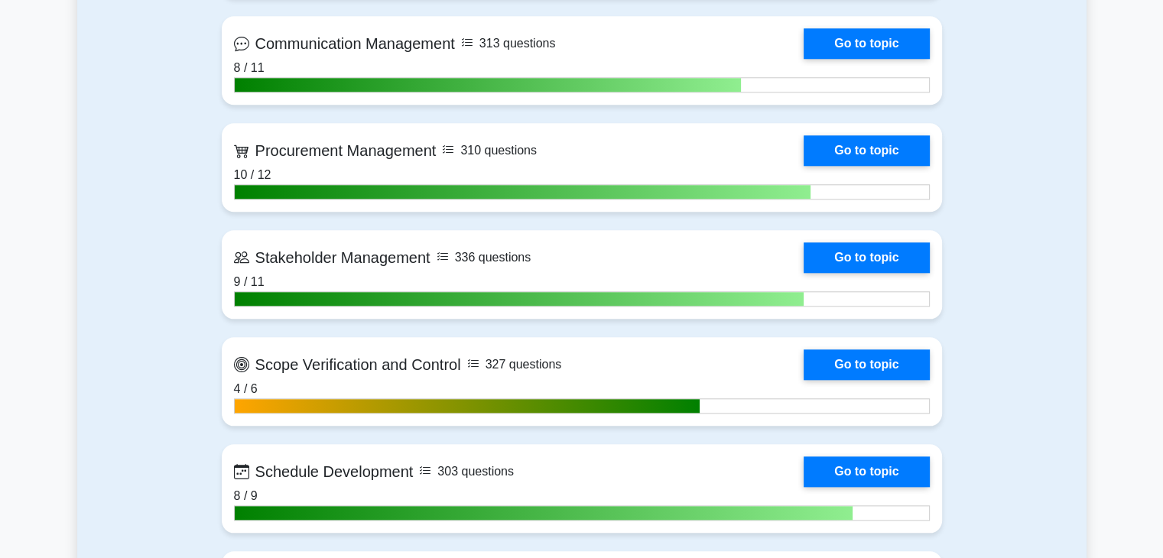
scroll to position [1517, 0]
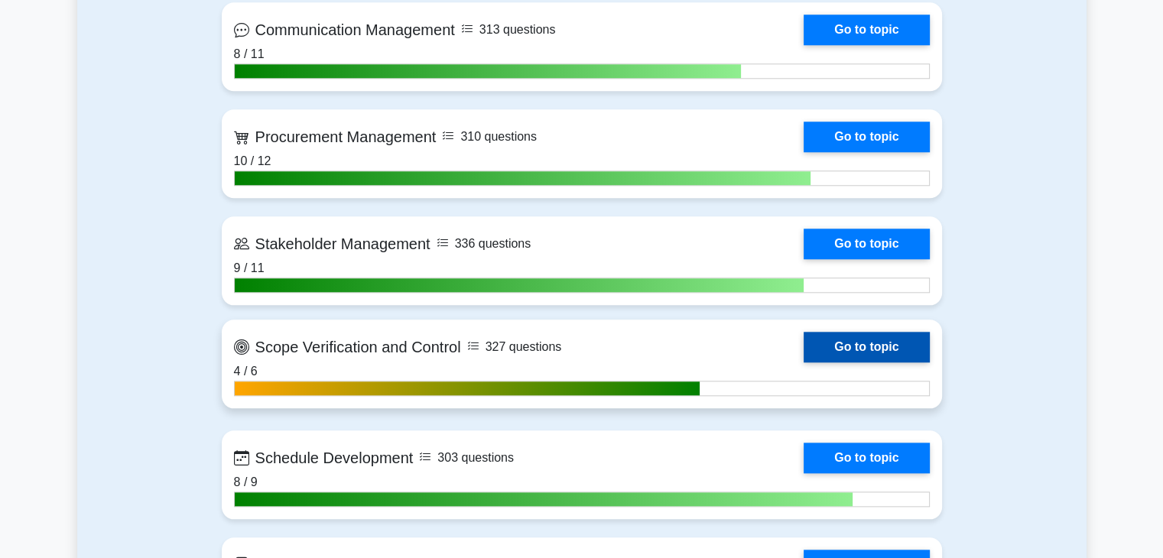
click at [845, 354] on link "Go to topic" at bounding box center [866, 347] width 125 height 31
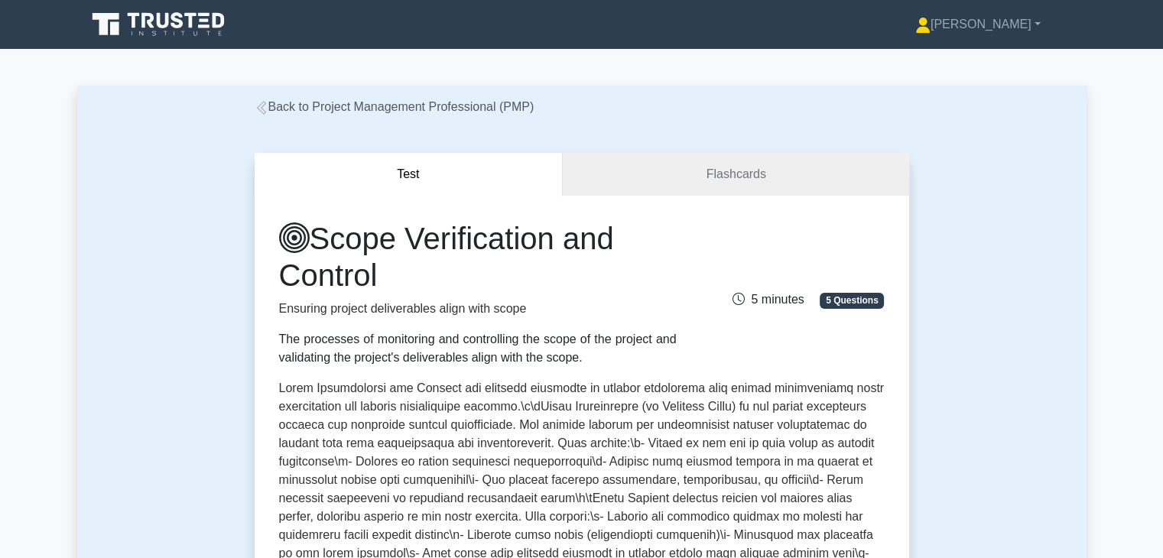
click at [982, 431] on div "Test Flashcards Scope Verification and Control Ensuring project deliverables al…" at bounding box center [581, 540] width 1009 height 849
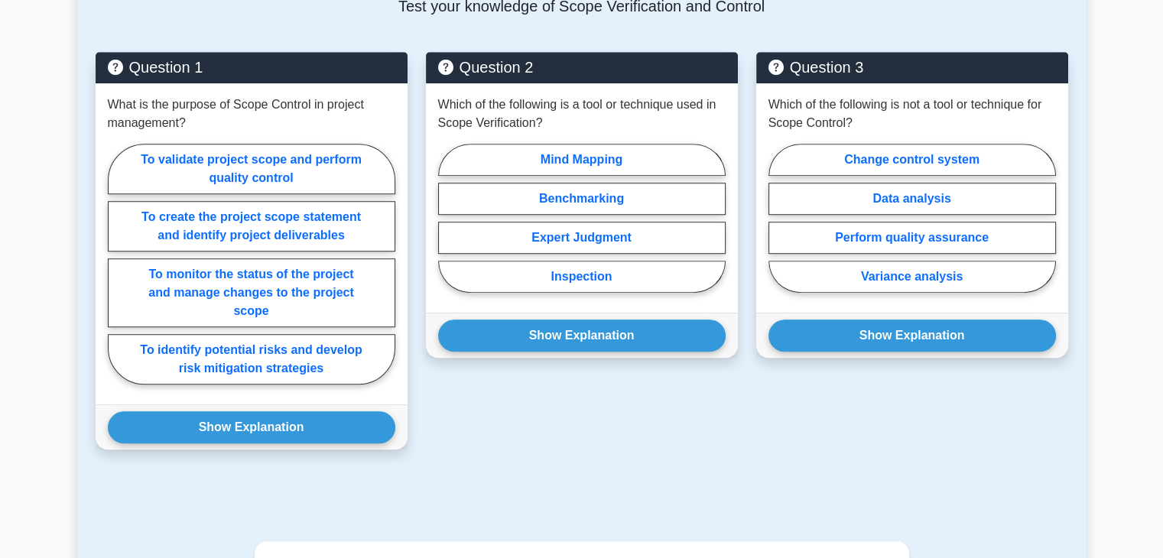
scroll to position [1059, 0]
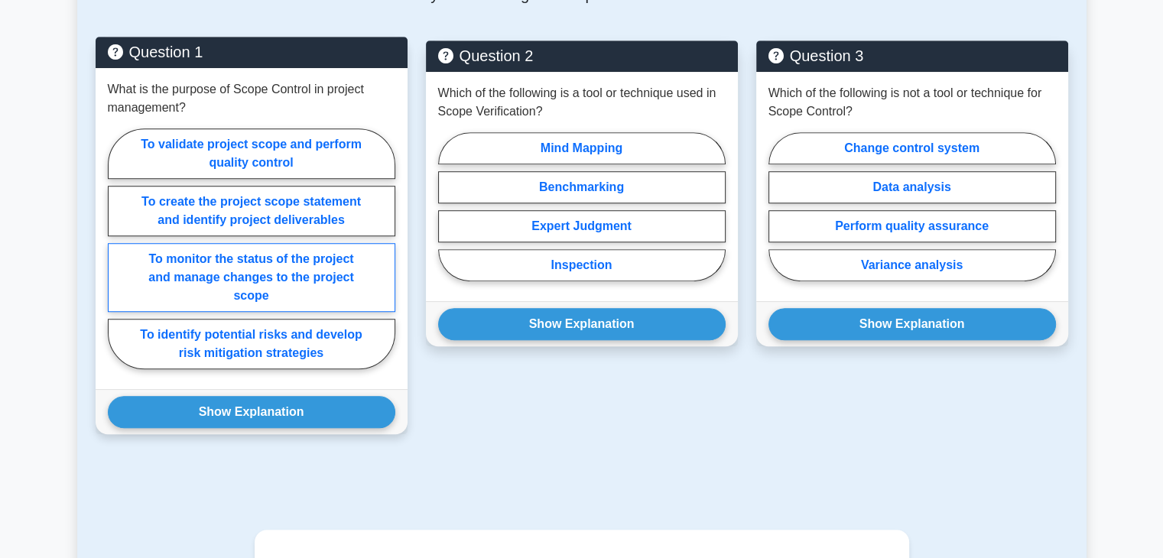
click at [355, 291] on label "To monitor the status of the project and manage changes to the project scope" at bounding box center [251, 277] width 287 height 69
click at [118, 258] on input "To monitor the status of the project and manage changes to the project scope" at bounding box center [113, 253] width 10 height 10
radio input "true"
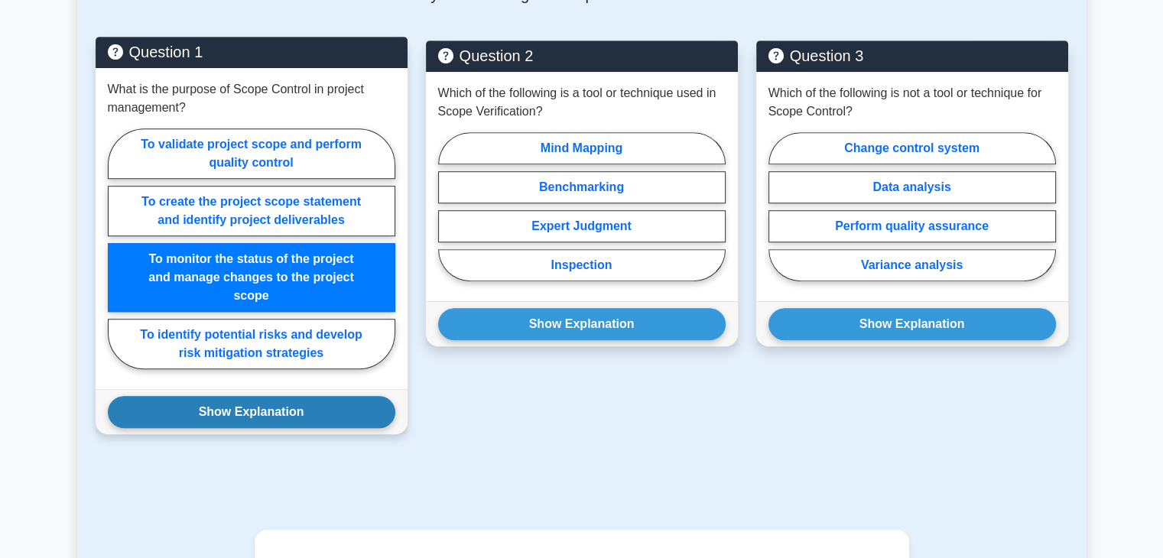
click at [278, 428] on button "Show Explanation" at bounding box center [251, 412] width 287 height 32
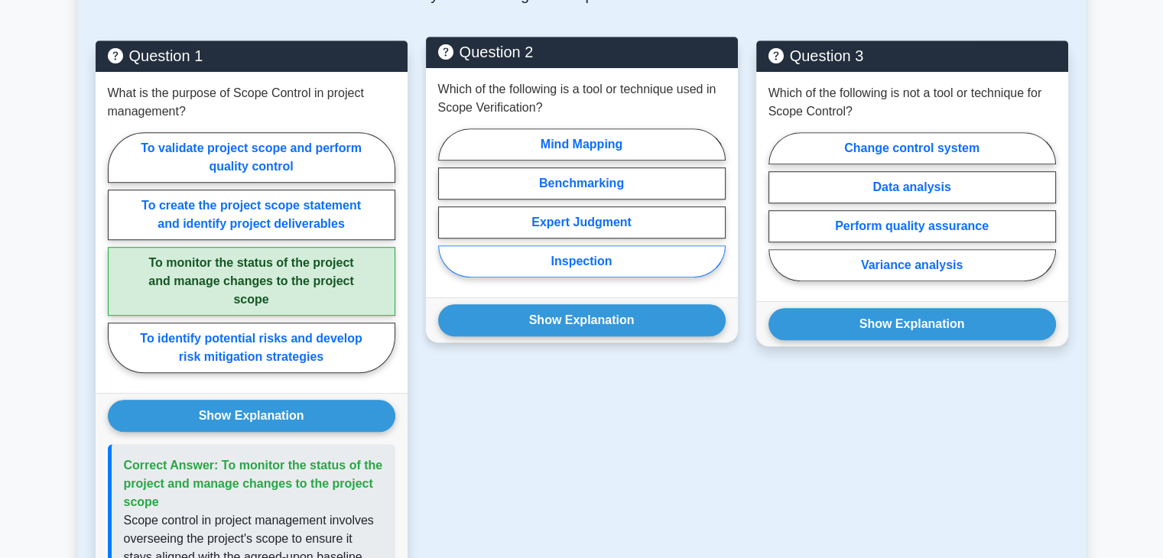
click at [642, 273] on label "Inspection" at bounding box center [581, 261] width 287 height 32
click at [448, 213] on input "Inspection" at bounding box center [443, 208] width 10 height 10
radio input "true"
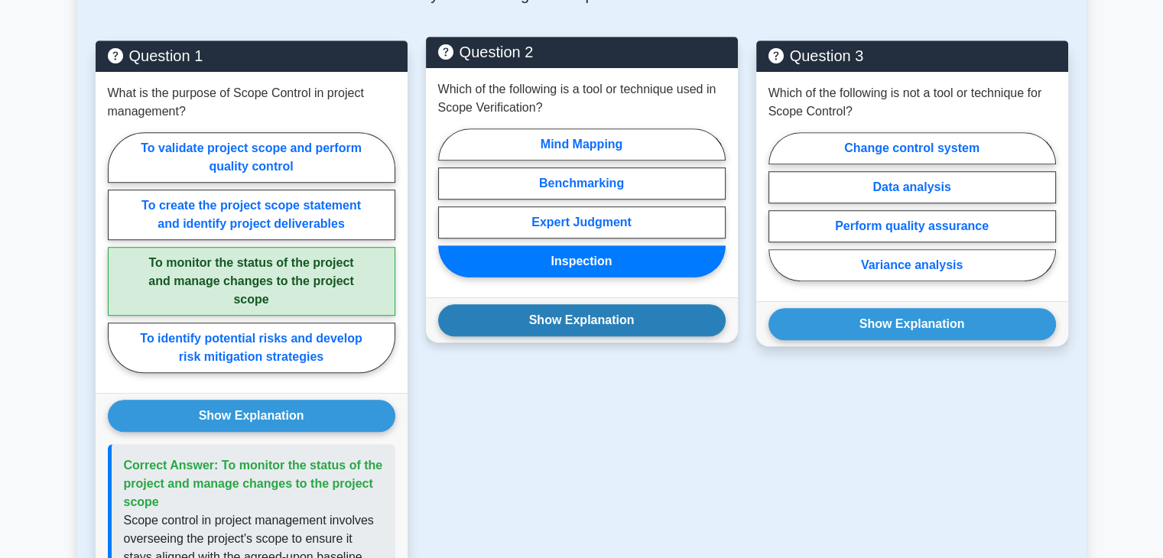
click at [613, 336] on button "Show Explanation" at bounding box center [581, 320] width 287 height 32
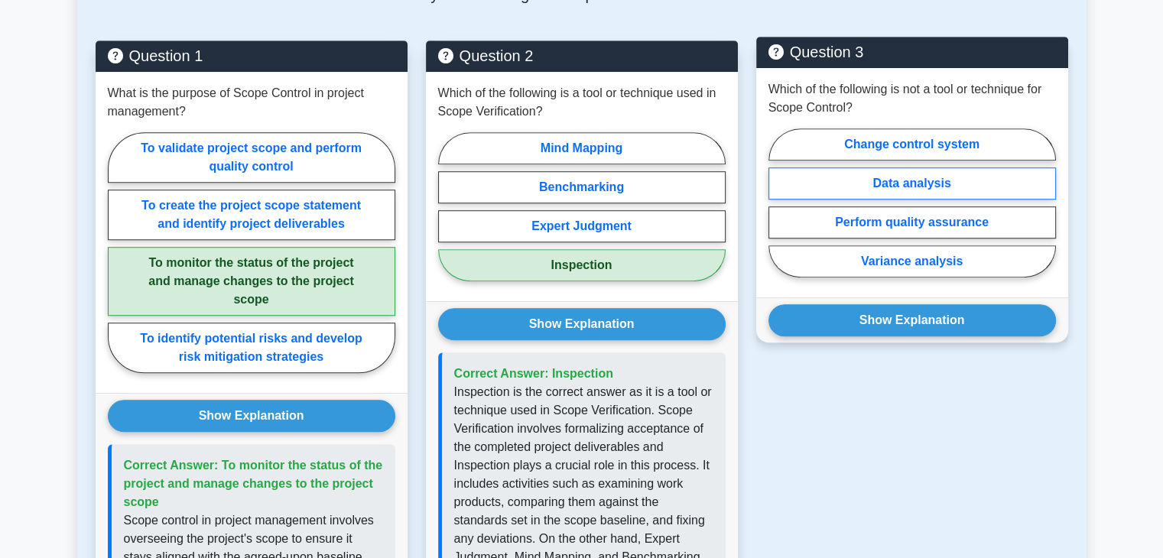
click at [989, 193] on label "Data analysis" at bounding box center [911, 183] width 287 height 32
click at [778, 203] on input "Data analysis" at bounding box center [773, 208] width 10 height 10
radio input "true"
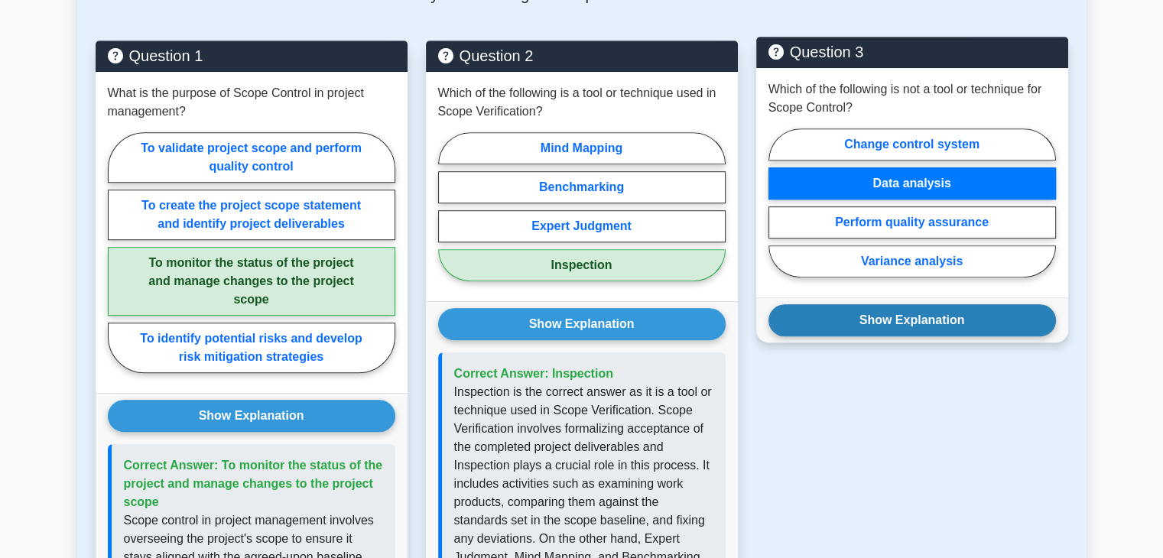
click at [933, 331] on button "Show Explanation" at bounding box center [911, 320] width 287 height 32
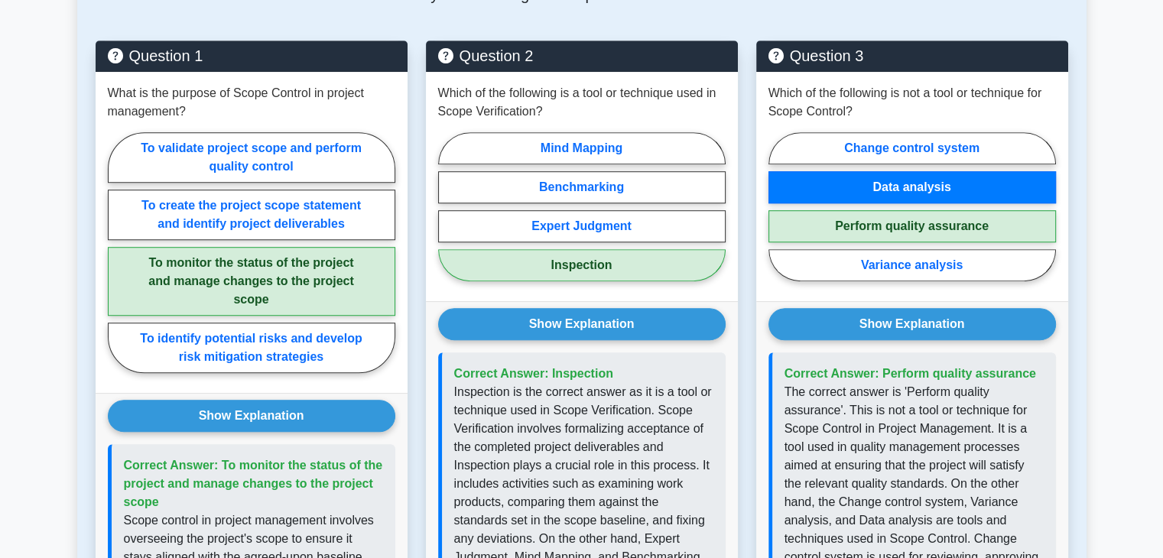
click at [1109, 427] on main "Back to Project Management Professional (PMP) Test Flashcards Scope Verificatio…" at bounding box center [581, 2] width 1163 height 2025
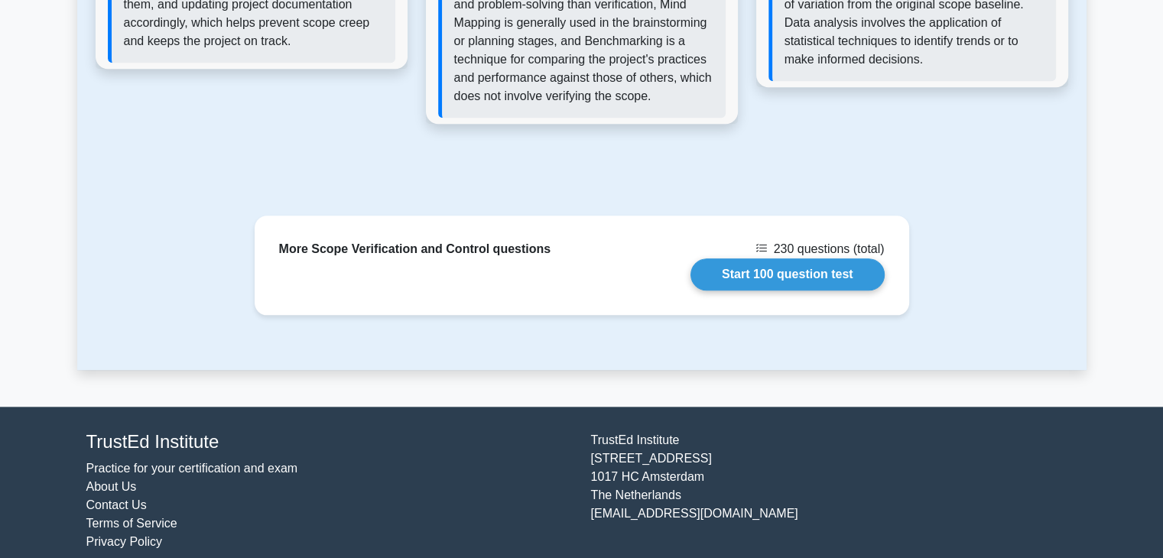
scroll to position [1700, 0]
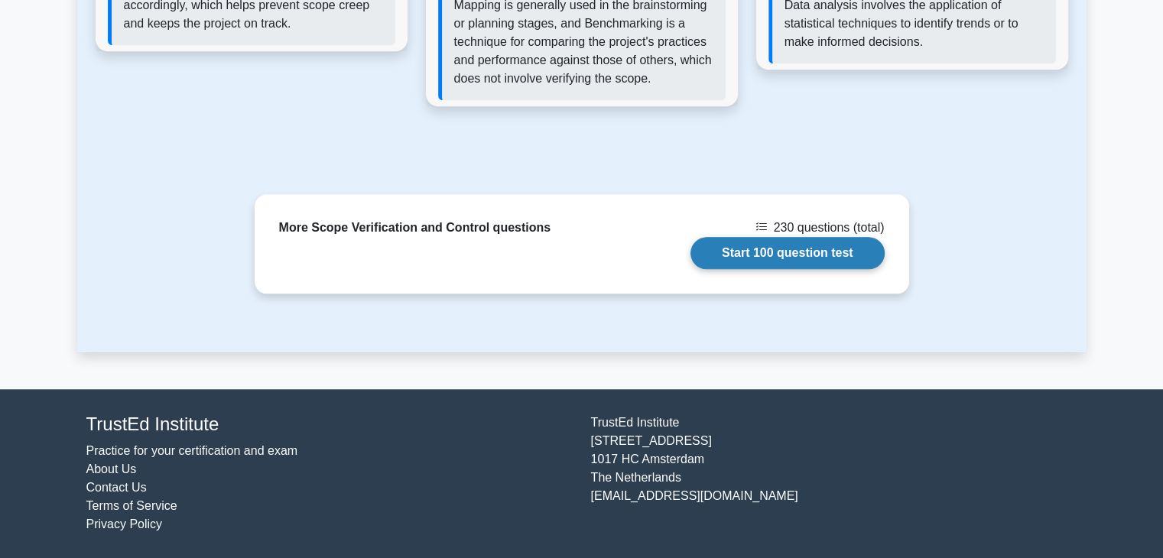
click at [798, 253] on link "Start 100 question test" at bounding box center [787, 253] width 194 height 32
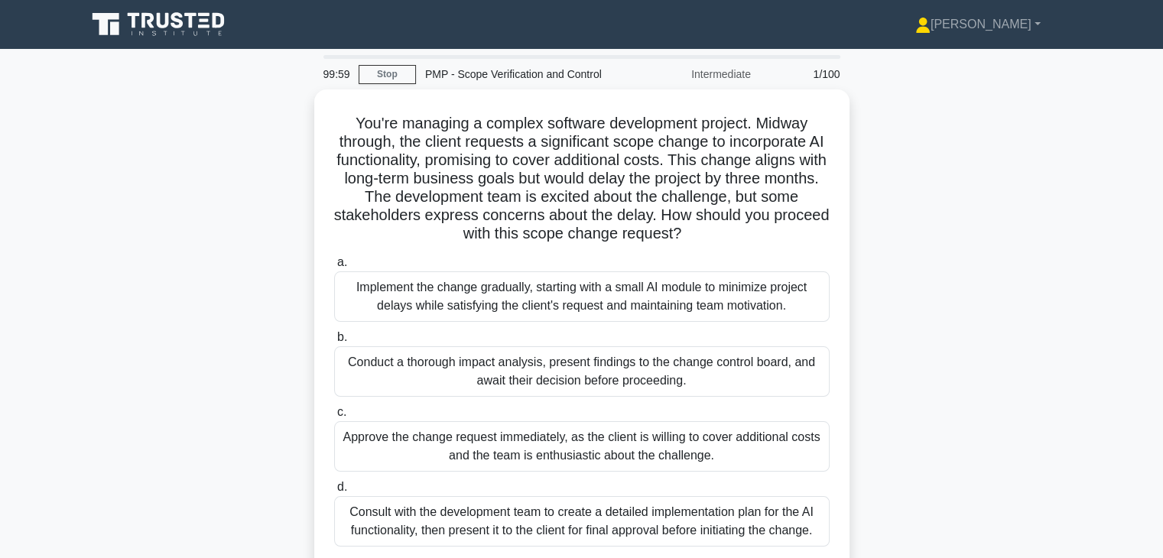
click at [953, 300] on div "You're managing a complex software development project. Midway through, the cli…" at bounding box center [581, 349] width 1009 height 521
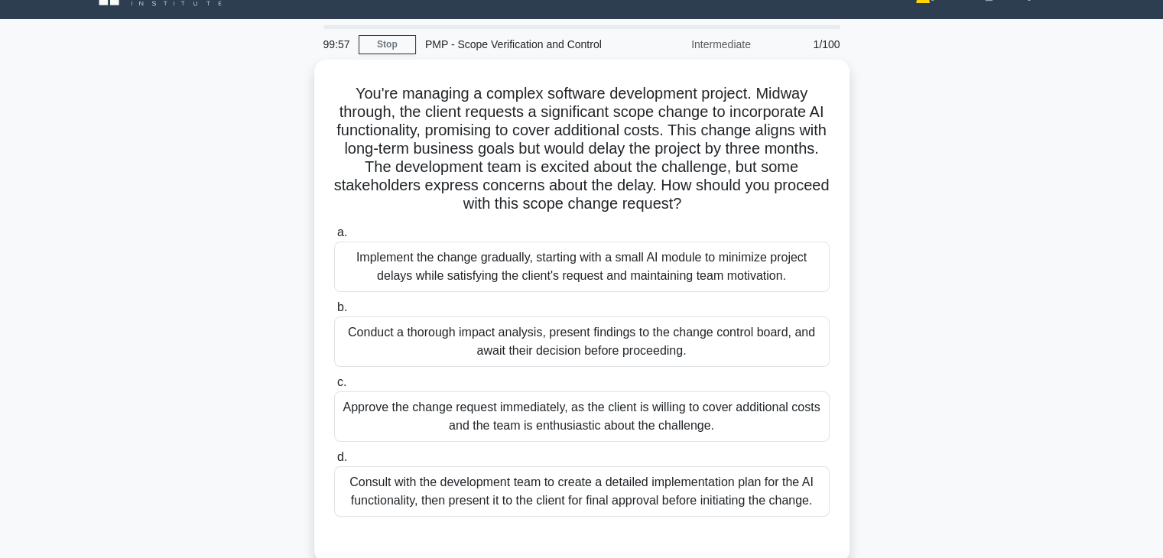
scroll to position [31, 0]
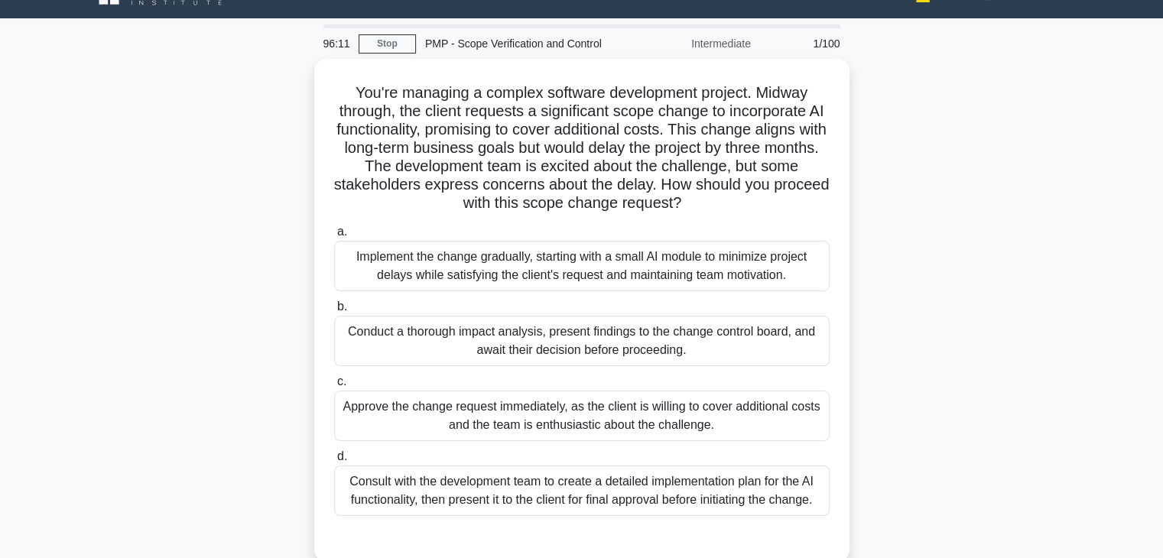
click at [943, 294] on div "You're managing a complex software development project. Midway through, the cli…" at bounding box center [581, 319] width 1009 height 521
click at [1040, 226] on div "You're managing a complex software development project. Midway through, the cli…" at bounding box center [581, 319] width 1009 height 521
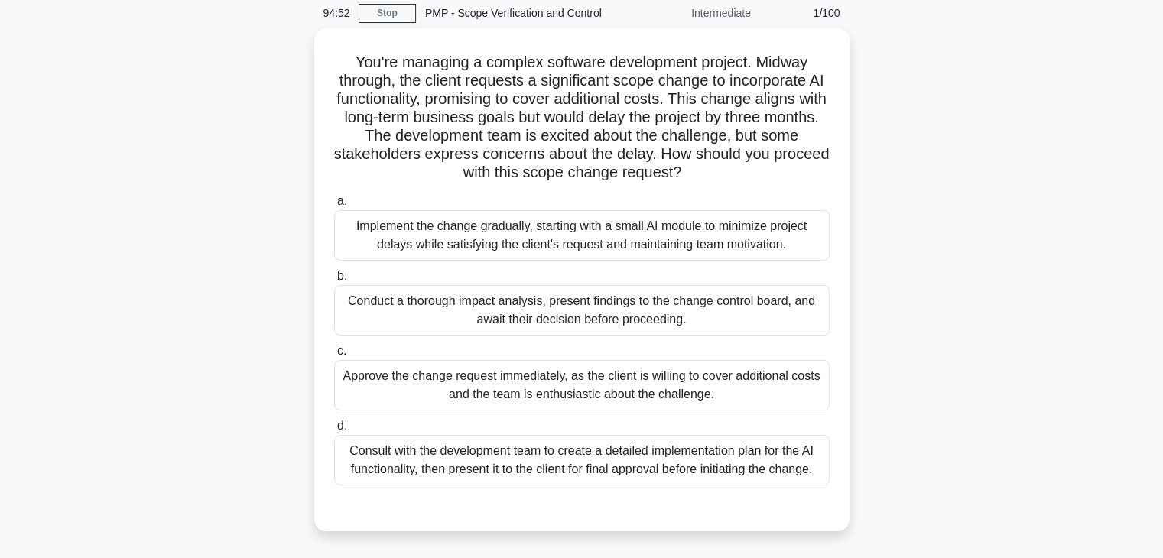
scroll to position [92, 0]
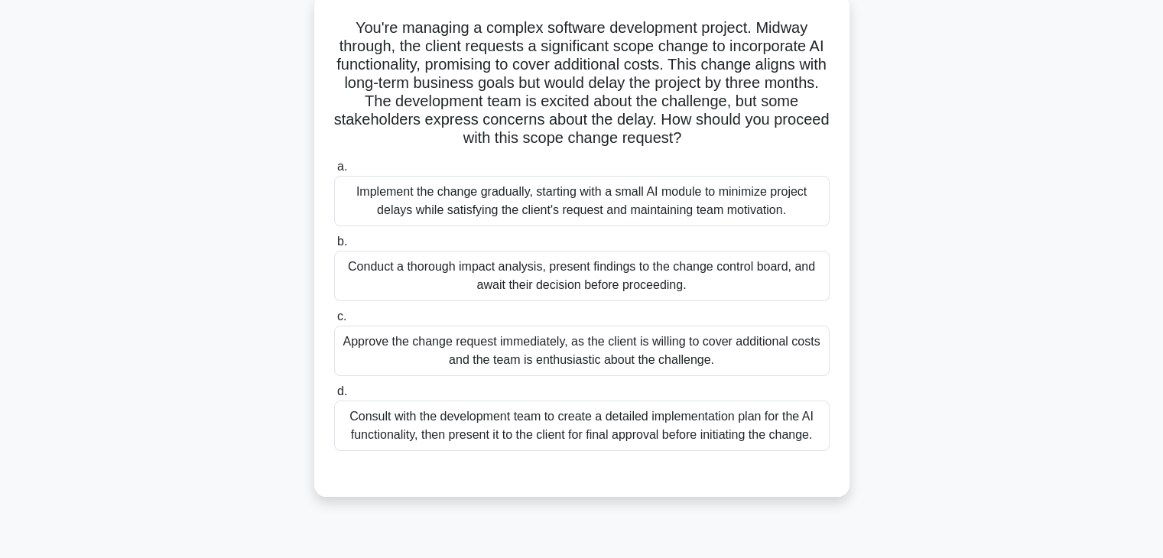
click at [762, 289] on div "Conduct a thorough impact analysis, present findings to the change control boar…" at bounding box center [581, 276] width 495 height 50
click at [334, 247] on input "b. Conduct a thorough impact analysis, present findings to the change control b…" at bounding box center [334, 242] width 0 height 10
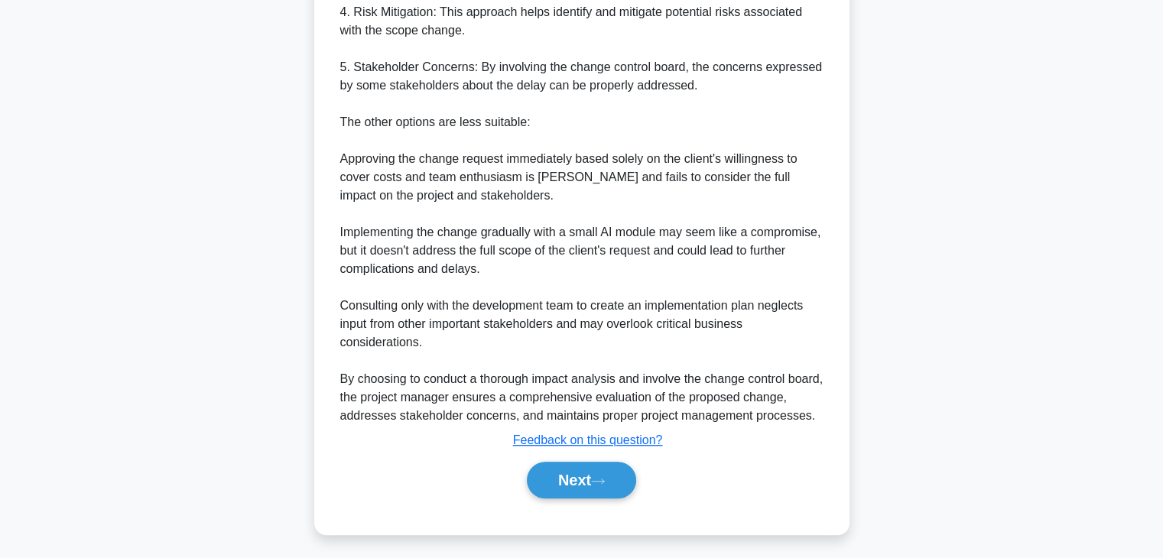
scroll to position [953, 0]
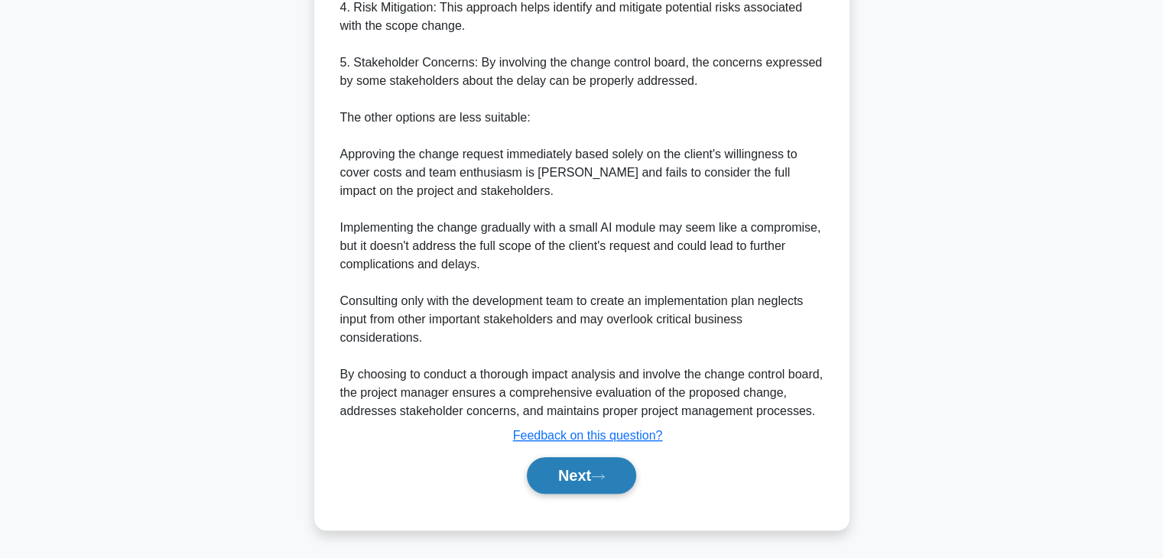
click at [567, 471] on button "Next" at bounding box center [581, 475] width 109 height 37
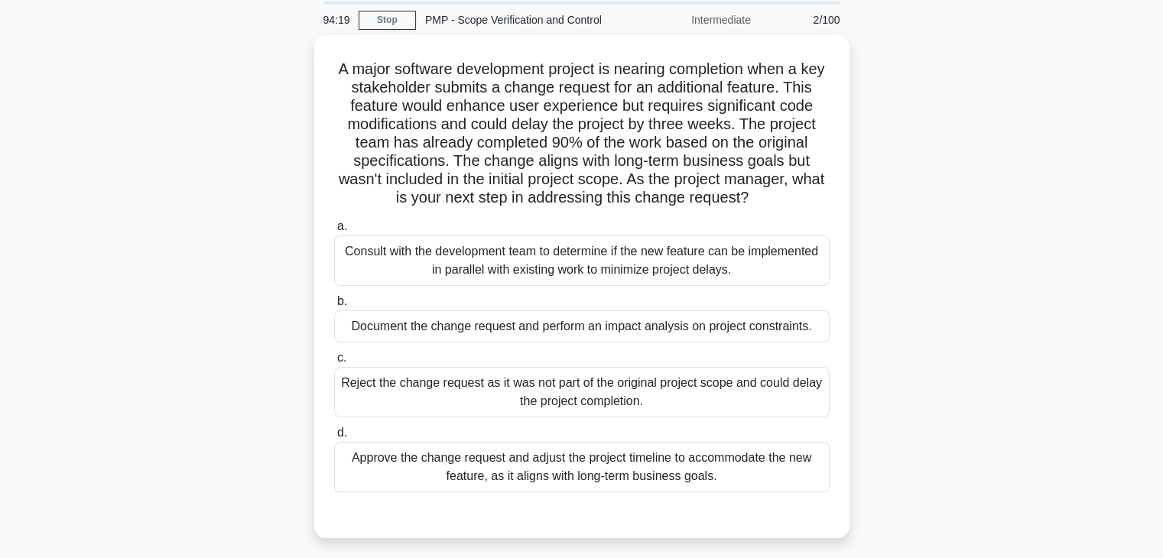
scroll to position [85, 0]
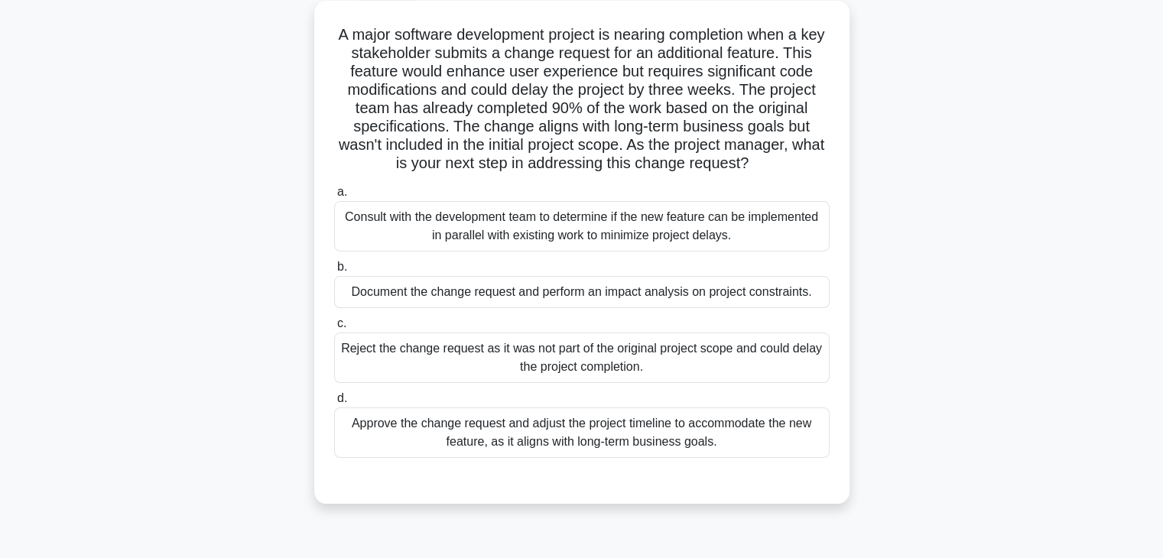
click at [774, 288] on div "Document the change request and perform an impact analysis on project constrain…" at bounding box center [581, 292] width 495 height 32
click at [334, 272] on input "b. Document the change request and perform an impact analysis on project constr…" at bounding box center [334, 267] width 0 height 10
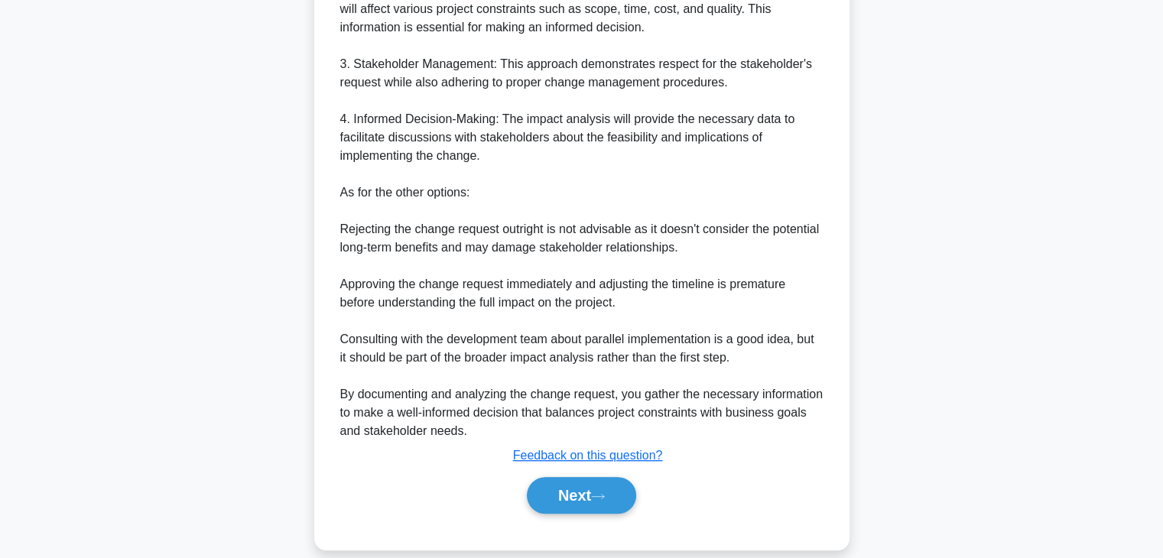
scroll to position [806, 0]
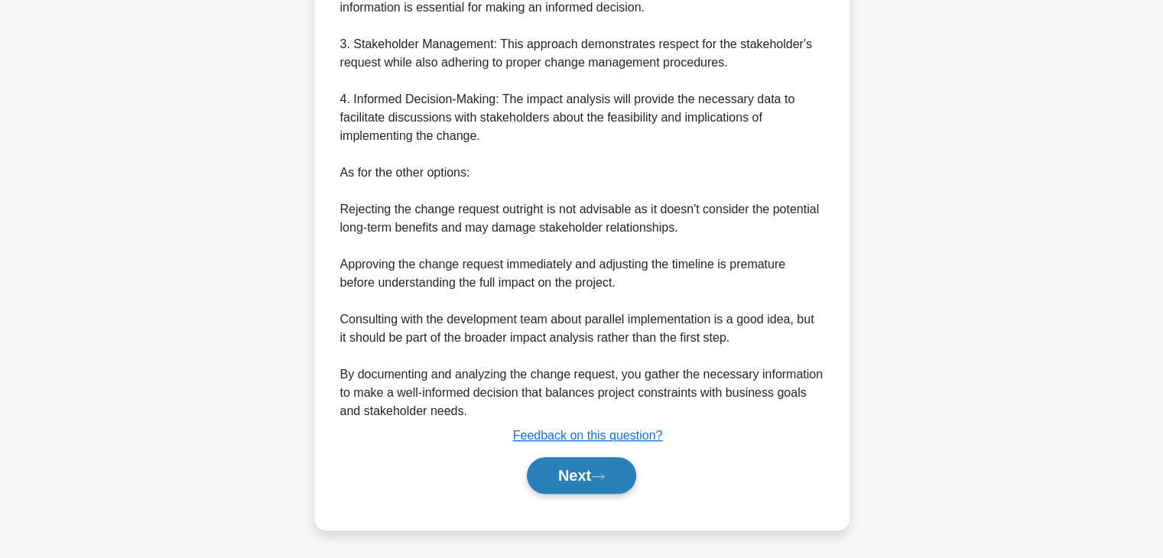
click at [573, 482] on button "Next" at bounding box center [581, 475] width 109 height 37
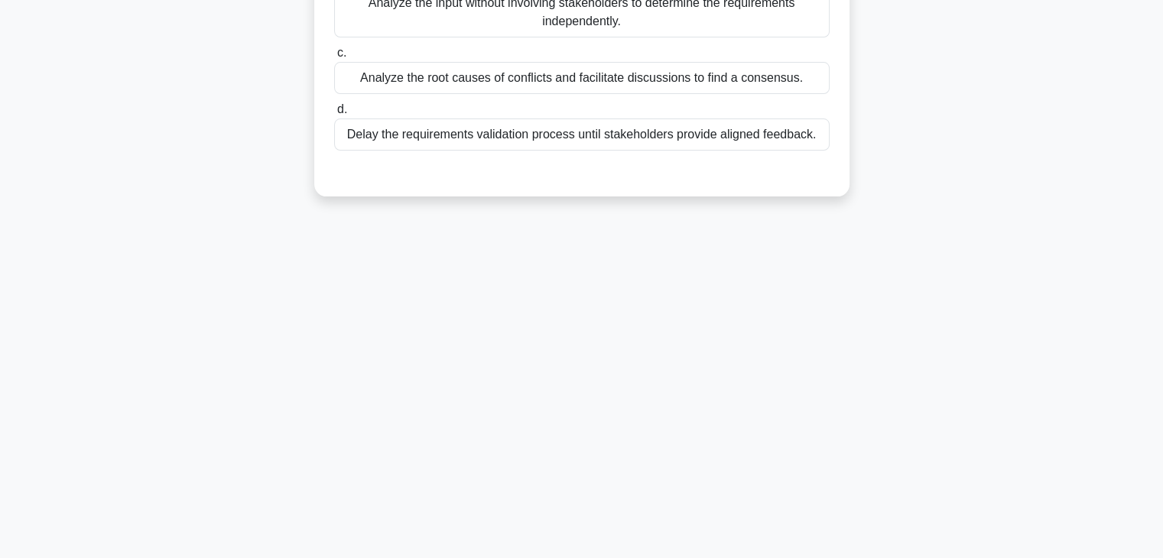
scroll to position [268, 0]
click at [638, 352] on div "93:43 Stop PMP - Scope Verification and Control Intermediate 3/100 During the r…" at bounding box center [581, 169] width 1009 height 765
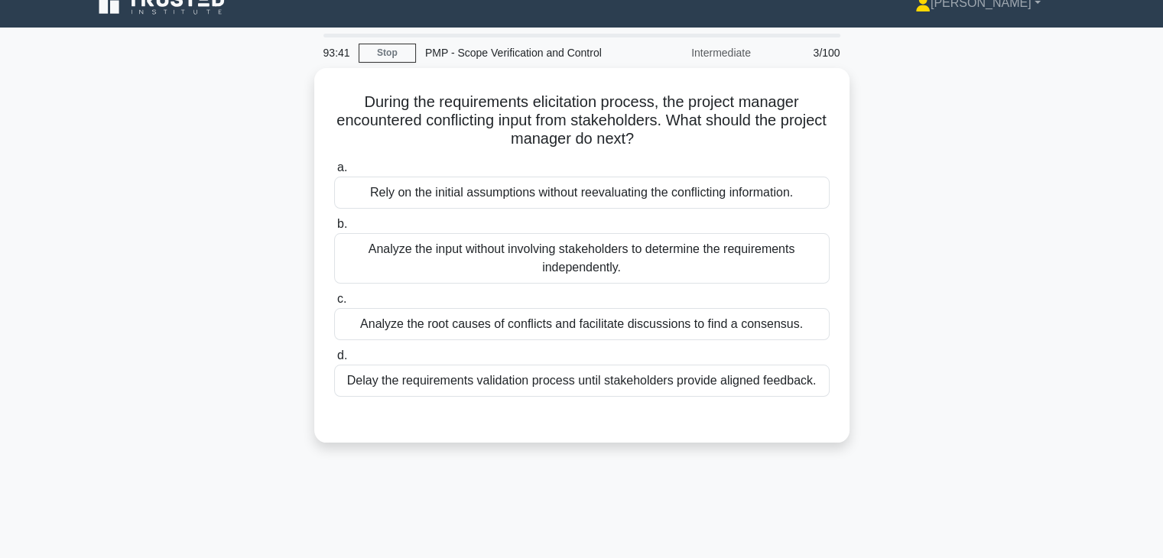
scroll to position [0, 0]
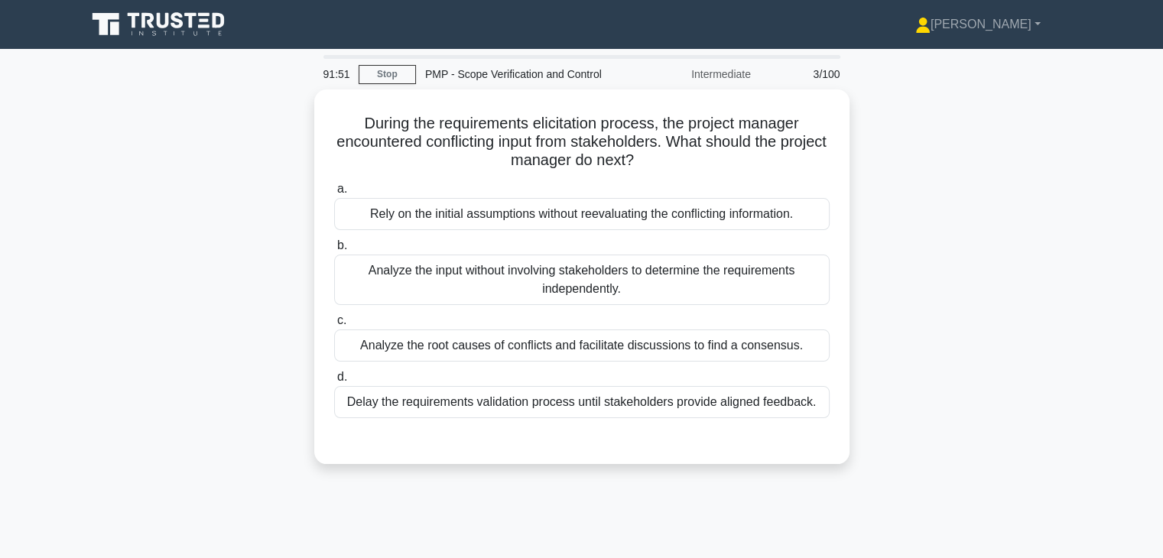
click at [235, 218] on div "During the requirements elicitation process, the project manager encountered co…" at bounding box center [581, 285] width 1009 height 393
click at [889, 268] on div "During the requirements elicitation process, the project manager encountered co…" at bounding box center [581, 285] width 1009 height 393
click at [908, 180] on div "During the requirements elicitation process, the project manager encountered co…" at bounding box center [581, 285] width 1009 height 393
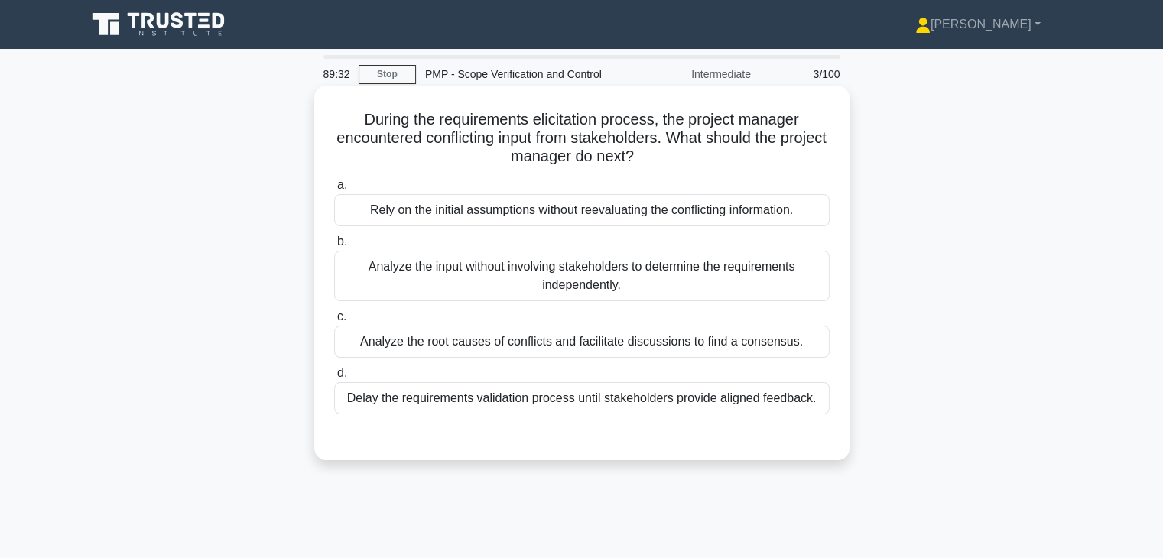
click at [718, 343] on div "Analyze the root causes of conflicts and facilitate discussions to find a conse…" at bounding box center [581, 342] width 495 height 32
click at [334, 322] on input "c. Analyze the root causes of conflicts and facilitate discussions to find a co…" at bounding box center [334, 317] width 0 height 10
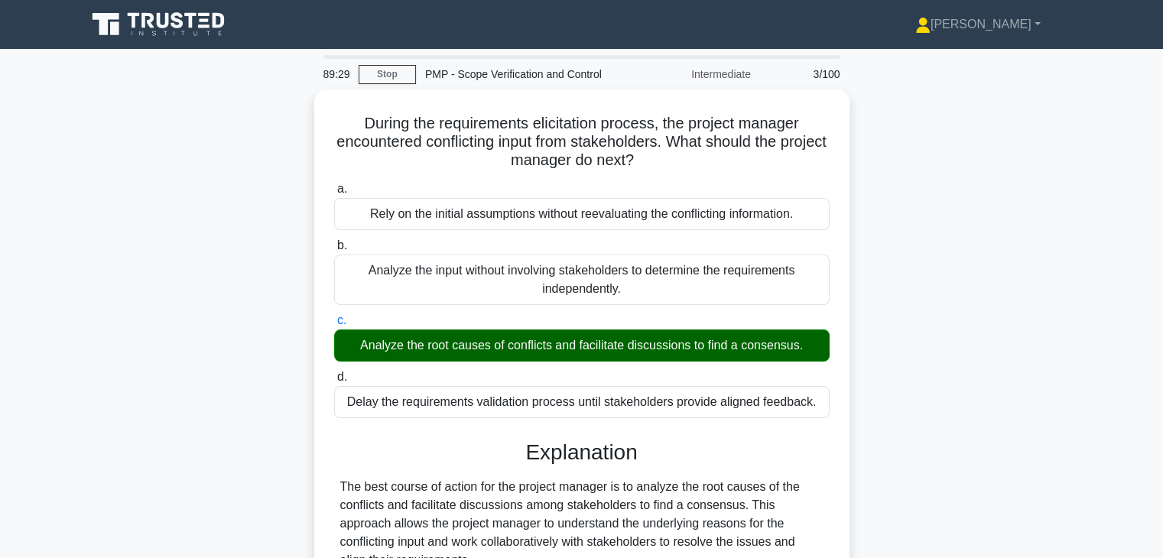
click at [334, 372] on input "d. Delay the requirements validation process until stakeholders provide aligned…" at bounding box center [334, 377] width 0 height 10
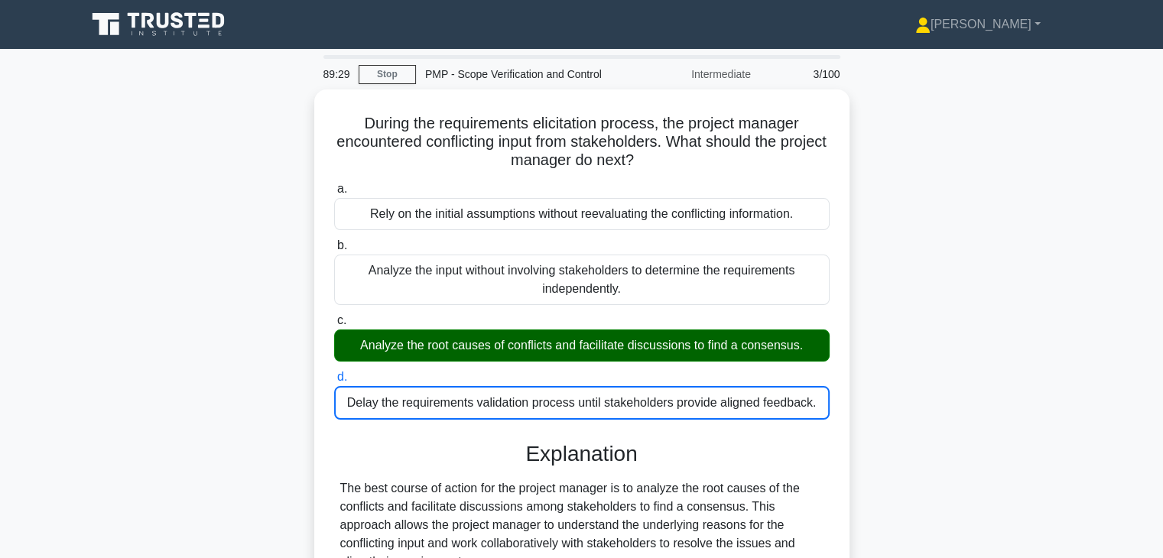
click at [334, 184] on input "a. Rely on the initial assumptions without reevaluating the conflicting informa…" at bounding box center [334, 189] width 0 height 10
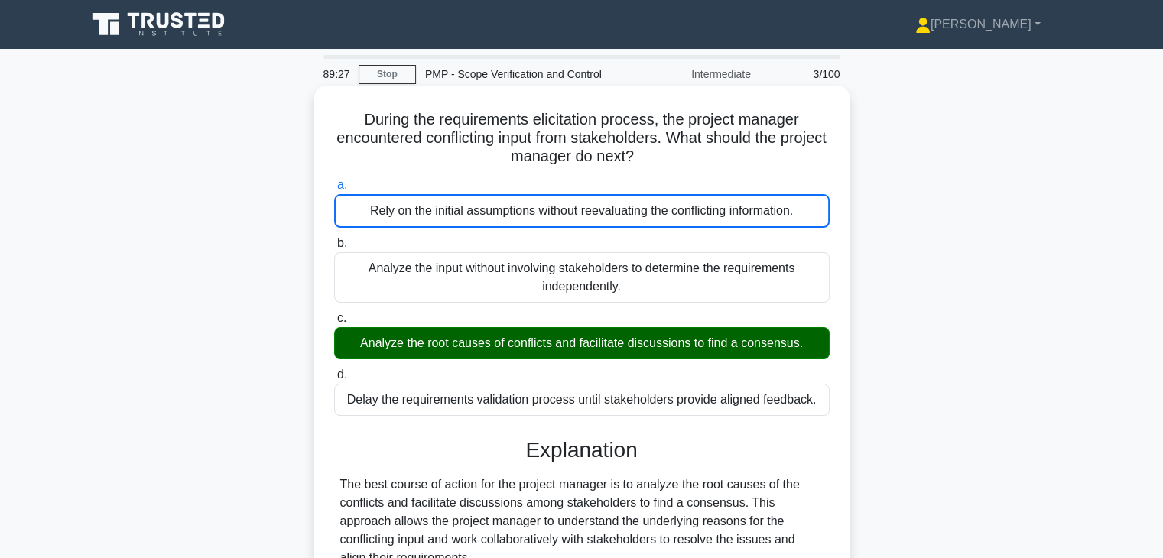
click at [471, 346] on div "Analyze the root causes of conflicts and facilitate discussions to find a conse…" at bounding box center [581, 343] width 495 height 32
click at [334, 323] on input "c. Analyze the root causes of conflicts and facilitate discussions to find a co…" at bounding box center [334, 318] width 0 height 10
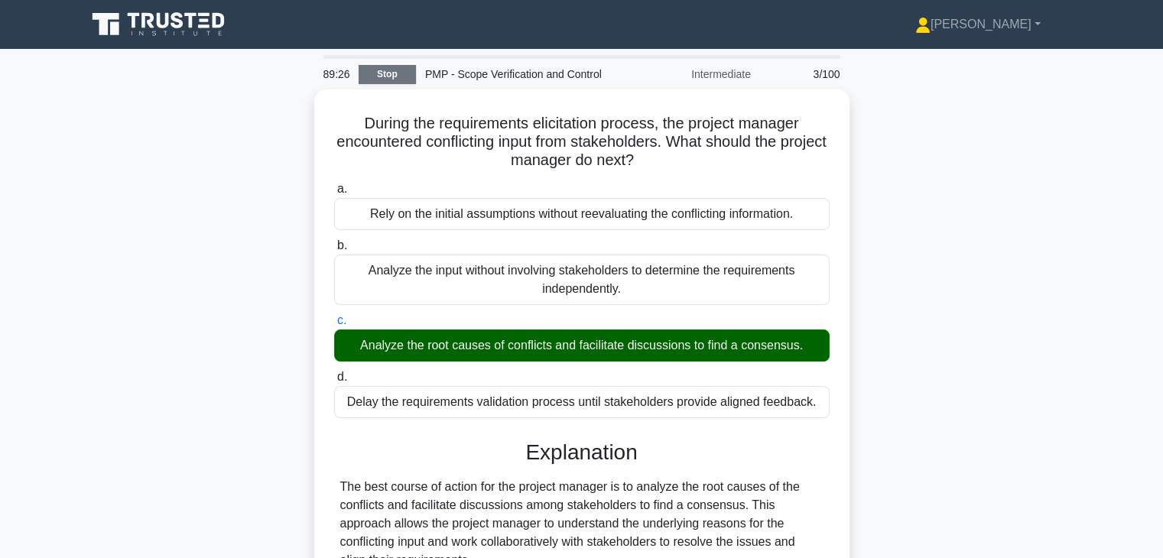
click at [388, 68] on link "Stop" at bounding box center [387, 74] width 57 height 19
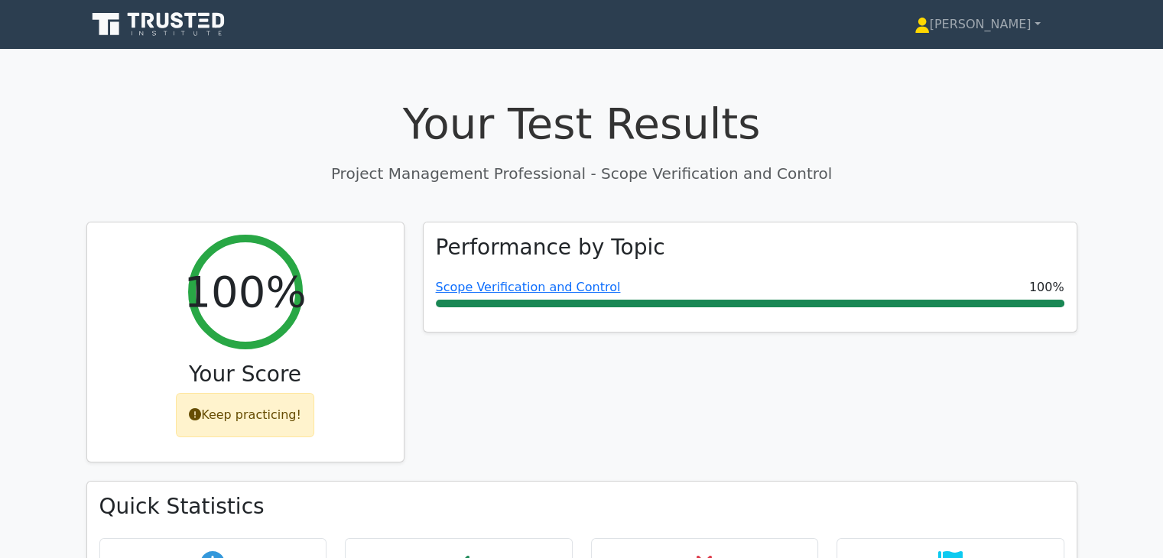
click at [780, 404] on div "Performance by Topic Scope Verification and Control 100%" at bounding box center [750, 352] width 673 height 260
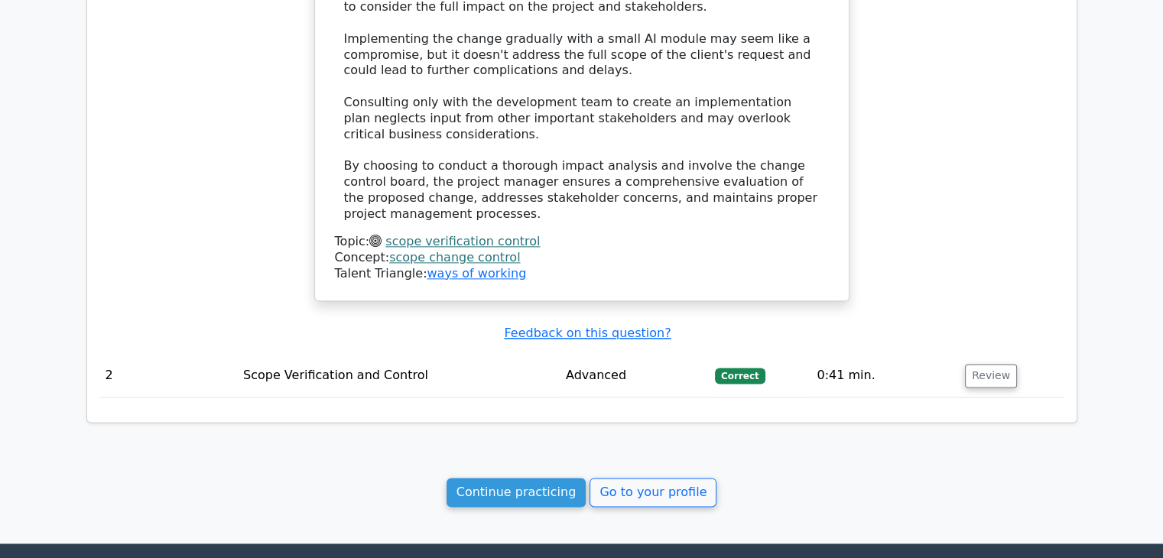
scroll to position [1927, 0]
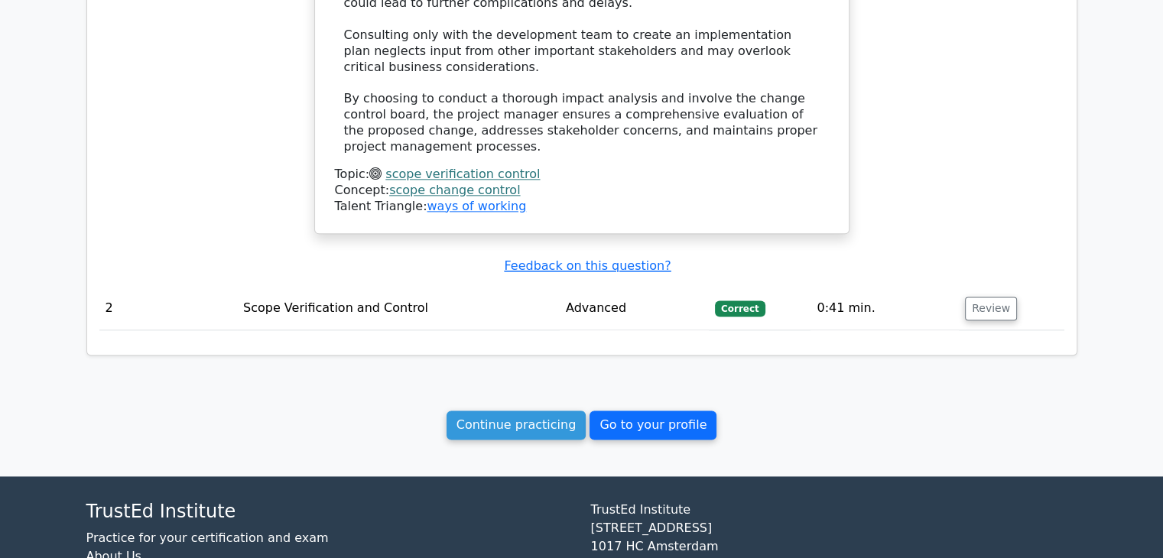
click at [649, 411] on link "Go to your profile" at bounding box center [652, 425] width 127 height 29
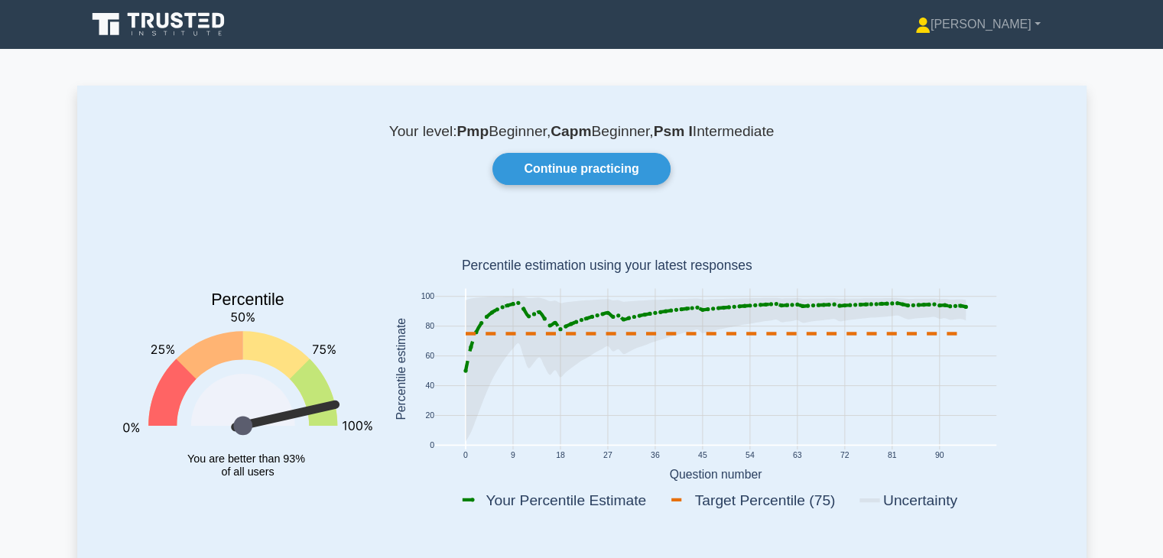
click at [1039, 226] on rect at bounding box center [716, 372] width 668 height 300
click at [1037, 21] on link "[PERSON_NAME]" at bounding box center [977, 24] width 199 height 31
click at [987, 65] on link "Profile" at bounding box center [939, 60] width 121 height 24
click at [584, 166] on link "Continue practicing" at bounding box center [580, 169] width 177 height 32
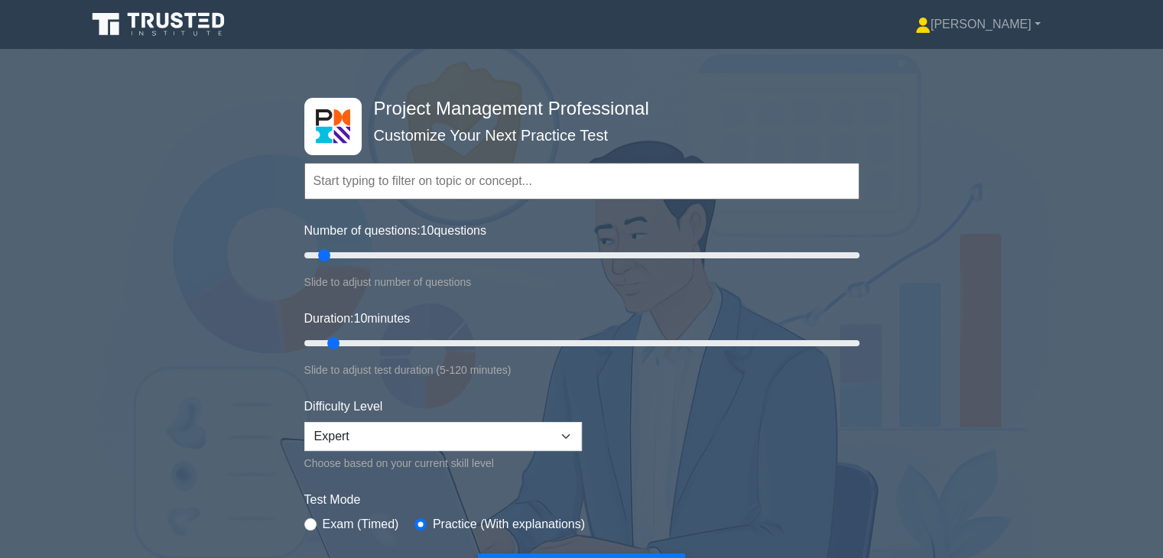
click at [947, 414] on div "Project Management Professional Customize Your Next Practice Test Topics Scope …" at bounding box center [581, 343] width 1163 height 564
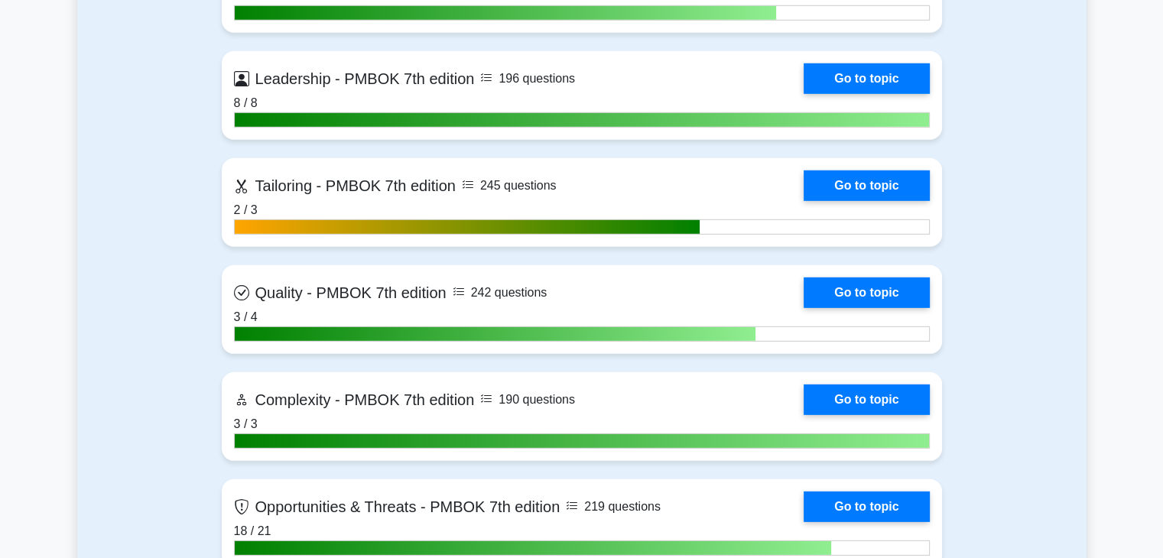
scroll to position [4526, 0]
